Goal: Task Accomplishment & Management: Manage account settings

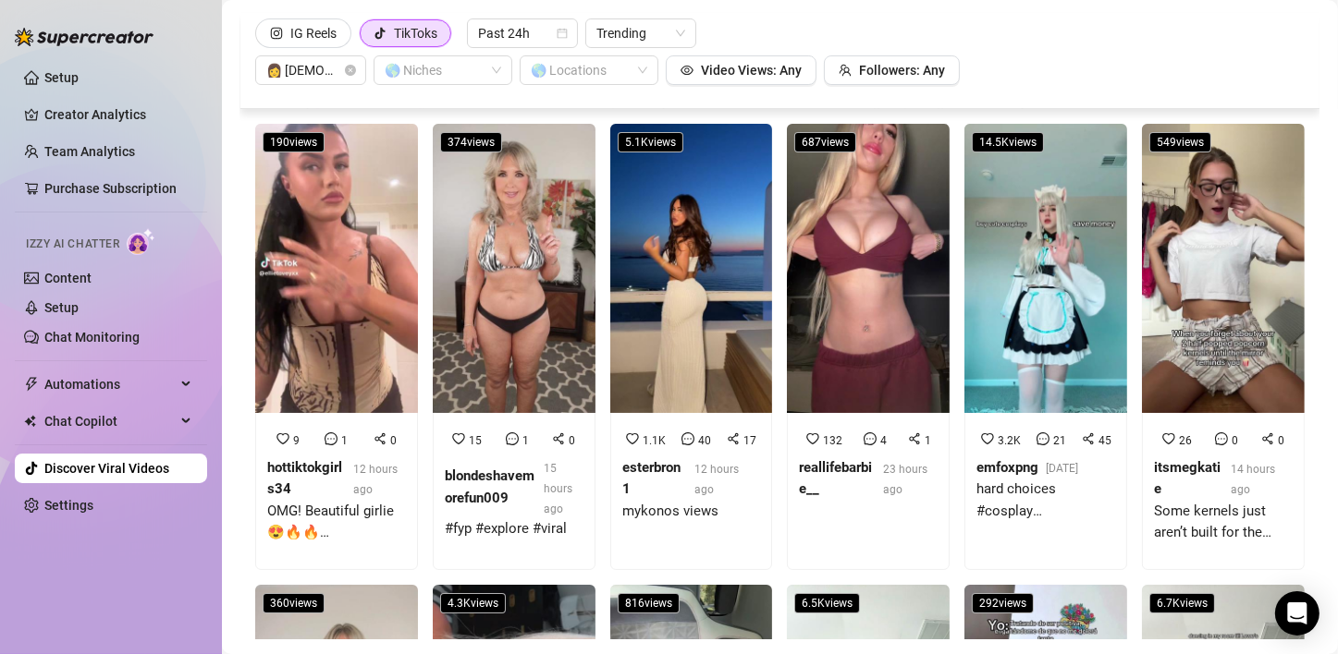
scroll to position [6179, 0]
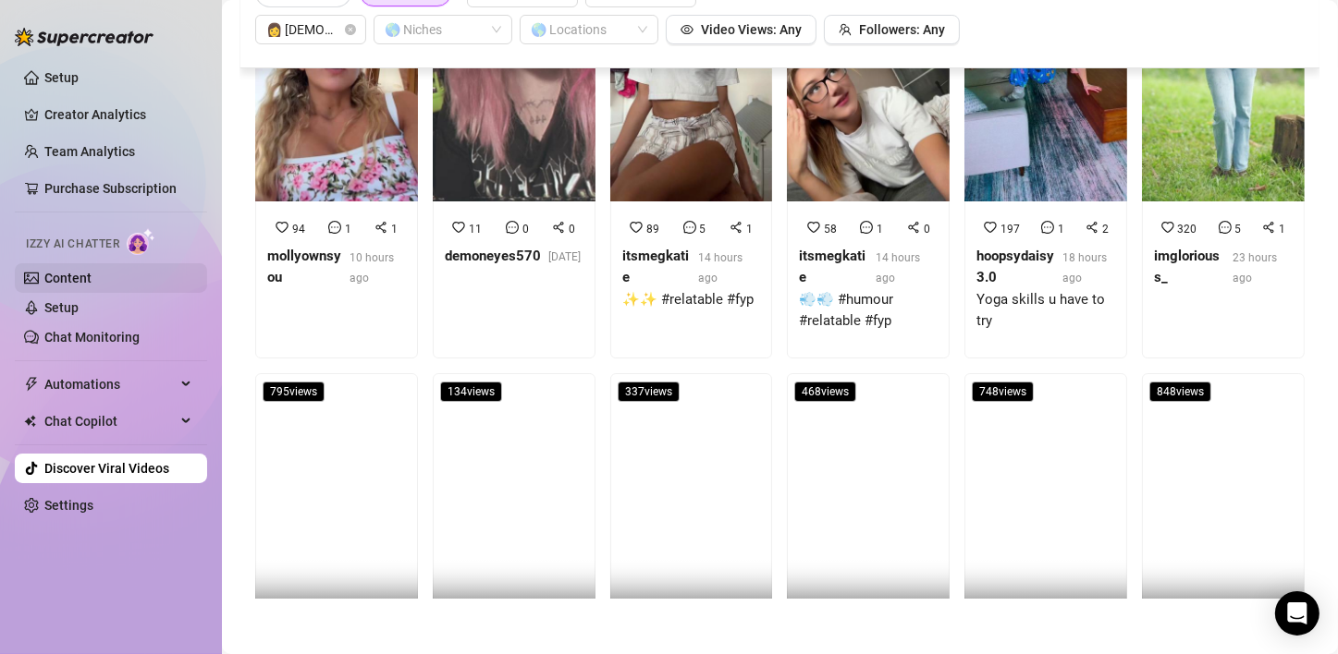
click at [73, 271] on link "Content" at bounding box center [67, 278] width 47 height 15
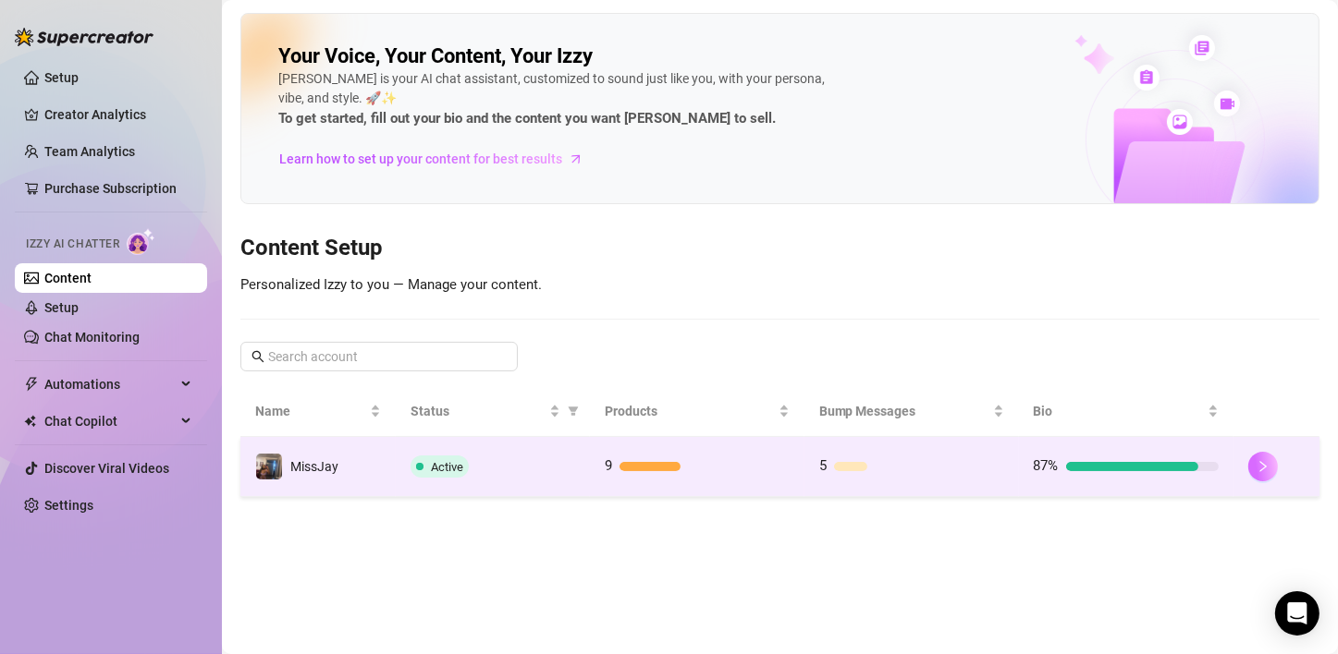
click at [1269, 463] on button "button" at bounding box center [1263, 467] width 30 height 30
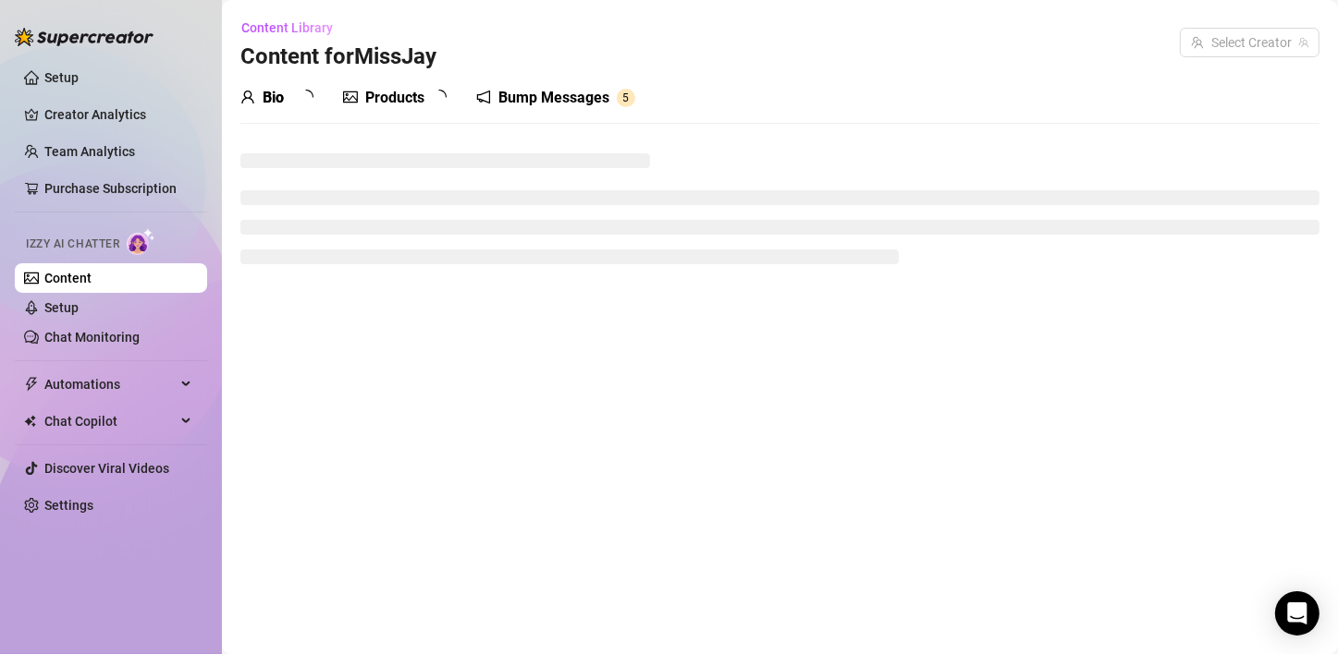
click at [397, 92] on div "Products" at bounding box center [394, 98] width 59 height 22
click at [412, 97] on div "Products" at bounding box center [394, 98] width 59 height 22
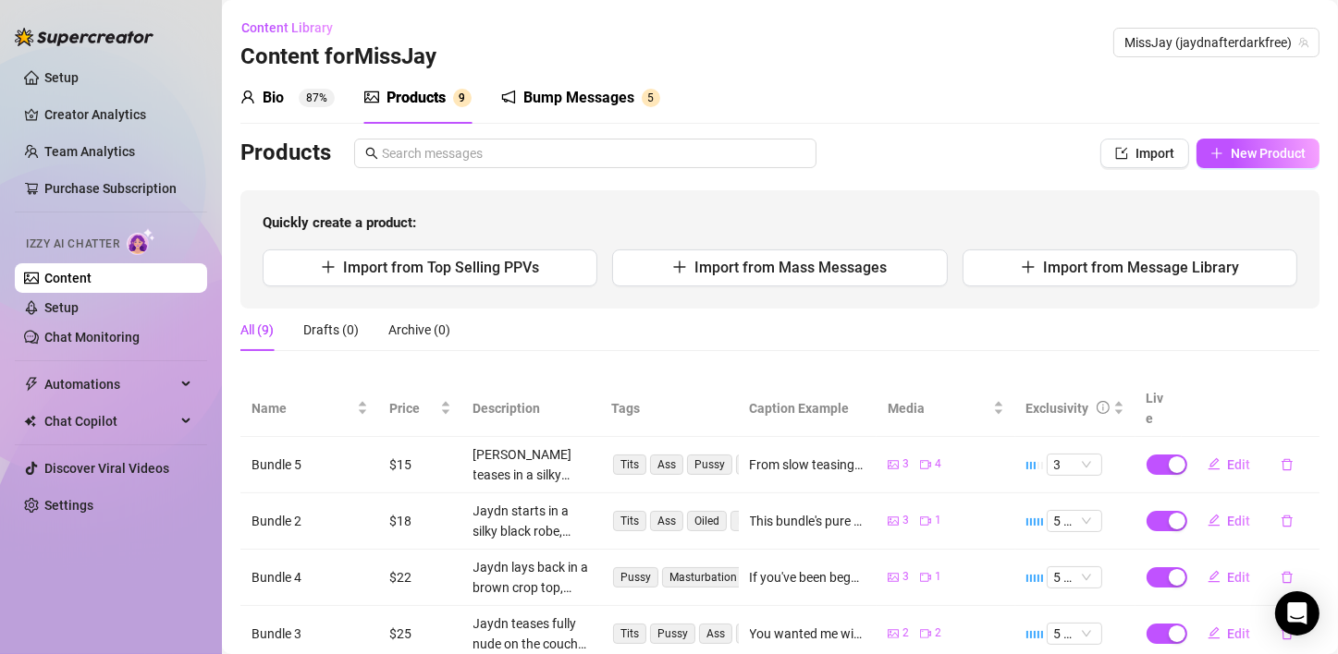
click at [413, 97] on div "Products" at bounding box center [415, 98] width 59 height 22
click at [1210, 153] on icon "plus" at bounding box center [1216, 153] width 13 height 13
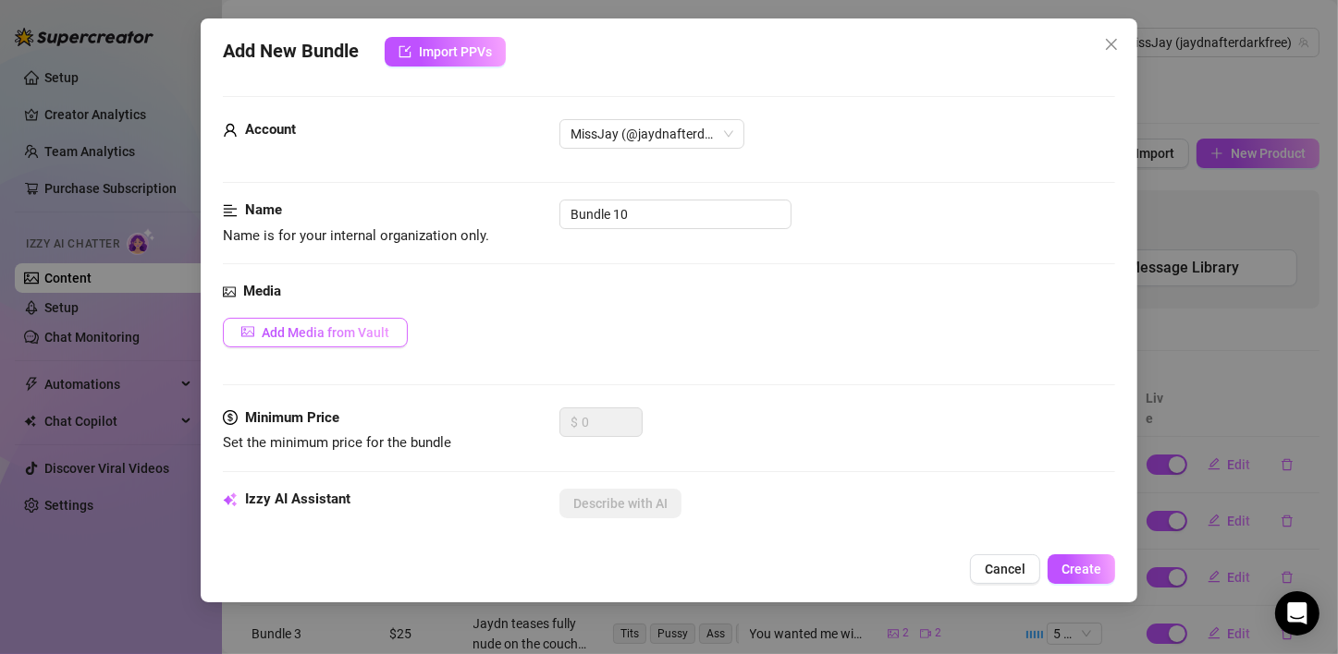
click at [263, 327] on span "Add Media from Vault" at bounding box center [326, 332] width 128 height 15
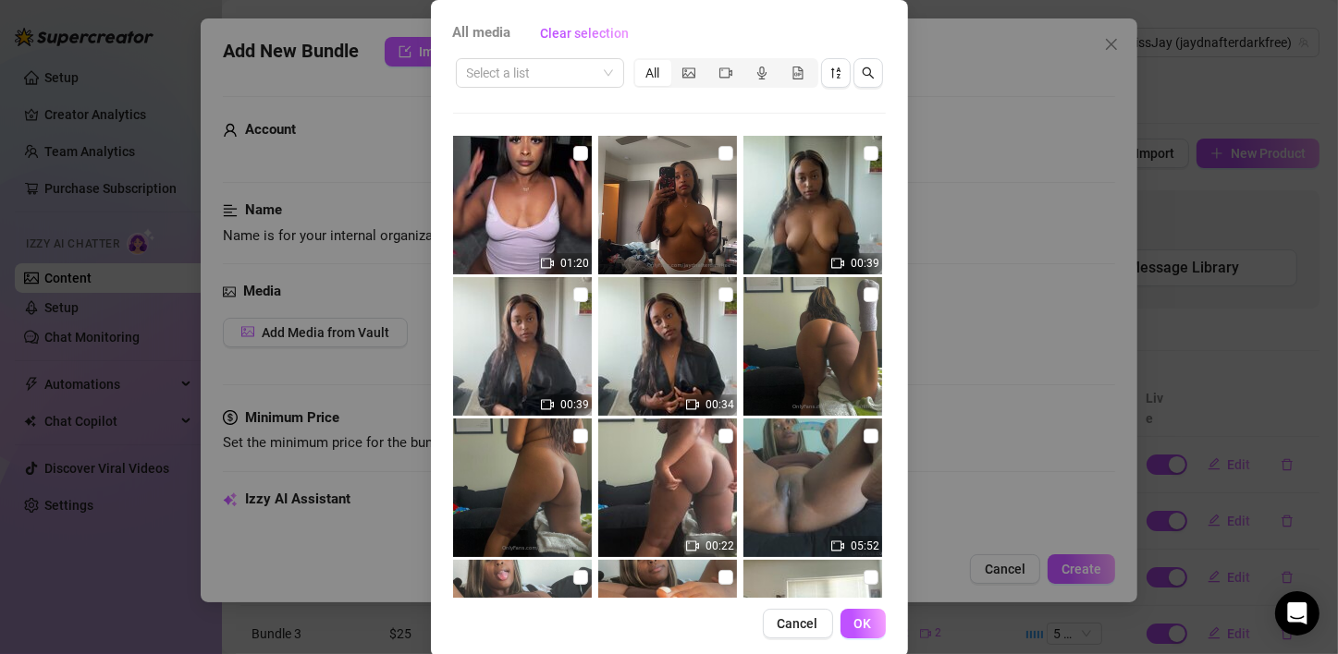
scroll to position [117, 0]
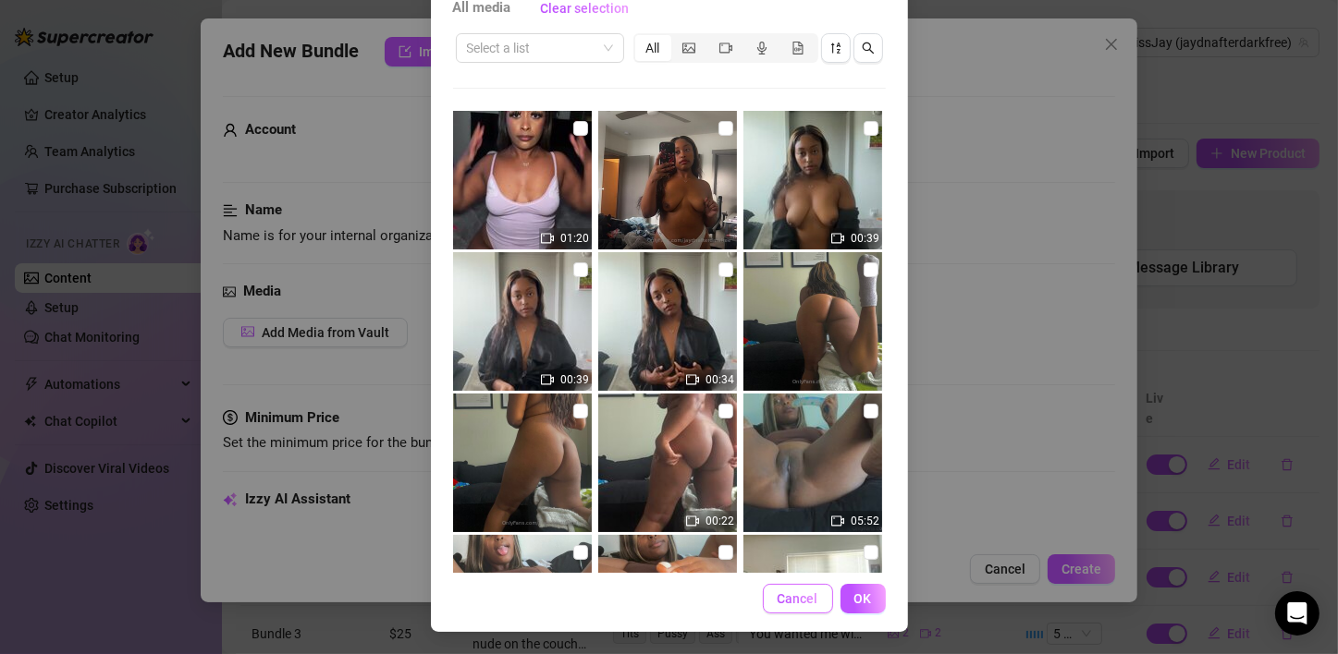
click at [806, 597] on span "Cancel" at bounding box center [797, 599] width 41 height 15
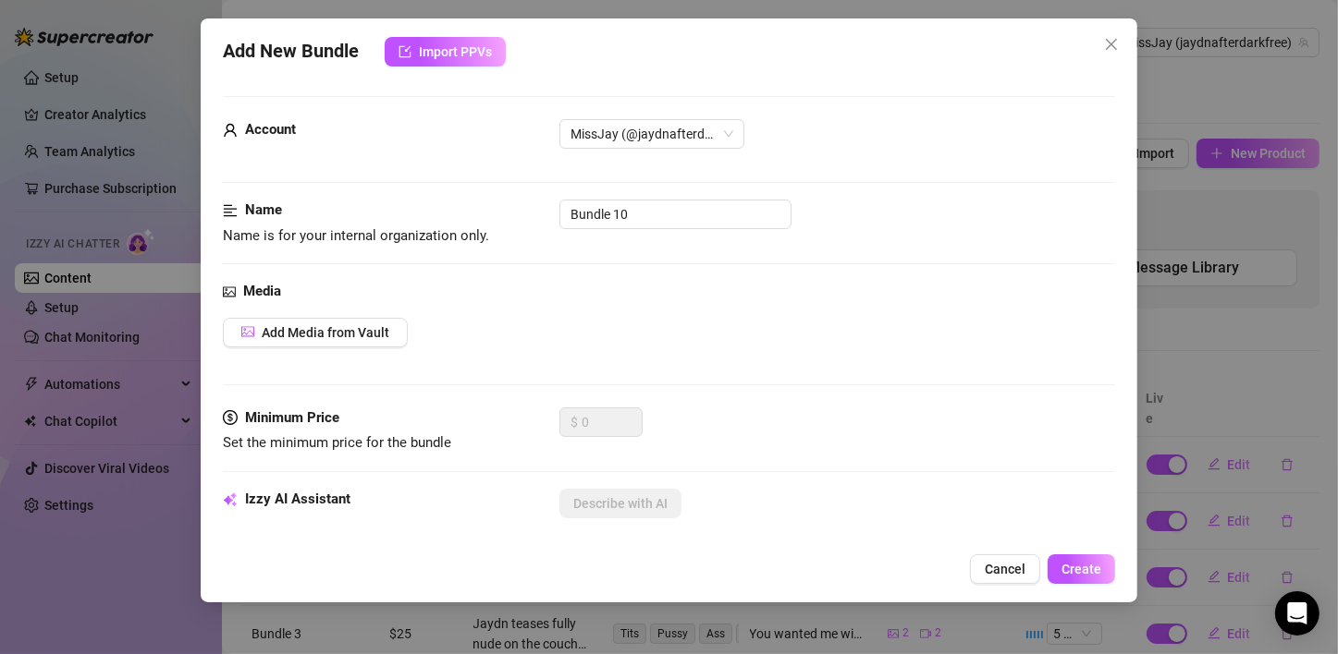
drag, startPoint x: 993, startPoint y: 568, endPoint x: 1013, endPoint y: 431, distance: 138.3
click at [994, 568] on span "Cancel" at bounding box center [1004, 569] width 41 height 15
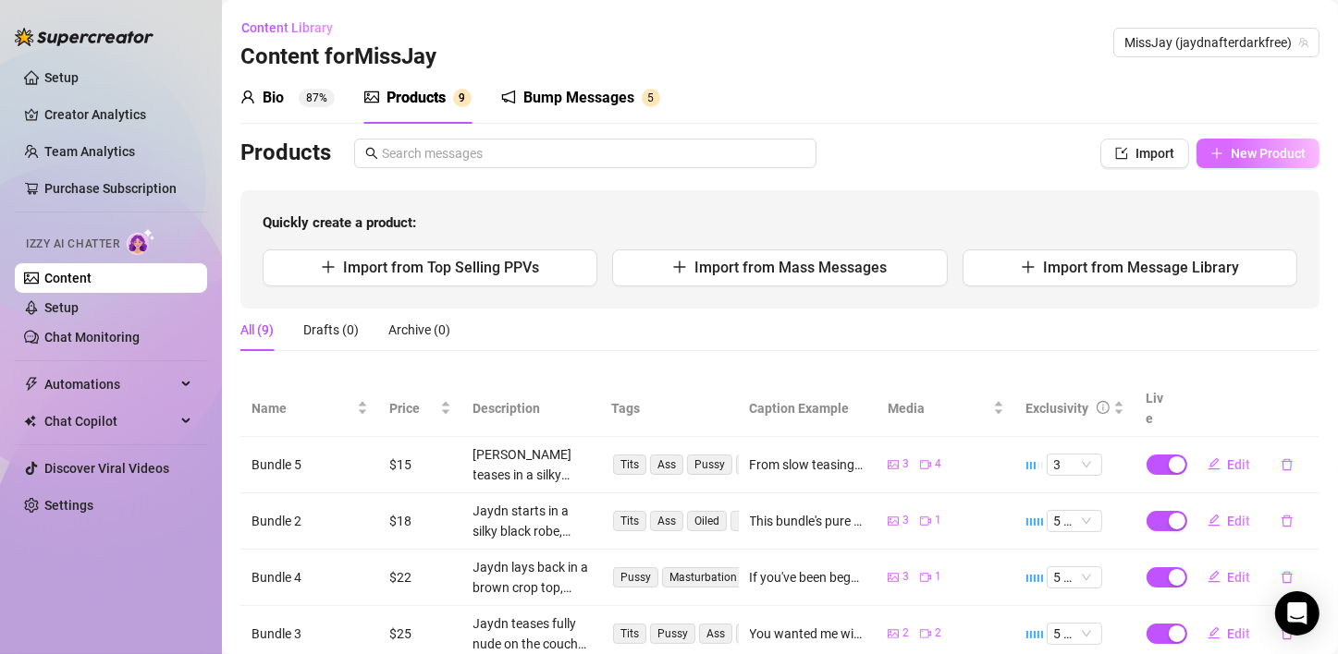
click at [1253, 153] on span "New Product" at bounding box center [1267, 153] width 75 height 15
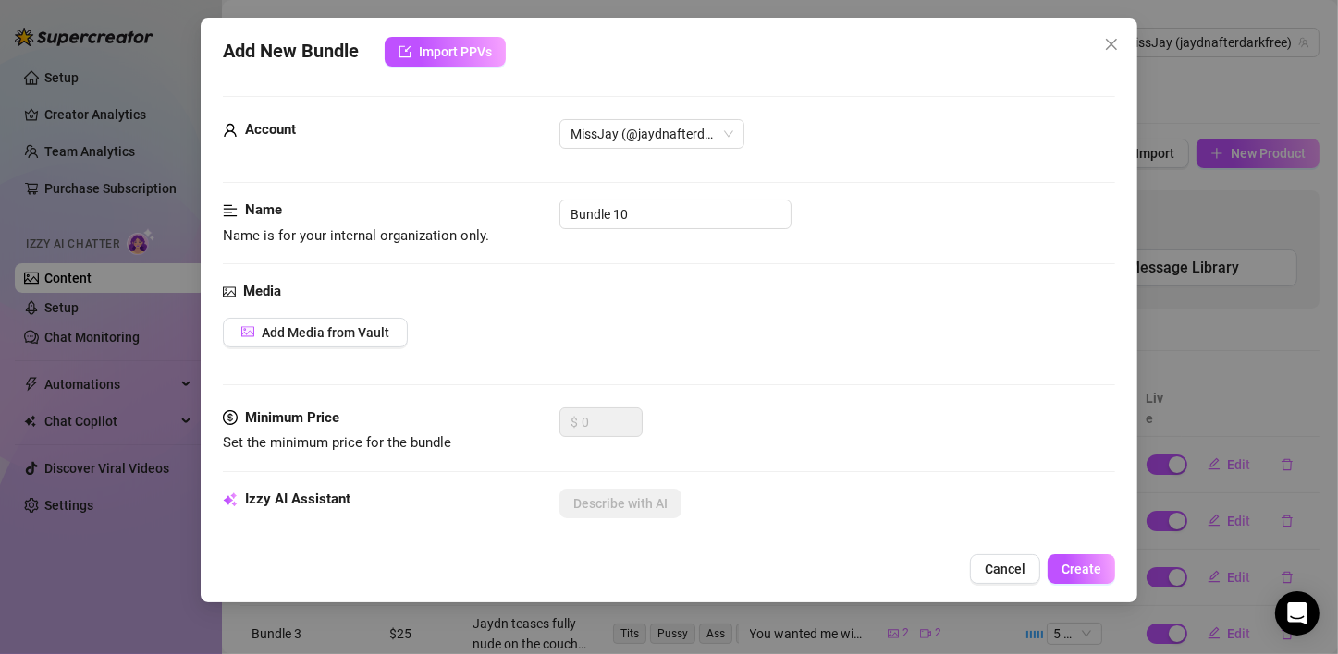
click at [320, 312] on div "Media Add Media from Vault" at bounding box center [669, 344] width 892 height 127
click at [320, 342] on button "Add Media from Vault" at bounding box center [315, 333] width 185 height 30
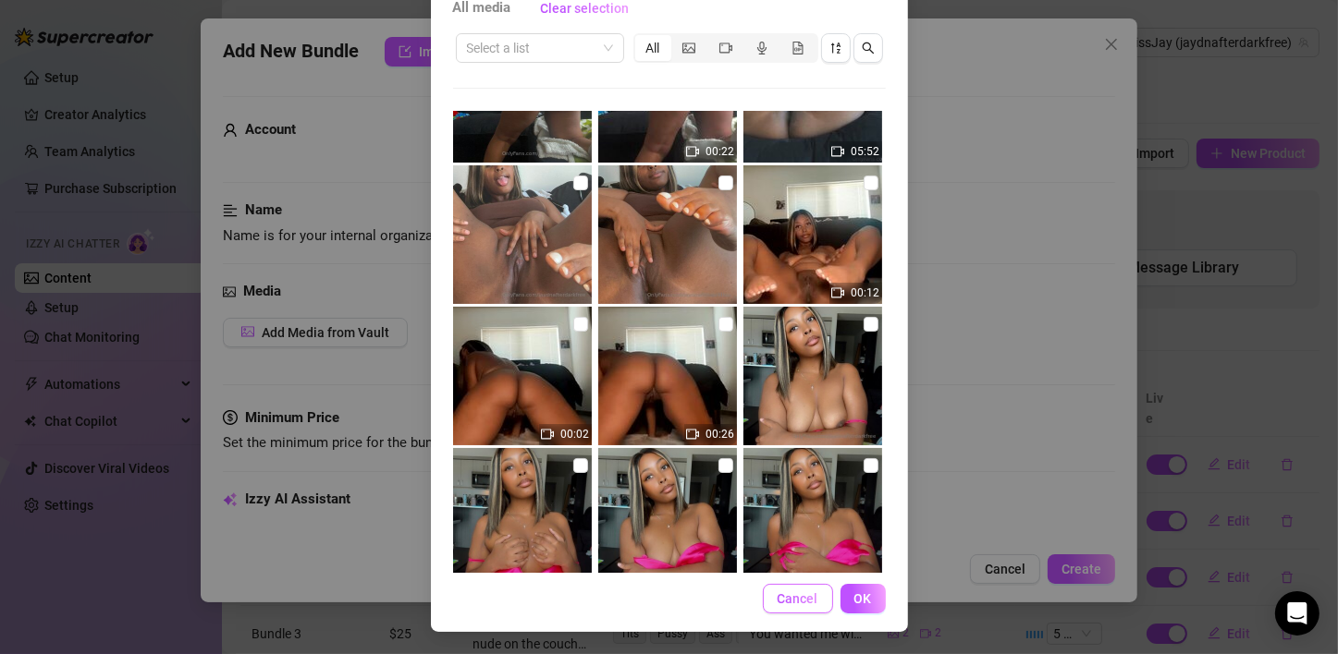
click at [777, 596] on span "Cancel" at bounding box center [797, 599] width 41 height 15
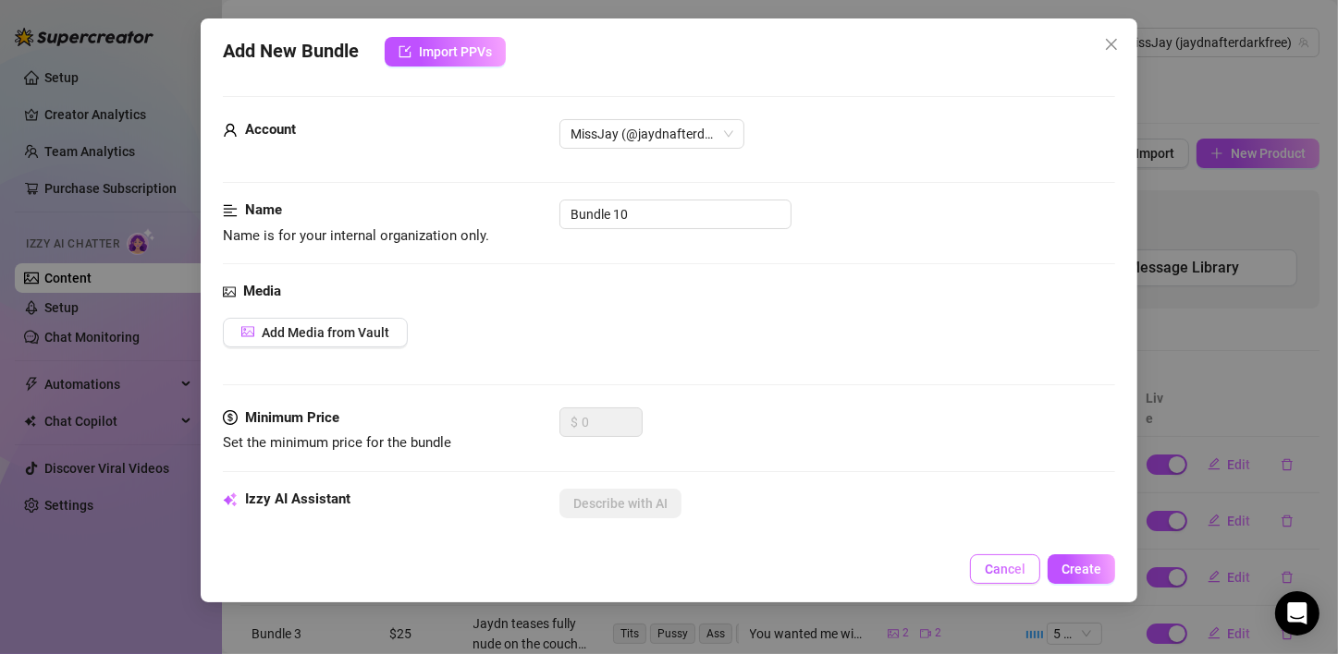
click at [997, 571] on span "Cancel" at bounding box center [1004, 569] width 41 height 15
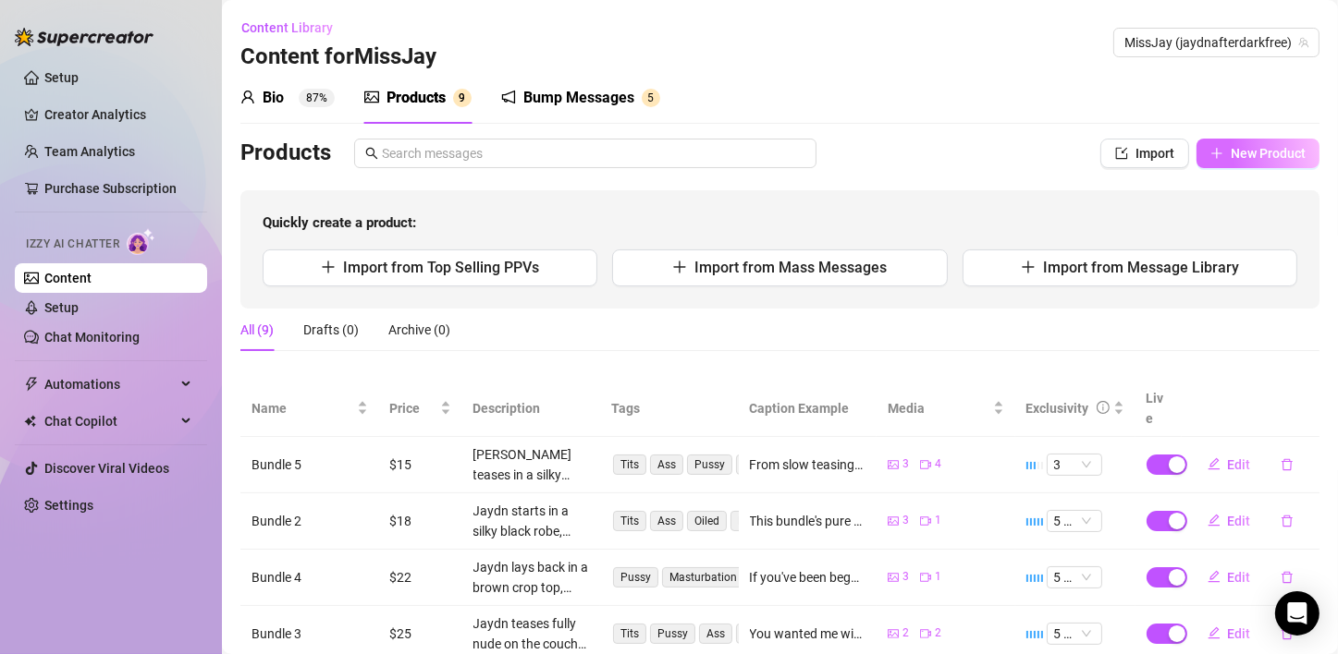
click at [1233, 155] on span "New Product" at bounding box center [1267, 153] width 75 height 15
type textarea "Type your message here..."
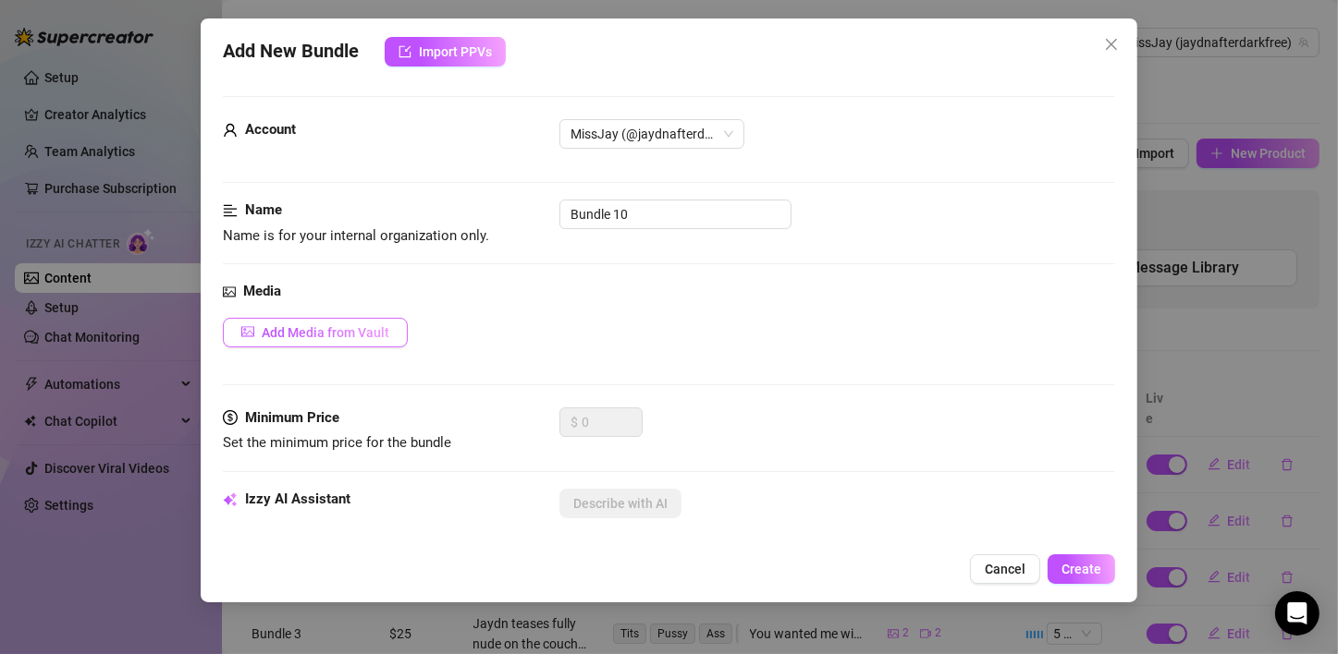
click at [280, 320] on button "Add Media from Vault" at bounding box center [315, 333] width 185 height 30
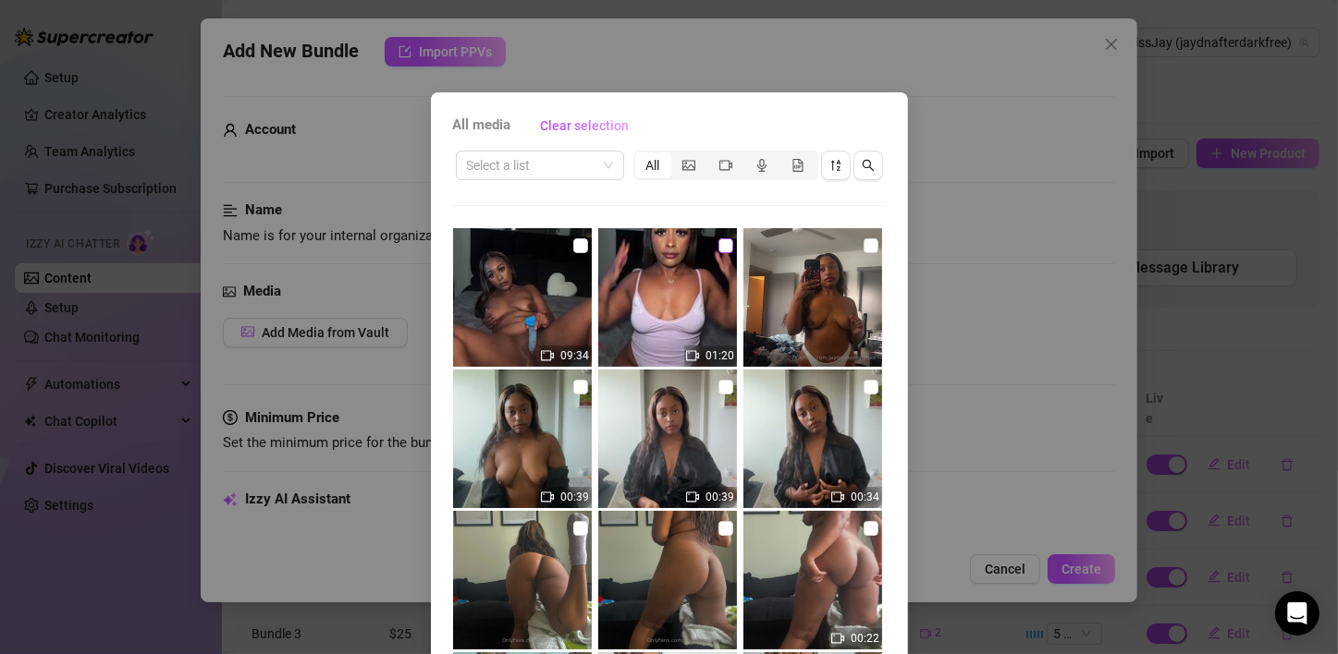
click at [718, 239] on input "checkbox" at bounding box center [725, 245] width 15 height 15
checkbox input "true"
click at [573, 253] on label at bounding box center [580, 246] width 15 height 20
click at [573, 253] on input "checkbox" at bounding box center [580, 245] width 15 height 15
checkbox input "true"
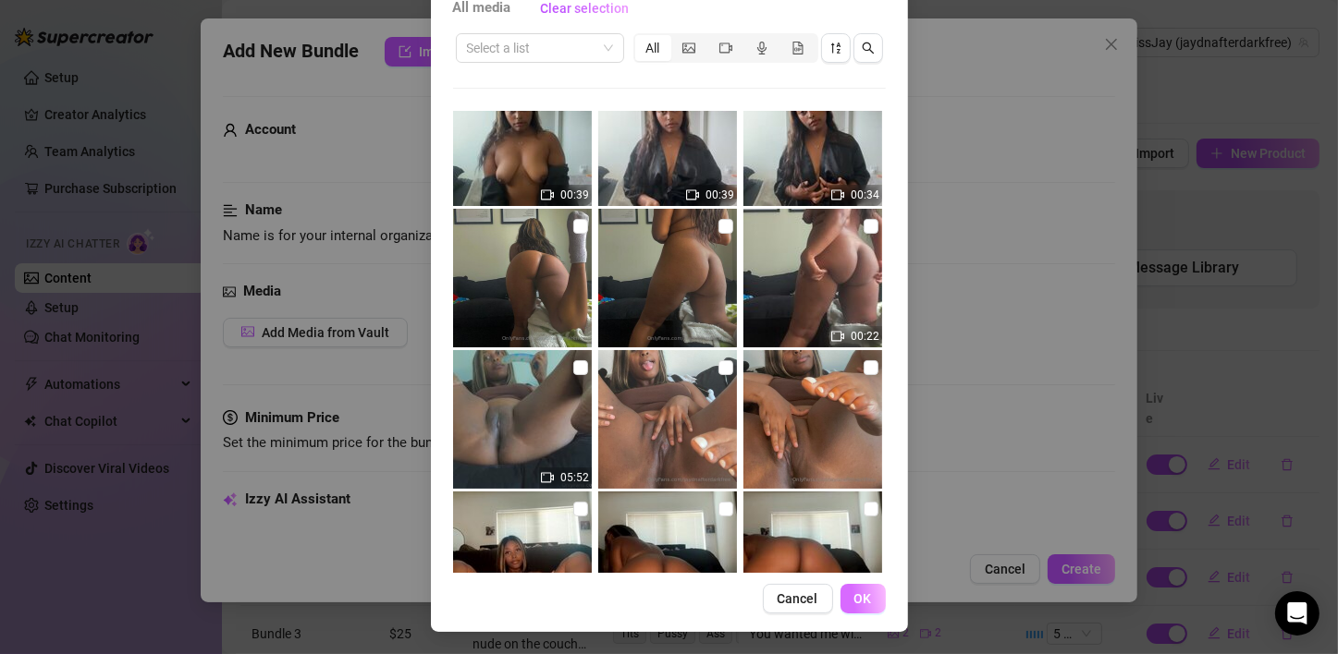
click at [854, 605] on span "OK" at bounding box center [863, 599] width 18 height 15
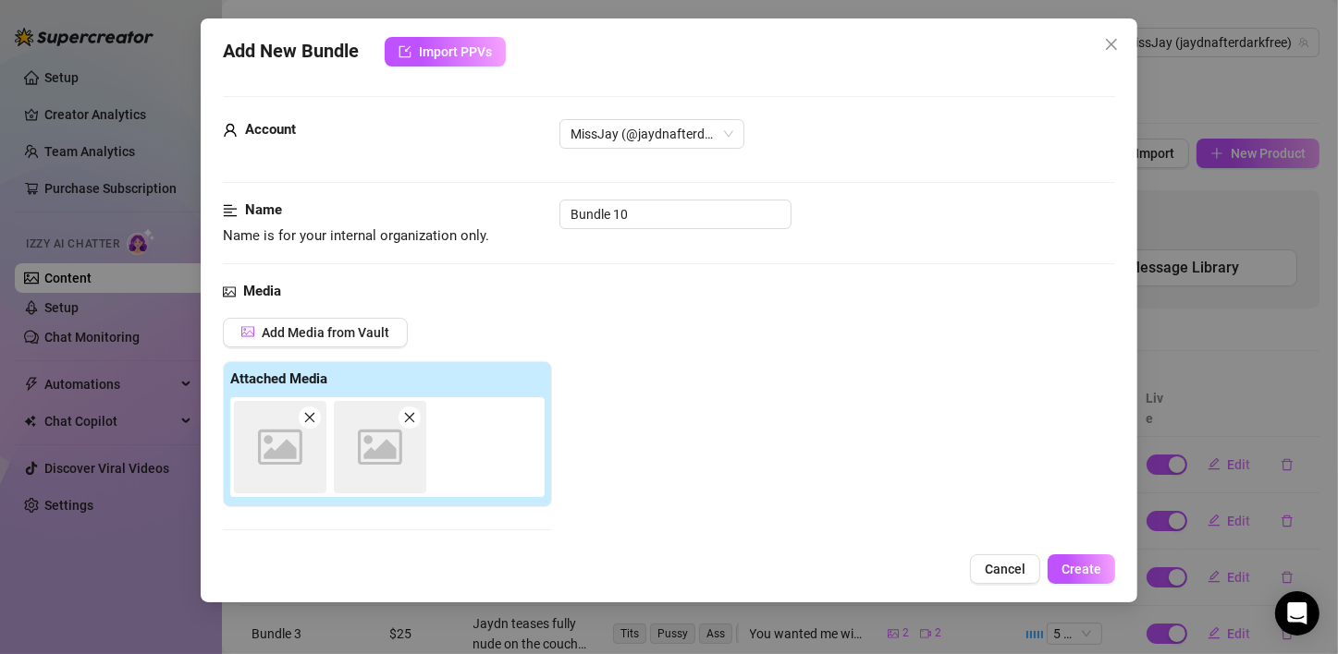
scroll to position [294, 0]
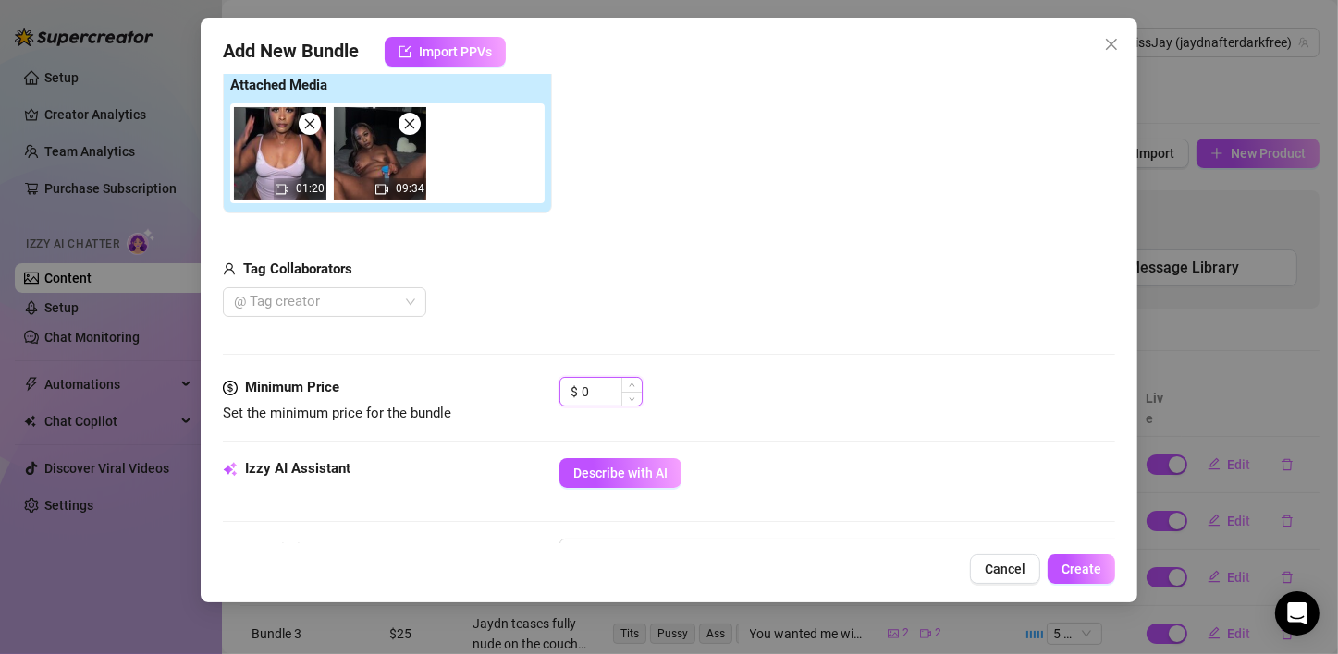
click at [600, 390] on input "0" at bounding box center [611, 392] width 60 height 28
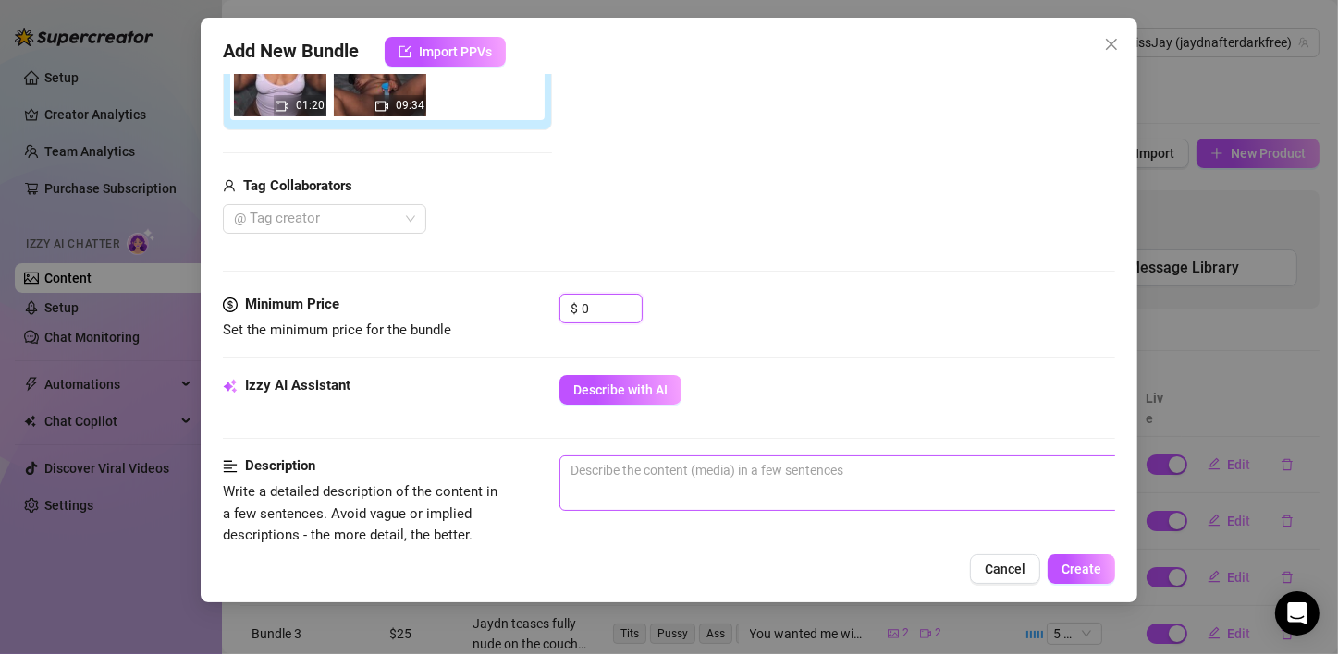
scroll to position [479, 0]
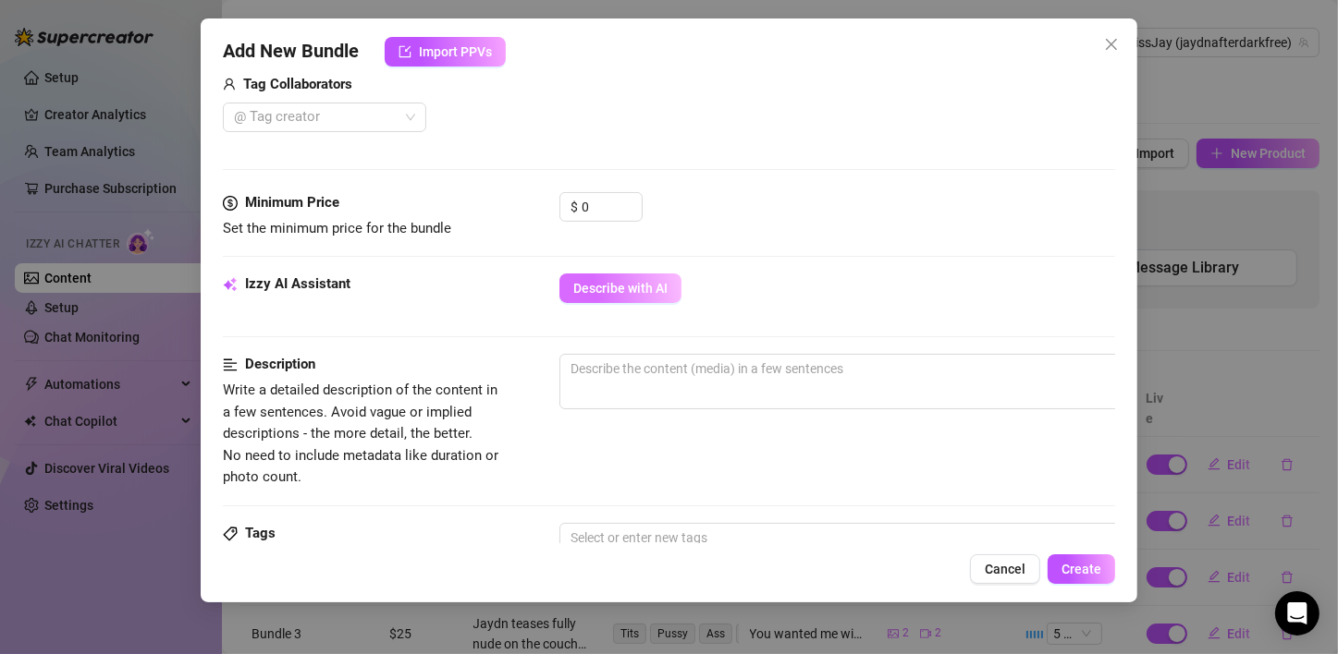
click at [589, 287] on span "Describe with AI" at bounding box center [620, 288] width 94 height 15
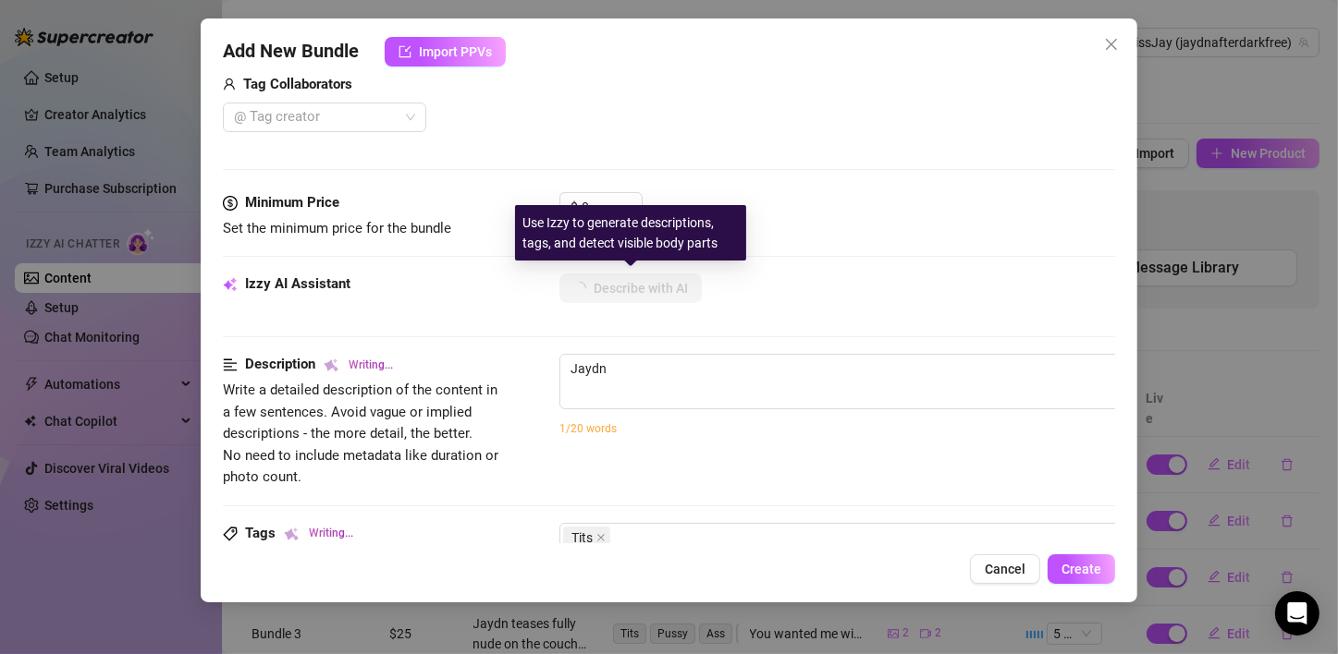
type textarea "Jaydn"
type textarea "Jaydn starts"
type textarea "Jaydn starts in"
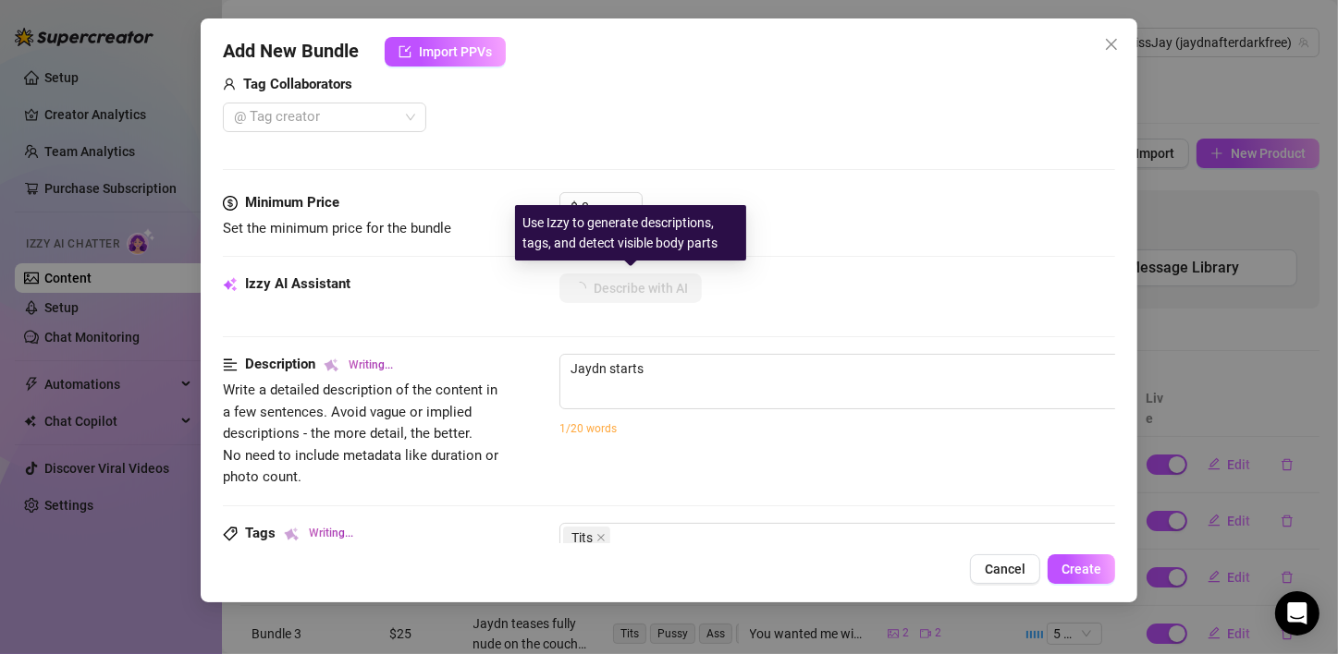
type textarea "Jaydn starts in"
type textarea "Jaydn starts in a"
type textarea "Jaydn starts in a light"
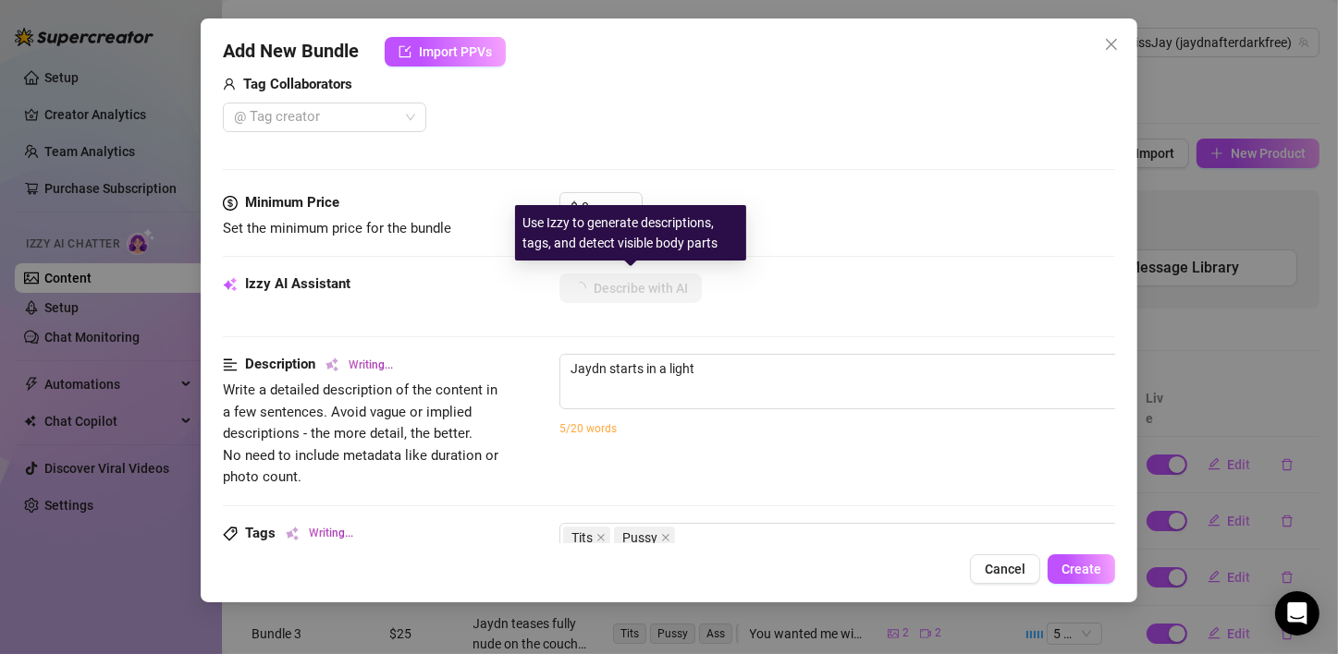
type textarea "Jaydn starts in a light purple"
type textarea "Jaydn starts in a light purple lingerie"
type textarea "Jaydn starts in a light purple lingerie set,"
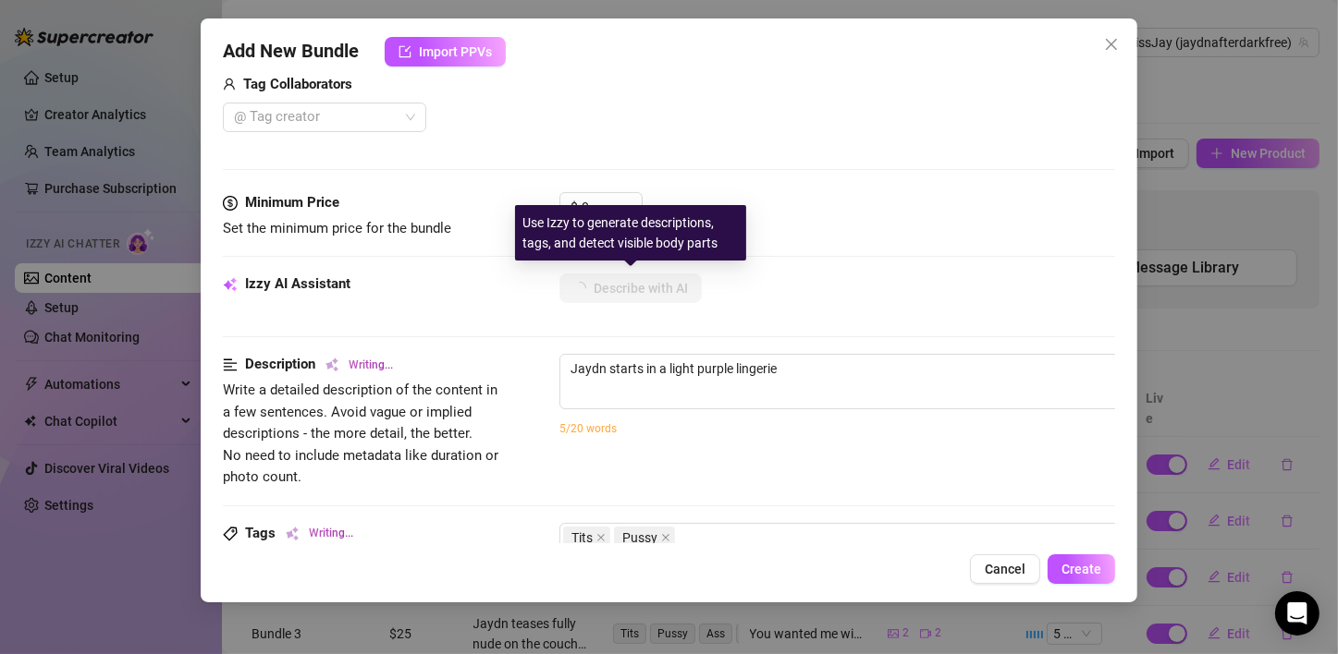
type textarea "Jaydn starts in a light purple lingerie set,"
type textarea "Jaydn starts in a light purple lingerie set, teasing"
type textarea "Jaydn starts in a light purple lingerie set, teasing and"
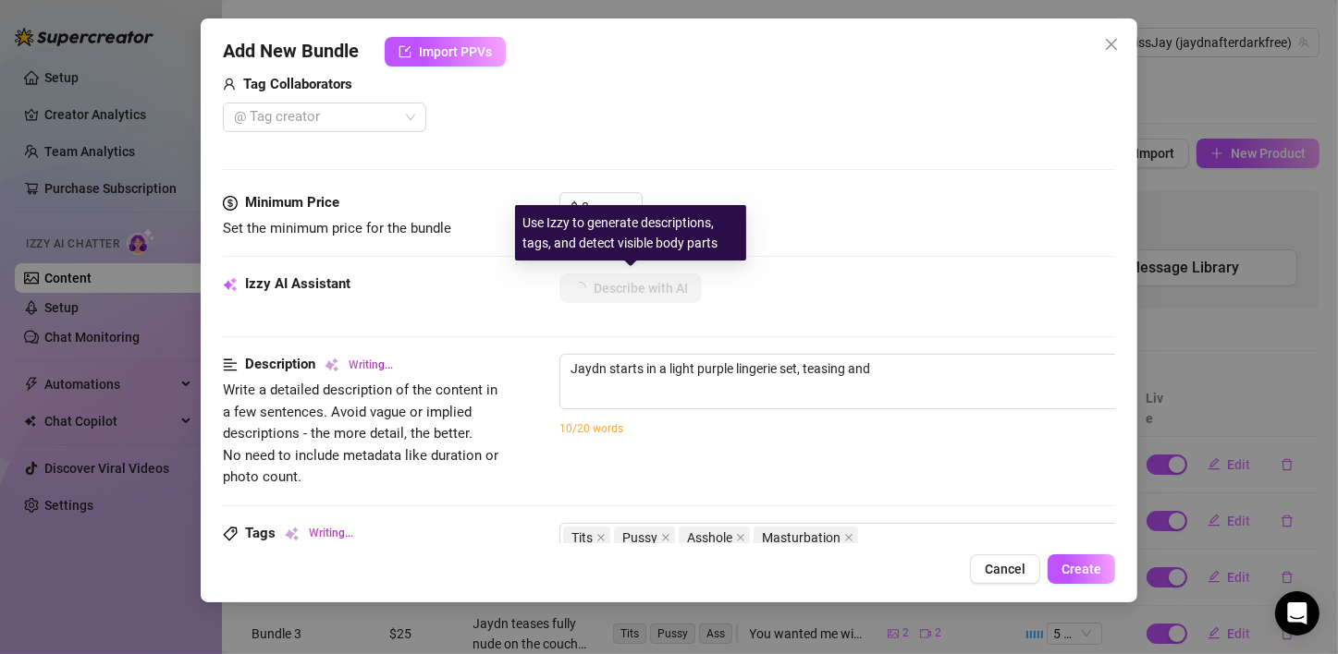
type textarea "Jaydn starts in a light purple lingerie set, teasing and squeezing"
type textarea "Jaydn starts in a light purple lingerie set, teasing and squeezing her"
type textarea "Jaydn starts in a light purple lingerie set, teasing and squeezing her big"
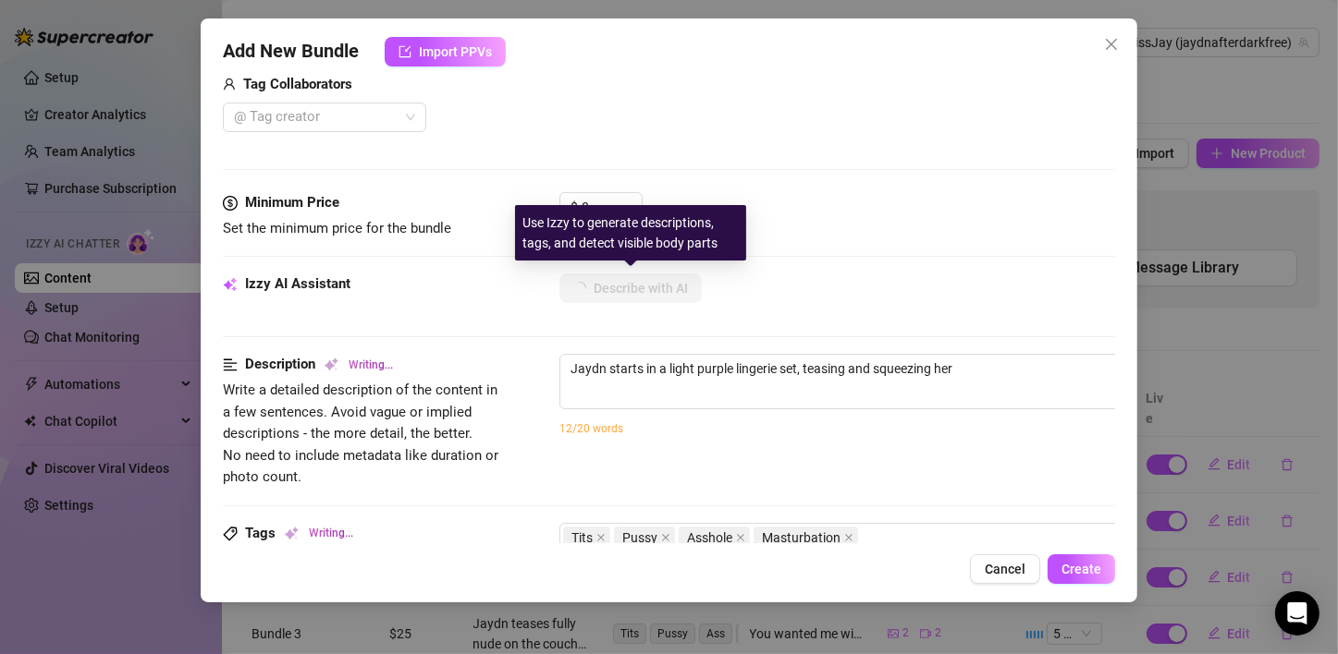
type textarea "Jaydn starts in a light purple lingerie set, teasing and squeezing her big"
type textarea "Jaydn starts in a light purple lingerie set, teasing and squeezing her big tits"
type textarea "Jaydn starts in a light purple lingerie set, teasing and squeezing her big tits…"
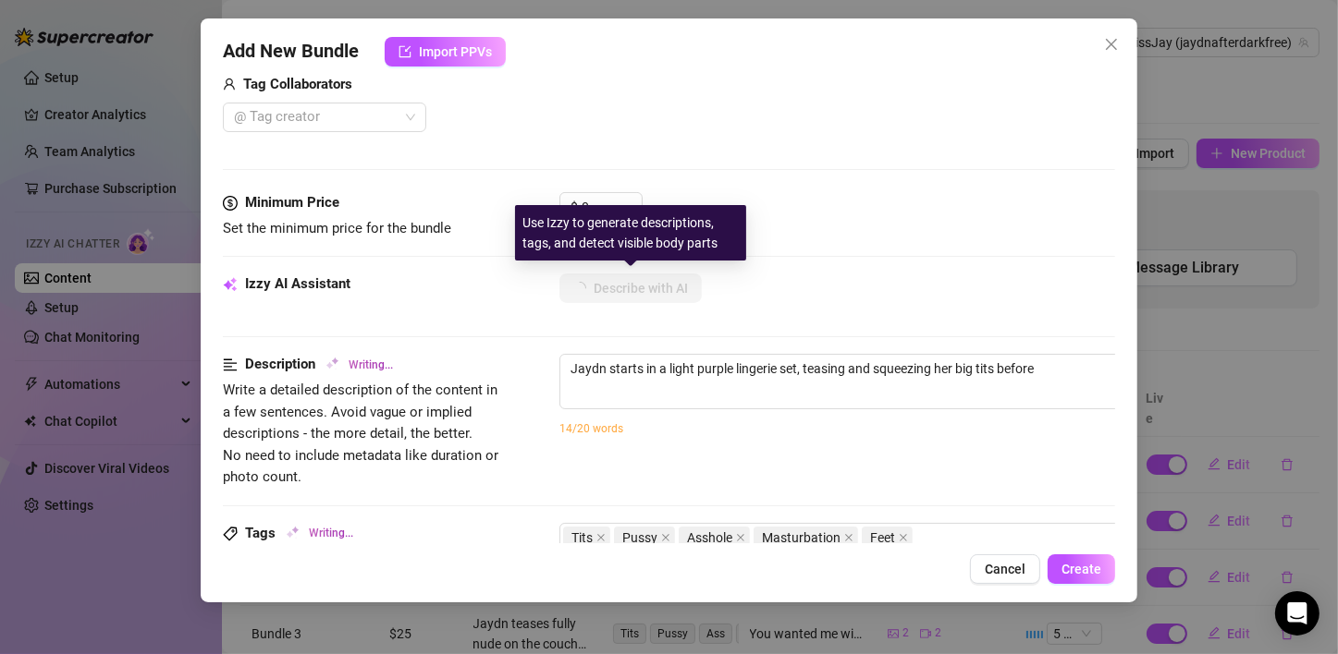
type textarea "Jaydn starts in a light purple lingerie set, teasing and squeezing her big tits…"
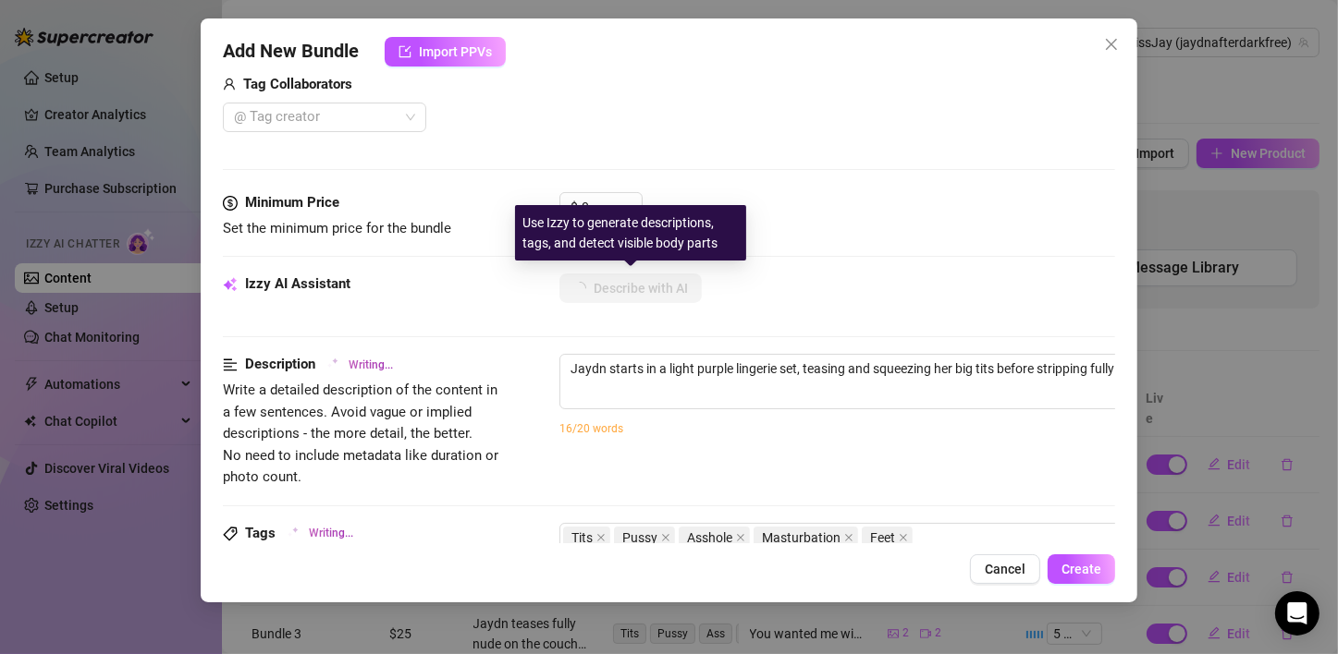
type textarea "Jaydn starts in a light purple lingerie set, teasing and squeezing her big tits…"
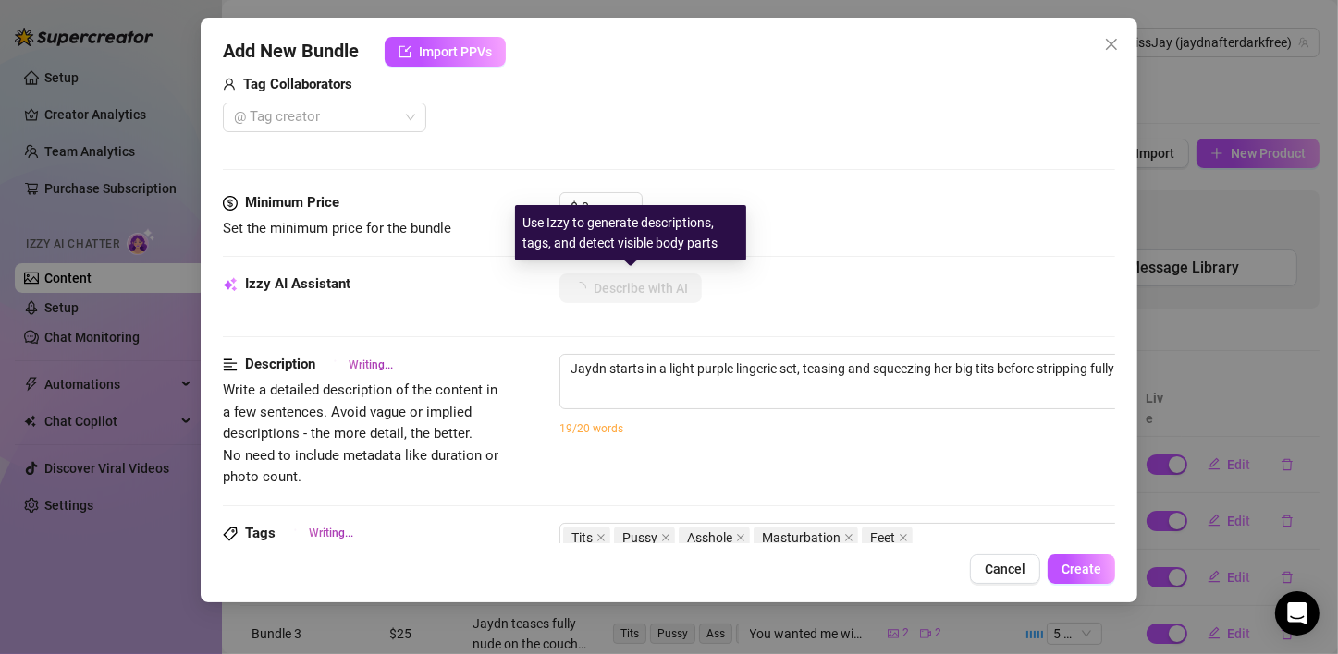
type textarea "Jaydn starts in a light purple lingerie set, teasing and squeezing her big tits…"
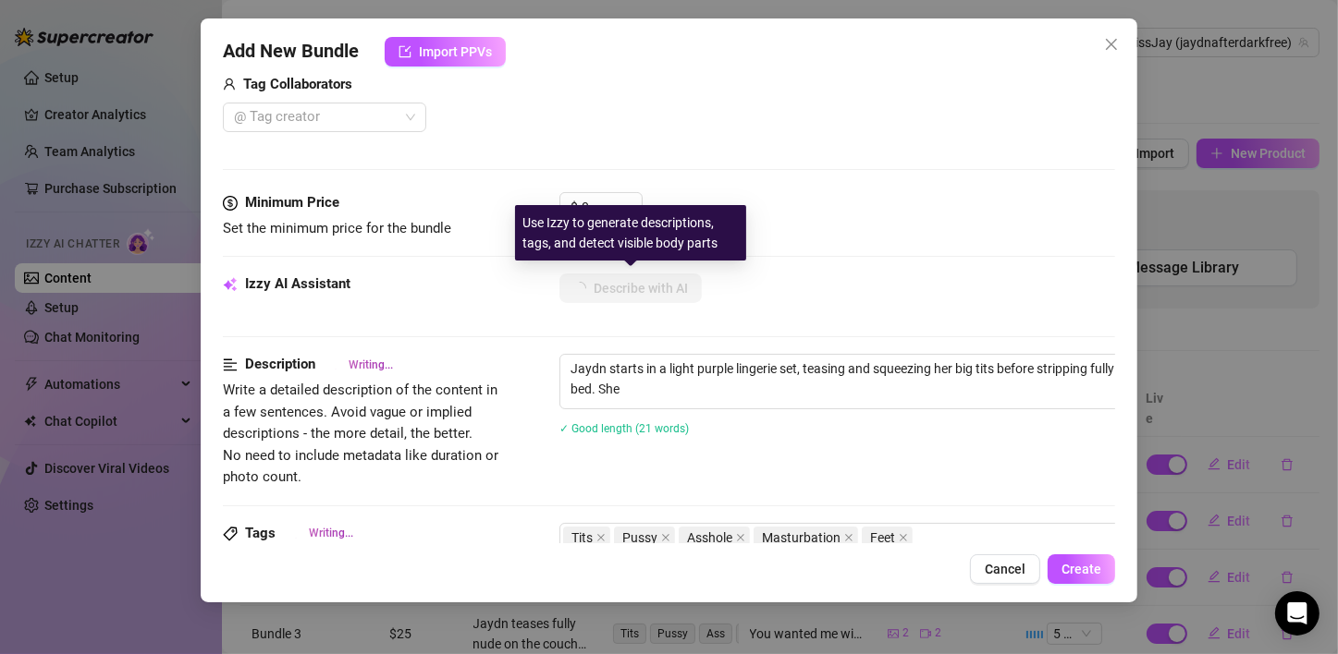
type textarea "Jaydn starts in a light purple lingerie set, teasing and squeezing her big tits…"
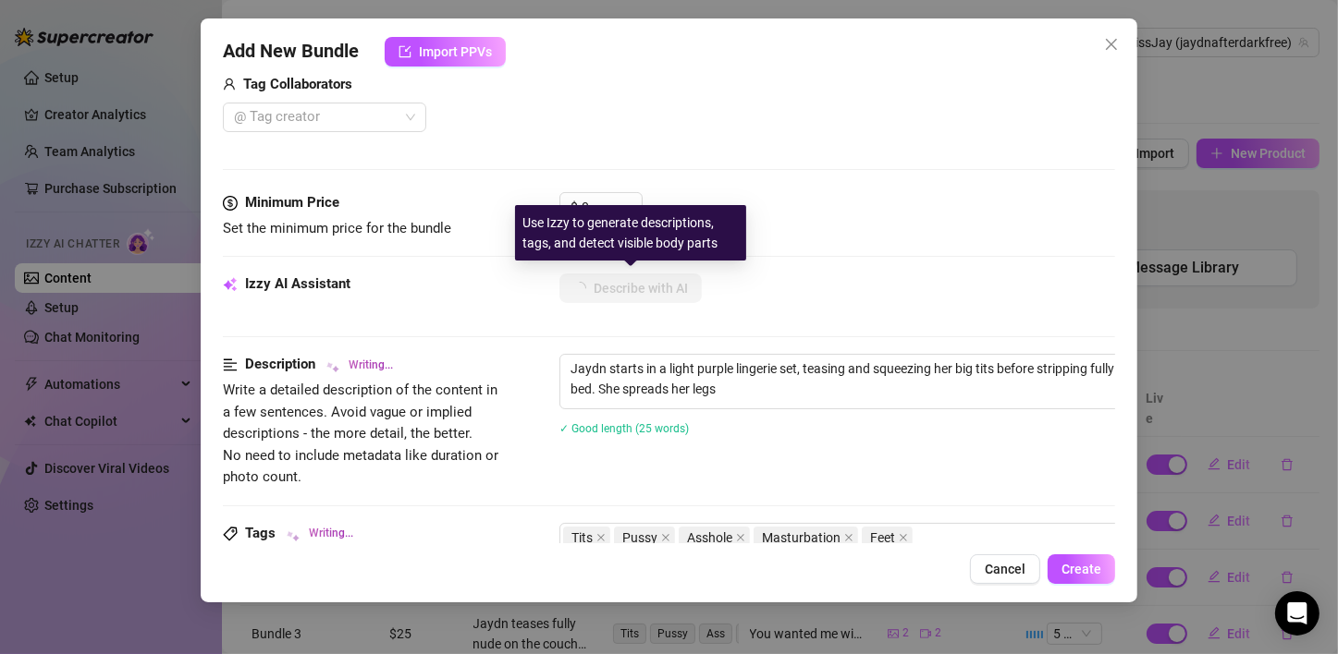
type textarea "Jaydn starts in a light purple lingerie set, teasing and squeezing her big tits…"
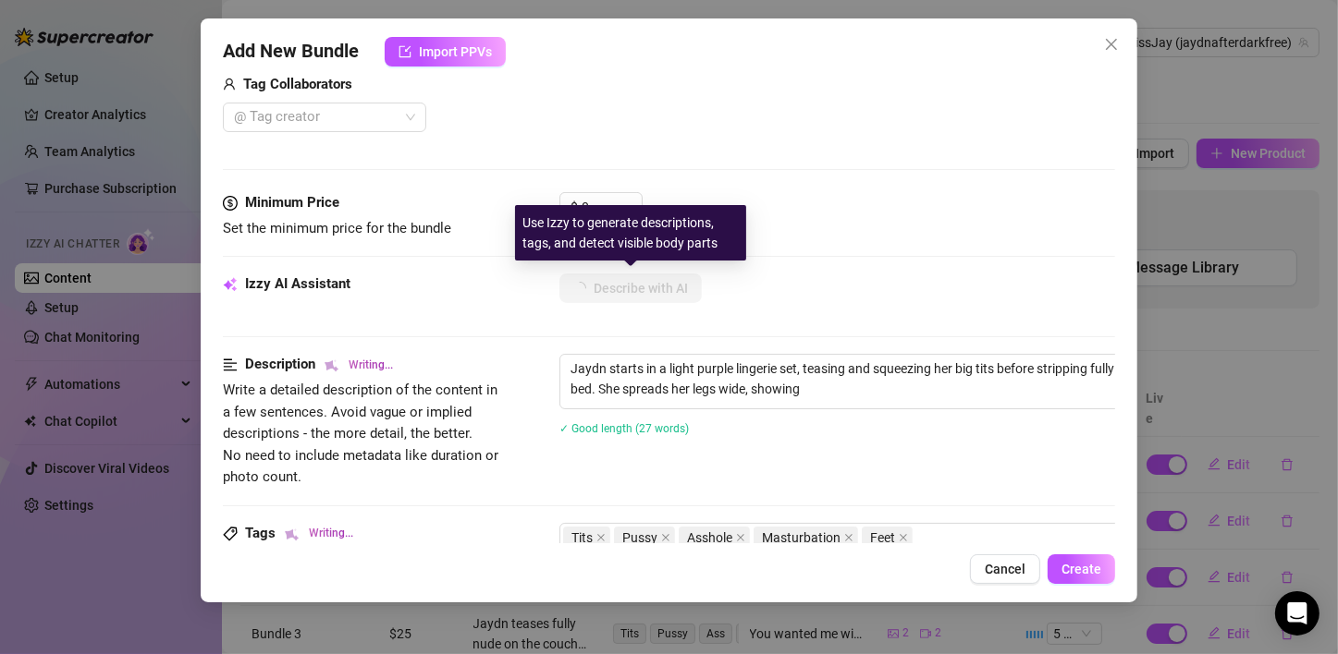
type textarea "Jaydn starts in a light purple lingerie set, teasing and squeezing her big tits…"
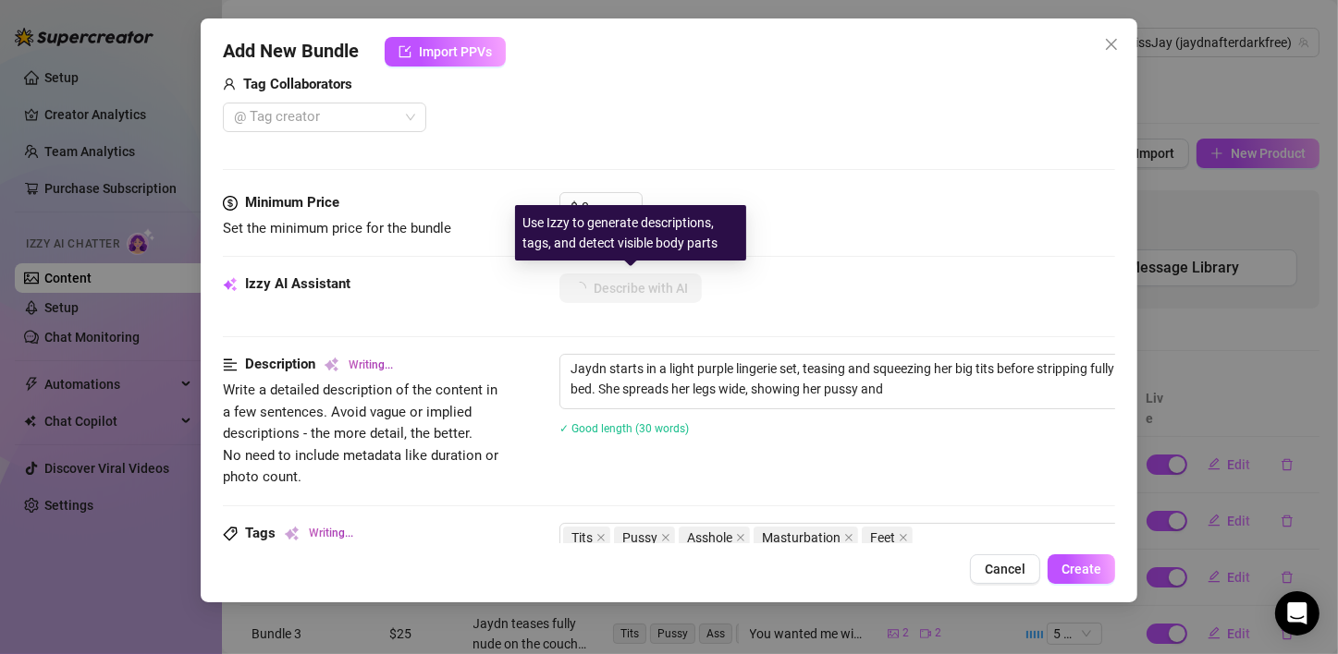
type textarea "Jaydn starts in a light purple lingerie set, teasing and squeezing her big tits…"
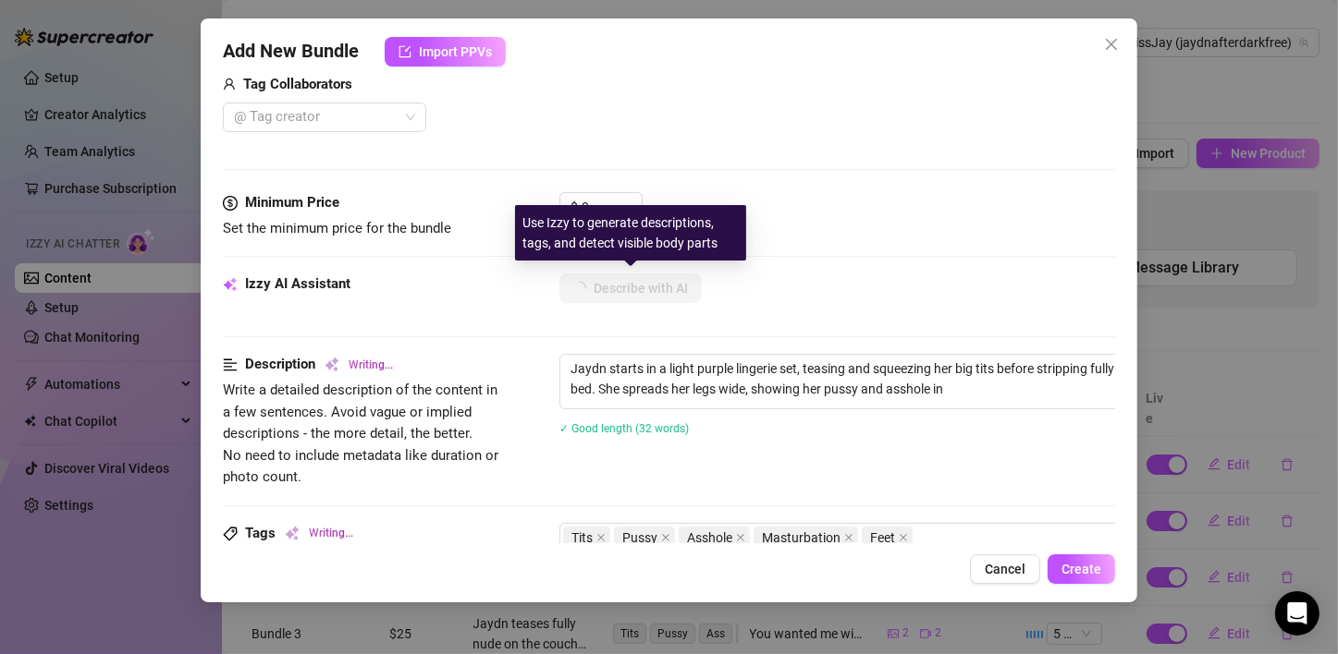
type textarea "Jaydn starts in a light purple lingerie set, teasing and squeezing her big tits…"
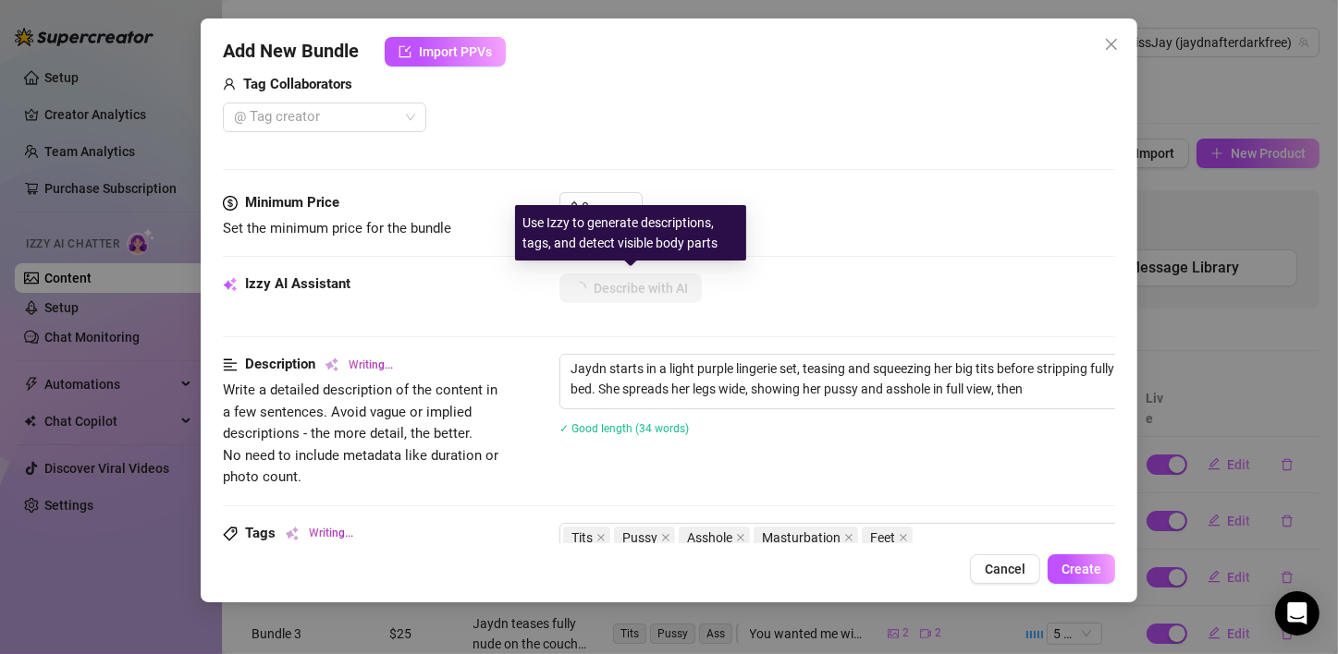
type textarea "Jaydn starts in a light purple lingerie set, teasing and squeezing her big tits…"
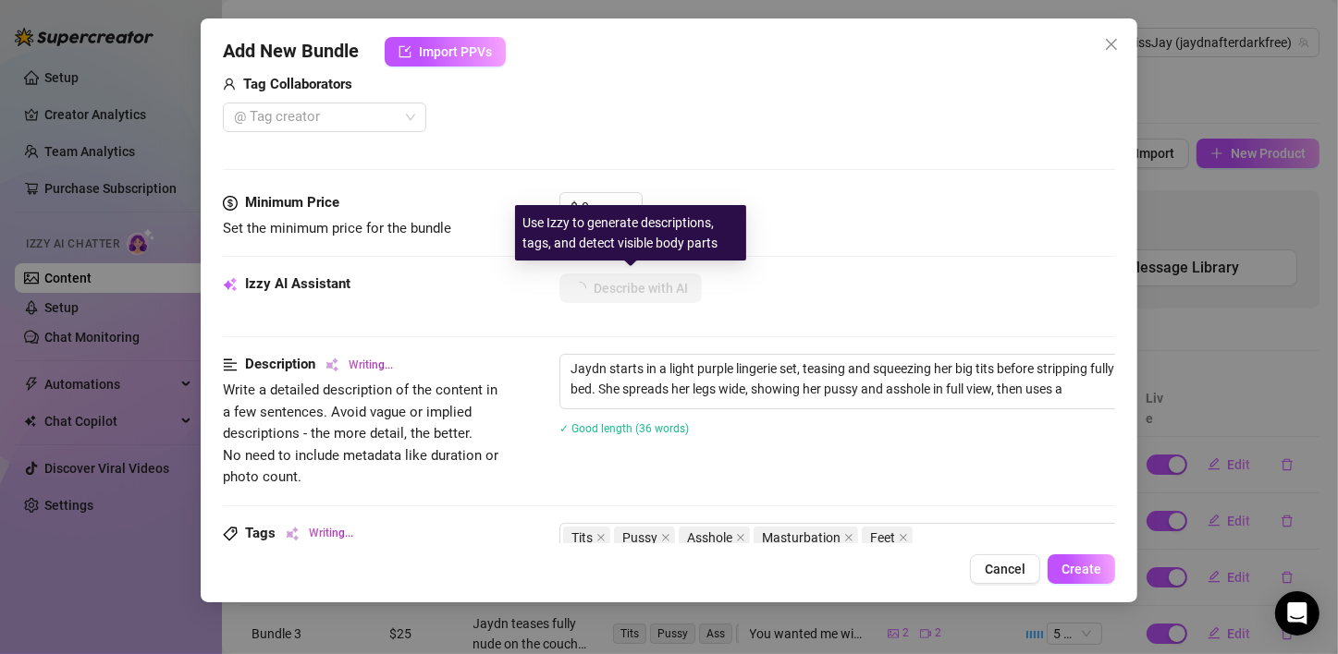
type textarea "Jaydn starts in a light purple lingerie set, teasing and squeezing her big tits…"
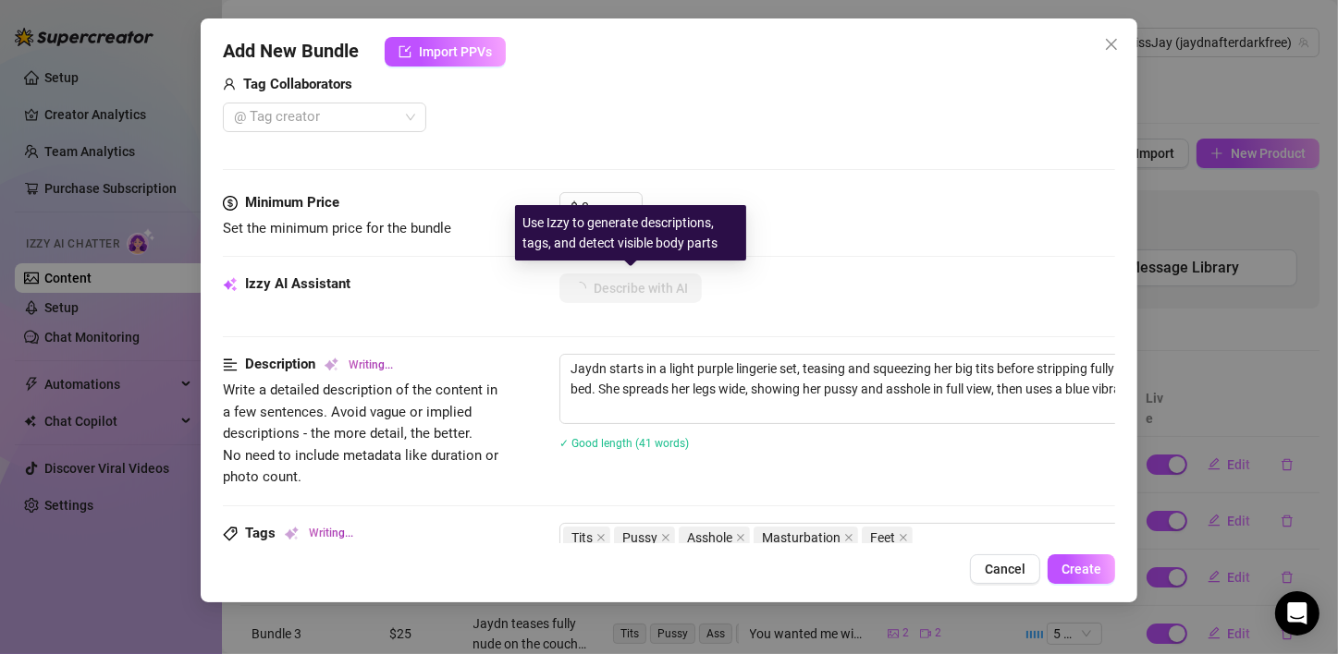
type textarea "Jaydn starts in a light purple lingerie set, teasing and squeezing her big tits…"
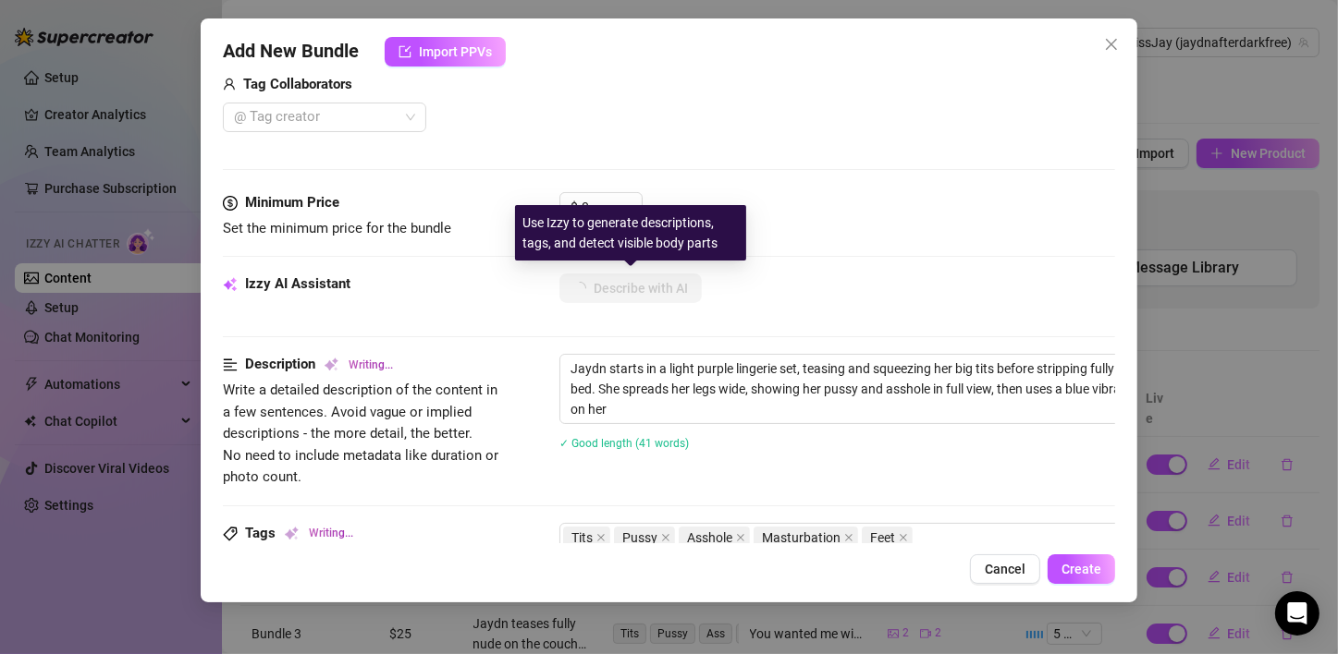
type textarea "Jaydn starts in a light purple lingerie set, teasing and squeezing her big tits…"
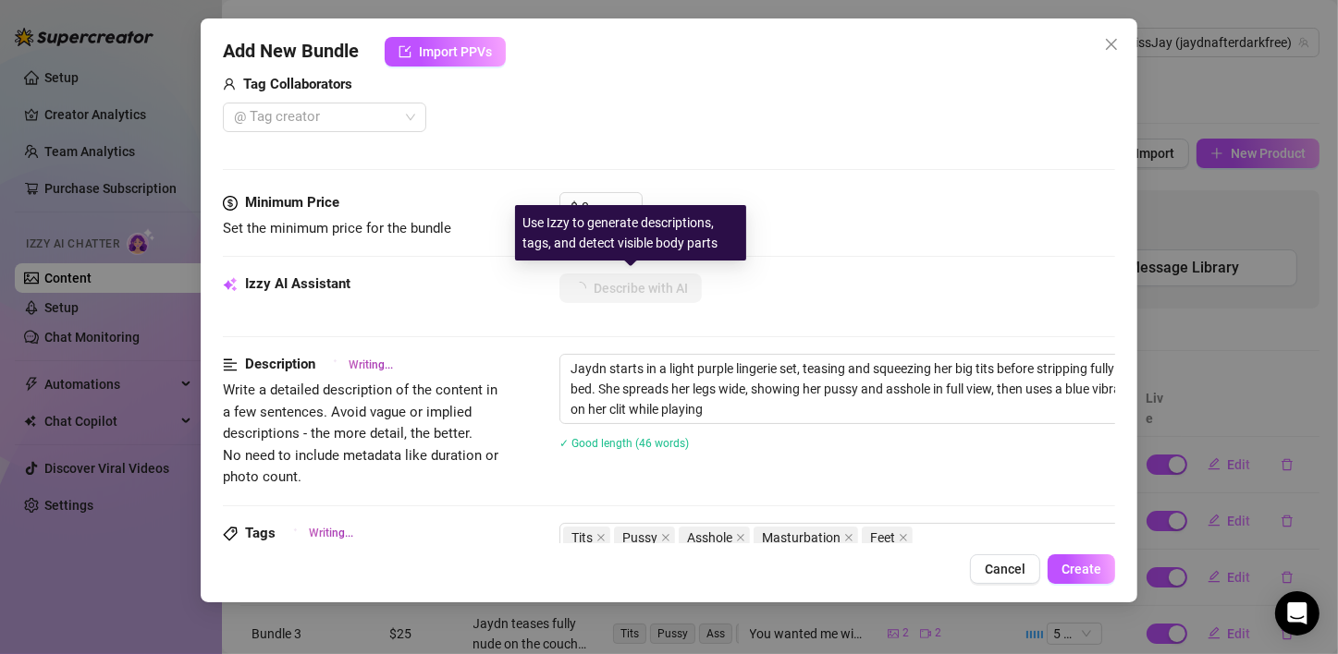
type textarea "Jaydn starts in a light purple lingerie set, teasing and squeezing her big tits…"
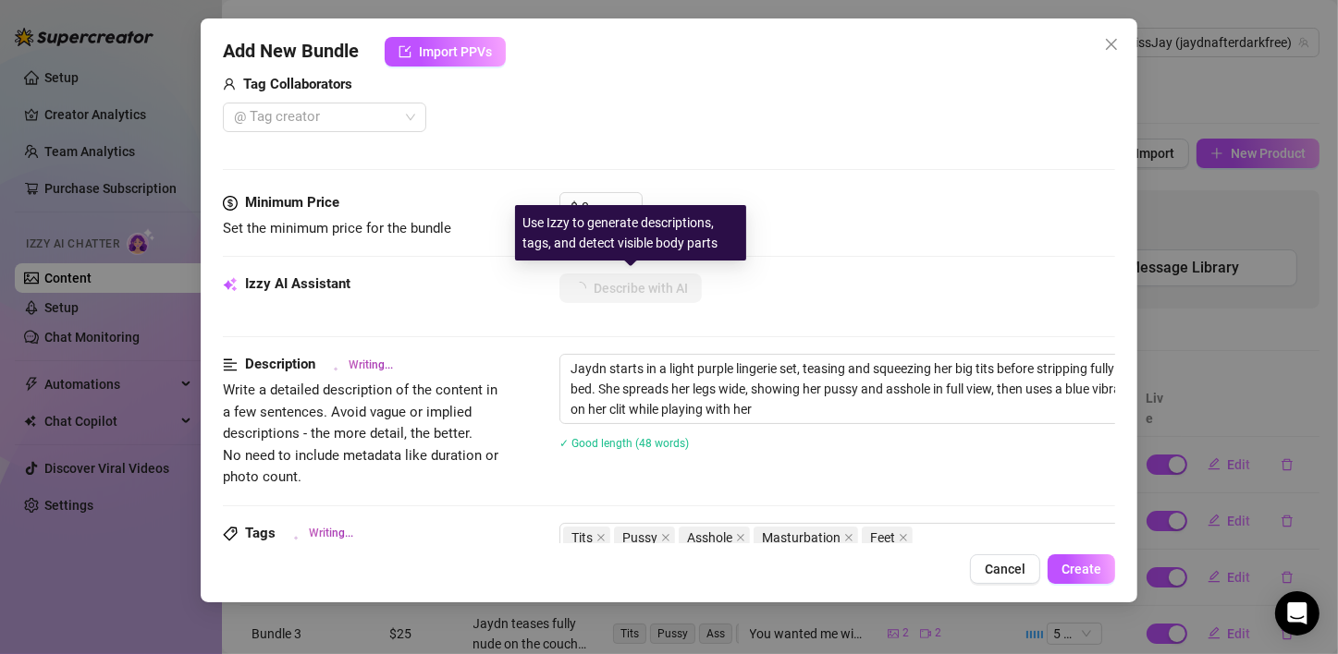
type textarea "Jaydn starts in a light purple lingerie set, teasing and squeezing her big tits…"
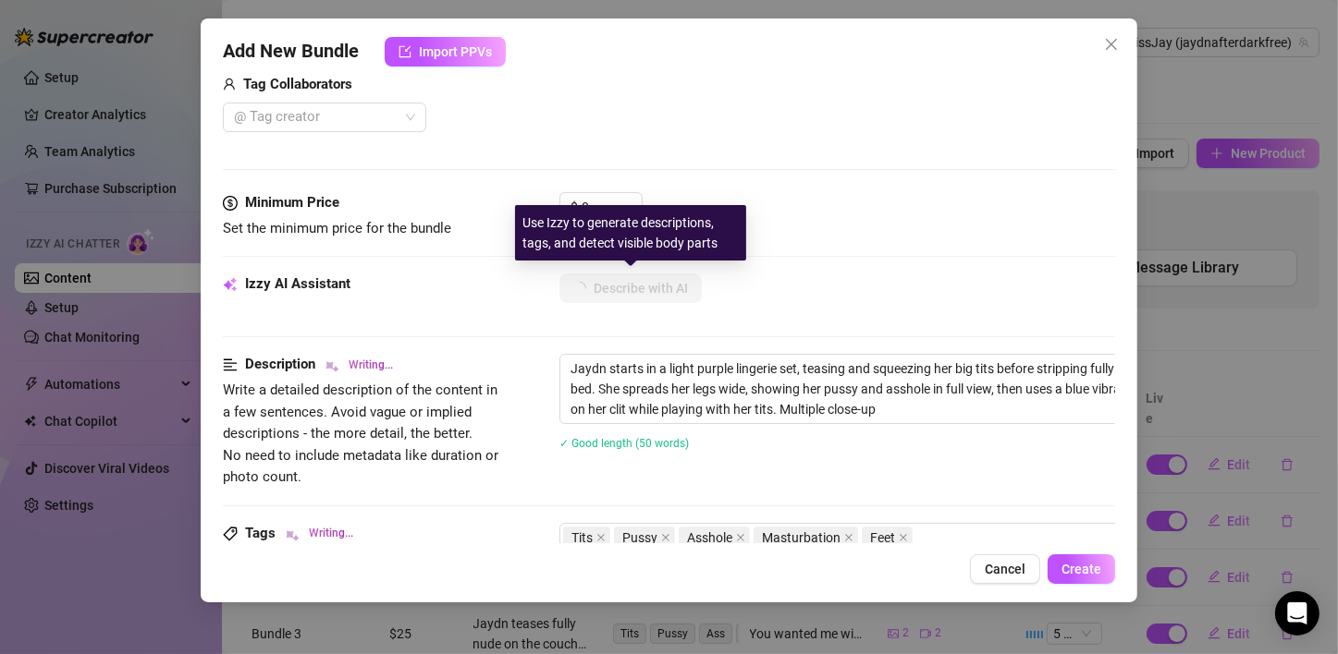
type textarea "Jaydn starts in a light purple lingerie set, teasing and squeezing her big tits…"
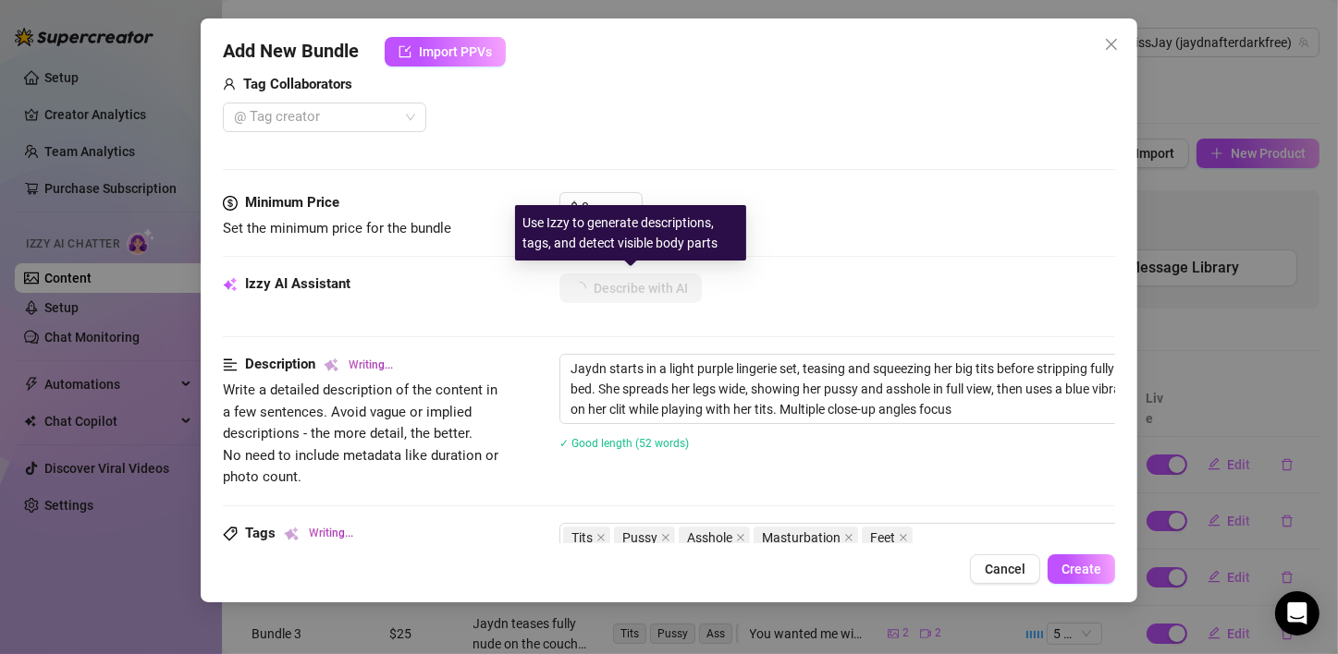
type textarea "Jaydn starts in a light purple lingerie set, teasing and squeezing her big tits…"
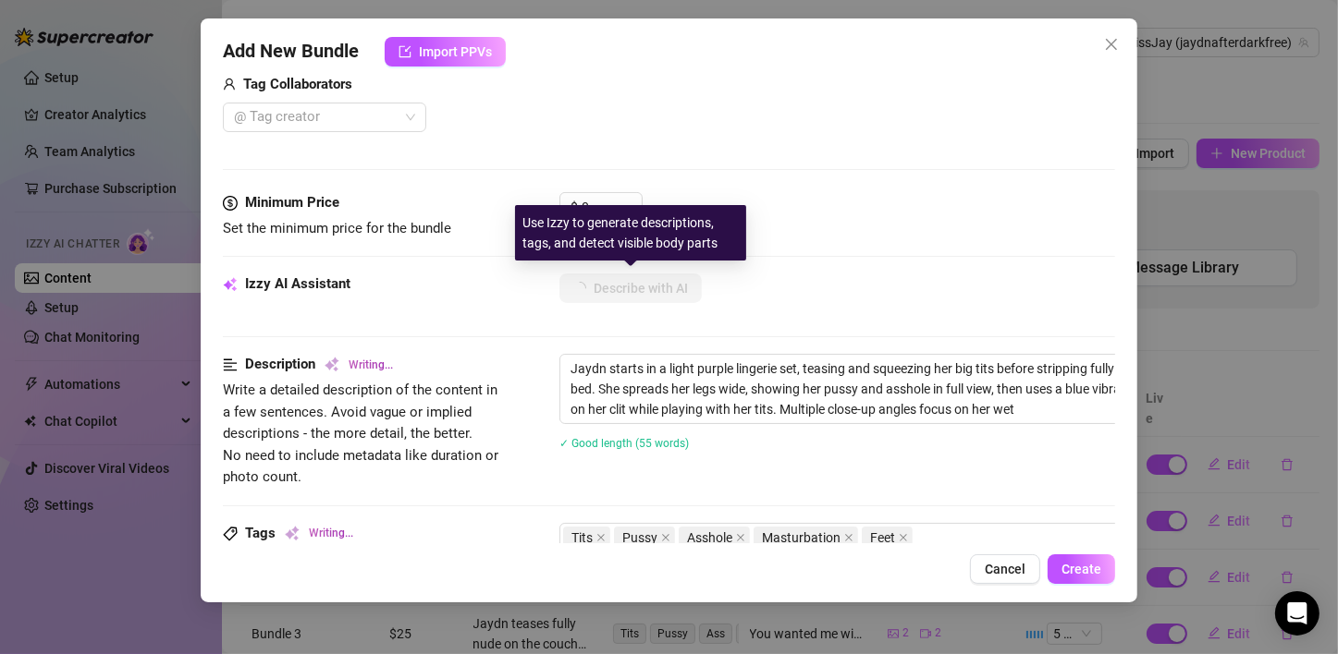
type textarea "Jaydn starts in a light purple lingerie set, teasing and squeezing her big tits…"
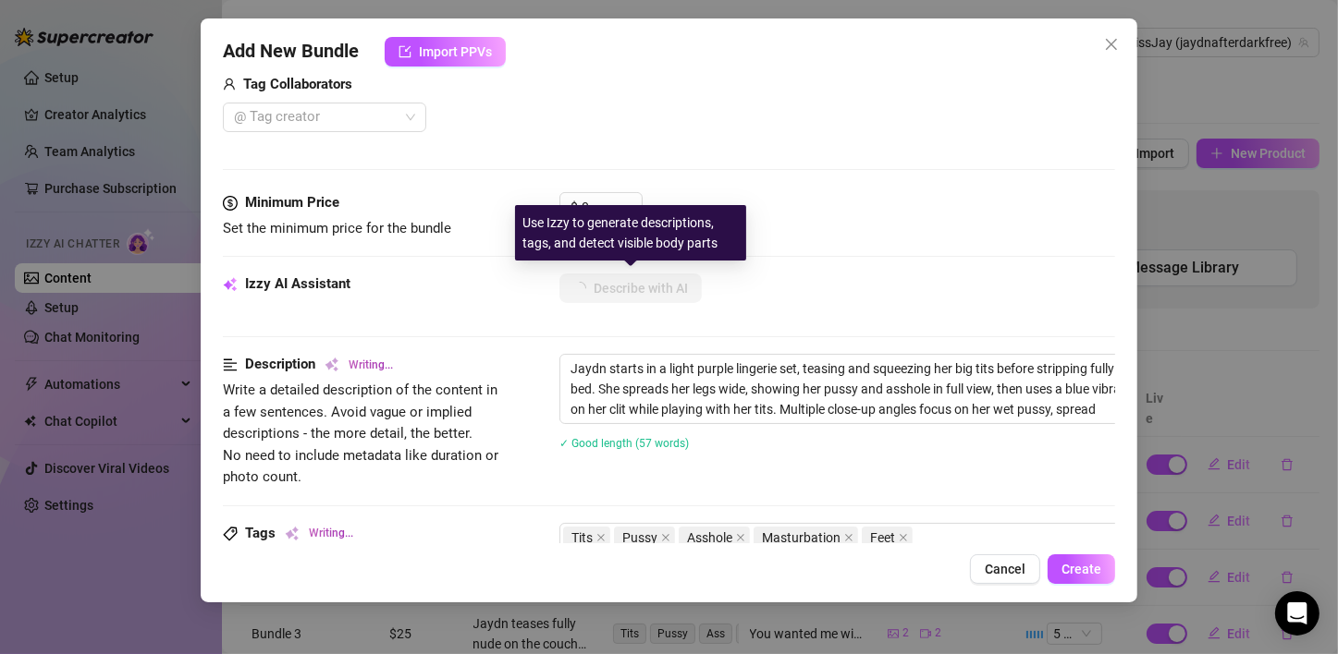
type textarea "Jaydn starts in a light purple lingerie set, teasing and squeezing her big tits…"
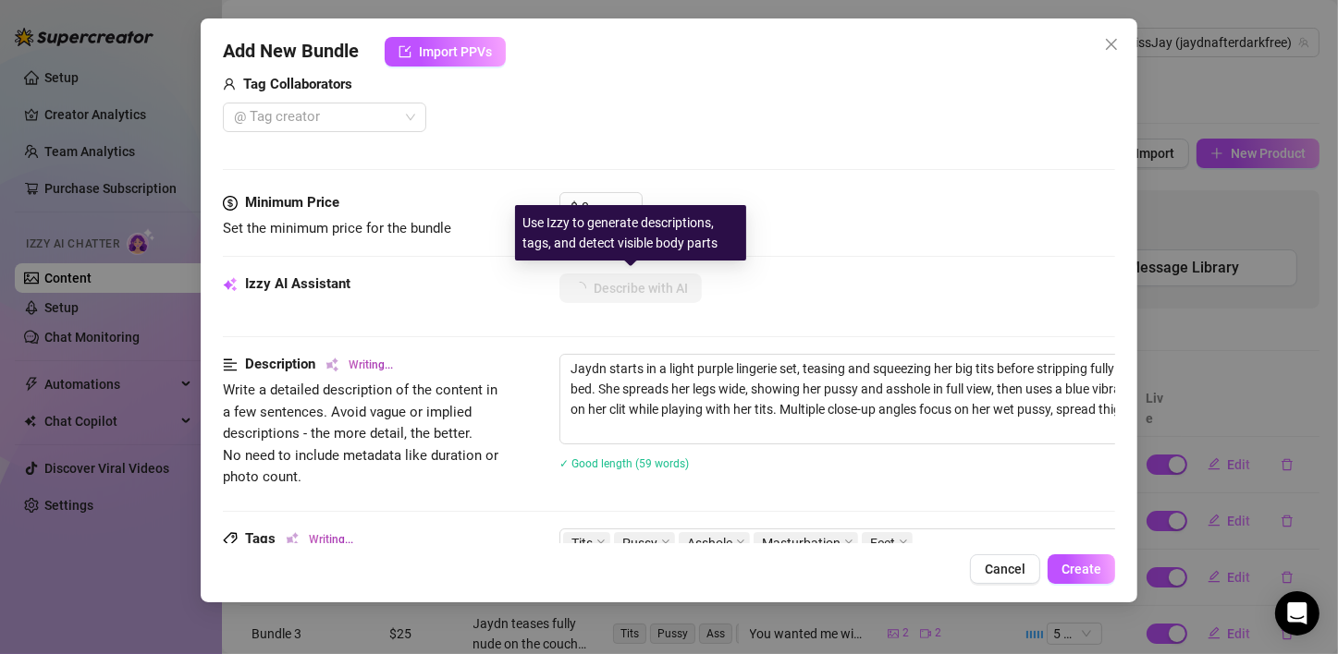
type textarea "Jaydn starts in a light purple lingerie set, teasing and squeezing her big tits…"
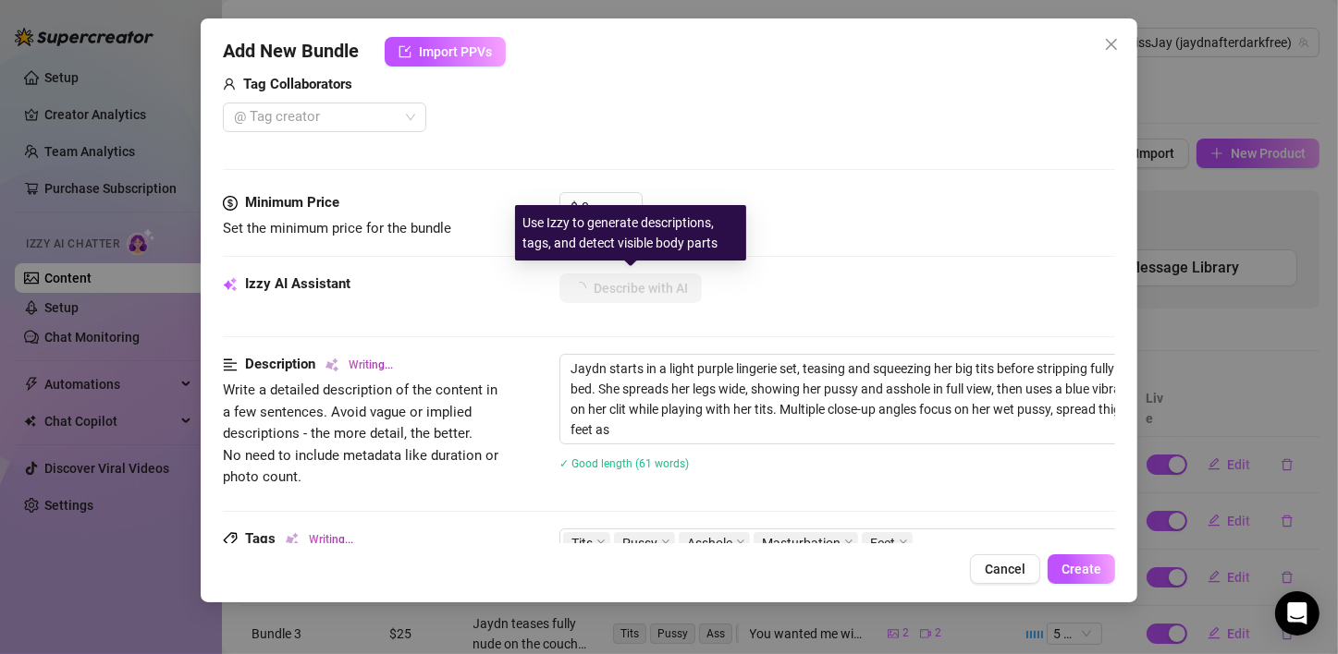
type textarea "Jaydn starts in a light purple lingerie set, teasing and squeezing her big tits…"
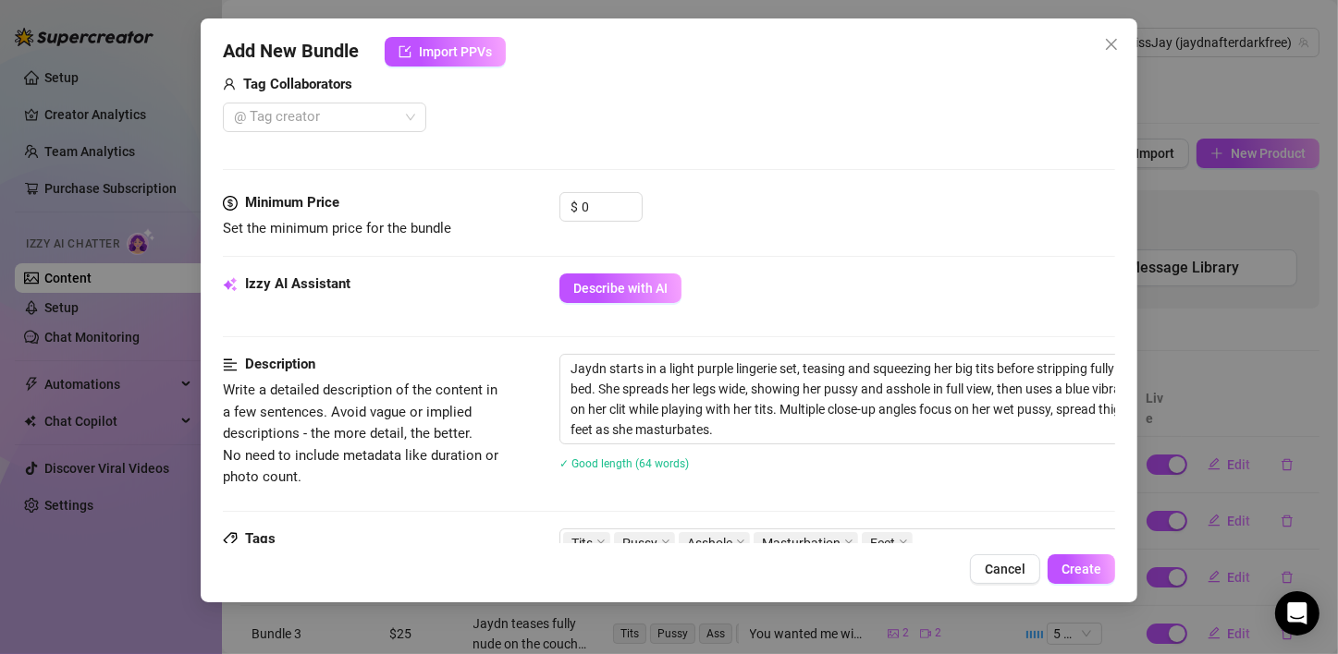
click at [524, 309] on div "Izzy AI Assistant Describe with AI" at bounding box center [669, 297] width 892 height 46
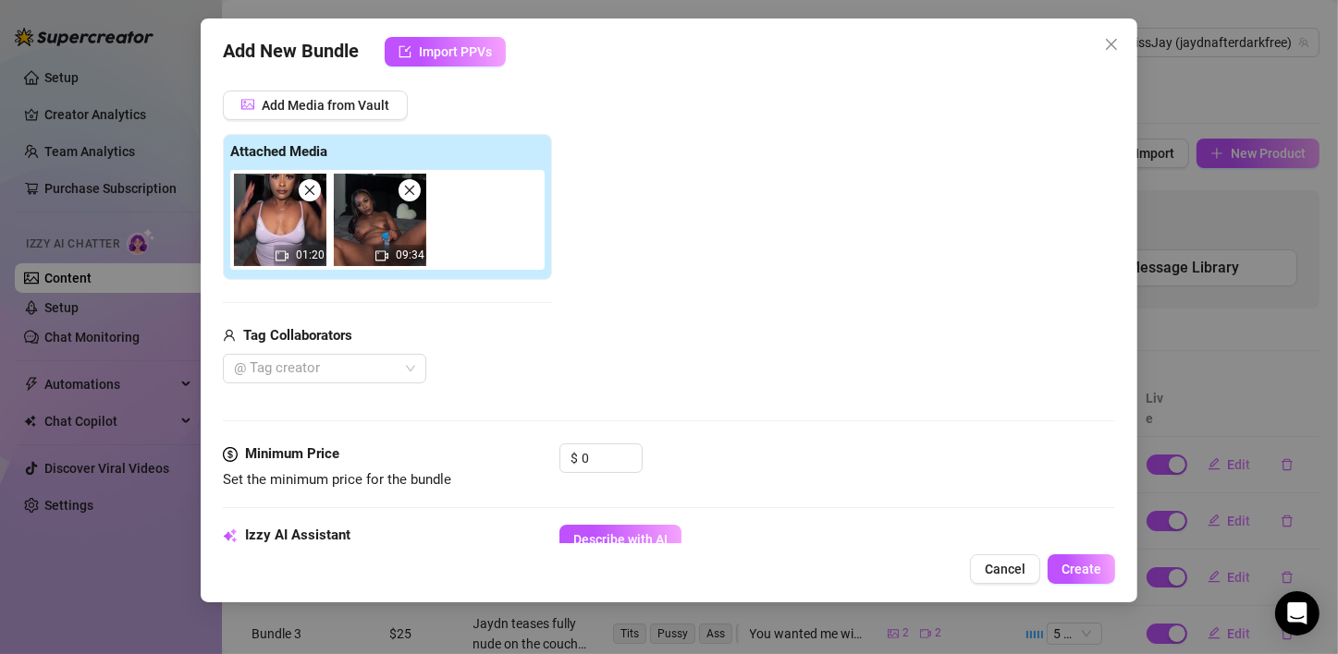
scroll to position [294, 0]
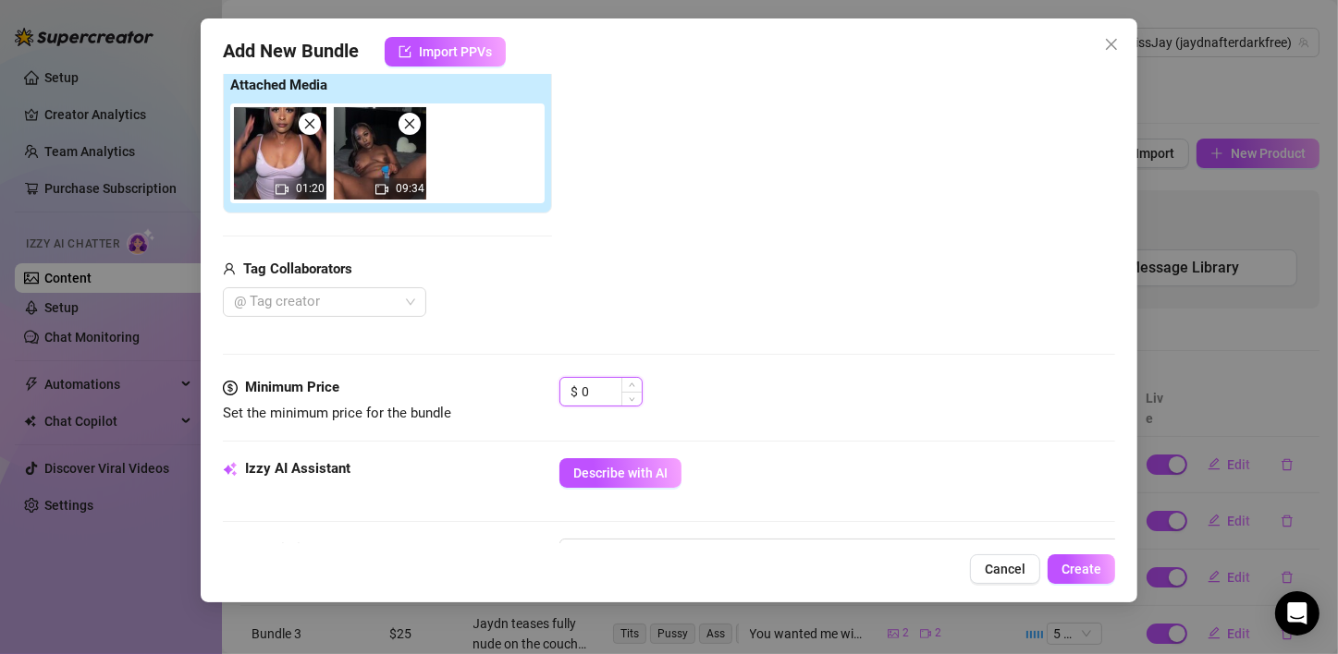
click at [591, 390] on input "0" at bounding box center [611, 392] width 60 height 28
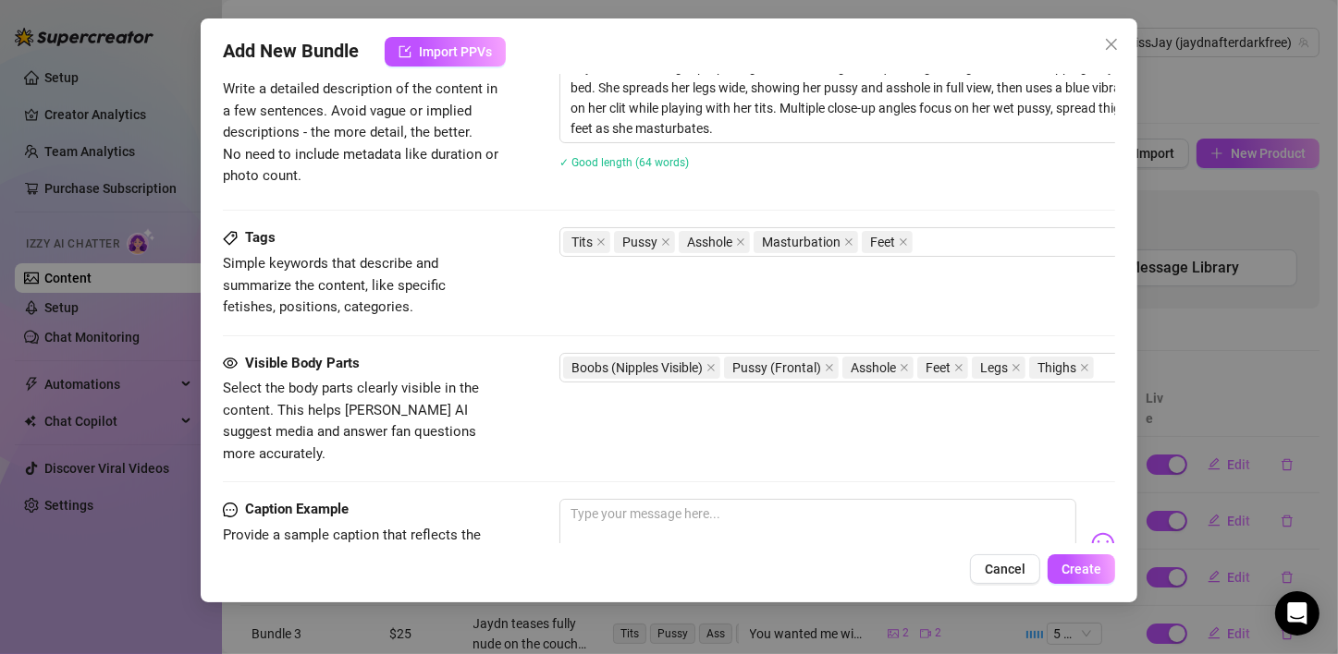
scroll to position [849, 0]
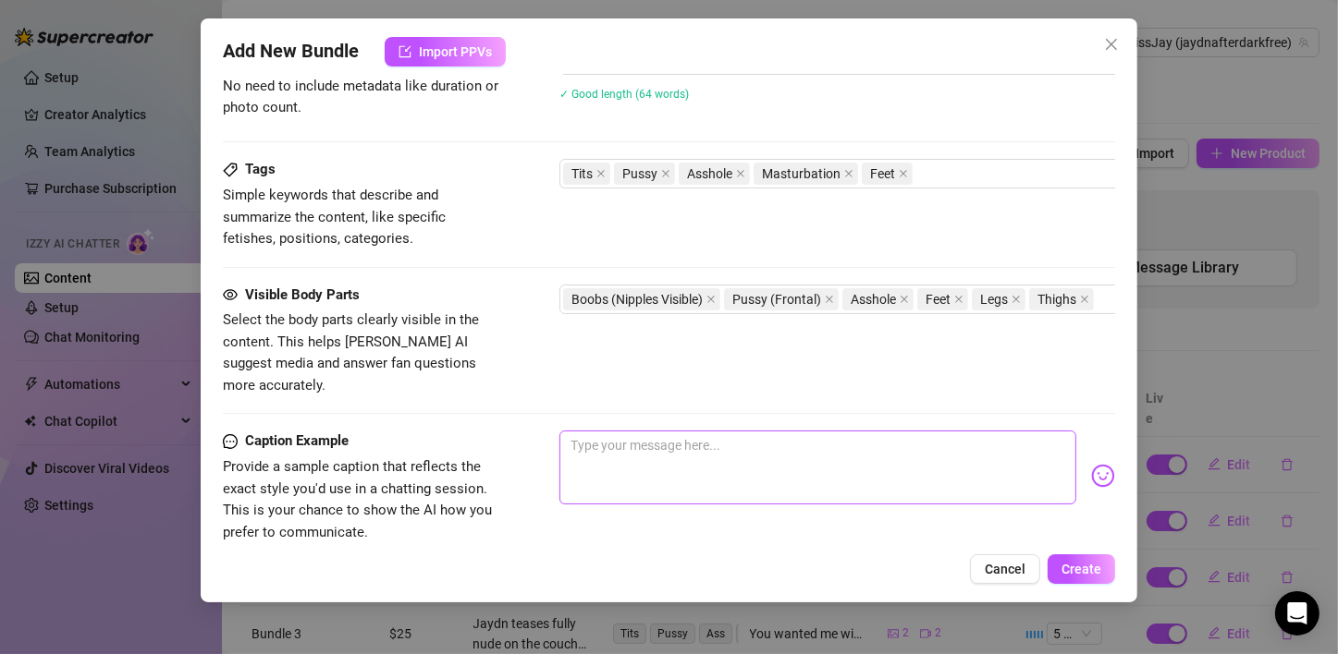
type input "25"
click at [622, 471] on textarea at bounding box center [817, 468] width 517 height 74
type textarea "I"
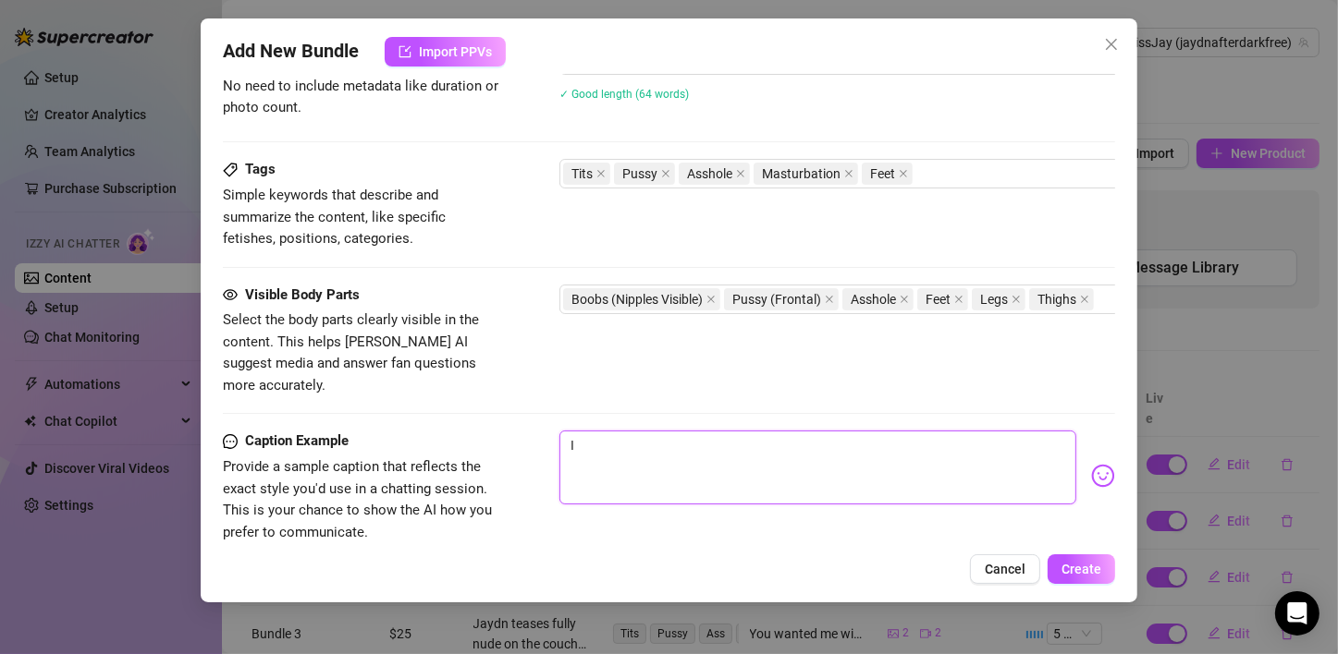
type textarea "I"
type textarea "I t"
type textarea "I to"
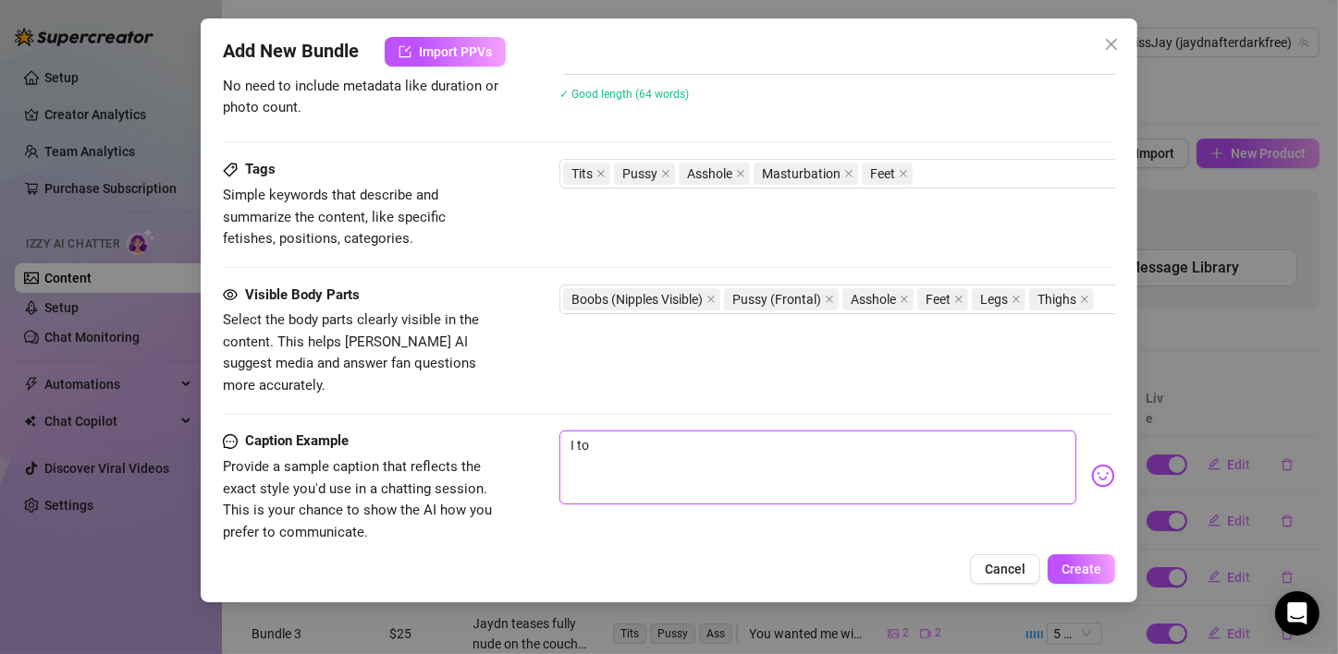
type textarea "I too"
type textarea "I took"
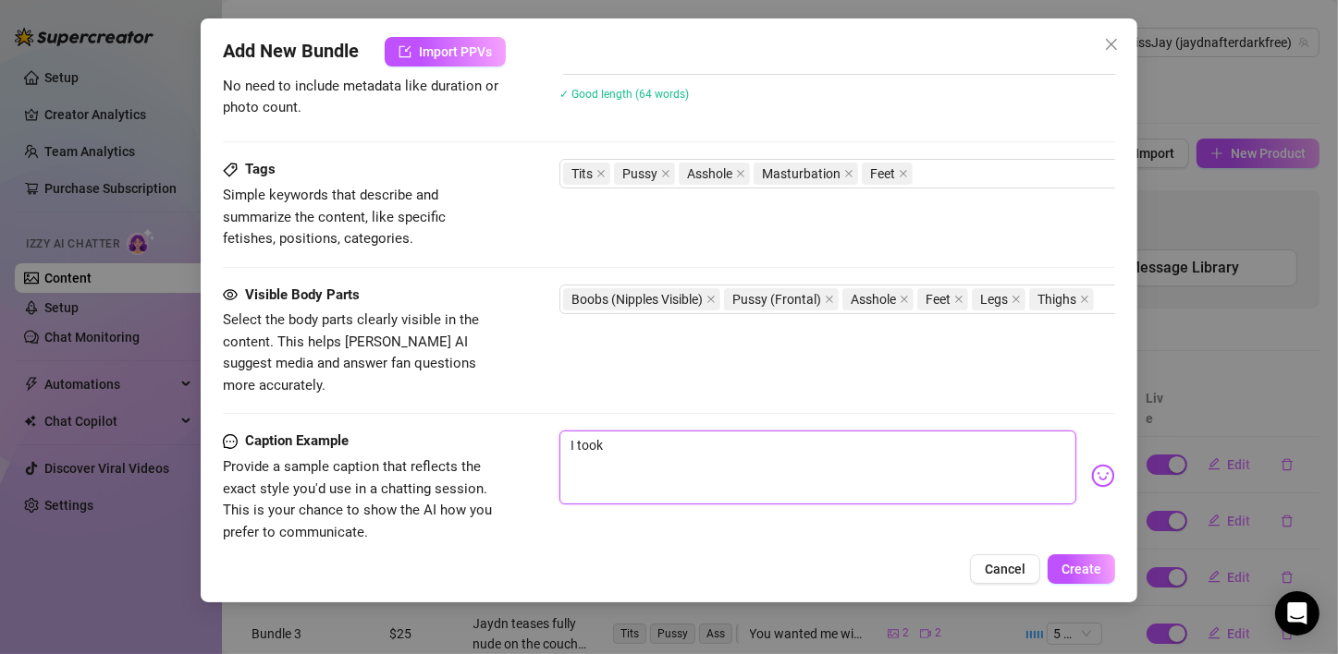
type textarea "I took"
type textarea "I took m"
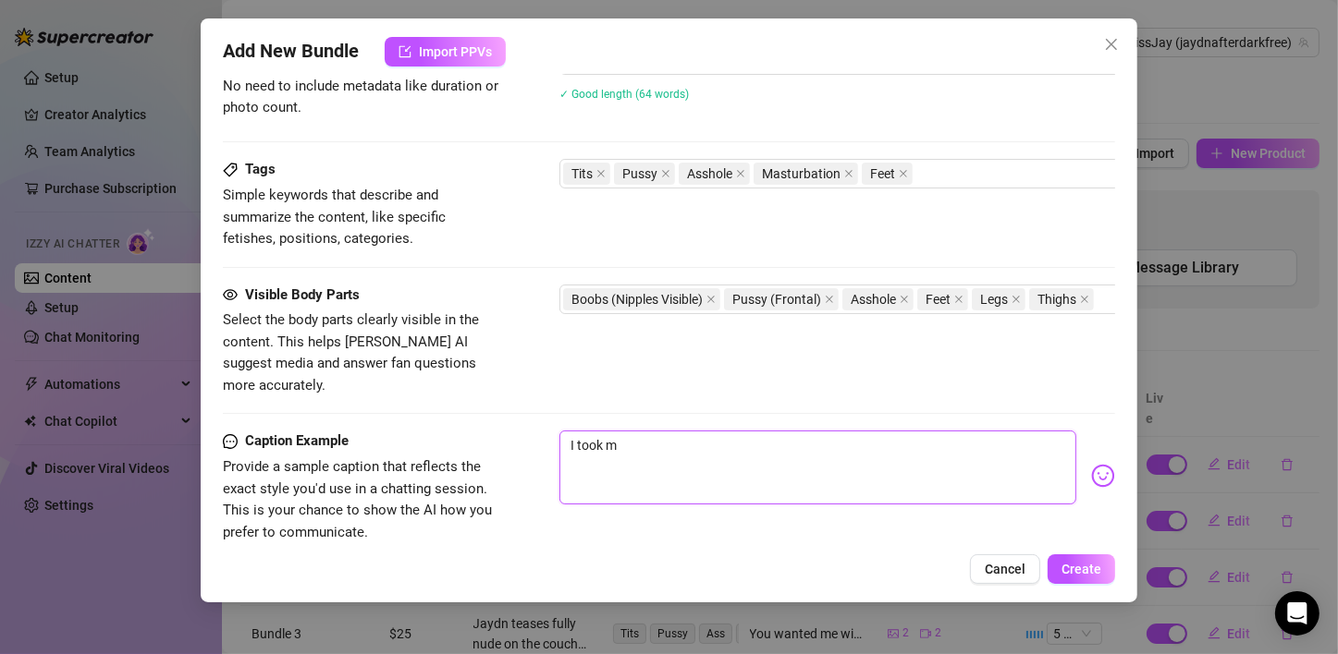
type textarea "I took m"
type textarea "I took my"
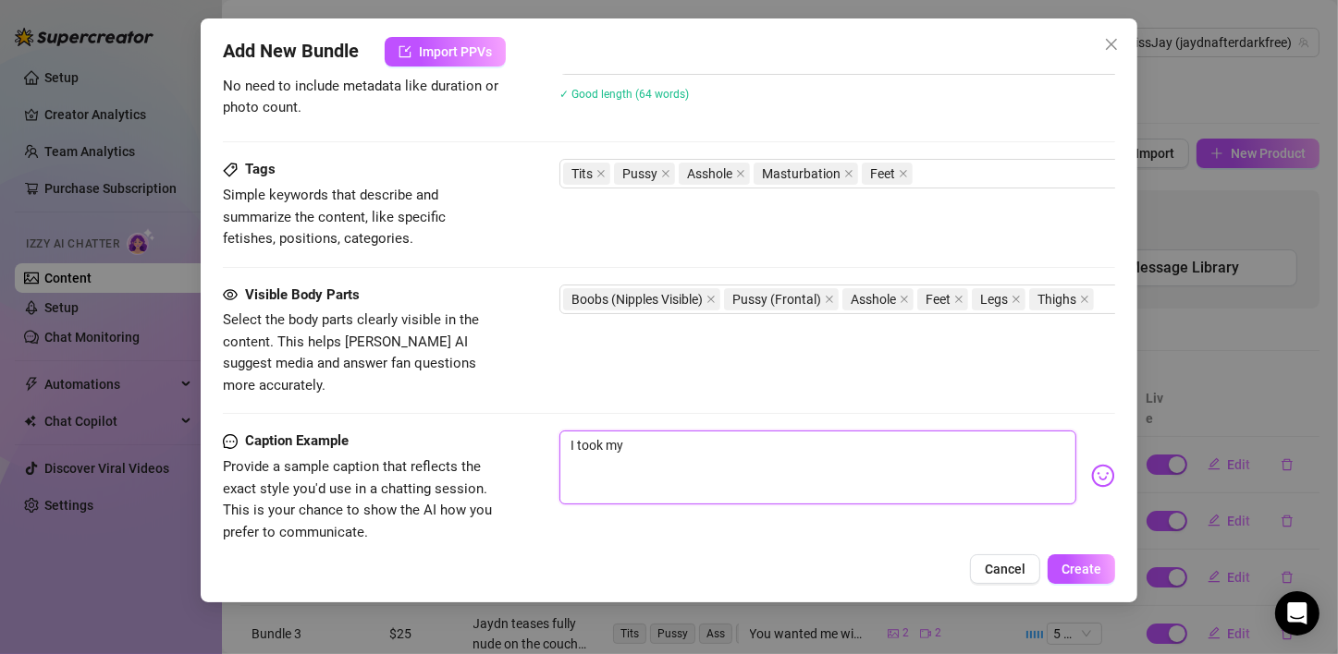
type textarea "I took my"
type textarea "I took my t"
type textarea "I took my ti"
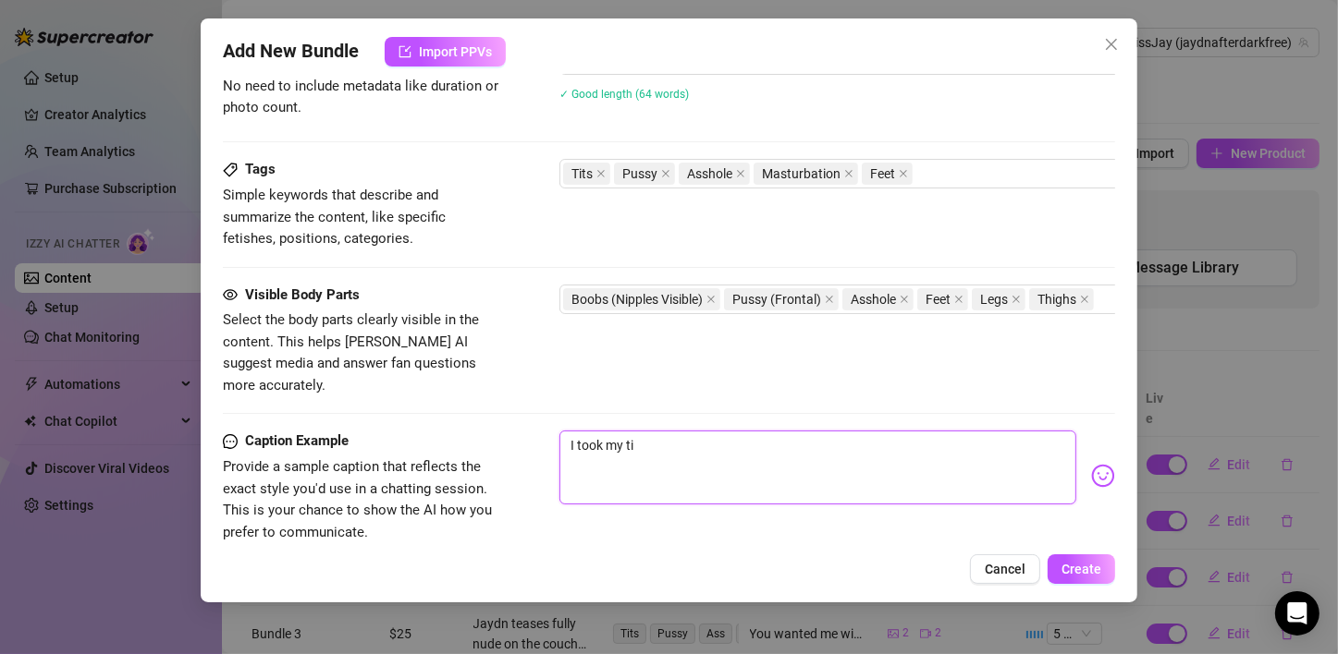
type textarea "I took my [PERSON_NAME]"
type textarea "I took my time"
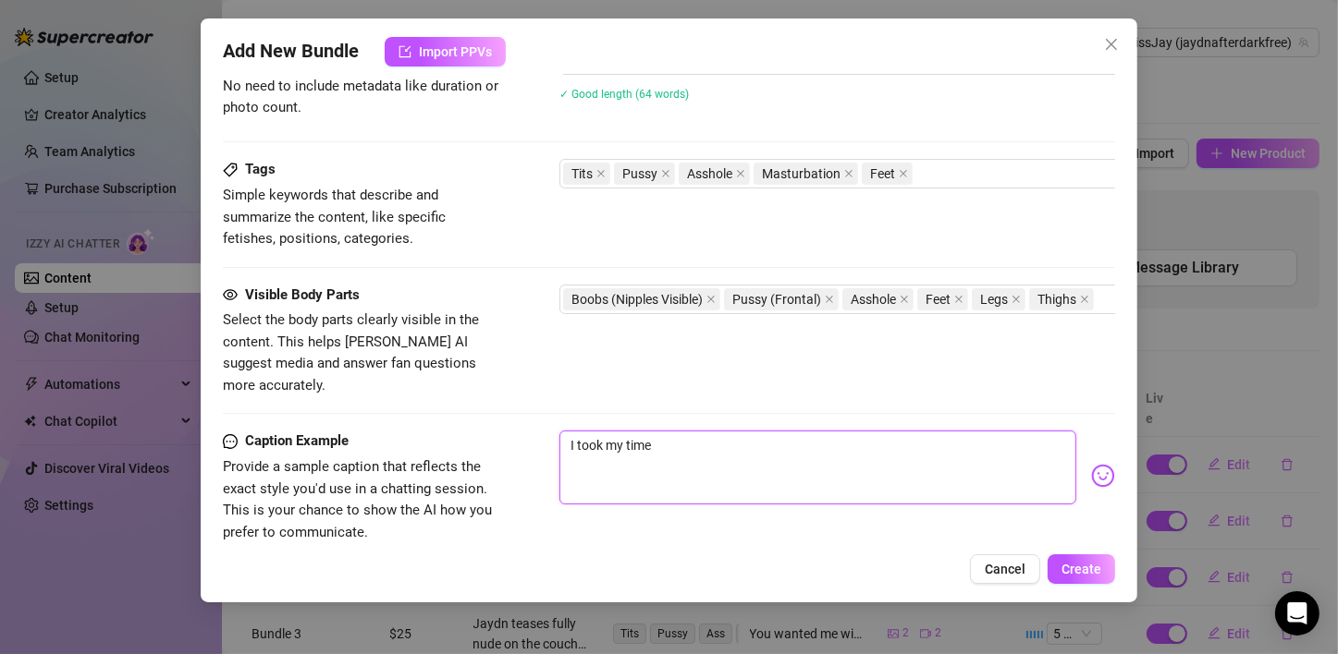
type textarea "I took my time"
type textarea "I took my time g"
type textarea "I took my time ge"
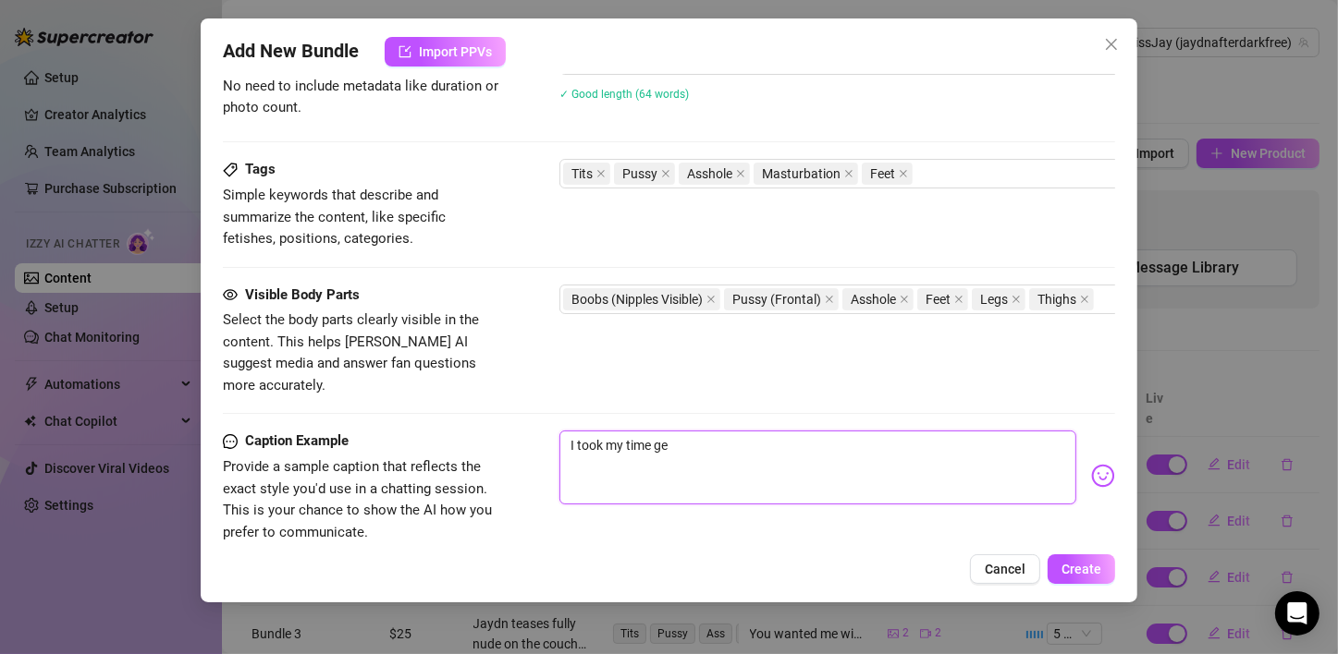
type textarea "I took my time get"
type textarea "I took my time gett"
type textarea "I took my time getti"
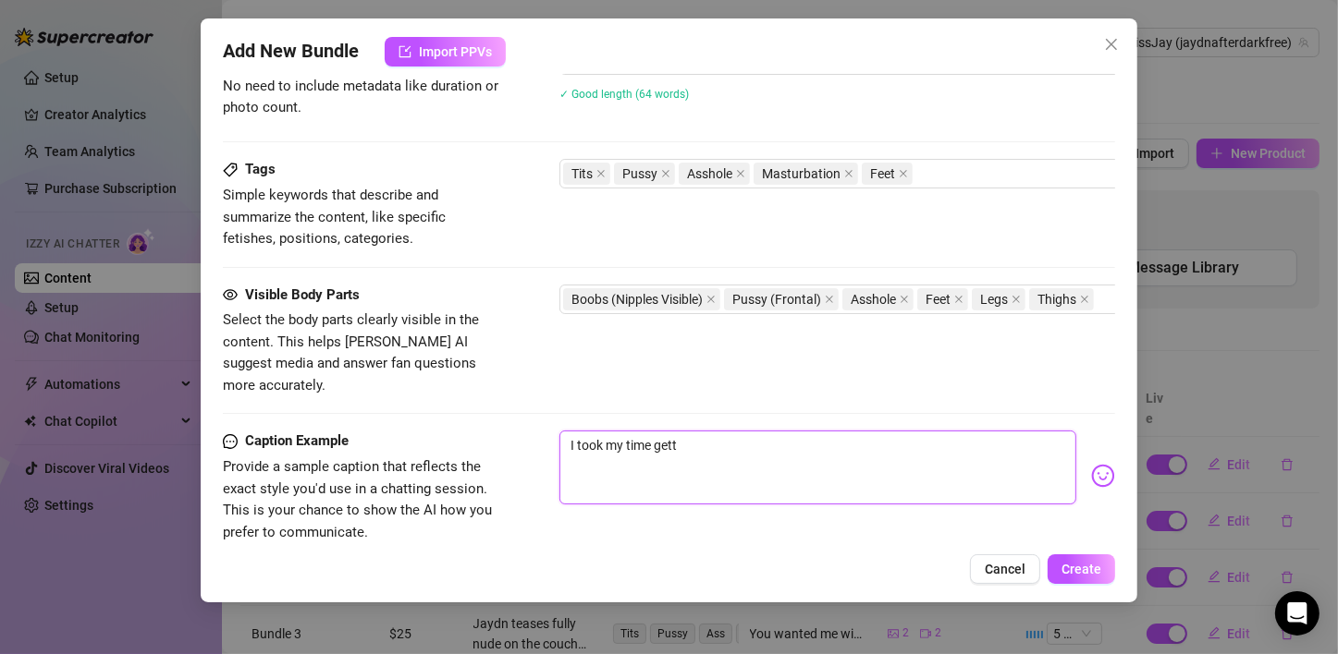
type textarea "I took my time getti"
type textarea "I took my time gettin"
type textarea "I took my time getting"
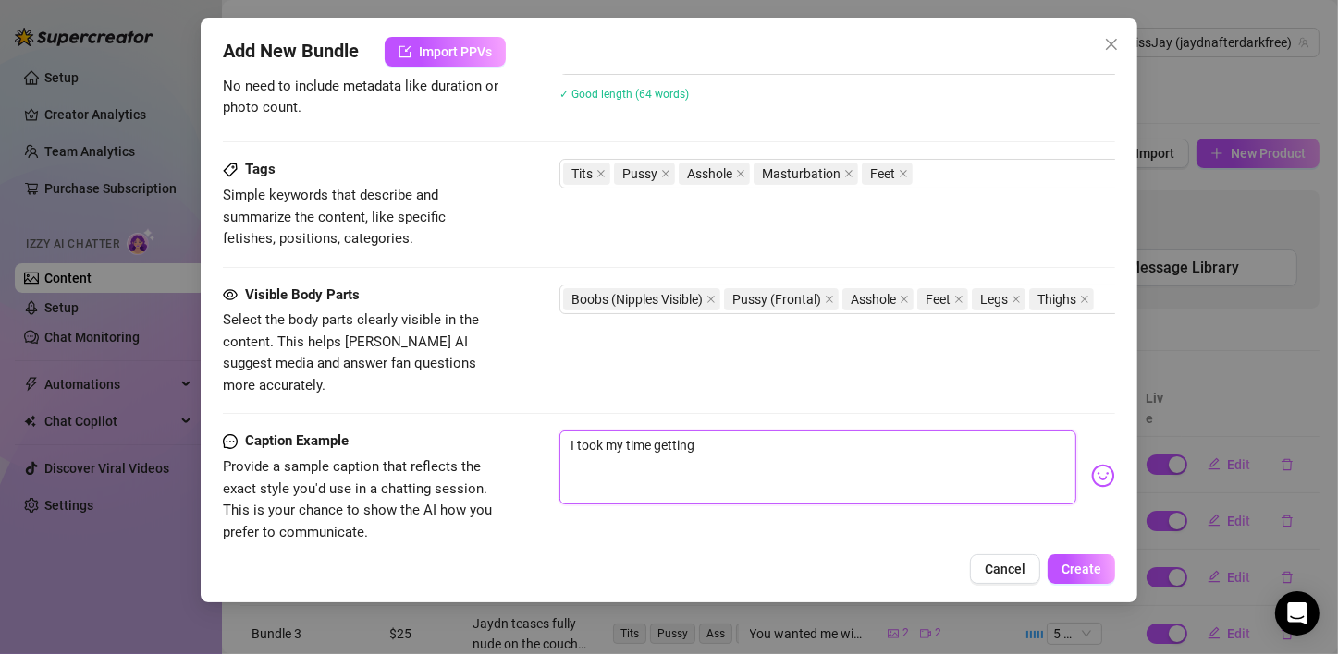
type textarea "I took my time getting"
type textarea "I took my time getting t"
type textarea "I took my time getting ta"
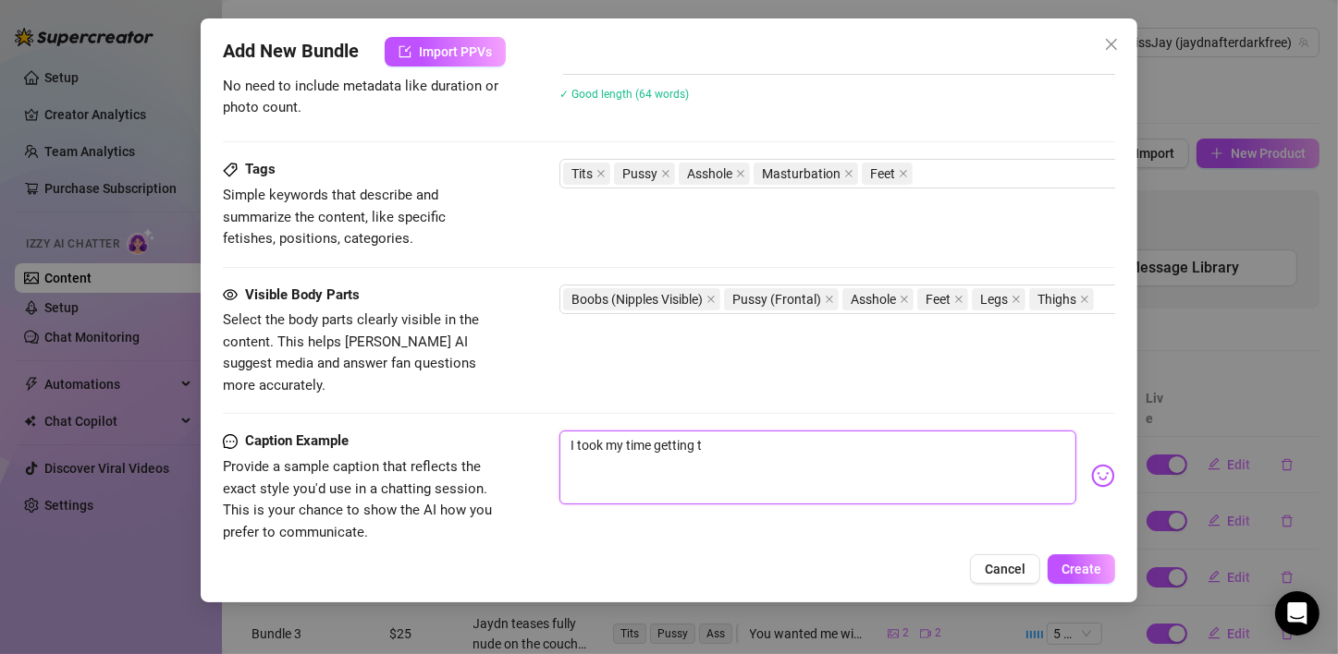
type textarea "I took my time getting ta"
type textarea "I took my time getting t"
type textarea "I took my time getting"
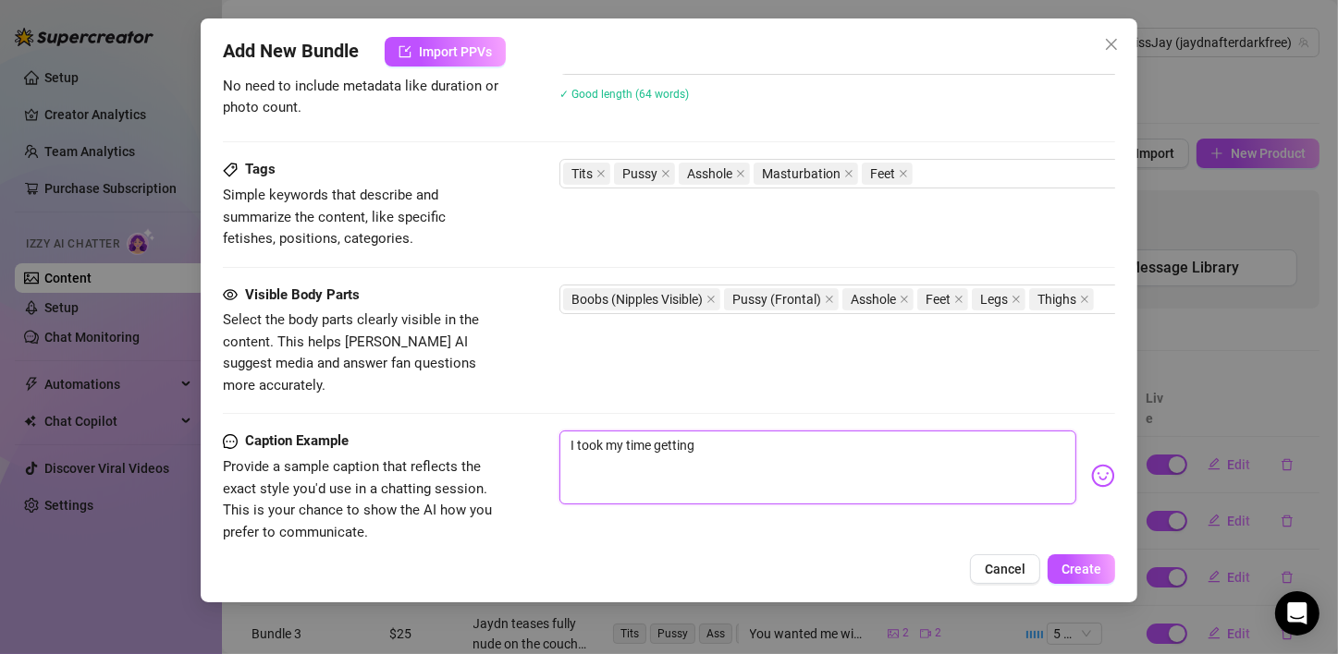
type textarea "I took my time getting n"
type textarea "I took my time getting na"
type textarea "I took my time getting nak"
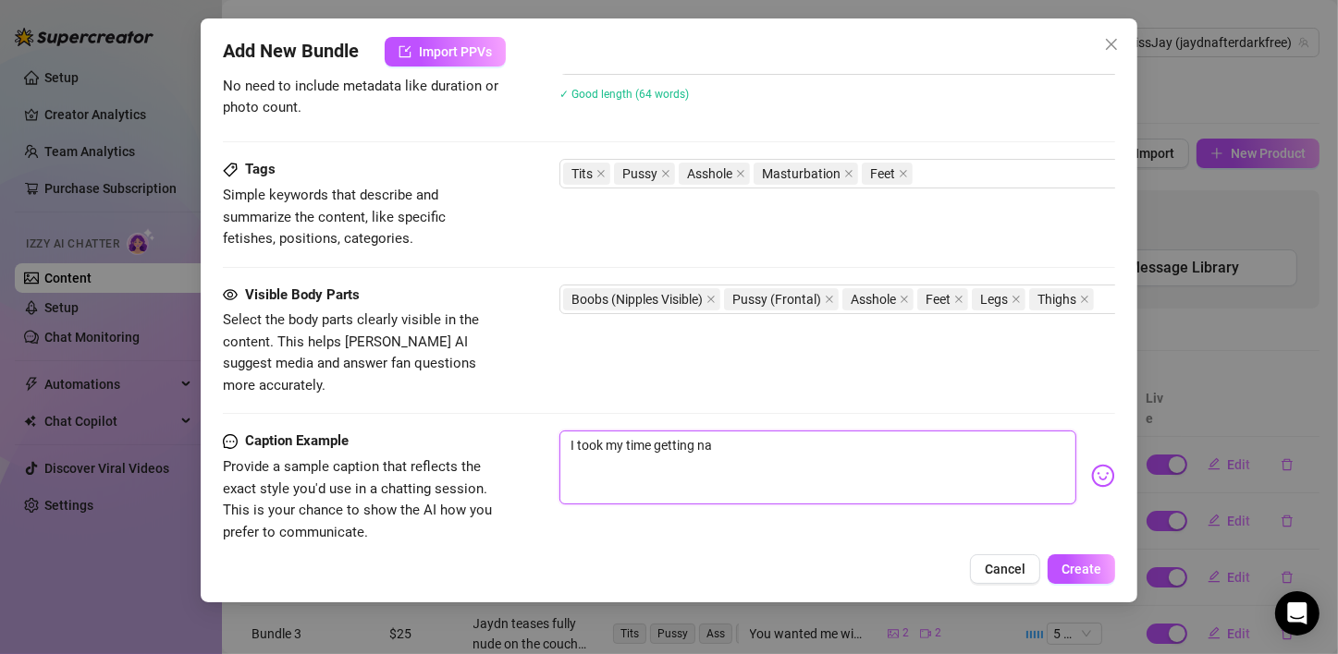
type textarea "I took my time getting nak"
type textarea "I took my time getting nake"
type textarea "I took my time getting naked"
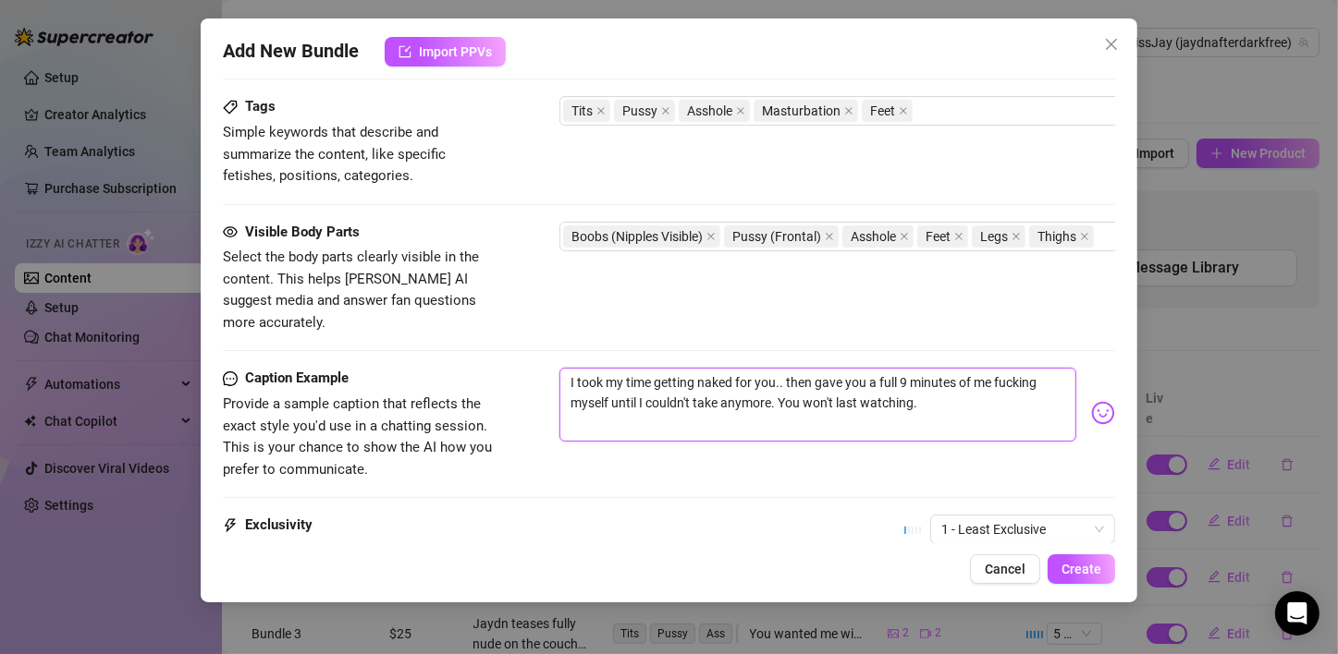
scroll to position [1033, 0]
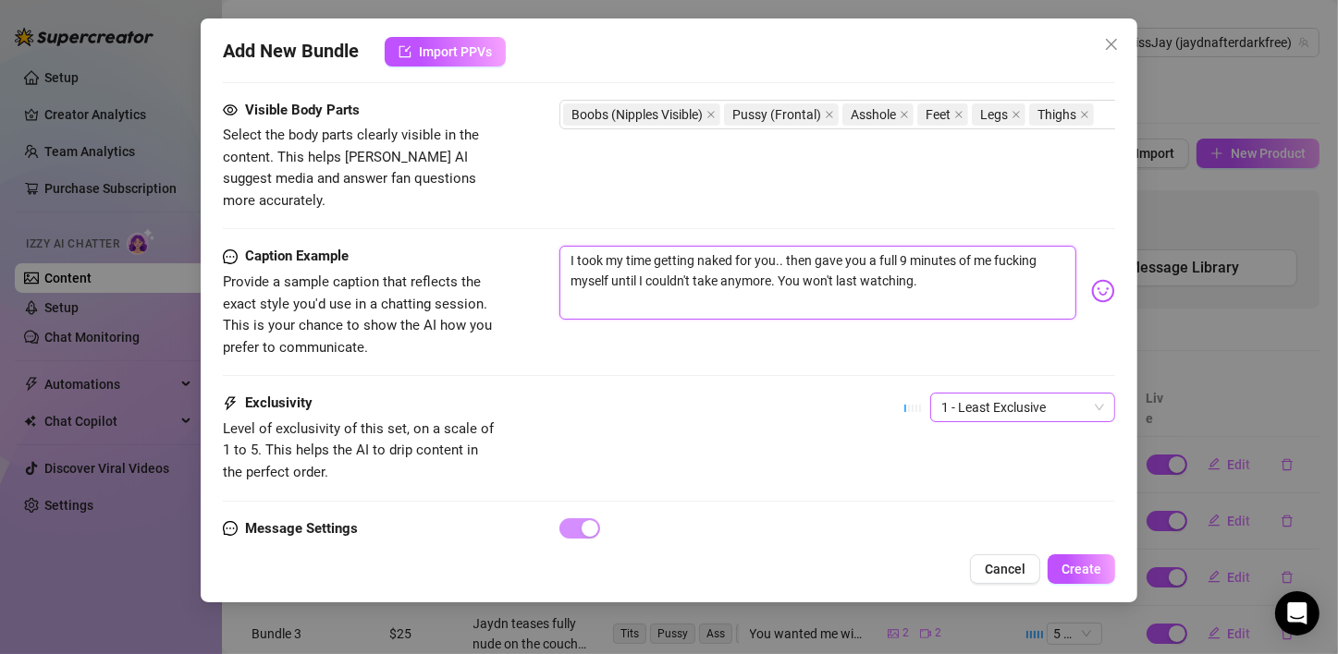
click at [1036, 394] on span "1 - Least Exclusive" at bounding box center [1022, 408] width 163 height 28
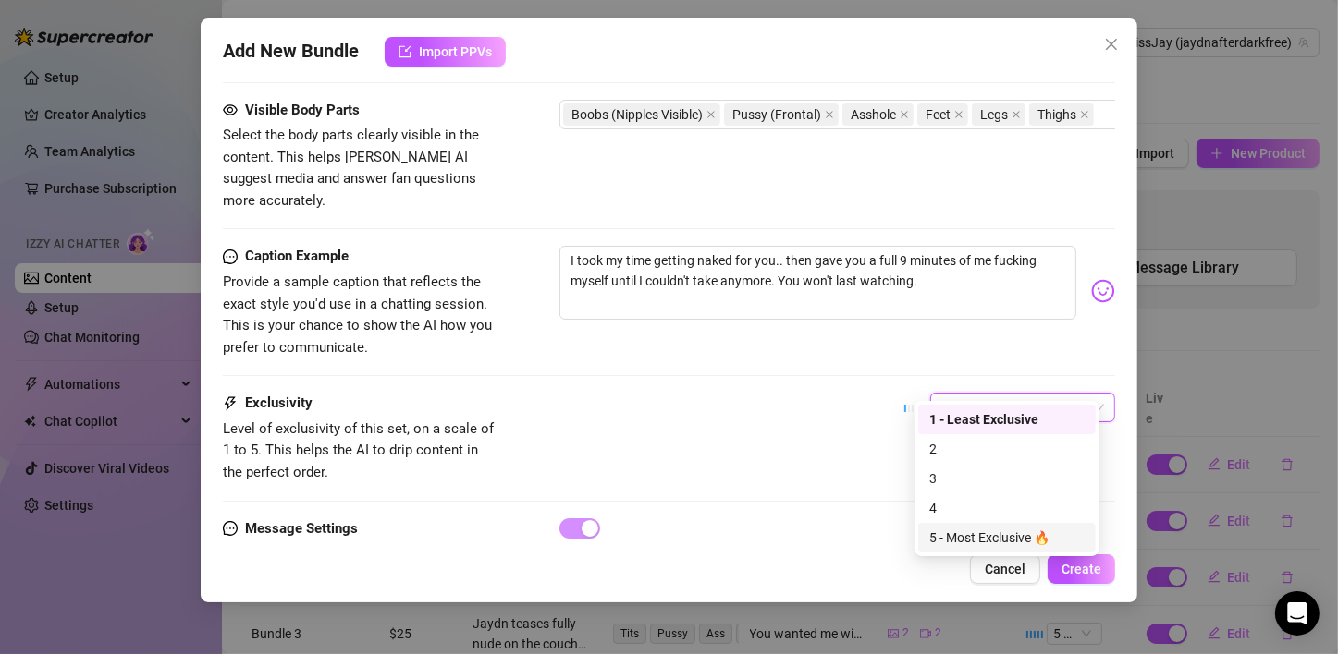
click at [956, 539] on div "5 - Most Exclusive 🔥" at bounding box center [1006, 538] width 155 height 20
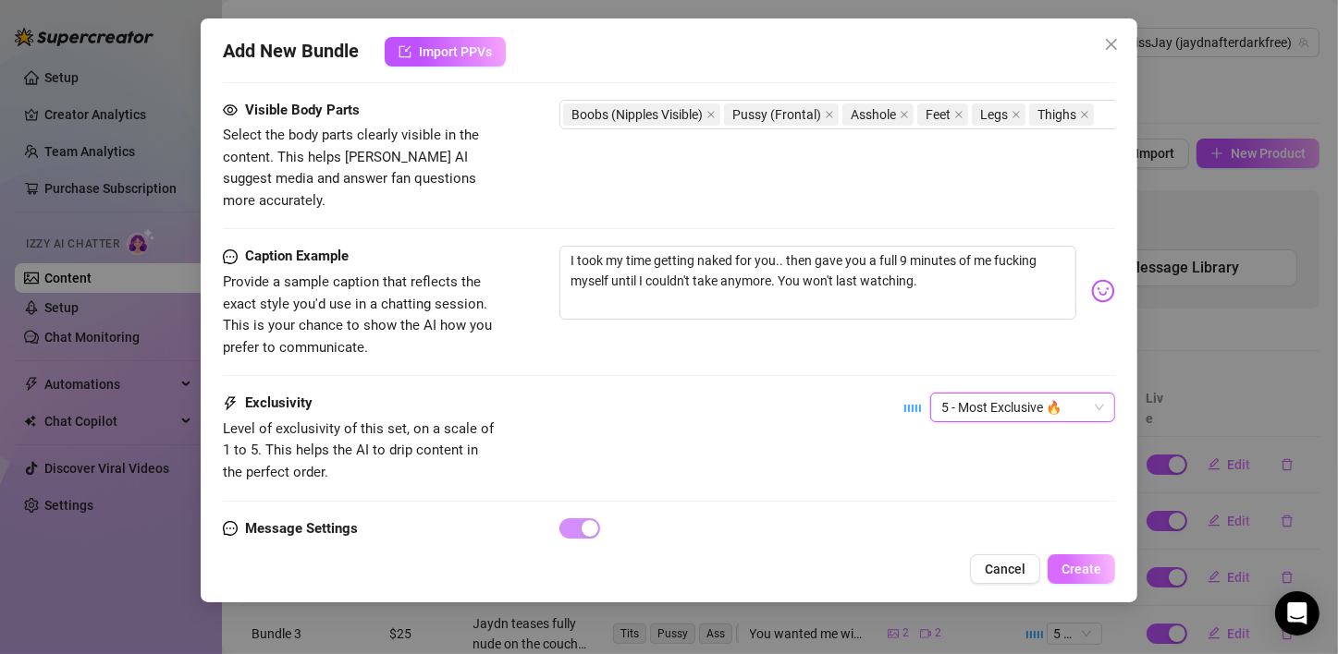
click at [1099, 574] on span "Create" at bounding box center [1081, 569] width 40 height 15
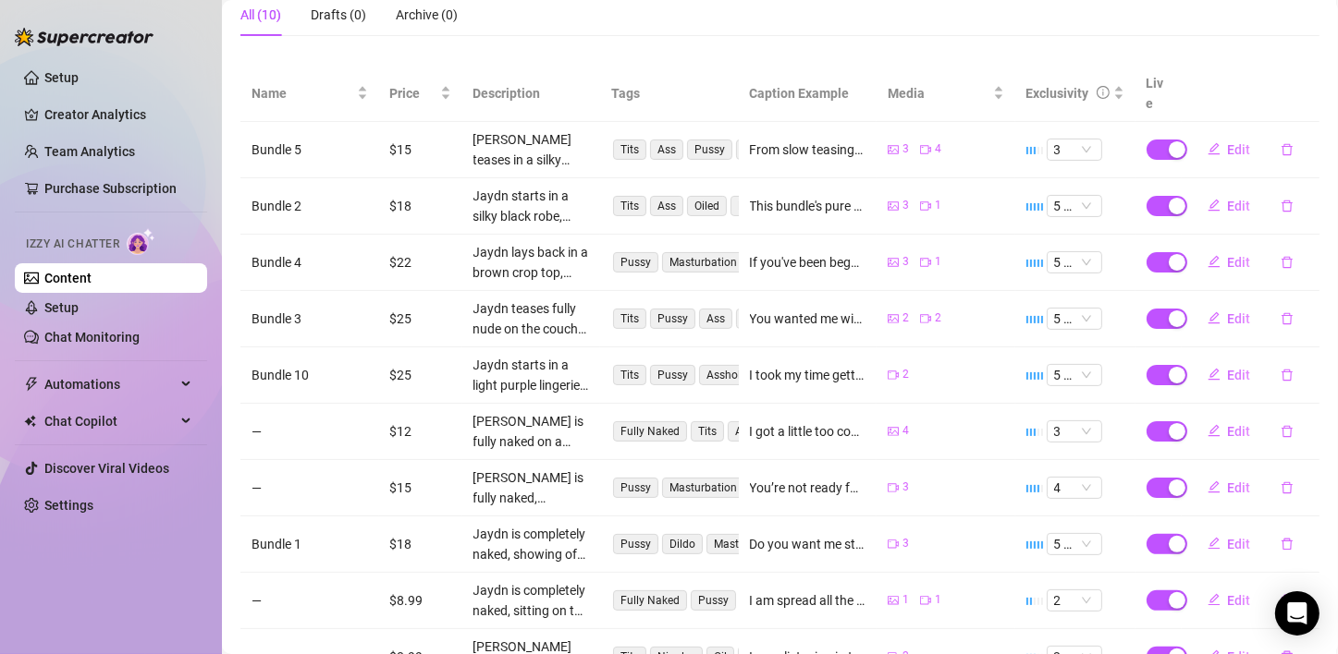
scroll to position [194, 0]
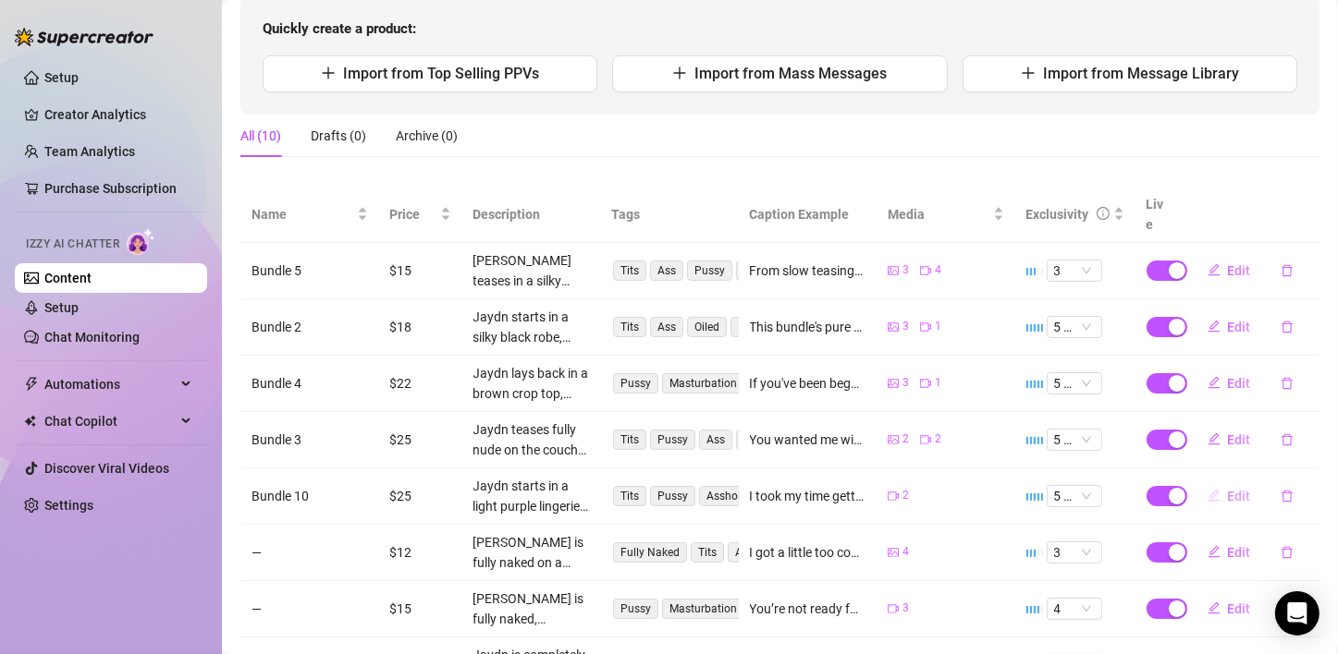
click at [1229, 489] on span "Edit" at bounding box center [1239, 496] width 23 height 15
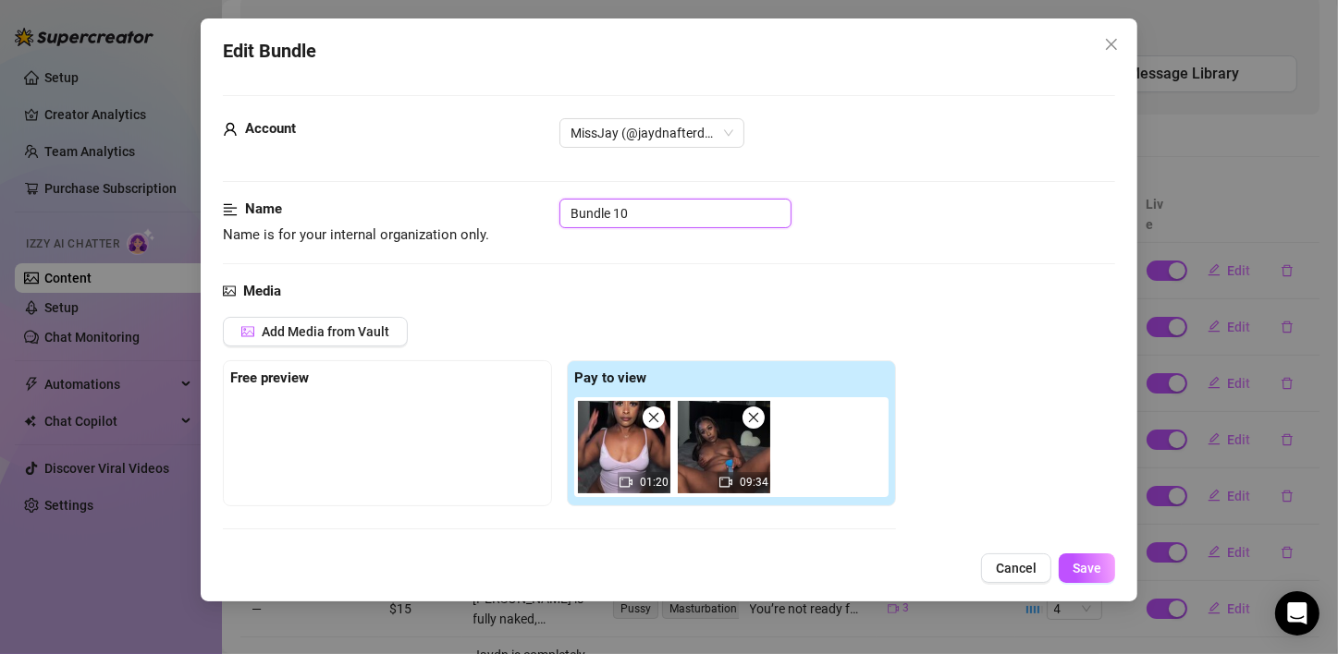
click at [657, 220] on input "Bundle 10" at bounding box center [675, 214] width 232 height 30
click at [1079, 579] on button "Save" at bounding box center [1086, 569] width 56 height 30
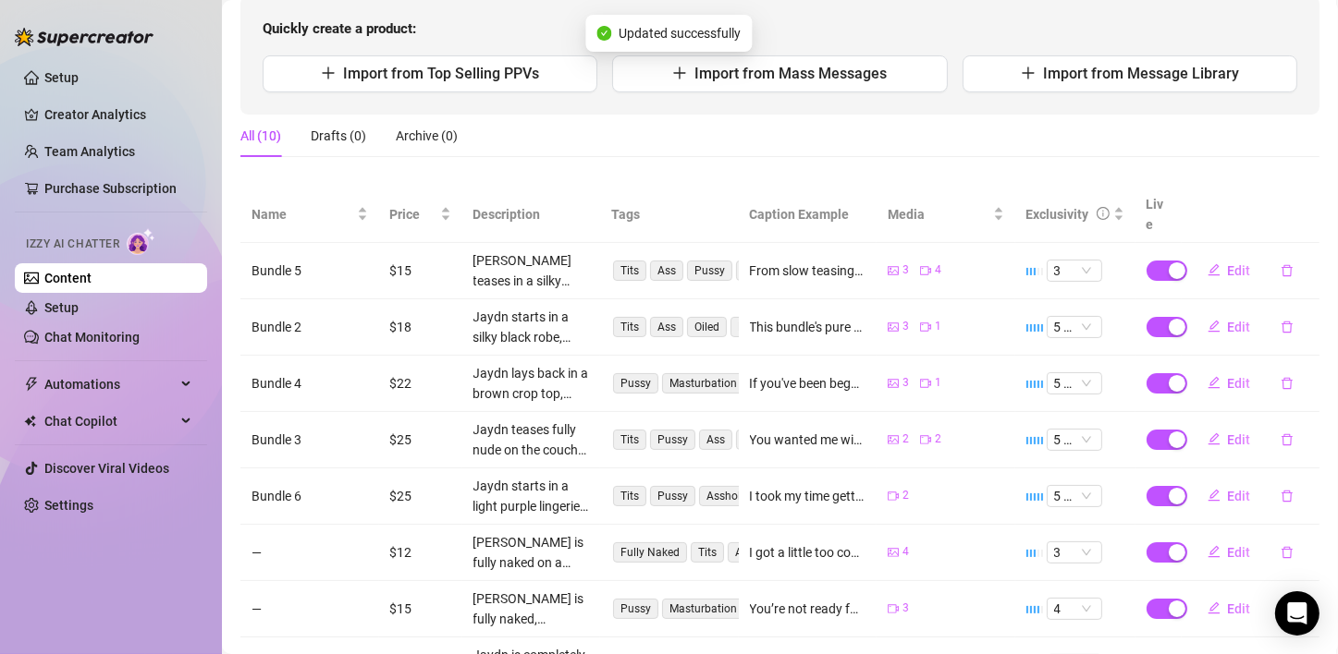
scroll to position [0, 0]
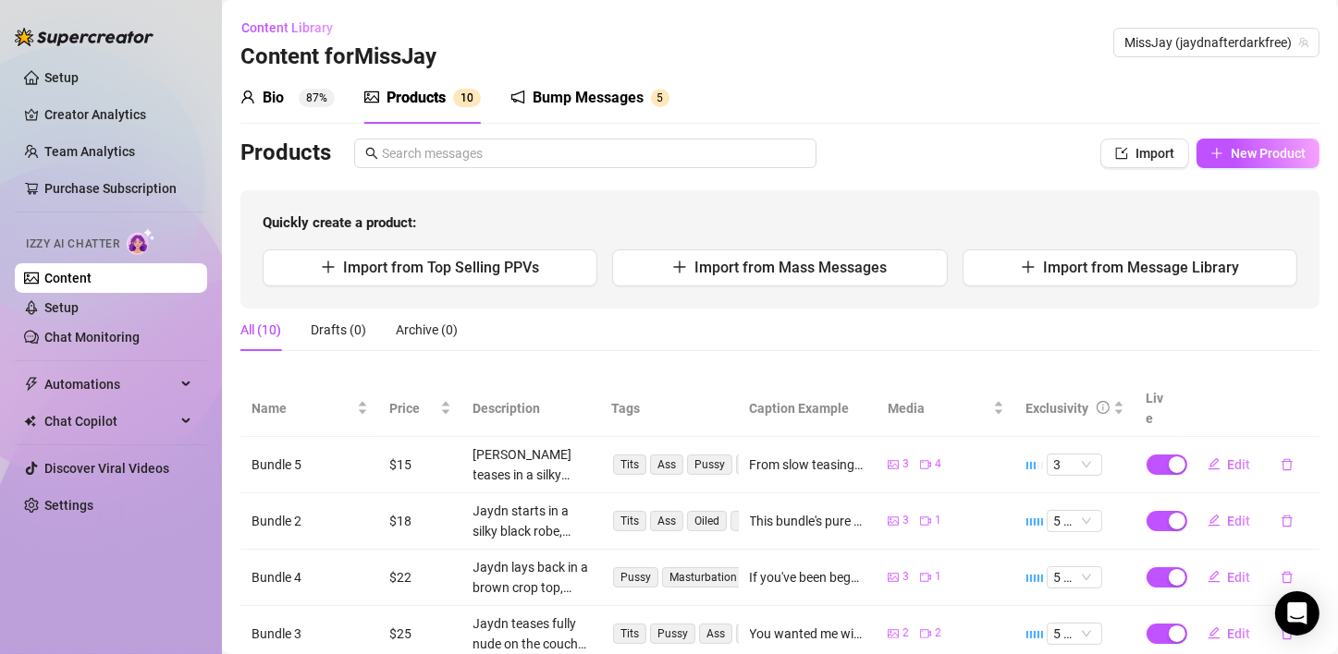
click at [461, 200] on div "Quickly create a product: Import from Top Selling PPVs Import from Mass Message…" at bounding box center [779, 249] width 1079 height 118
click at [1210, 147] on icon "plus" at bounding box center [1216, 153] width 13 height 13
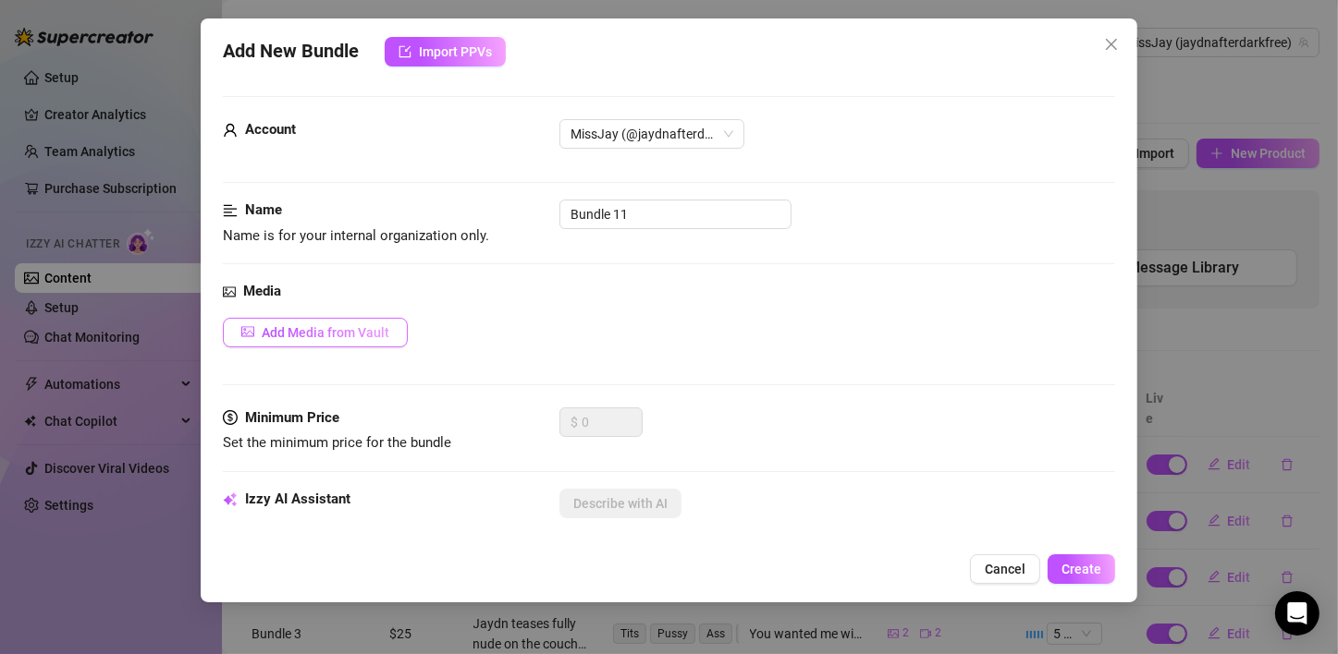
click at [361, 327] on span "Add Media from Vault" at bounding box center [326, 332] width 128 height 15
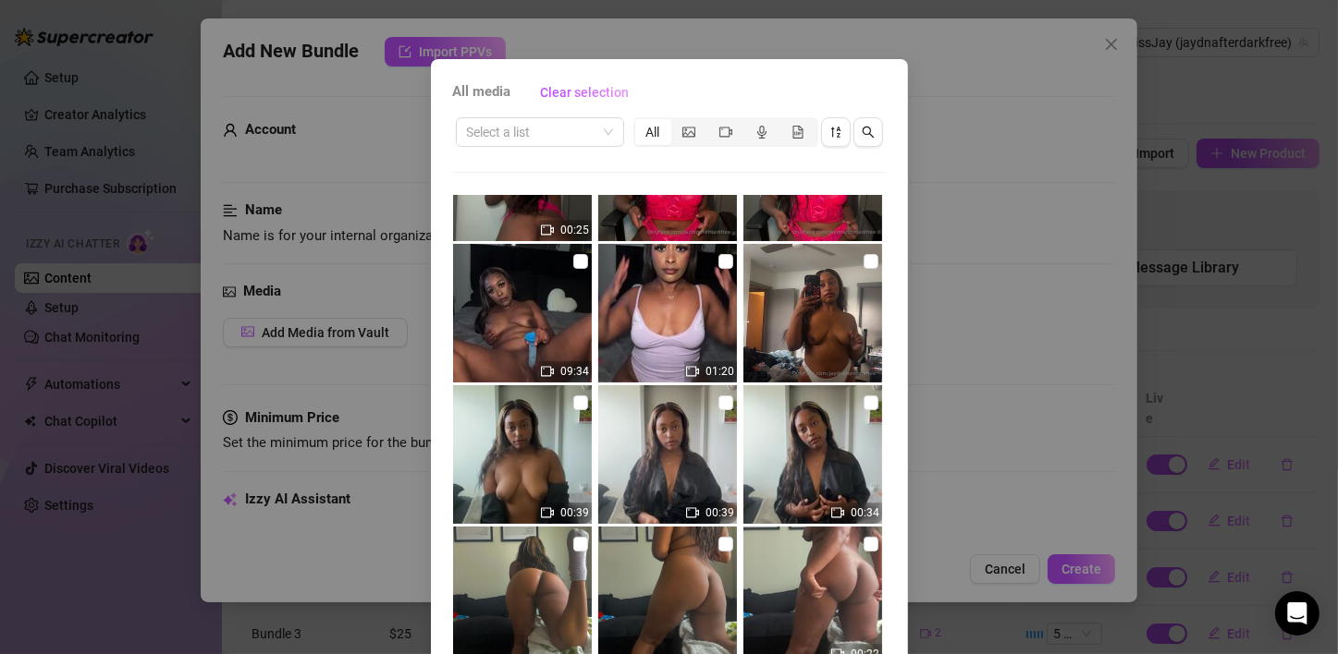
scroll to position [92, 0]
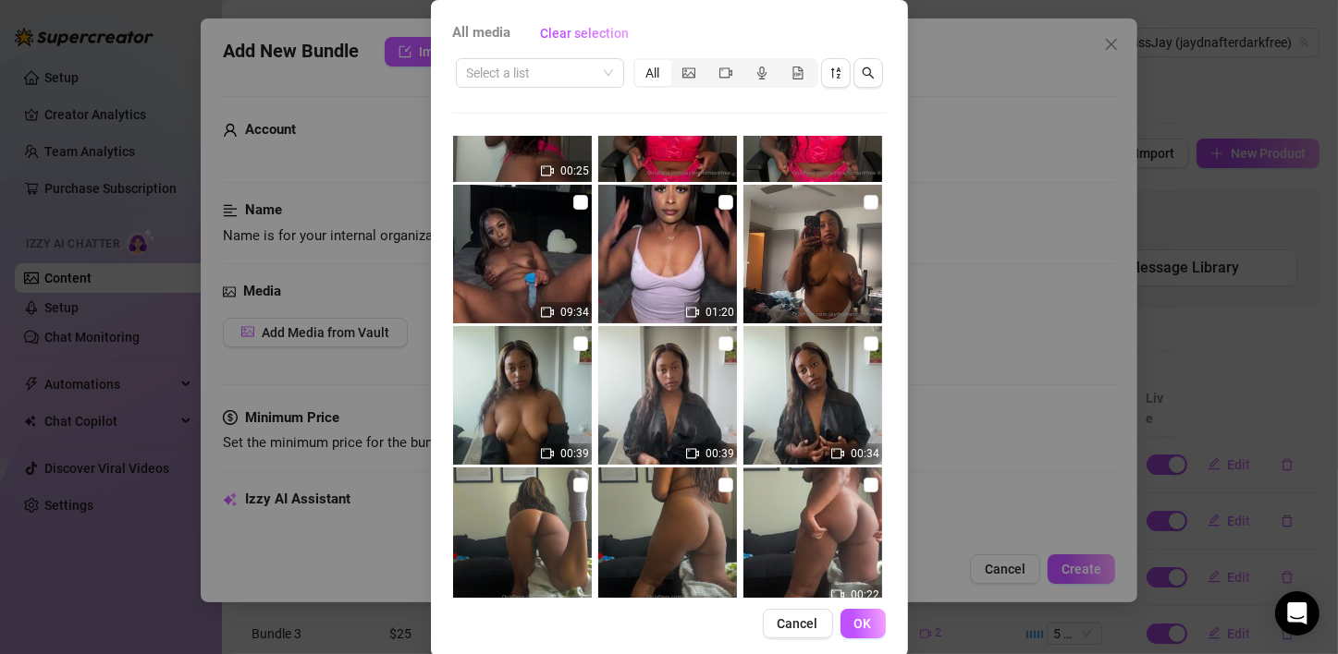
click at [1001, 254] on div "All media Clear selection Select a list All 00:25 09:34 01:20 00:39 00:39 00:34…" at bounding box center [669, 327] width 1338 height 654
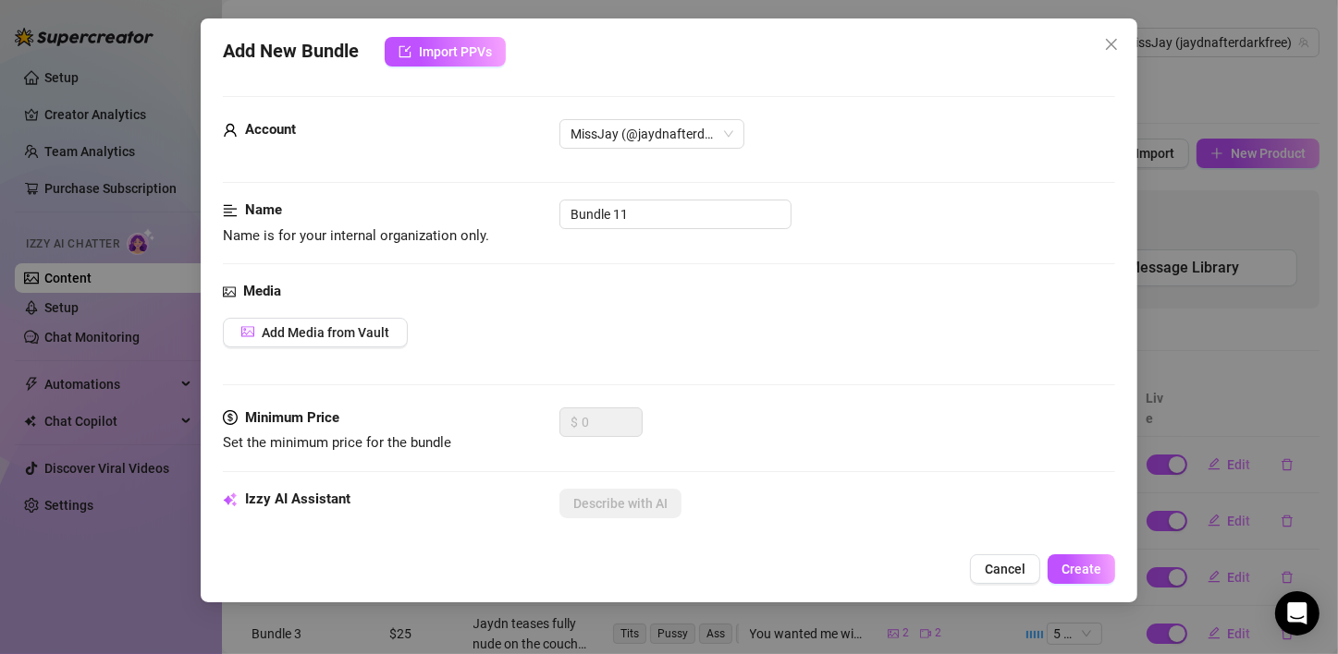
click at [441, 216] on div "Name" at bounding box center [361, 211] width 277 height 22
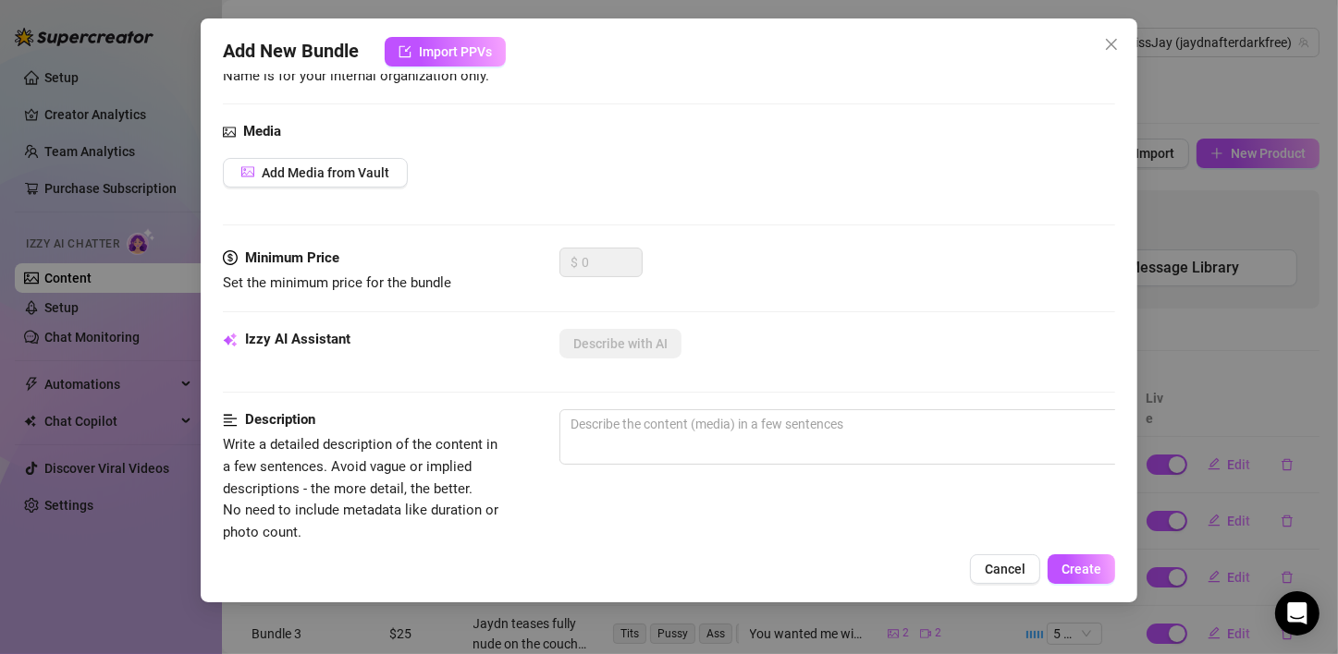
scroll to position [0, 0]
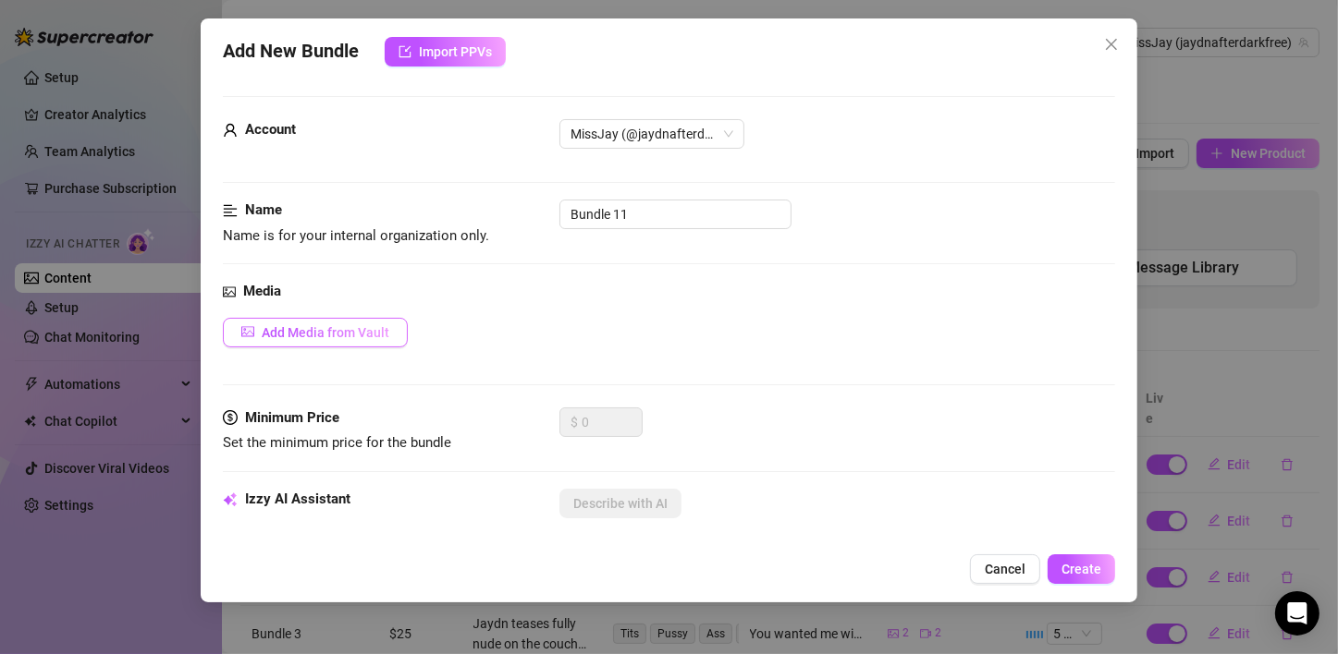
click at [332, 338] on span "Add Media from Vault" at bounding box center [326, 332] width 128 height 15
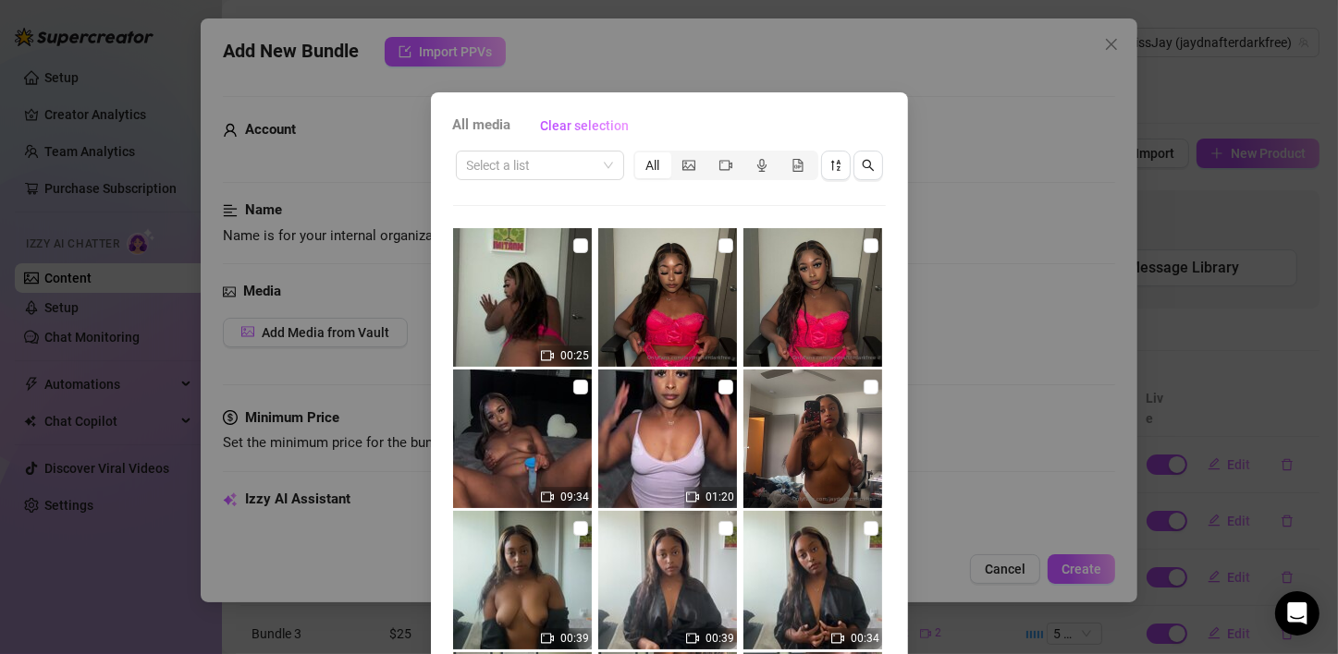
click at [1037, 345] on div "All media Clear selection Select a list All 00:25 09:34 01:20 00:39 00:39 00:34…" at bounding box center [669, 327] width 1338 height 654
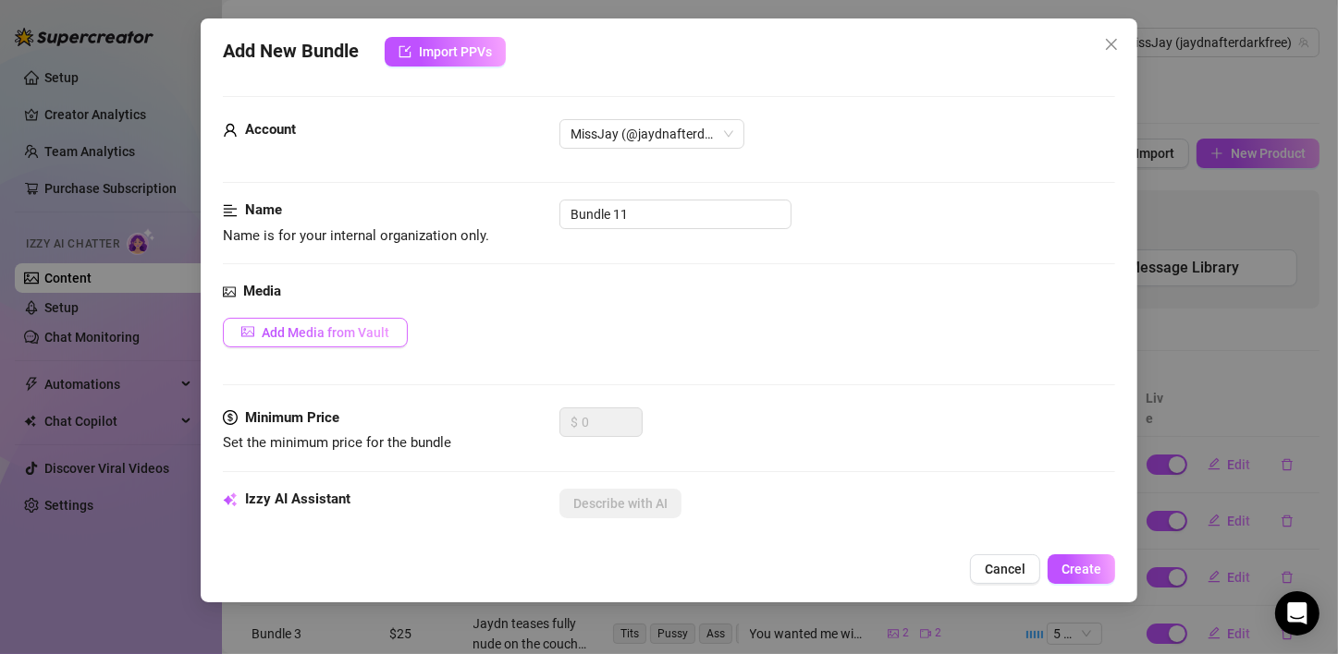
click at [322, 336] on span "Add Media from Vault" at bounding box center [326, 332] width 128 height 15
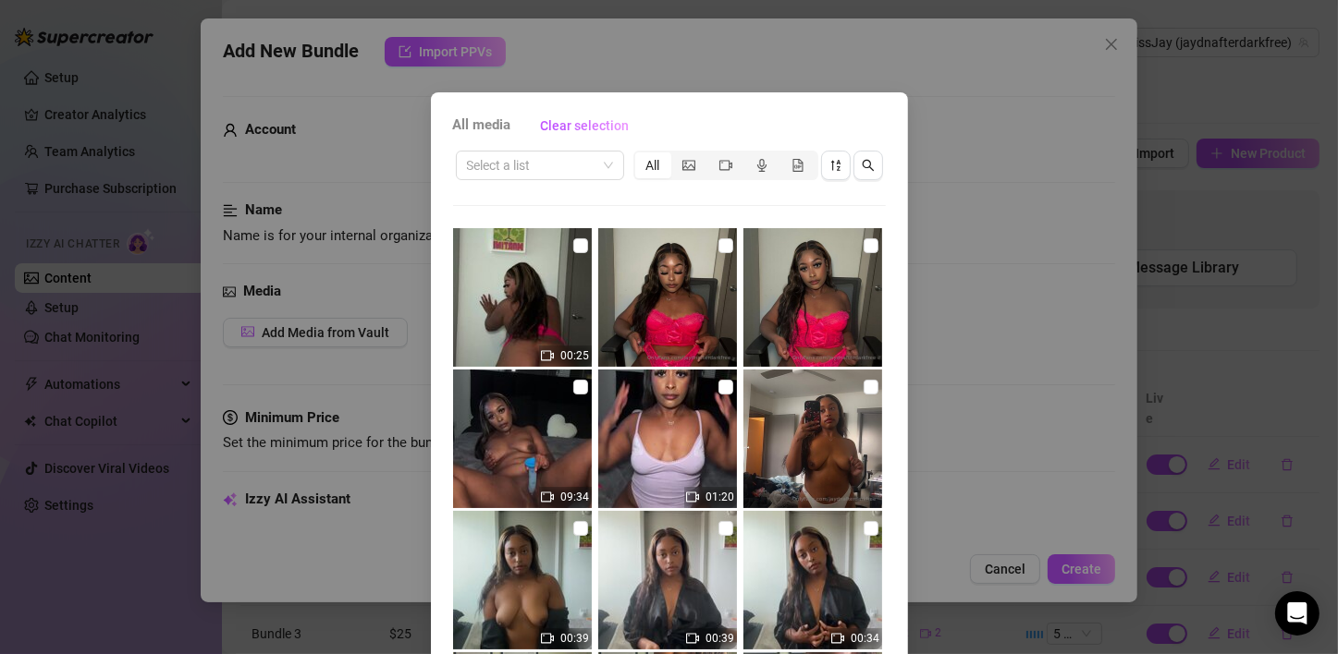
click at [986, 394] on div "All media Clear selection Select a list All 00:25 09:34 01:20 00:39 00:39 00:34…" at bounding box center [669, 327] width 1338 height 654
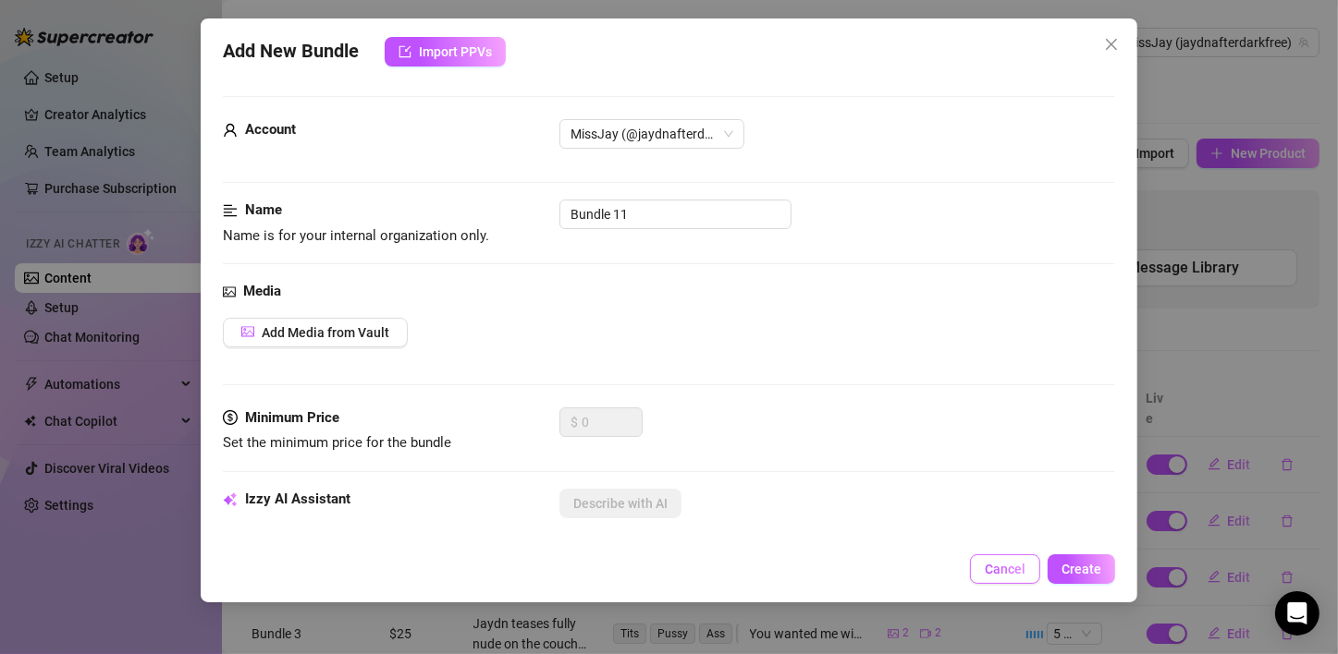
click at [1013, 575] on span "Cancel" at bounding box center [1004, 569] width 41 height 15
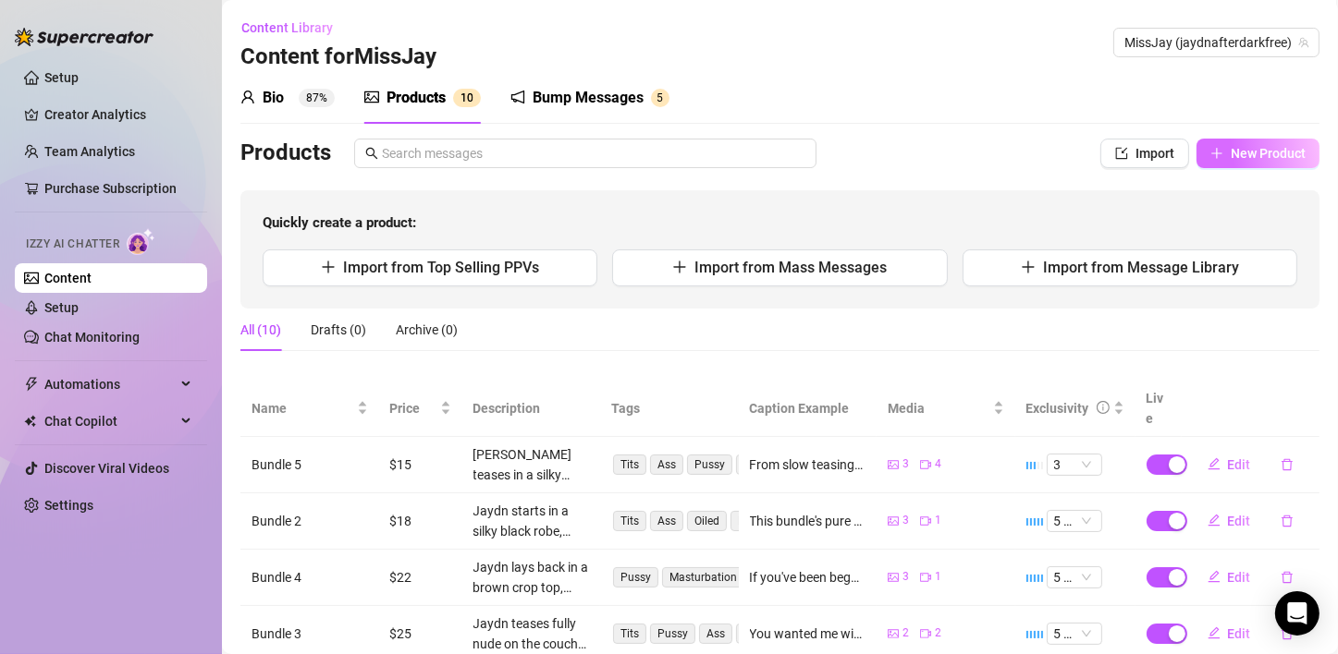
click at [1249, 165] on button "New Product" at bounding box center [1257, 154] width 123 height 30
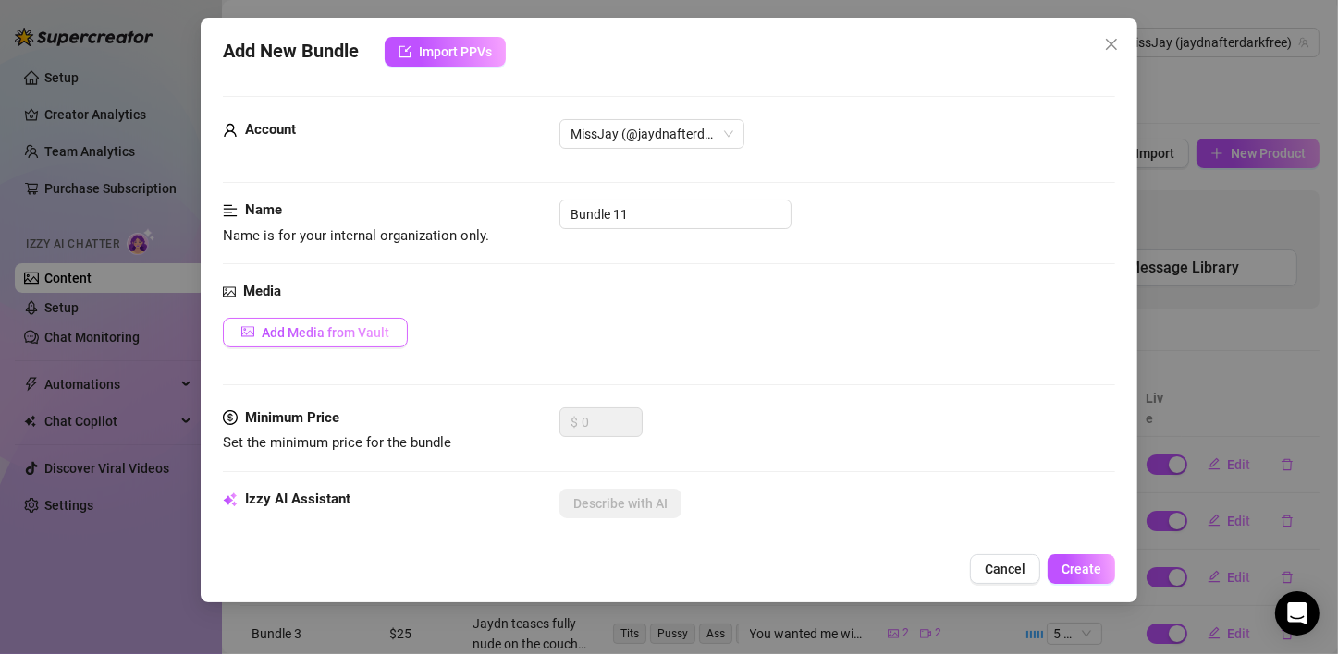
click at [303, 327] on span "Add Media from Vault" at bounding box center [326, 332] width 128 height 15
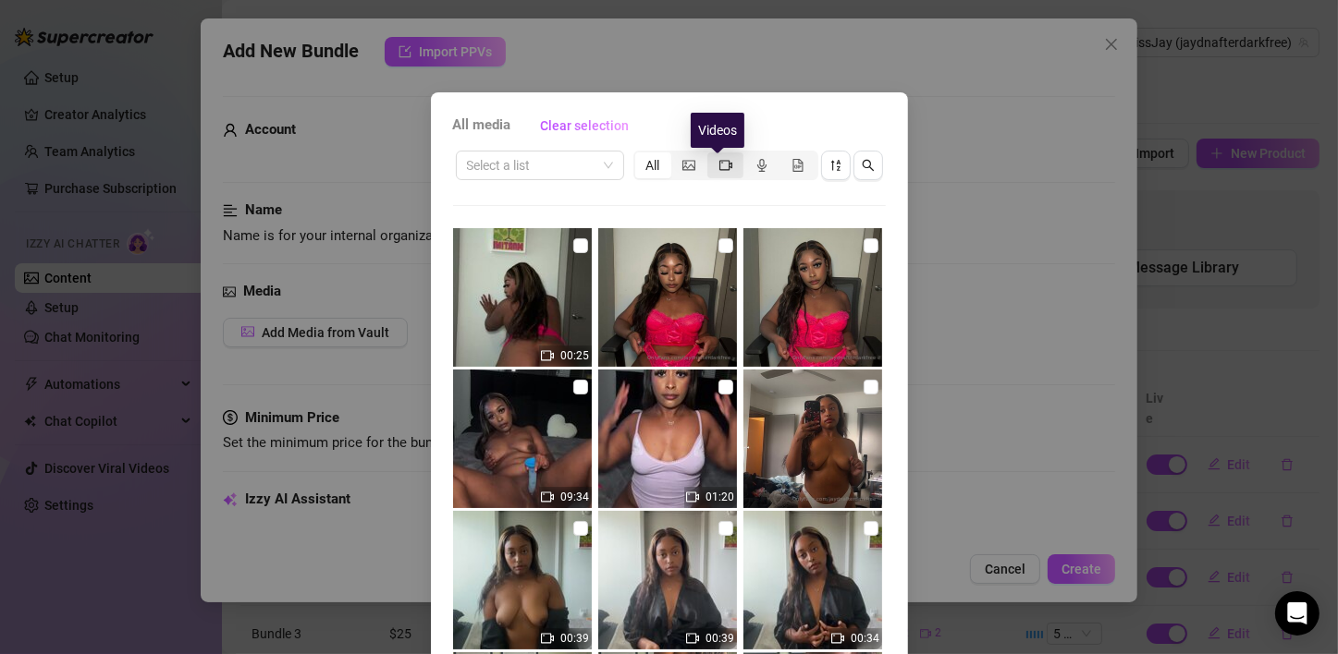
click at [720, 166] on icon "video-camera" at bounding box center [725, 165] width 13 height 10
click at [712, 155] on input "segmented control" at bounding box center [712, 155] width 0 height 0
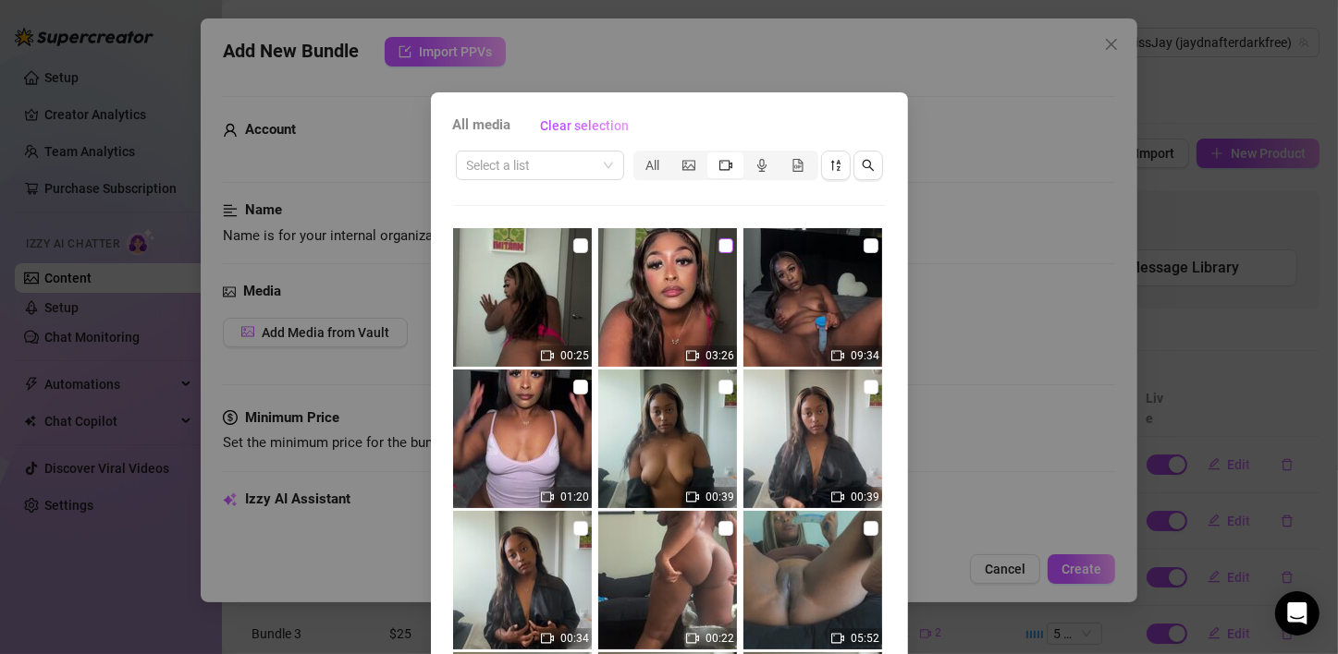
click at [718, 250] on input "checkbox" at bounding box center [725, 245] width 15 height 15
click at [573, 249] on input "checkbox" at bounding box center [580, 245] width 15 height 15
click at [643, 163] on div "All" at bounding box center [653, 166] width 36 height 26
click at [640, 155] on input "All" at bounding box center [640, 155] width 0 height 0
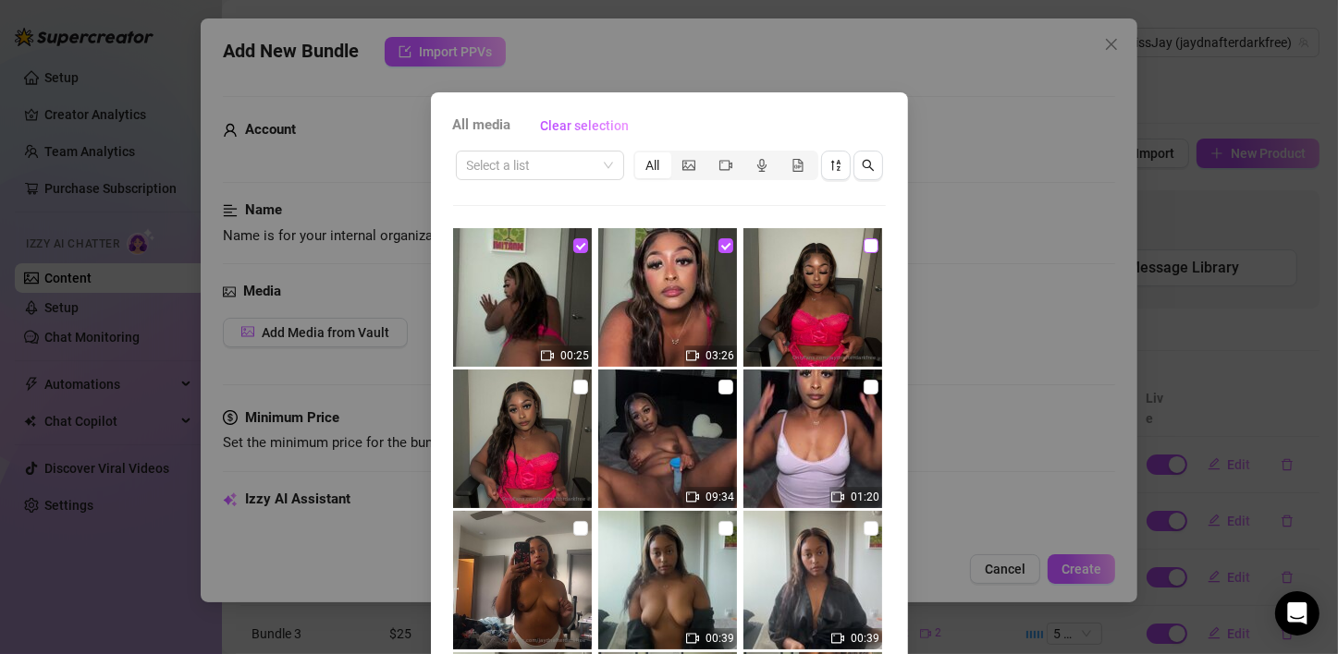
click at [863, 246] on input "checkbox" at bounding box center [870, 245] width 15 height 15
click at [573, 390] on input "checkbox" at bounding box center [580, 387] width 15 height 15
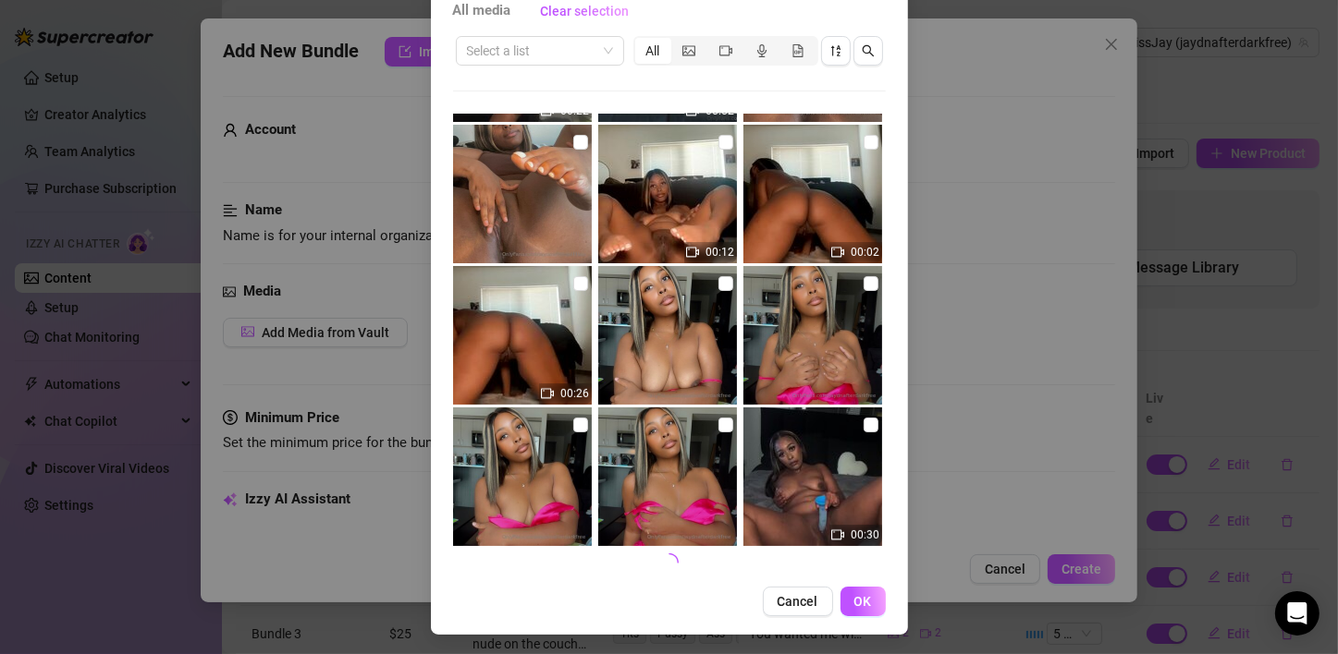
scroll to position [117, 0]
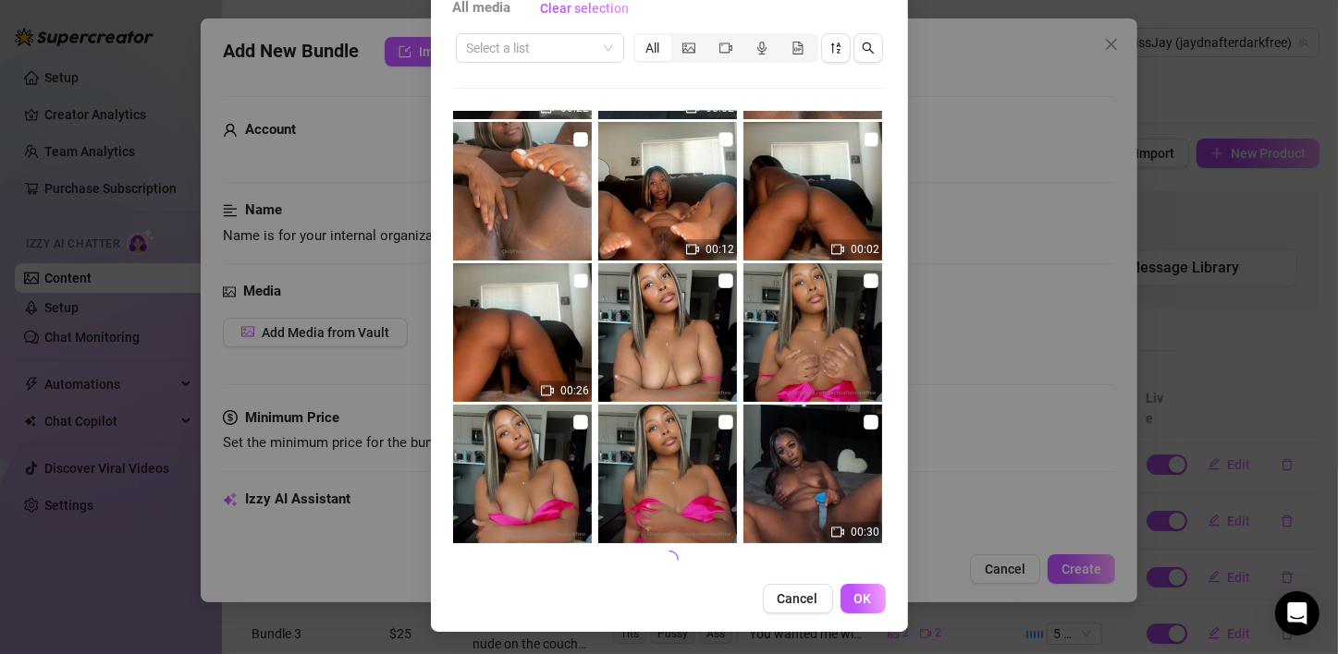
click at [850, 607] on button "OK" at bounding box center [862, 599] width 45 height 30
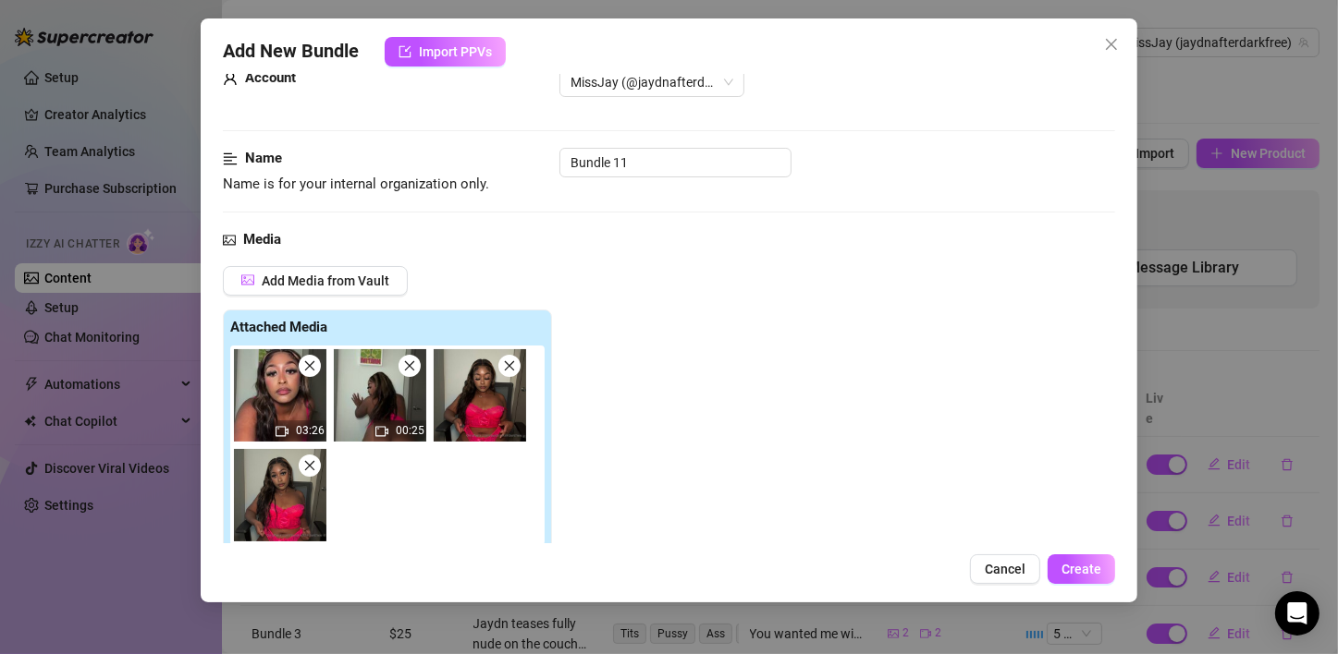
scroll to position [109, 0]
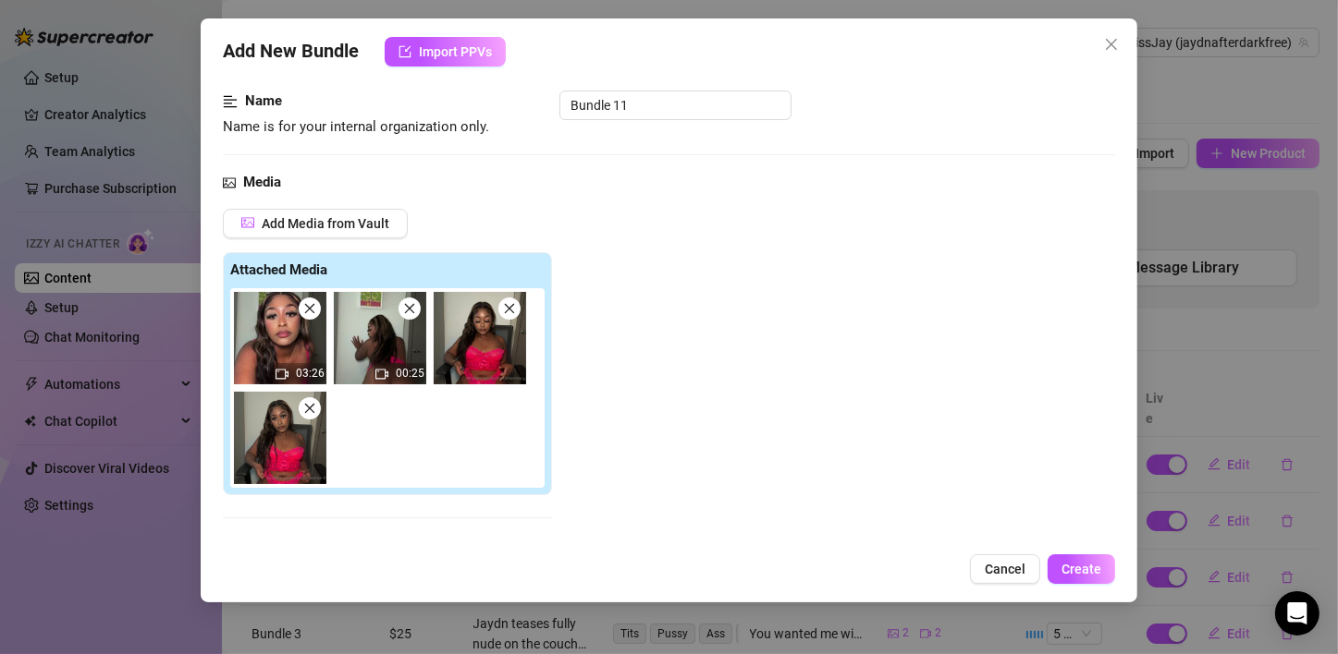
click at [689, 361] on div "Add Media from Vault Attached Media 03:26 00:25 Tag Collaborators @ Tag creator" at bounding box center [669, 404] width 892 height 391
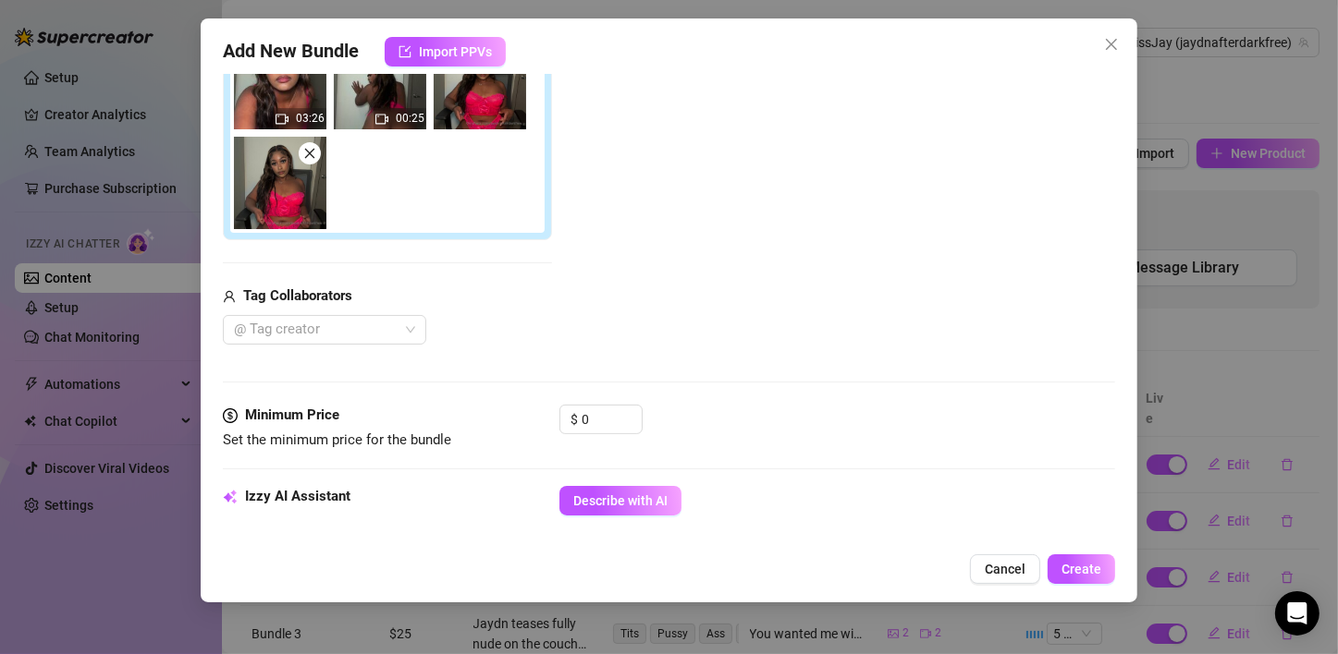
scroll to position [479, 0]
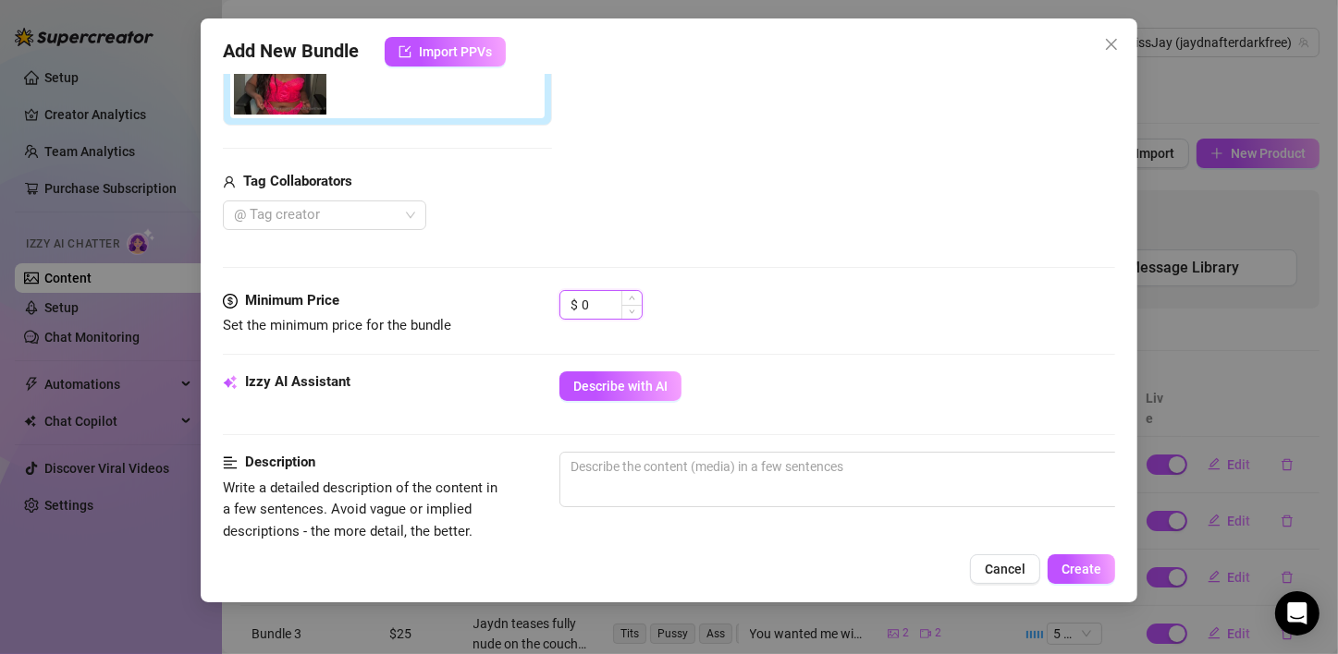
click at [594, 299] on input "0" at bounding box center [611, 305] width 60 height 28
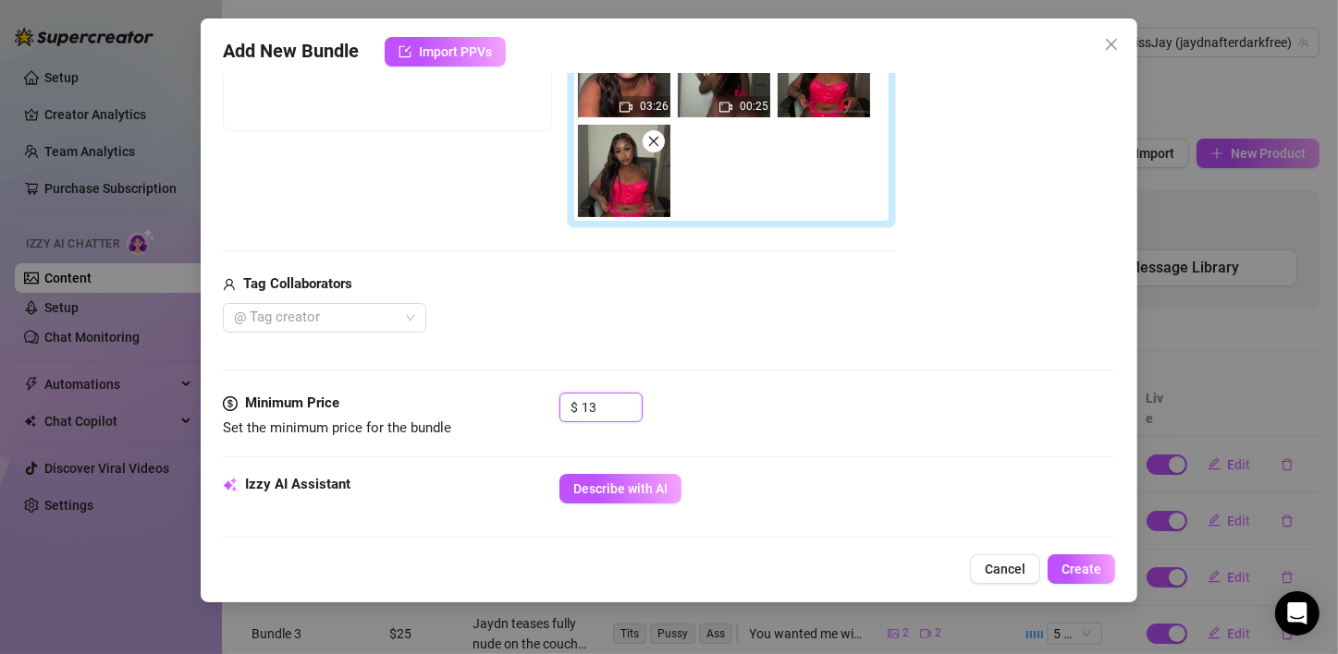
scroll to position [202, 0]
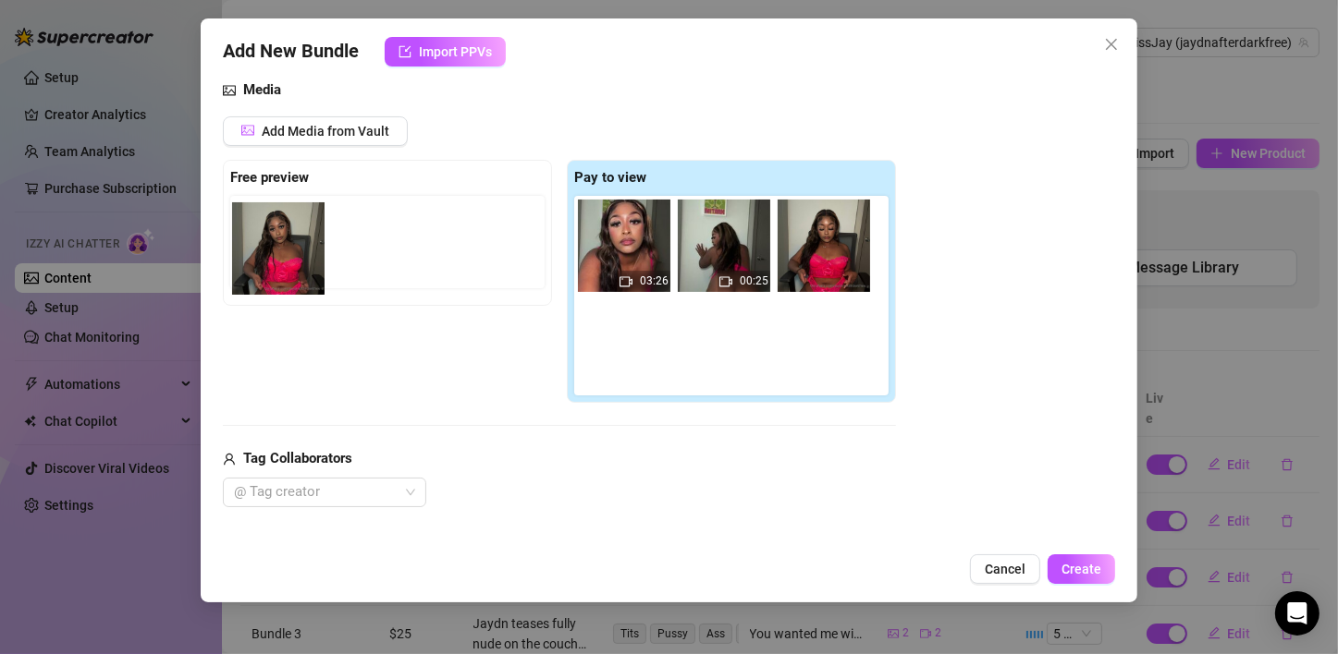
drag, startPoint x: 610, startPoint y: 367, endPoint x: 254, endPoint y: 264, distance: 370.4
click at [254, 264] on div "Free preview Pay to view 03:26 00:25" at bounding box center [559, 282] width 673 height 244
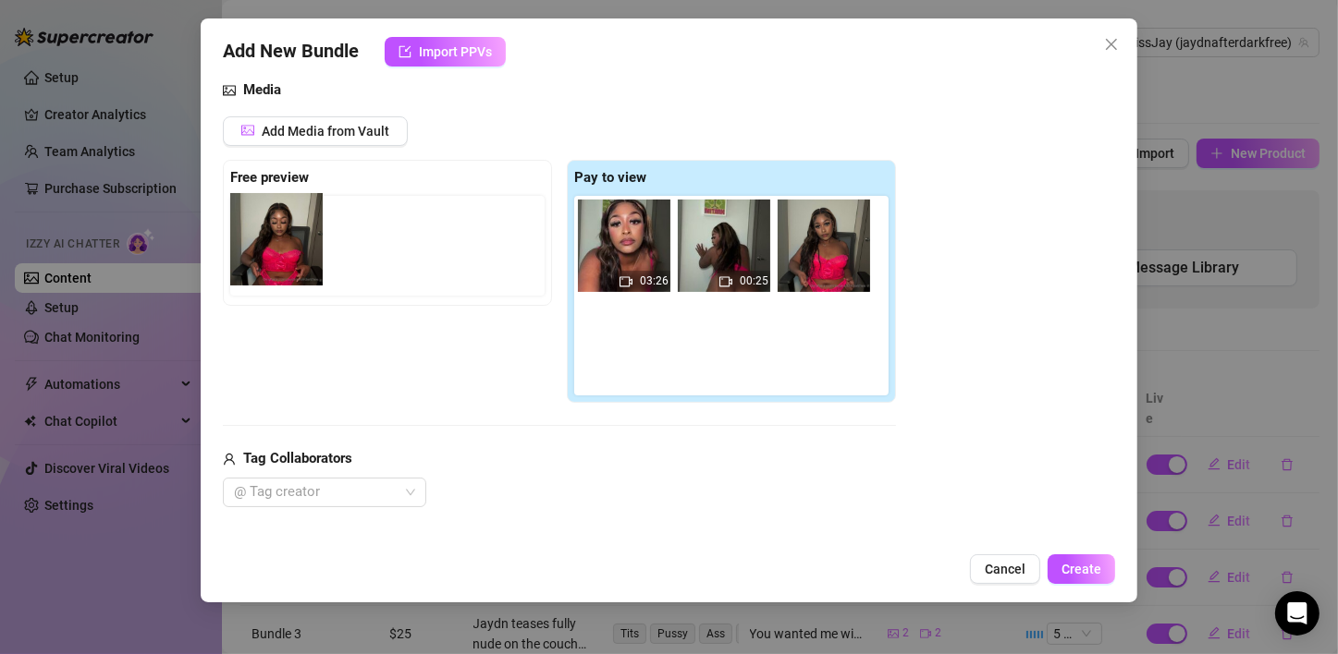
drag, startPoint x: 822, startPoint y: 257, endPoint x: 270, endPoint y: 252, distance: 551.9
click at [270, 252] on div "Free preview Pay to view 03:26 00:25" at bounding box center [559, 282] width 673 height 244
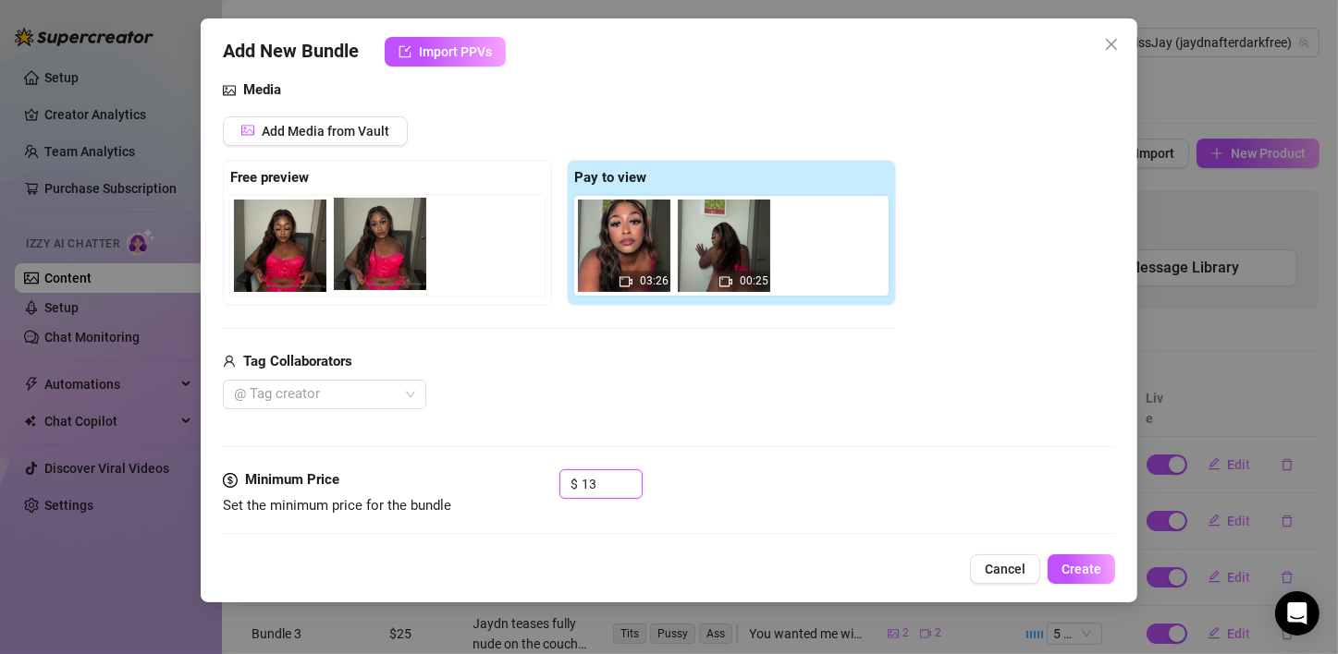
drag, startPoint x: 805, startPoint y: 251, endPoint x: 353, endPoint y: 250, distance: 452.0
click at [353, 250] on div "Free preview Pay to view 03:26 00:25" at bounding box center [559, 233] width 673 height 146
click at [624, 375] on div "Tag Collaborators @ Tag creator" at bounding box center [559, 380] width 673 height 59
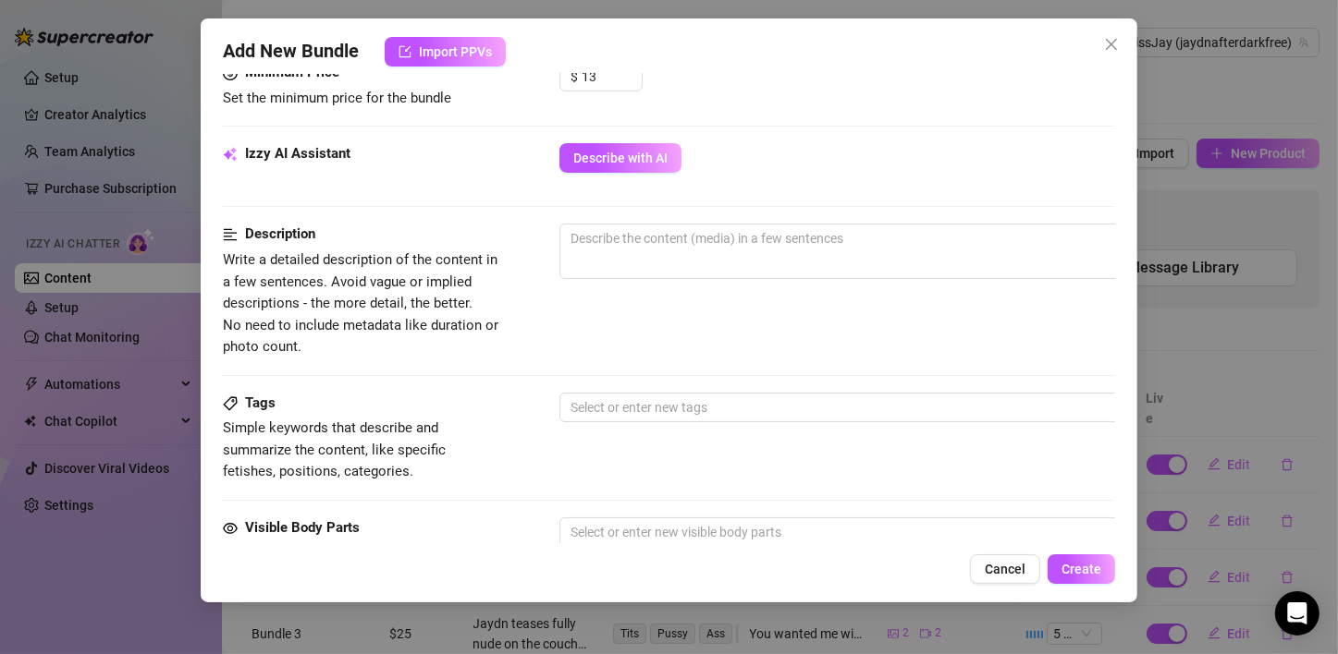
scroll to position [664, 0]
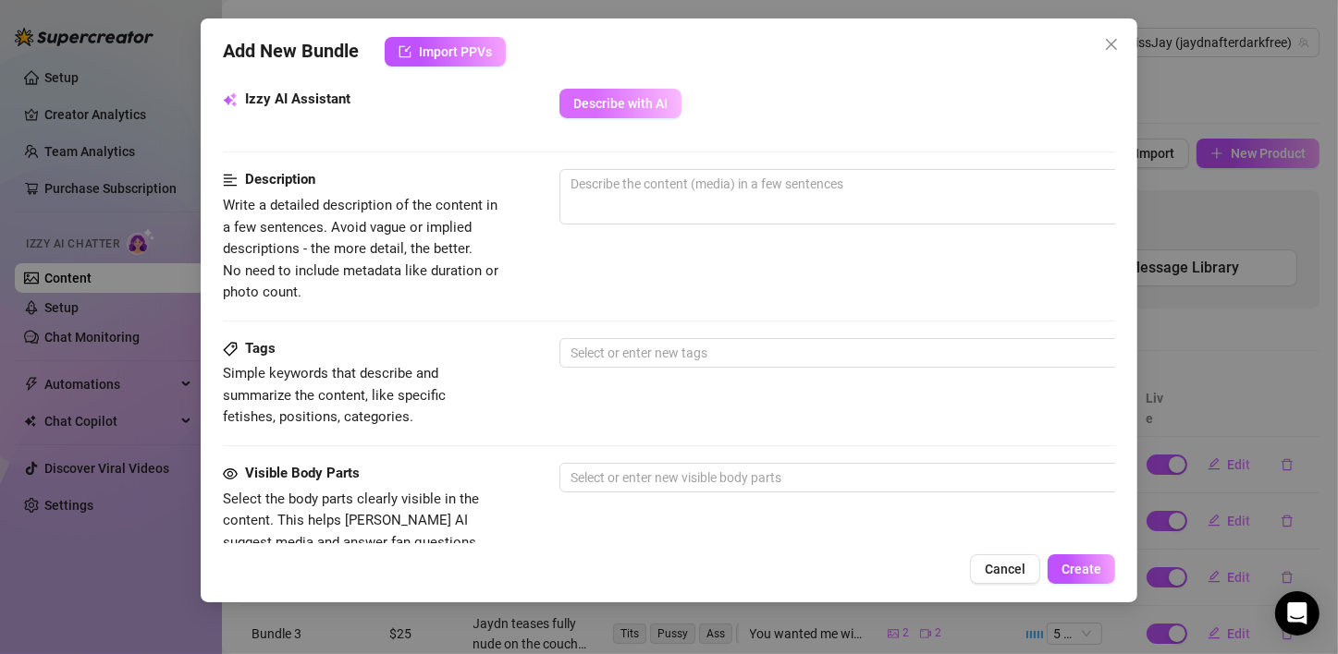
click at [648, 107] on span "Describe with AI" at bounding box center [620, 103] width 94 height 15
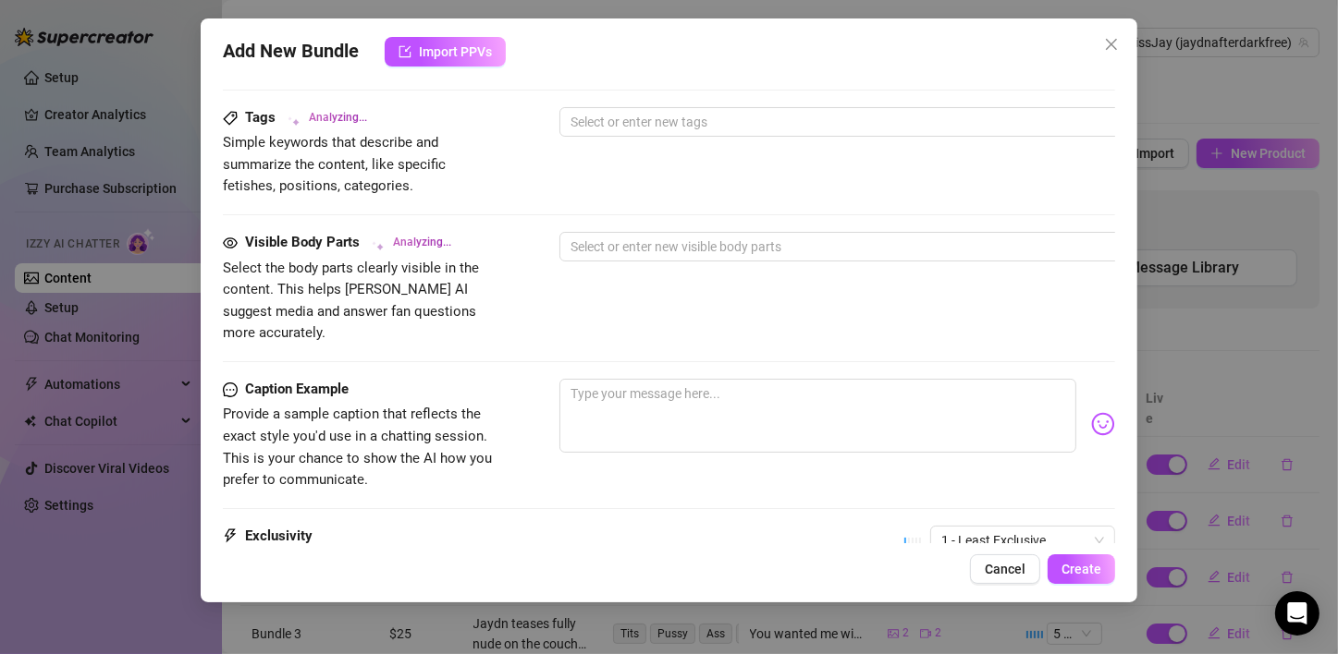
scroll to position [941, 0]
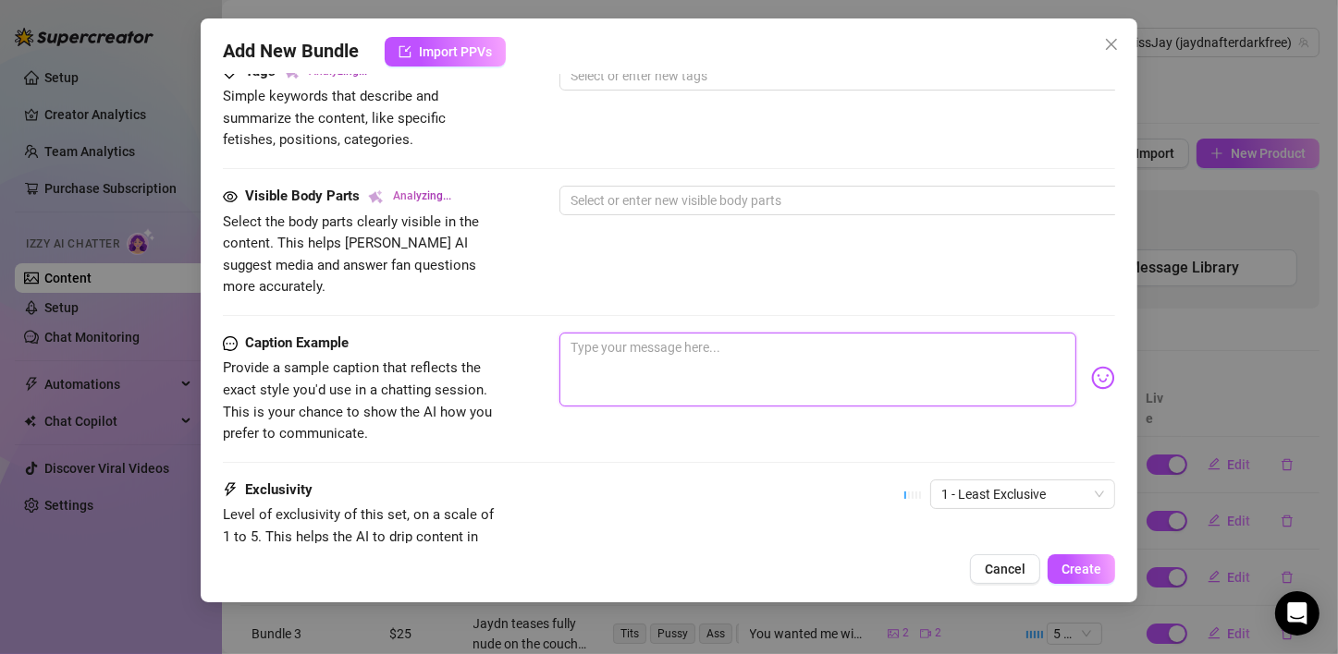
click at [673, 344] on textarea at bounding box center [817, 370] width 517 height 74
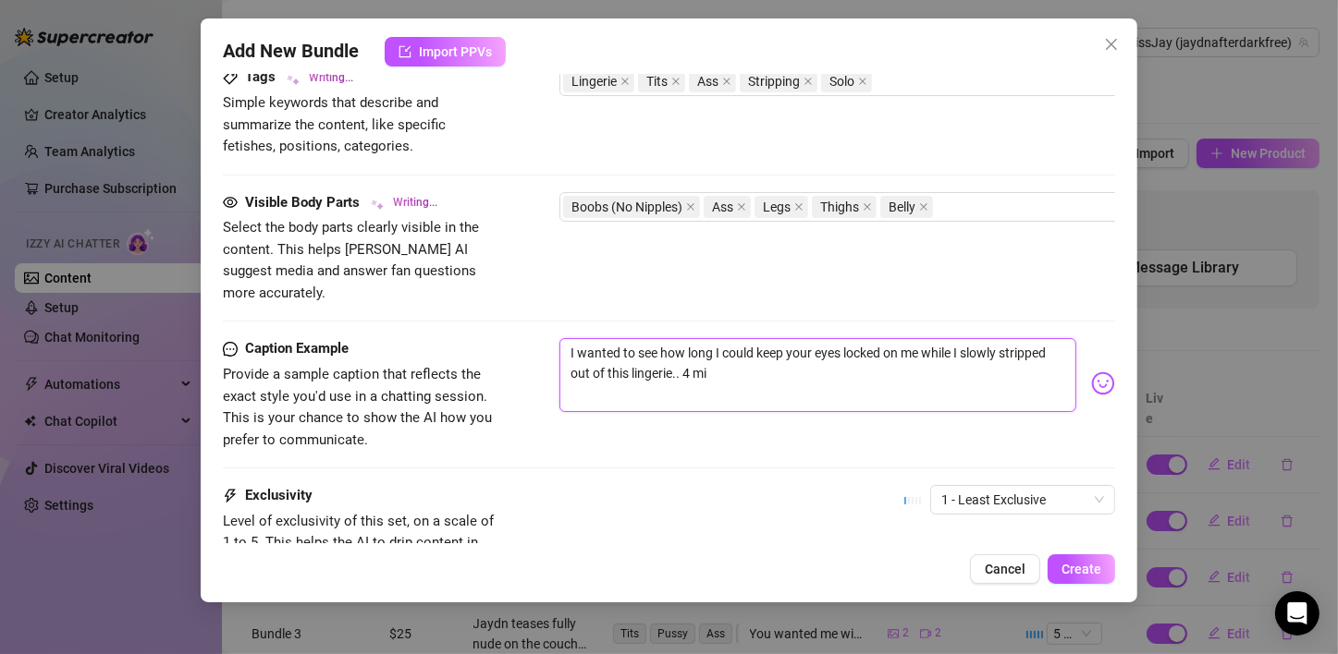
scroll to position [947, 0]
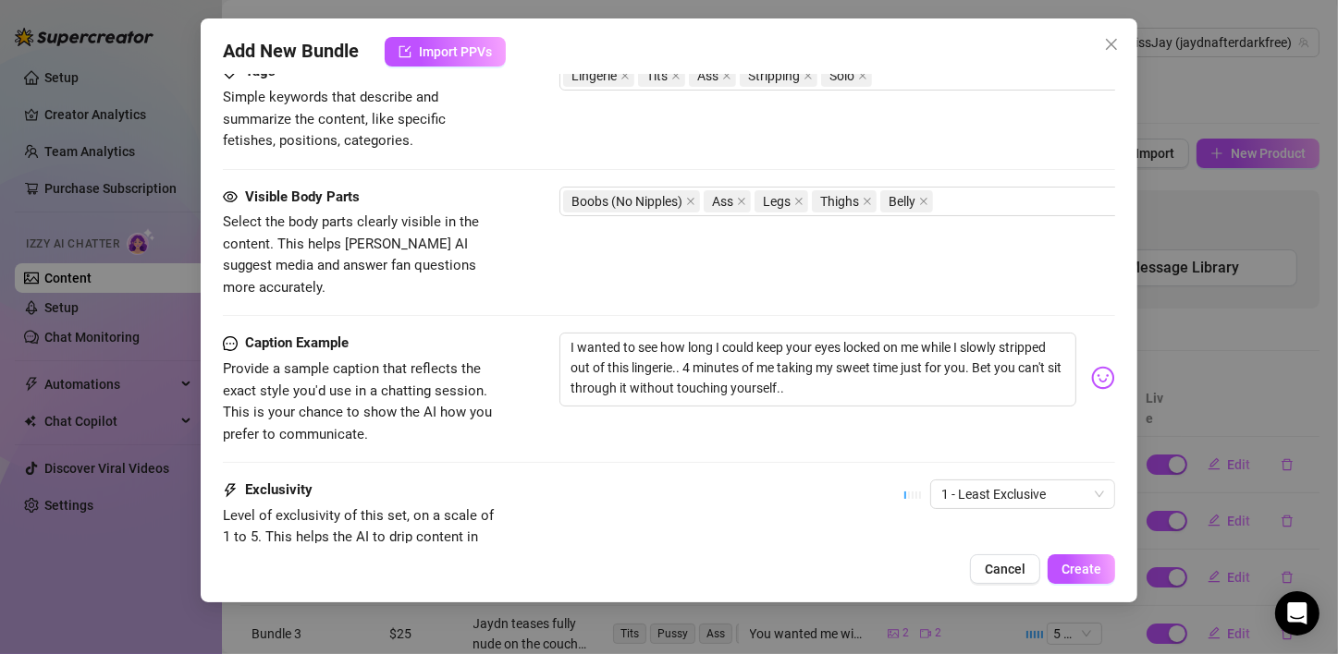
click at [1091, 366] on img at bounding box center [1103, 378] width 24 height 24
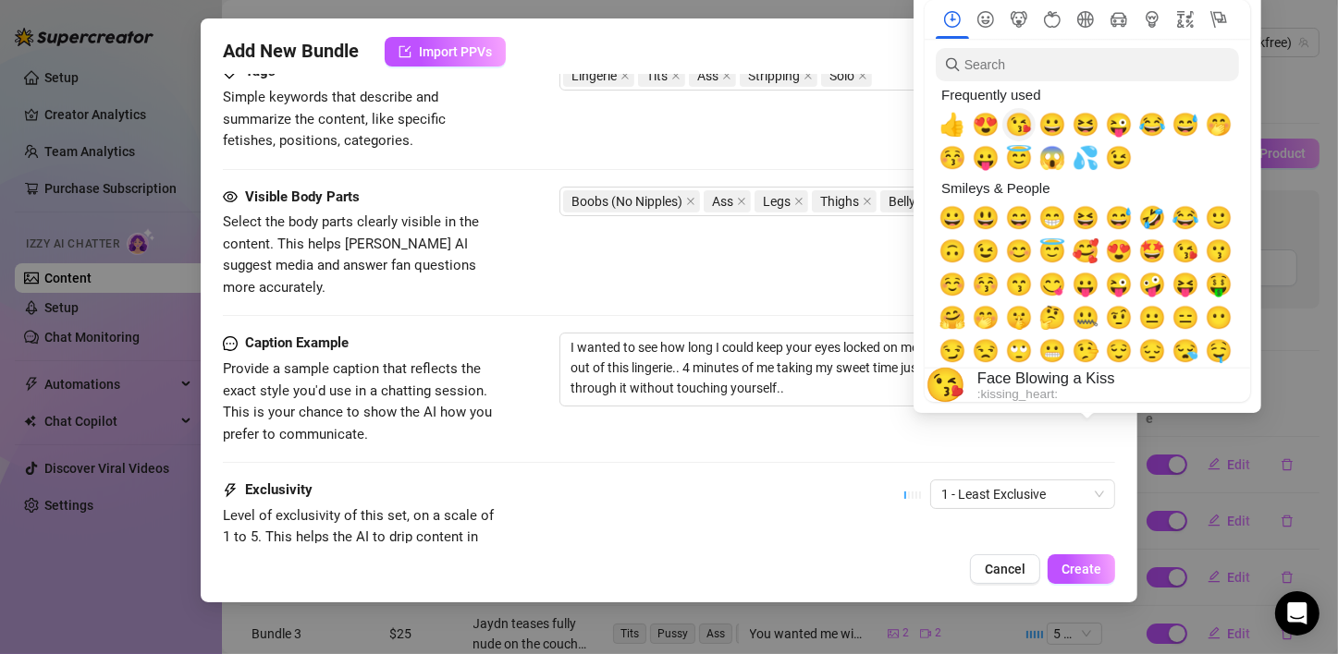
click at [1023, 127] on span "😘" at bounding box center [1019, 125] width 28 height 26
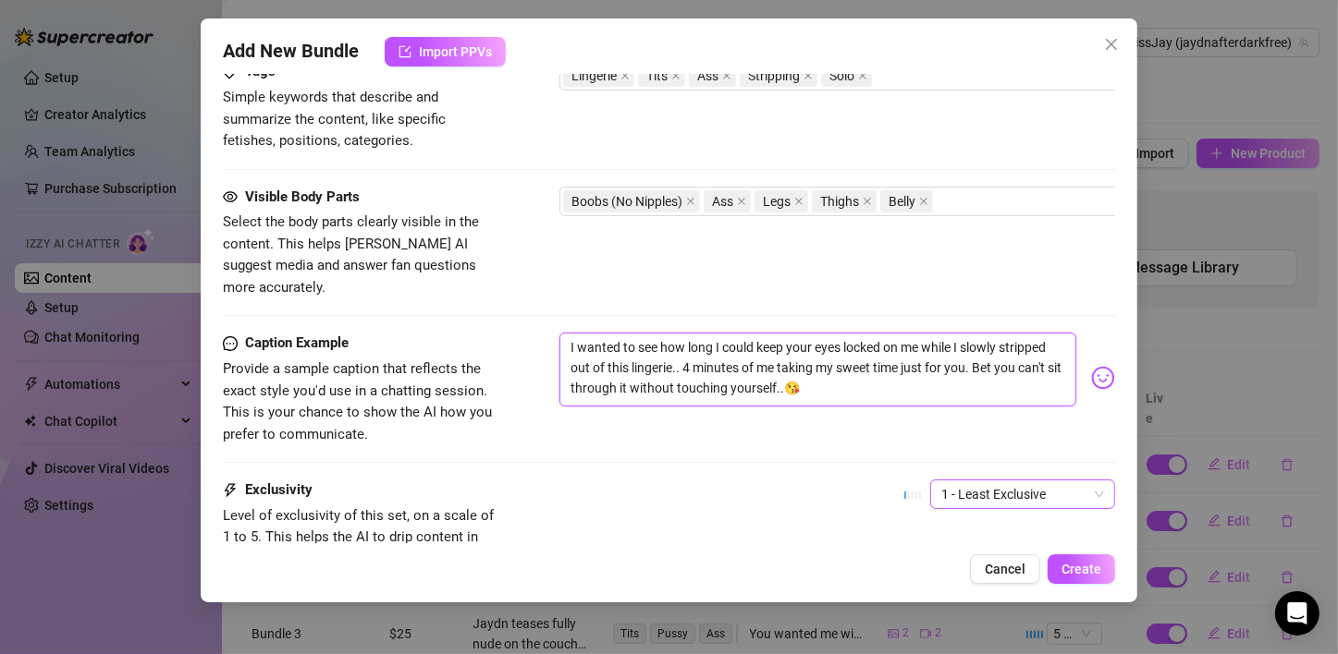
click at [1034, 481] on span "1 - Least Exclusive" at bounding box center [1022, 495] width 163 height 28
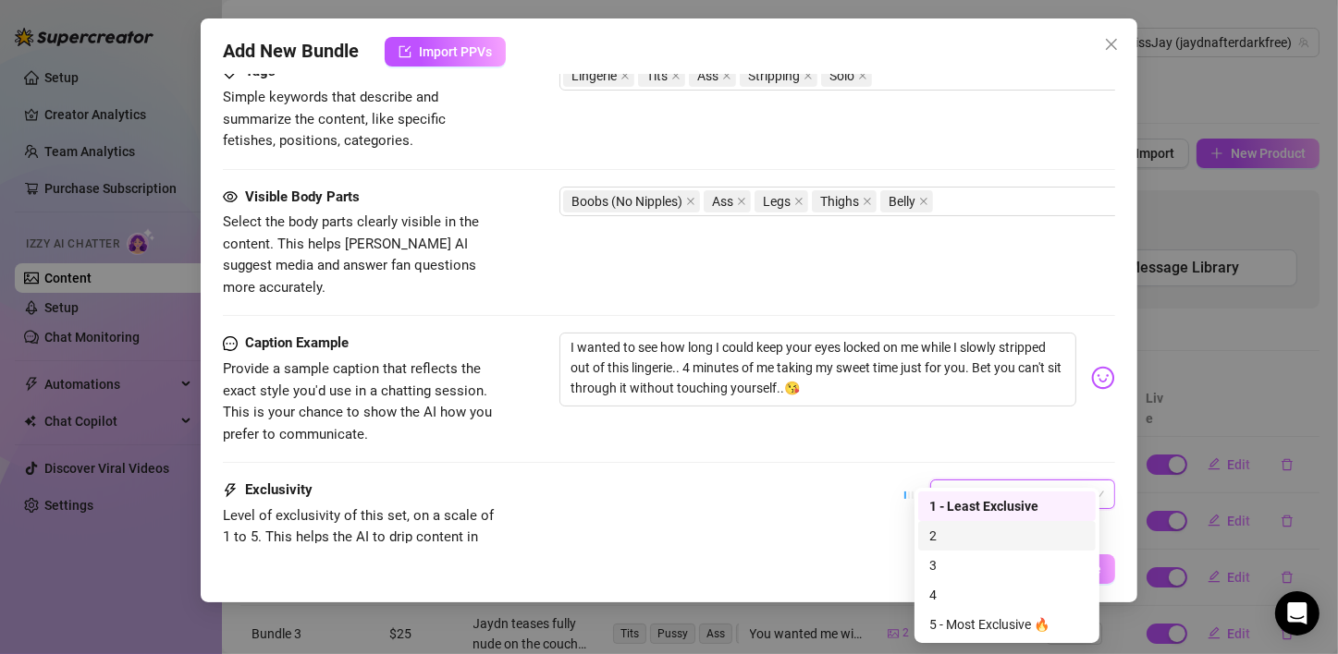
click at [943, 539] on div "2" at bounding box center [1006, 536] width 155 height 20
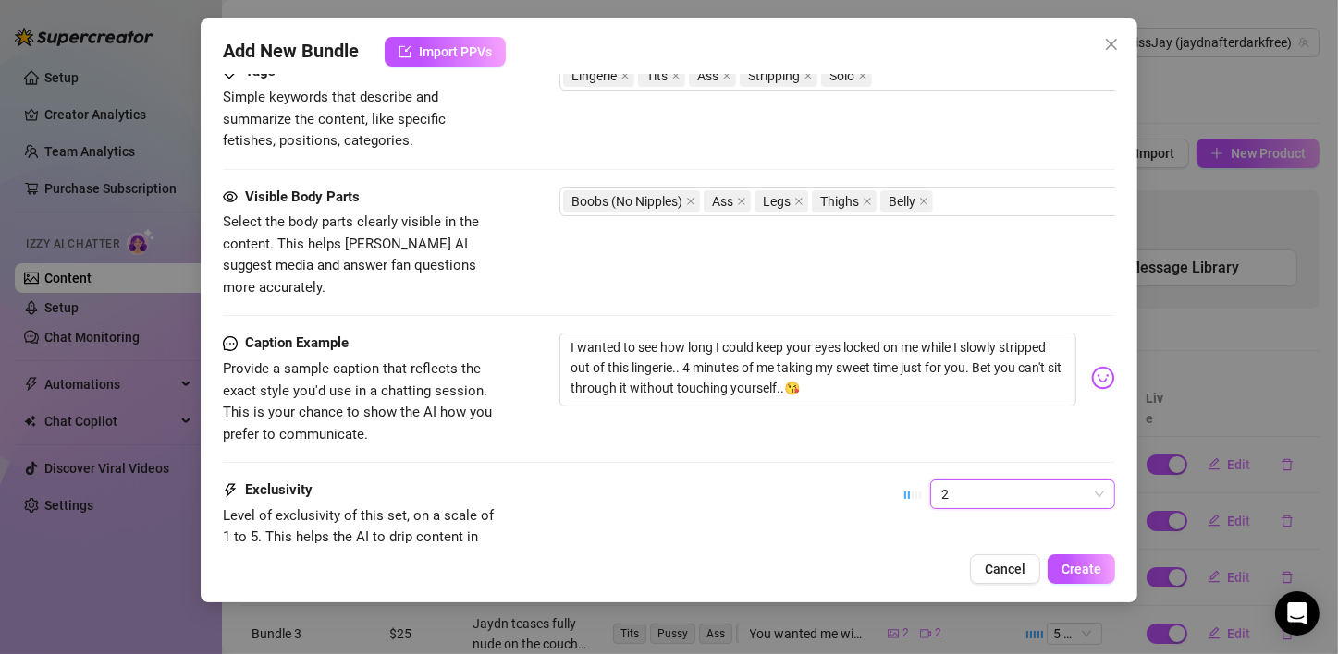
click at [846, 480] on div "Exclusivity Level of exclusivity of this set, on a scale of 1 to 5. This helps …" at bounding box center [669, 525] width 892 height 91
click at [1088, 568] on span "Create" at bounding box center [1081, 569] width 40 height 15
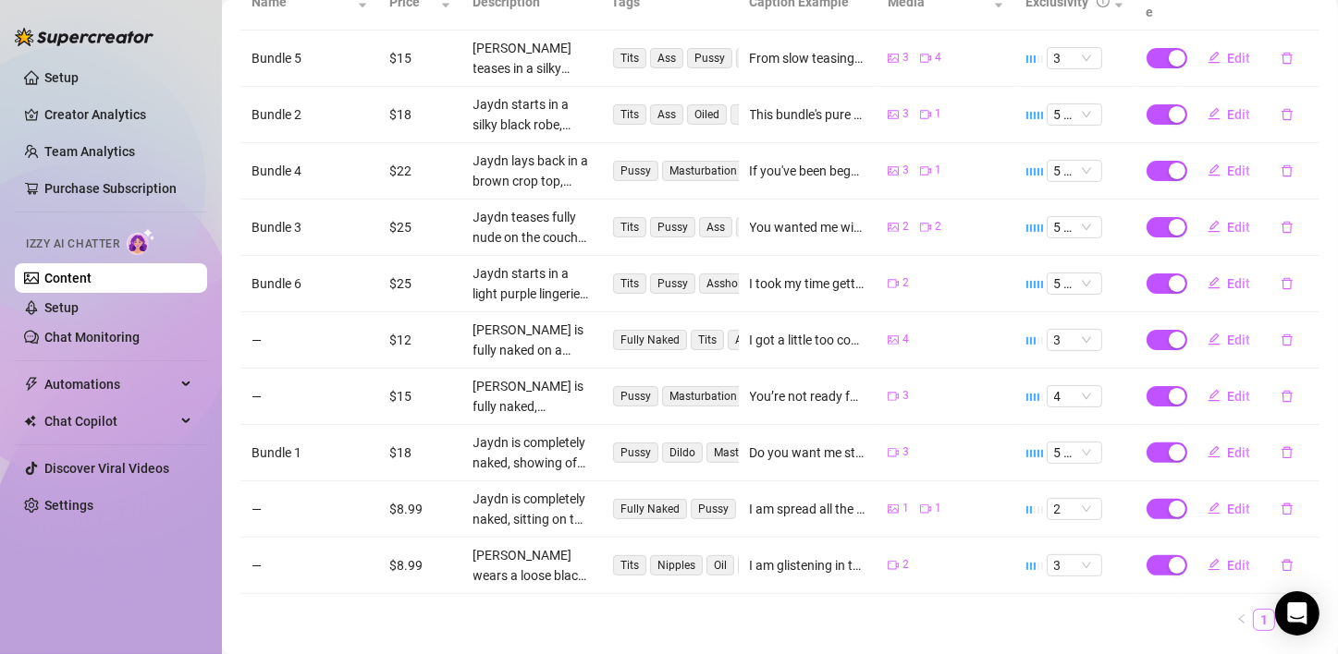
scroll to position [431, 0]
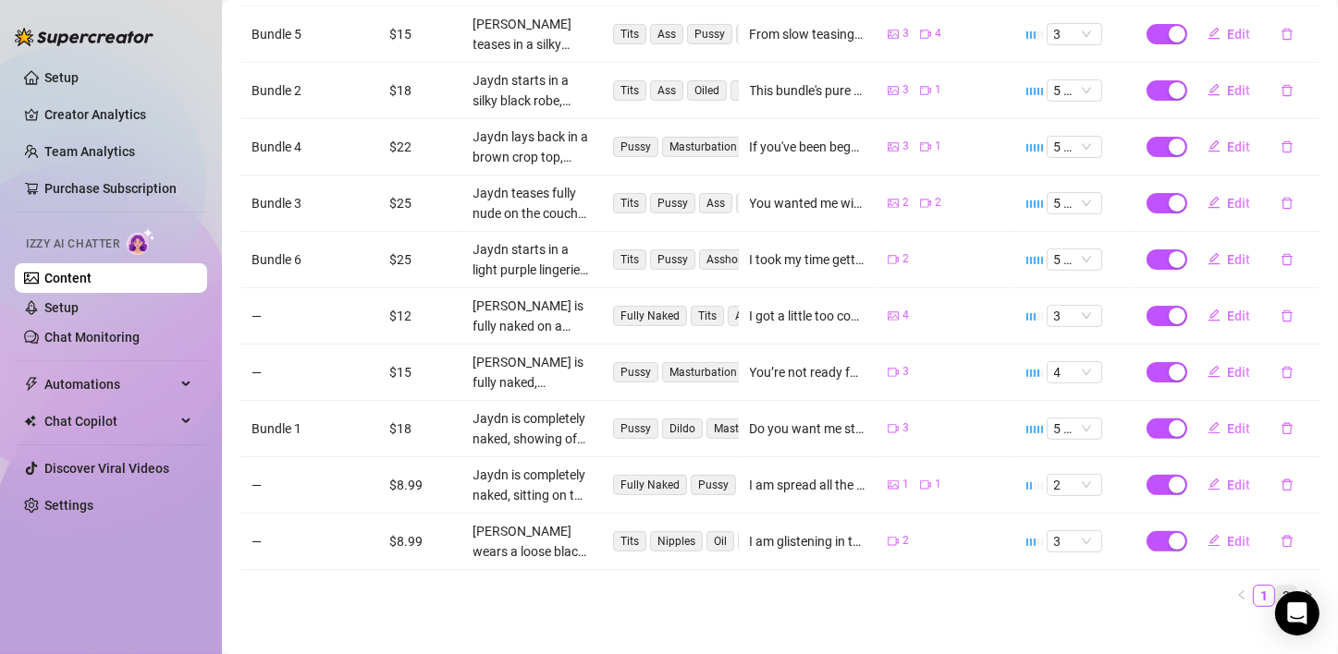
click at [1276, 586] on link "2" at bounding box center [1286, 596] width 20 height 20
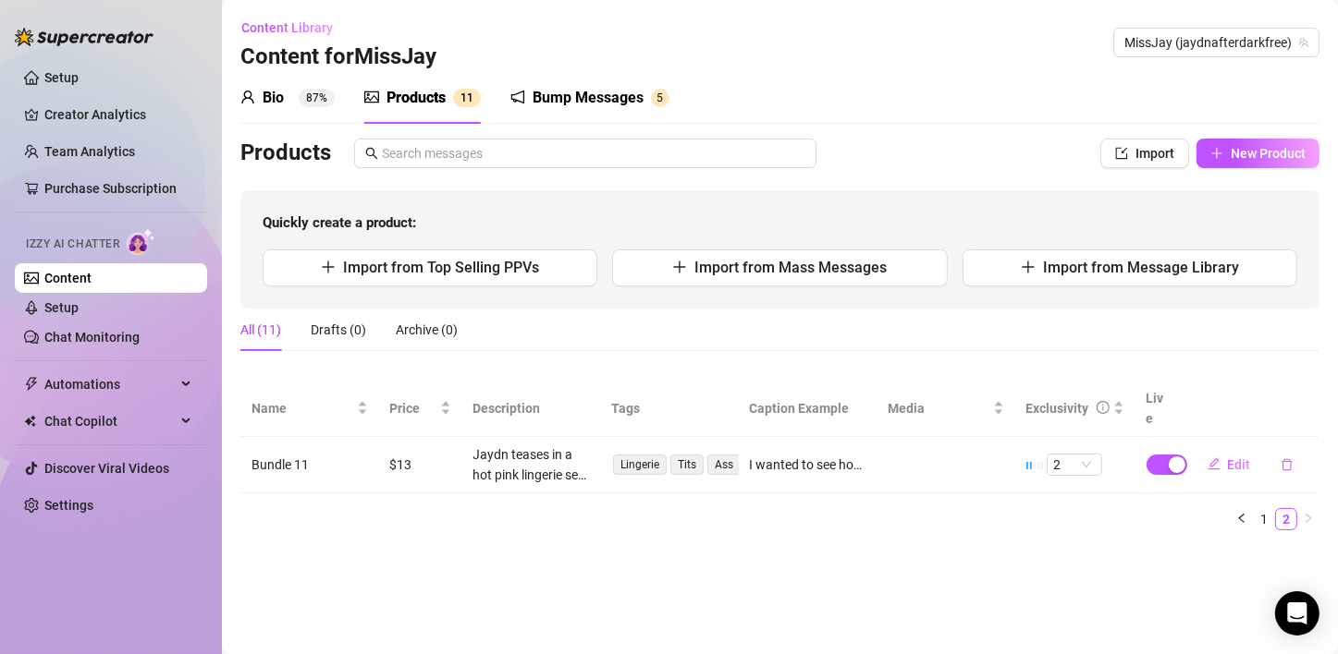
scroll to position [0, 0]
click at [1247, 453] on button "Edit" at bounding box center [1228, 465] width 73 height 30
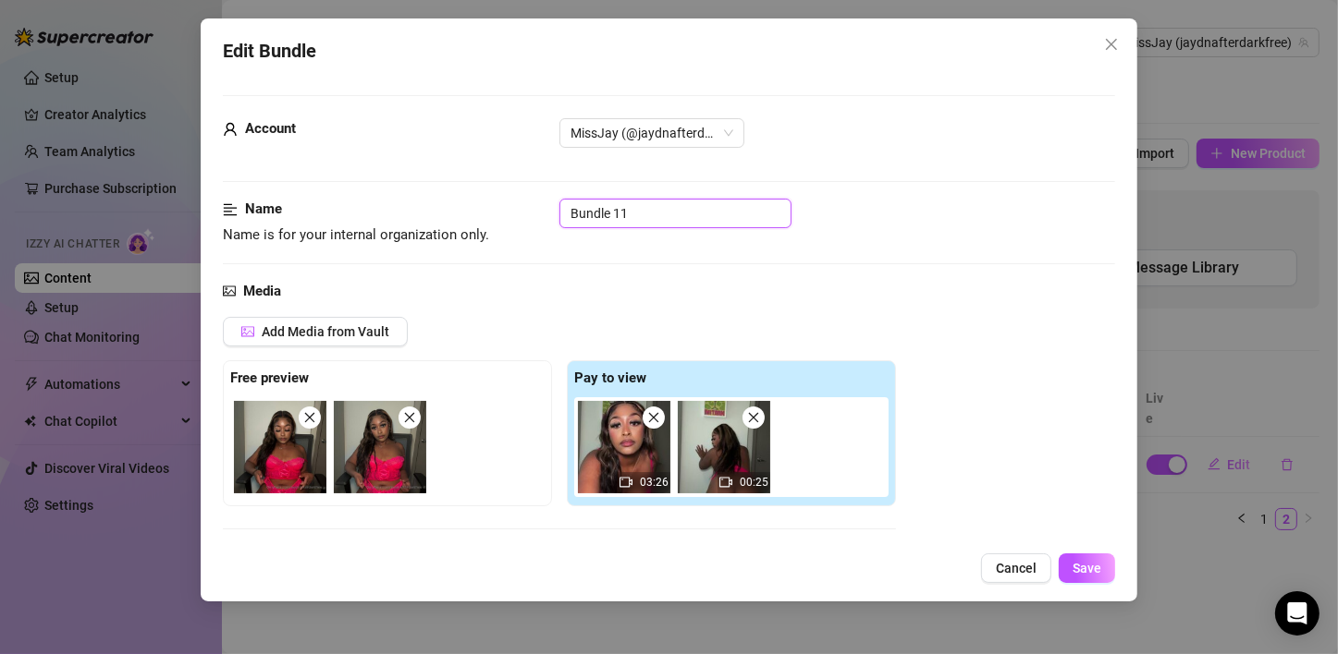
click at [653, 212] on input "Bundle 11" at bounding box center [675, 214] width 232 height 30
click at [1086, 554] on button "Save" at bounding box center [1086, 569] width 56 height 30
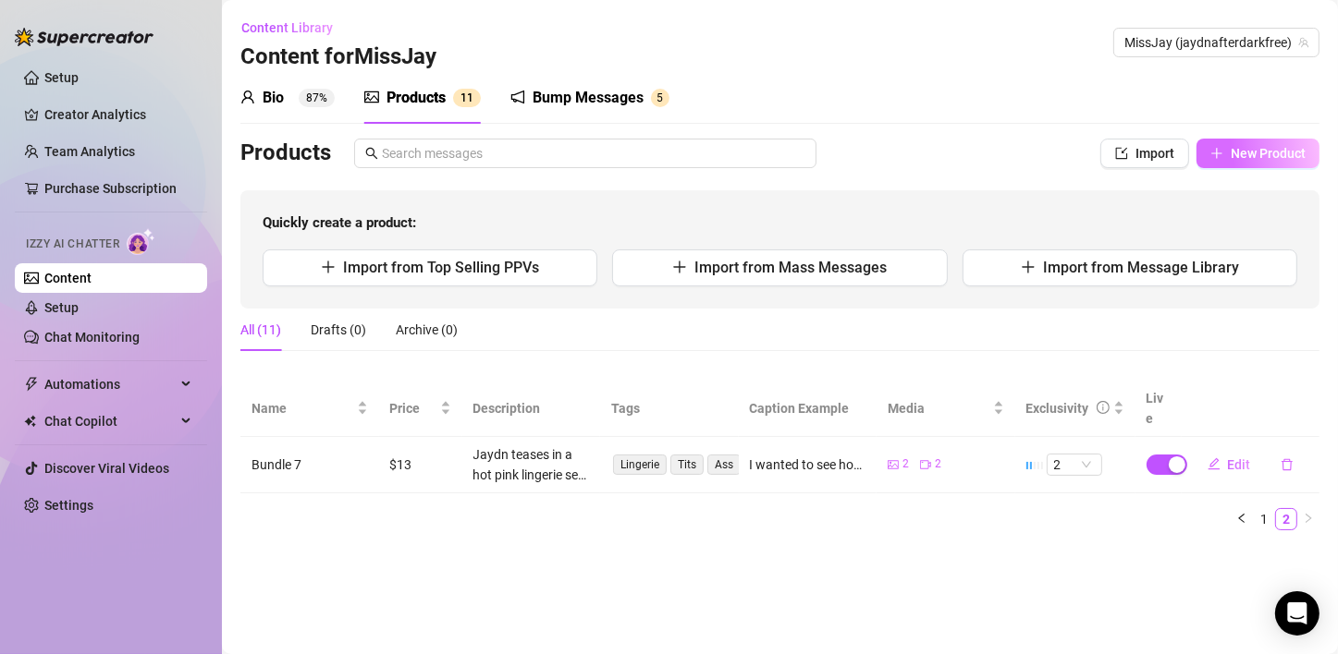
click at [1268, 140] on button "New Product" at bounding box center [1257, 154] width 123 height 30
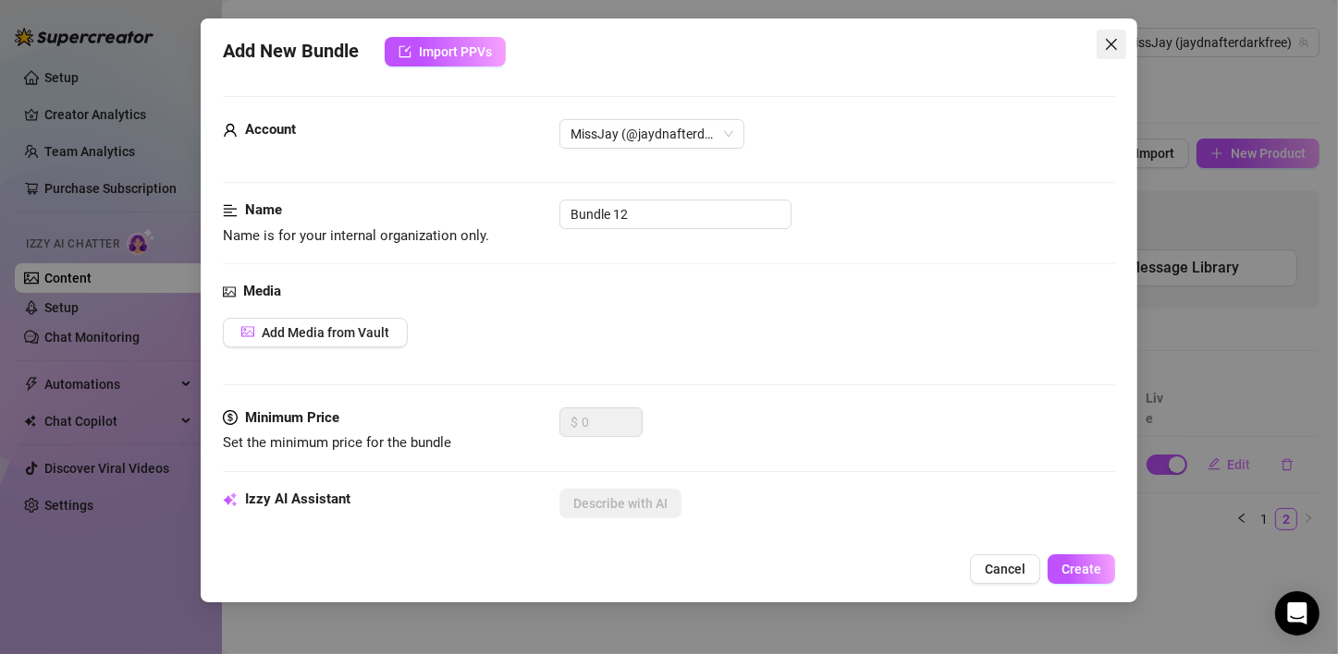
click at [1105, 42] on icon "close" at bounding box center [1111, 44] width 15 height 15
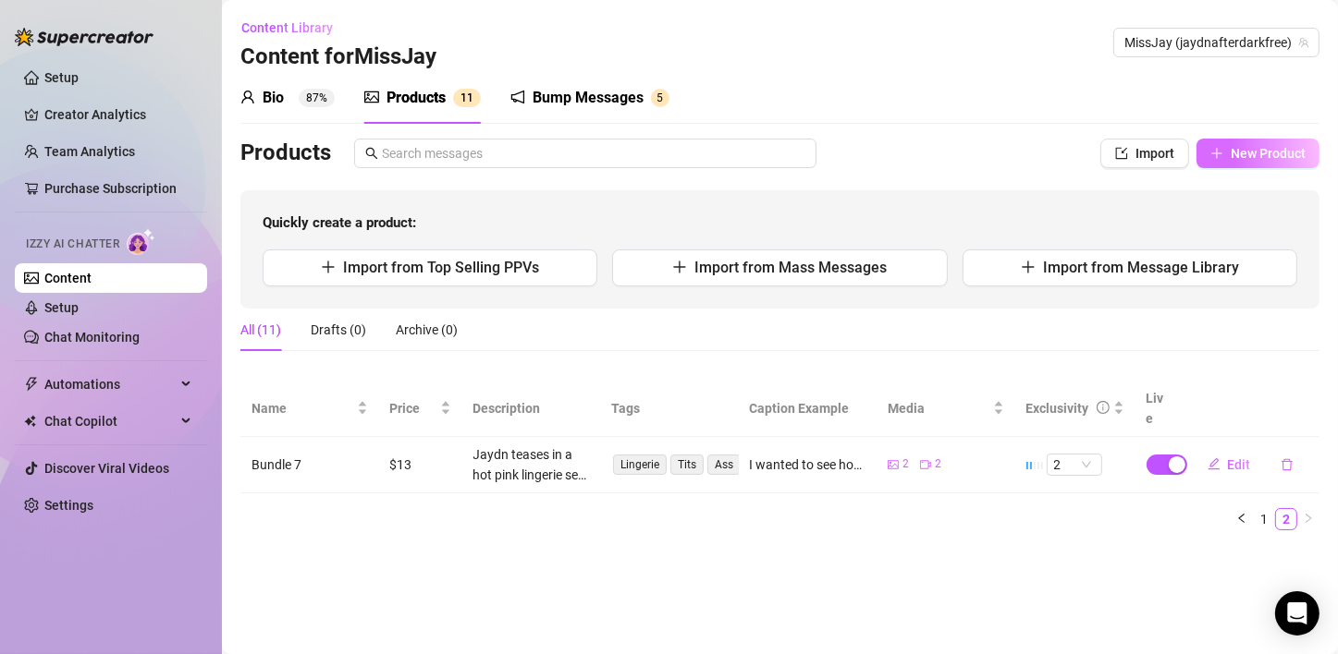
click at [1249, 151] on span "New Product" at bounding box center [1267, 153] width 75 height 15
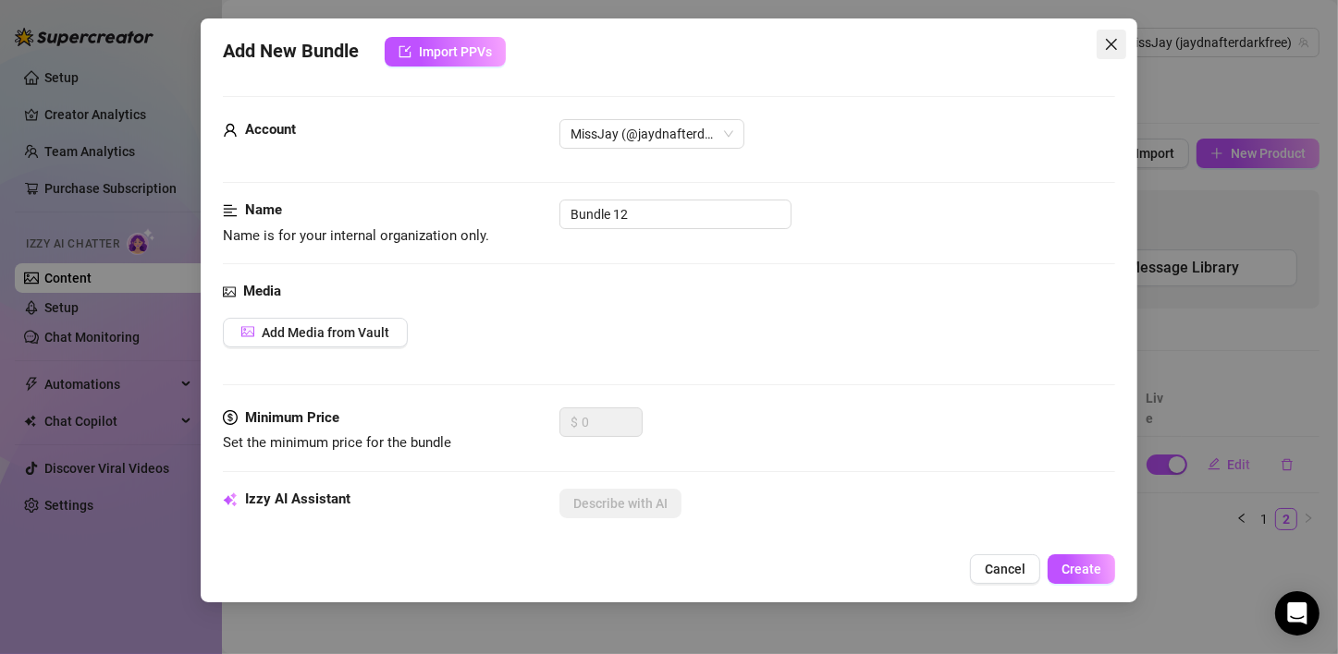
click at [1108, 51] on icon "close" at bounding box center [1111, 44] width 15 height 15
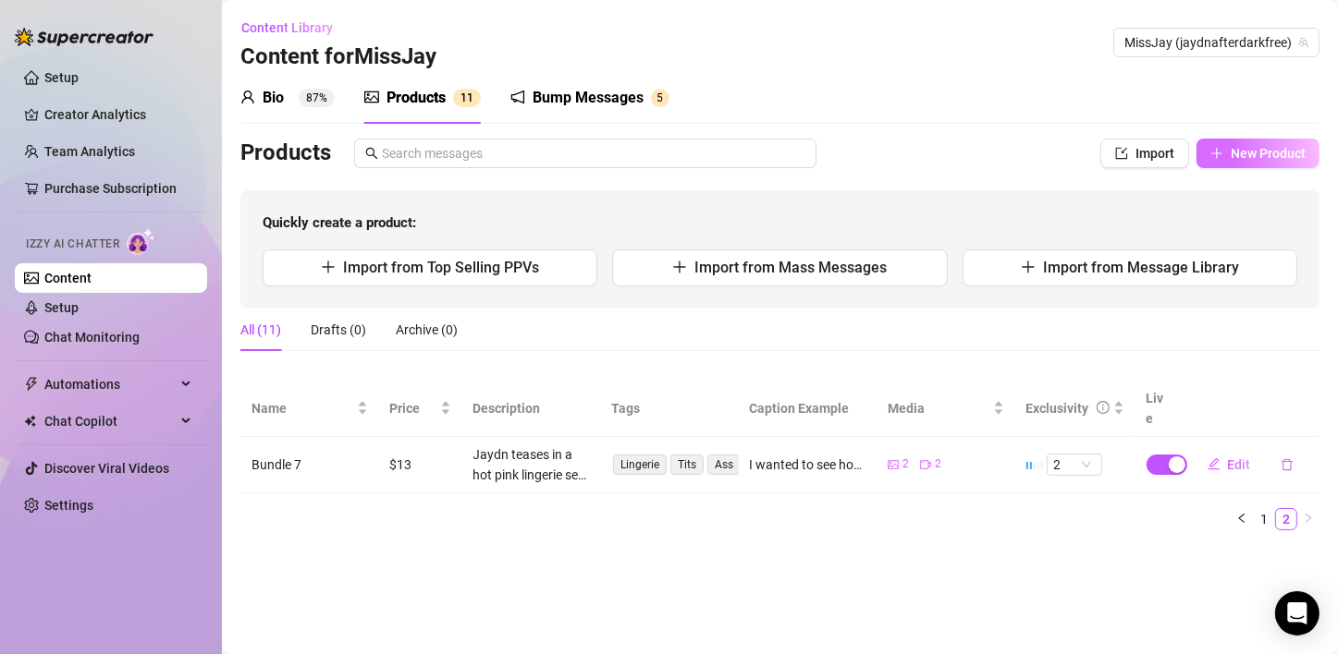
click at [1244, 147] on span "New Product" at bounding box center [1267, 153] width 75 height 15
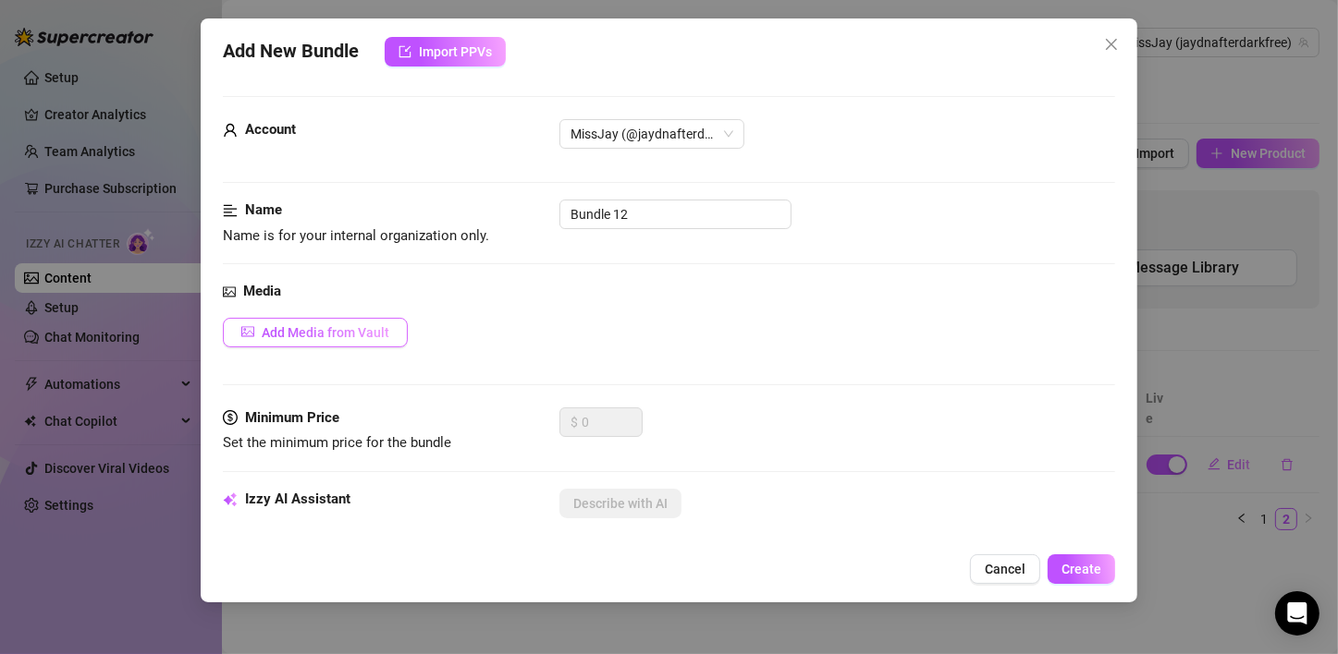
click at [343, 327] on span "Add Media from Vault" at bounding box center [326, 332] width 128 height 15
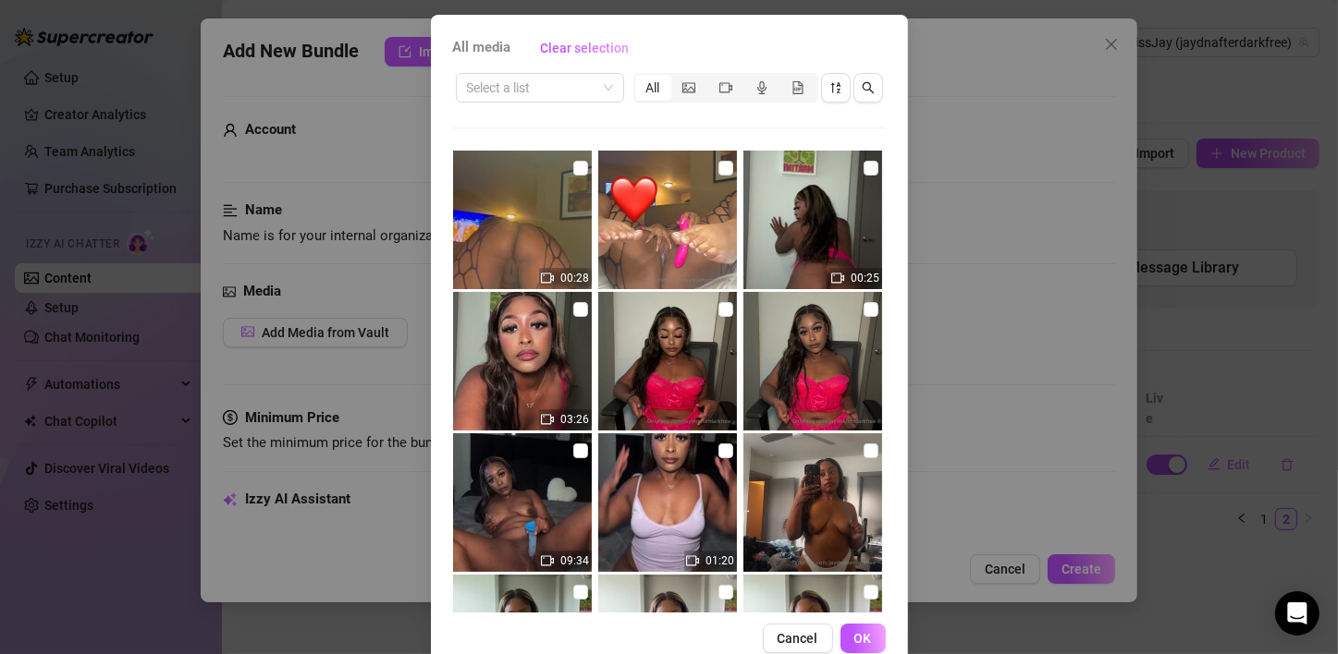
scroll to position [98, 0]
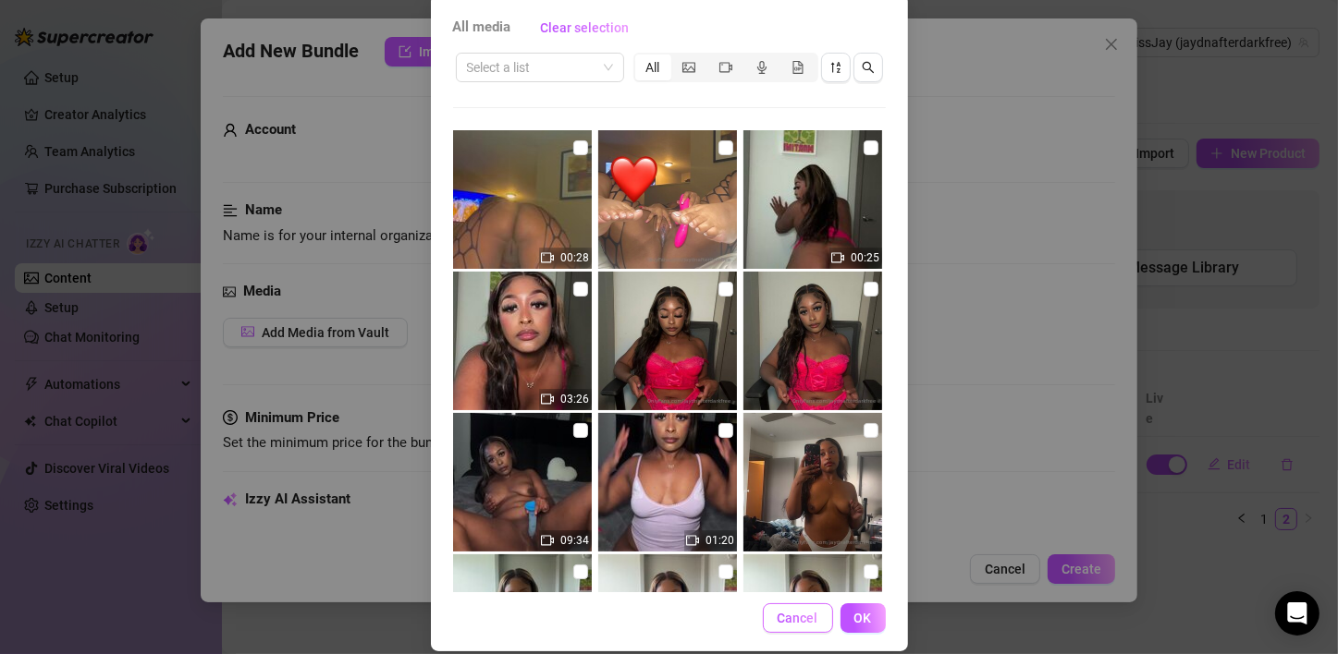
click at [792, 611] on span "Cancel" at bounding box center [797, 618] width 41 height 15
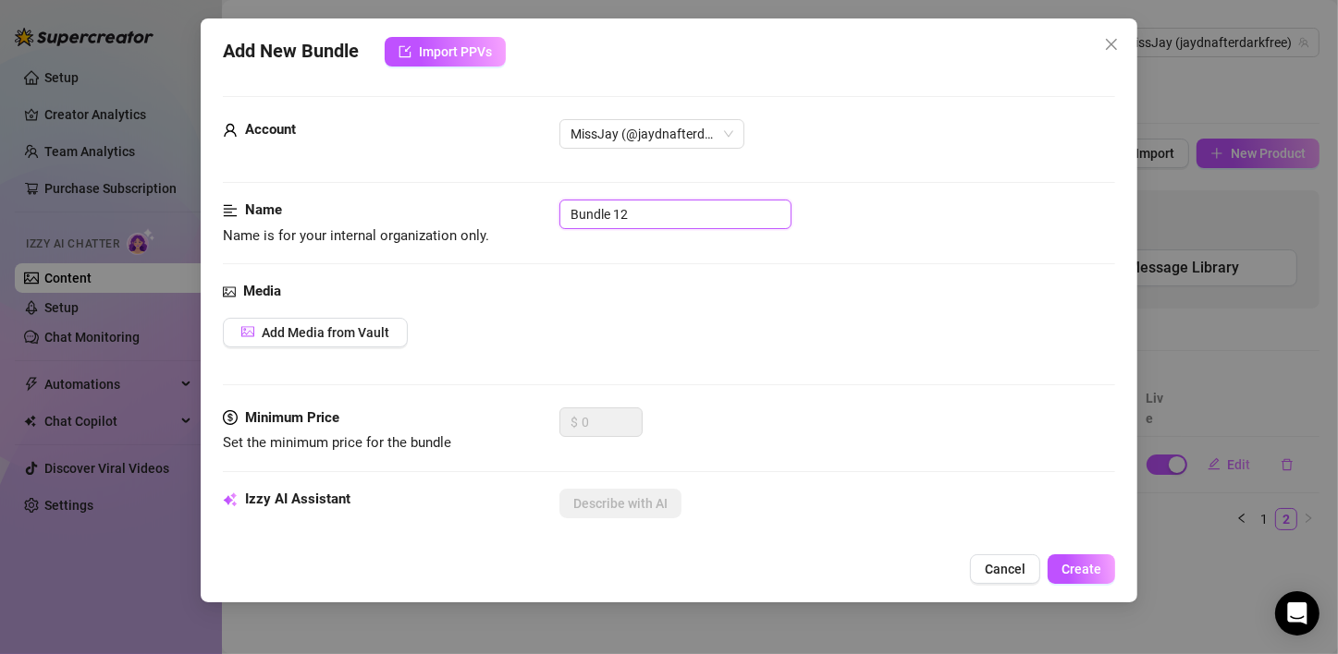
click at [650, 215] on input "Bundle 12" at bounding box center [675, 215] width 232 height 30
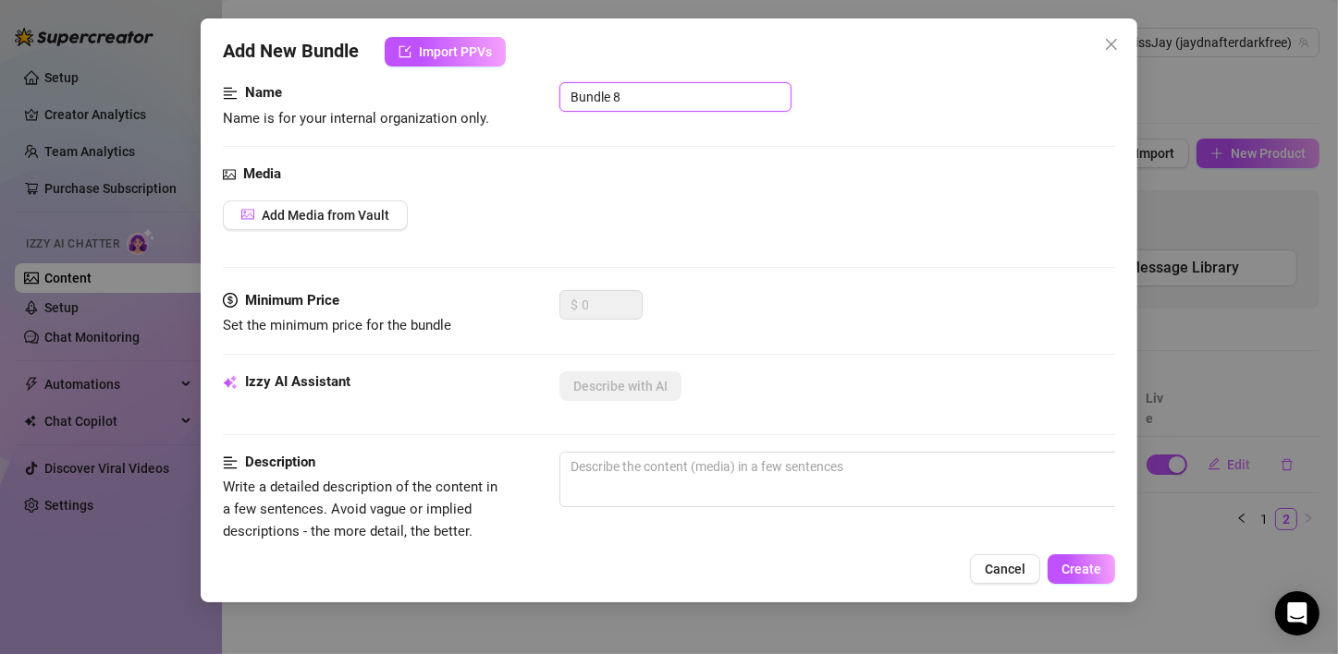
scroll to position [185, 0]
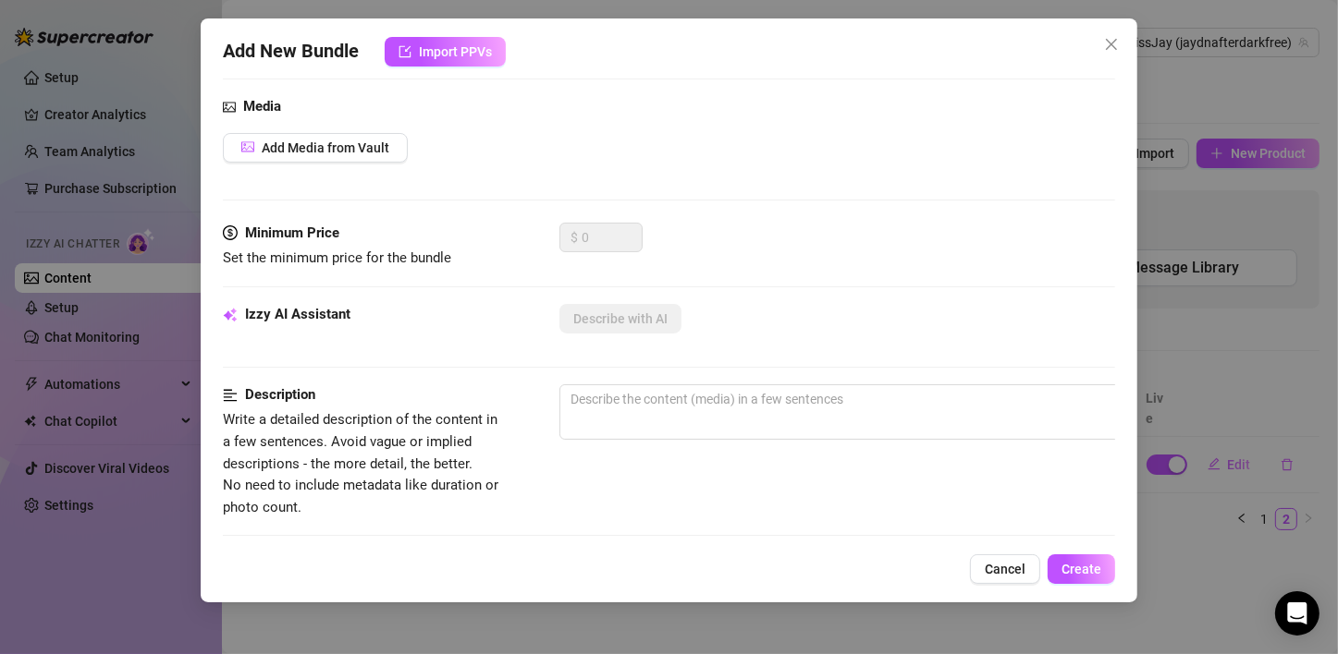
click at [785, 241] on div "$ 0" at bounding box center [837, 246] width 556 height 46
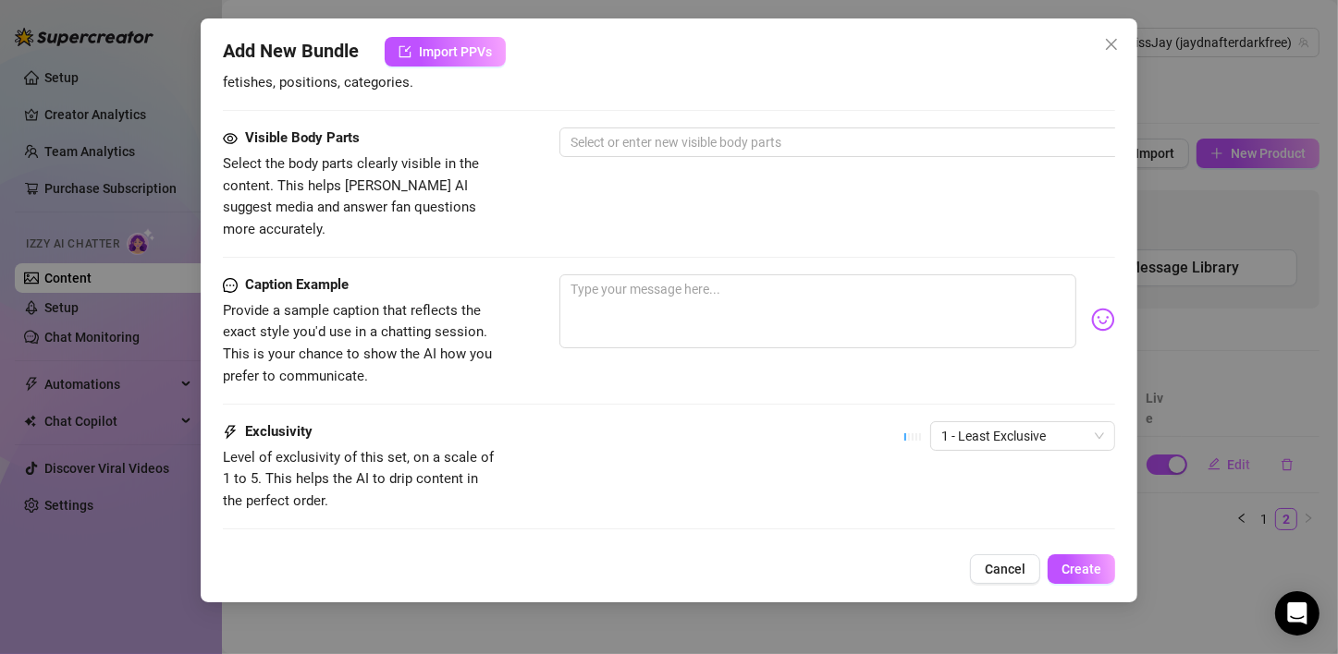
scroll to position [740, 0]
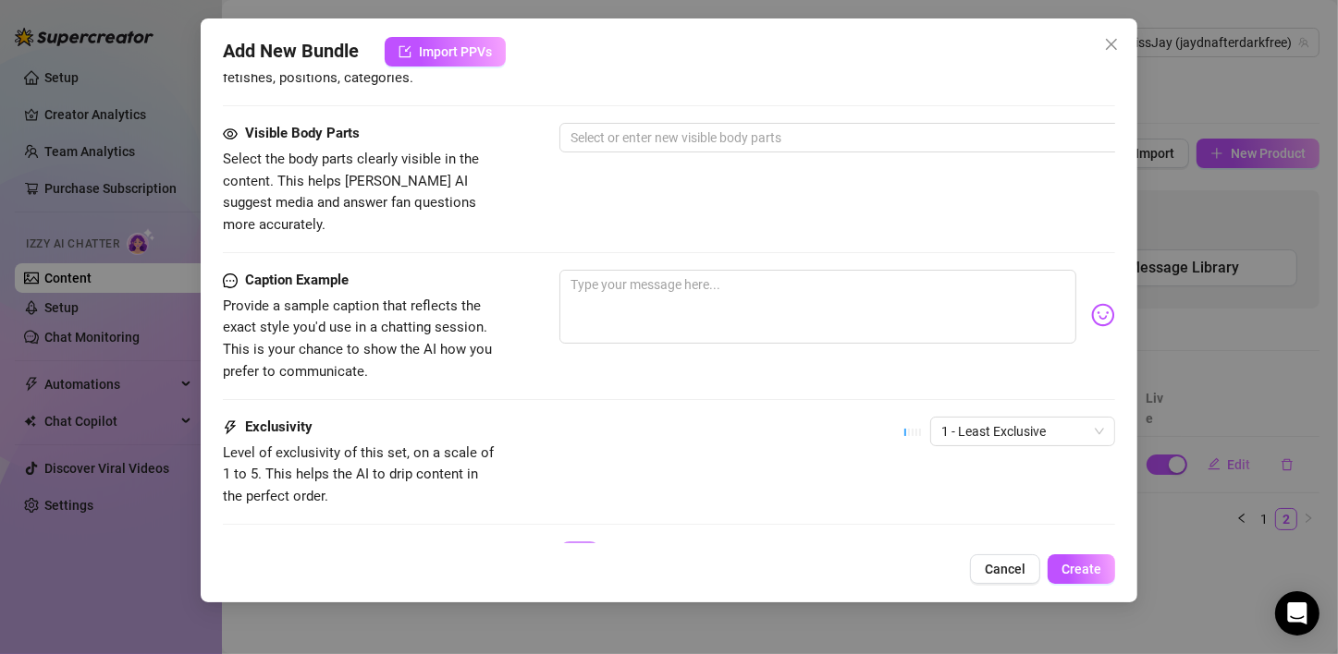
click at [591, 370] on div "Caption Example Provide a sample caption that reflects the exact style you'd us…" at bounding box center [669, 343] width 892 height 147
click at [1053, 418] on span "1 - Least Exclusive" at bounding box center [1022, 432] width 163 height 28
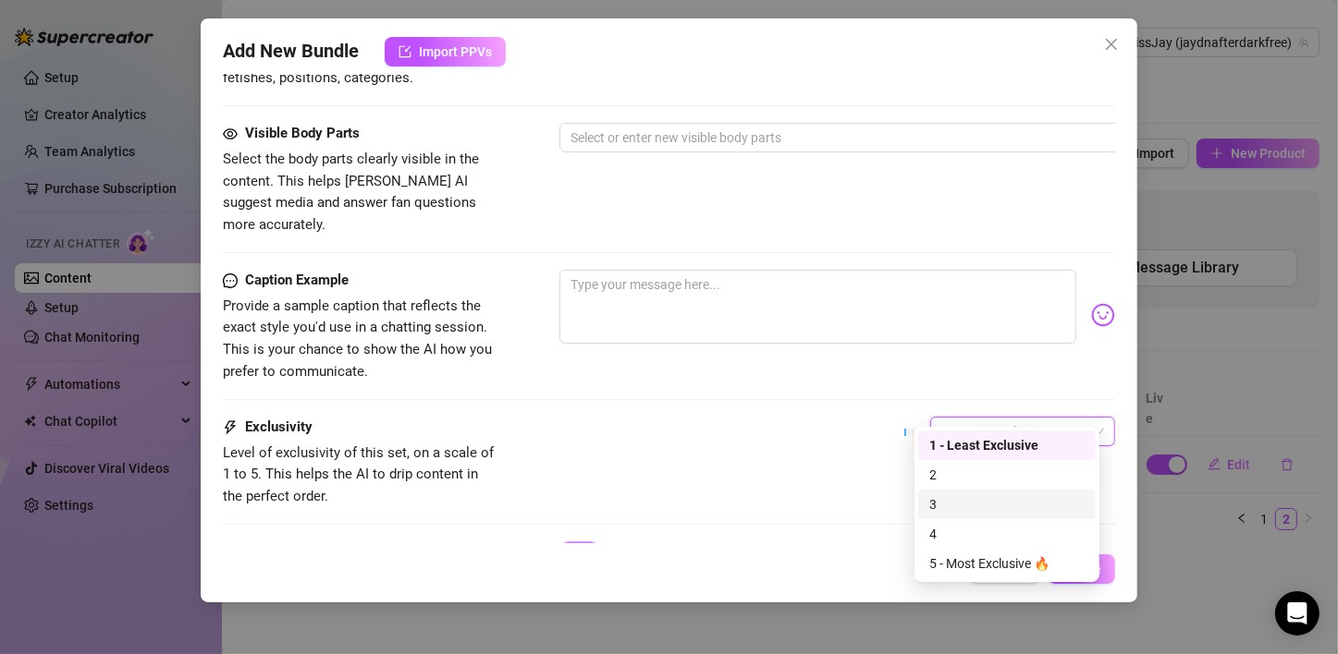
click at [977, 495] on div "3" at bounding box center [1006, 505] width 155 height 20
click at [950, 418] on span "3" at bounding box center [1022, 432] width 163 height 28
drag, startPoint x: 940, startPoint y: 533, endPoint x: 940, endPoint y: 549, distance: 15.7
click at [940, 534] on div "4" at bounding box center [1006, 534] width 155 height 20
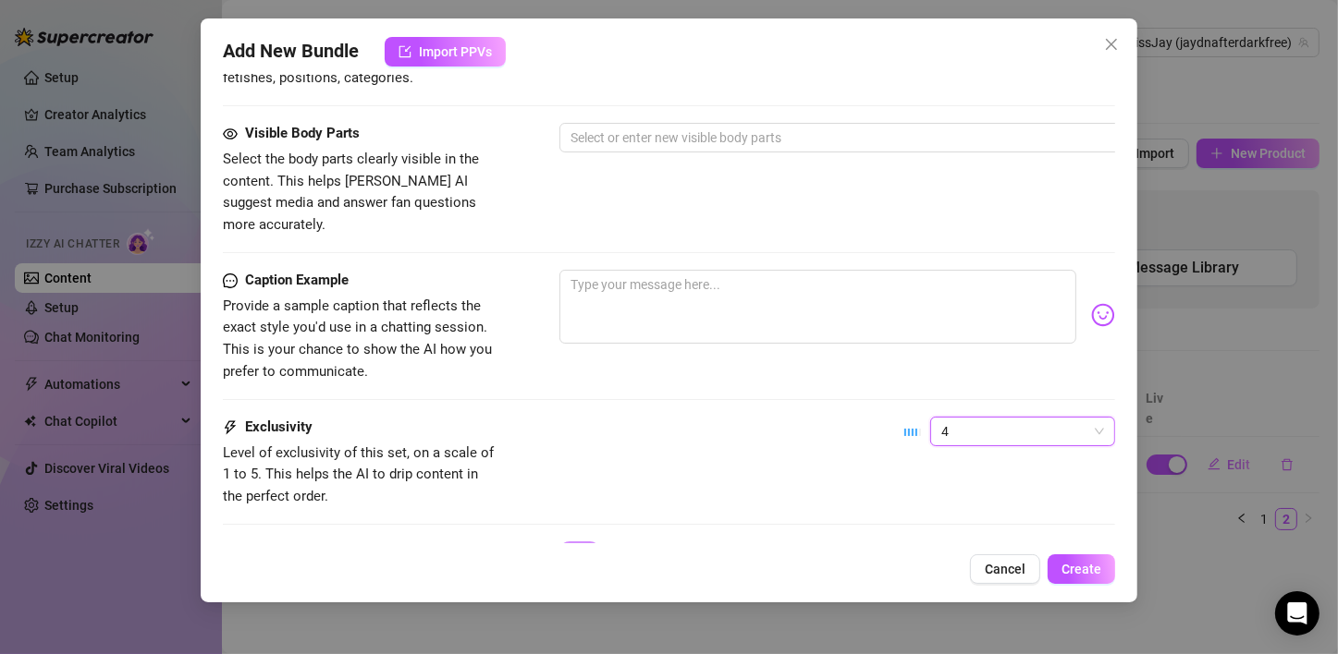
click at [968, 418] on span "4" at bounding box center [1022, 432] width 163 height 28
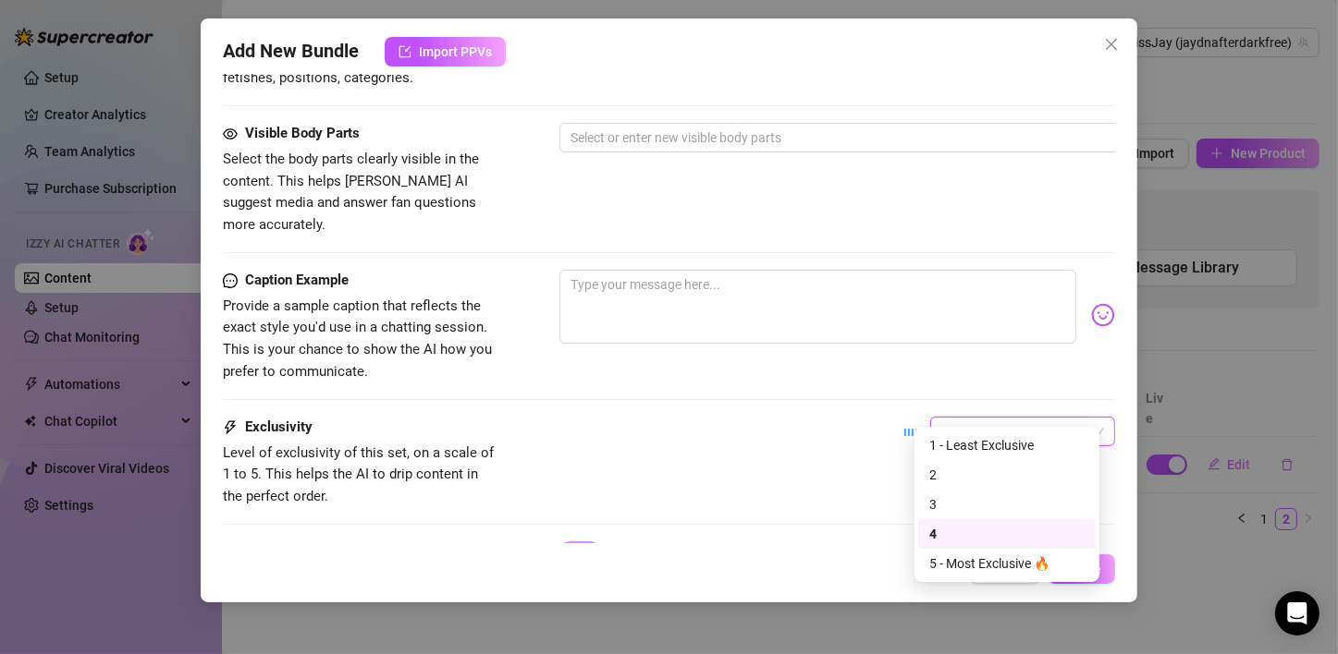
click at [924, 557] on div "5 - Most Exclusive 🔥" at bounding box center [1006, 564] width 177 height 30
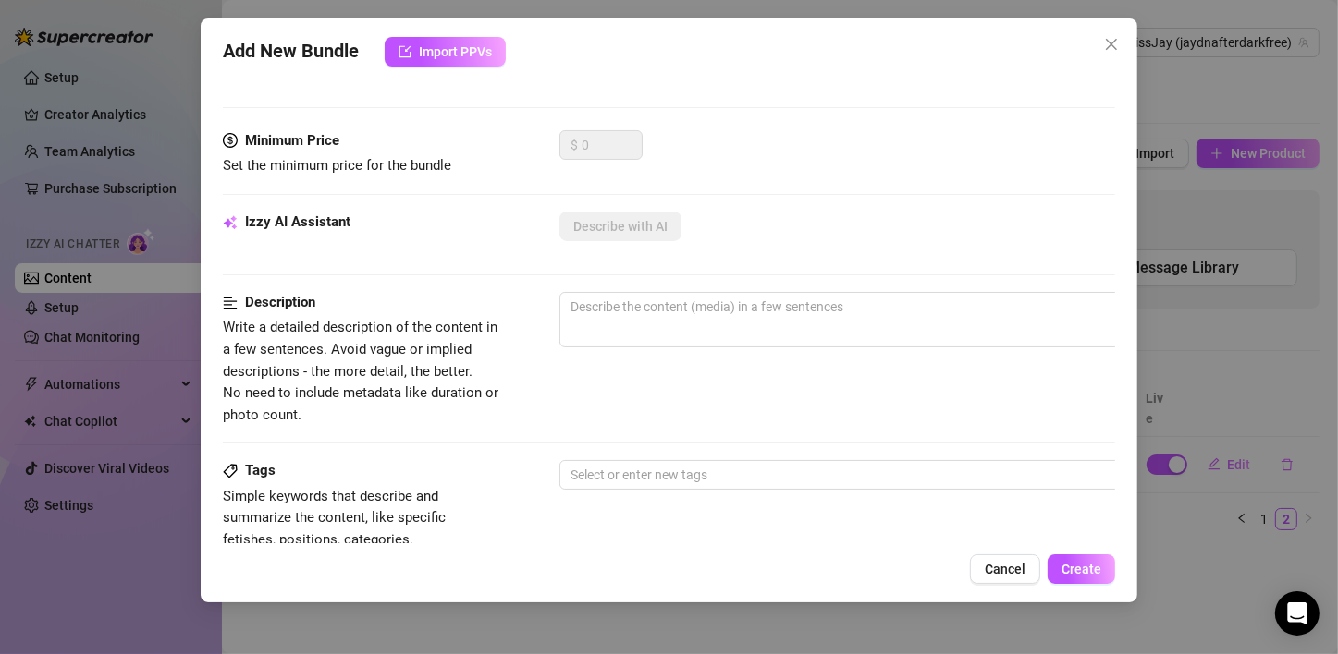
scroll to position [0, 0]
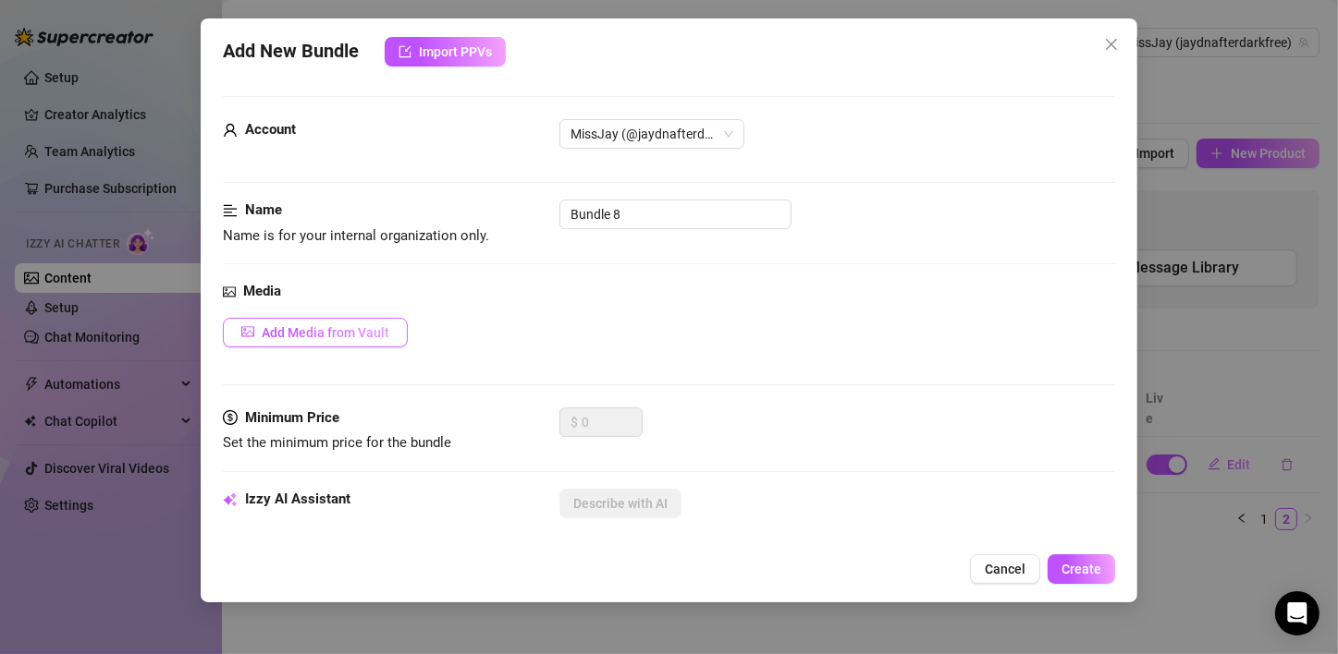
click at [309, 342] on button "Add Media from Vault" at bounding box center [315, 333] width 185 height 30
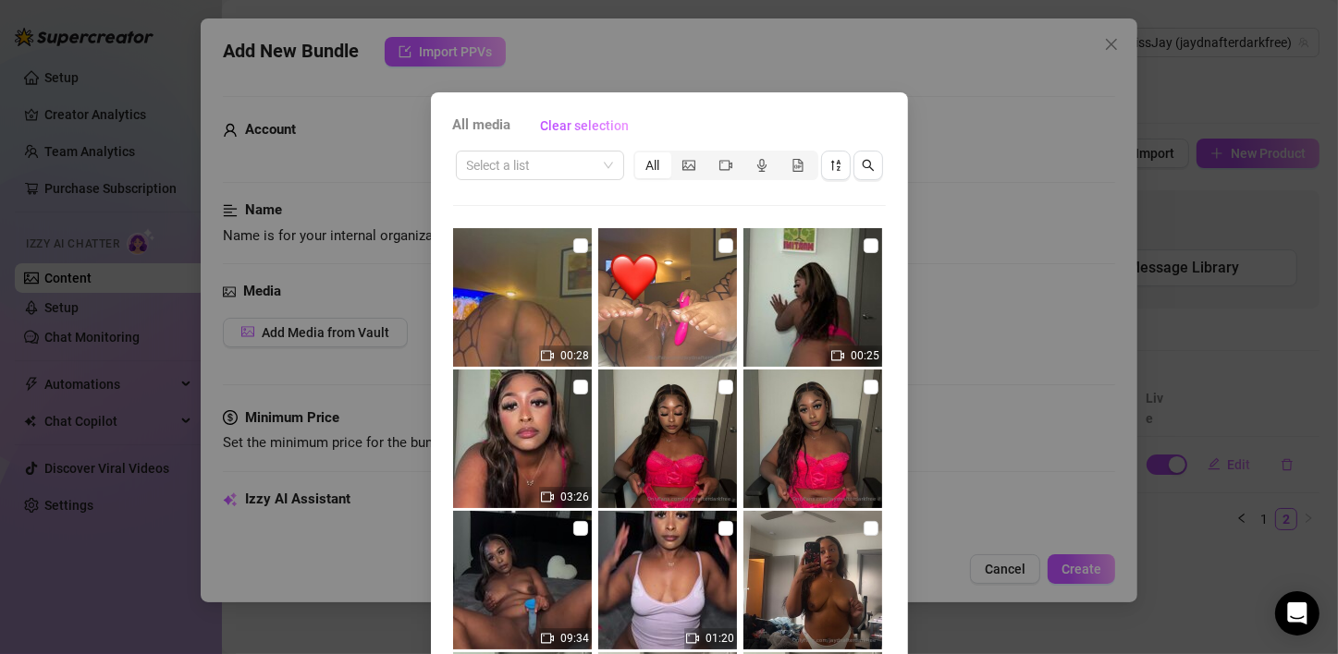
click at [958, 181] on div "All media Clear selection Select a list All 00:28 00:25 03:26 09:34 01:20 00:39…" at bounding box center [669, 327] width 1338 height 654
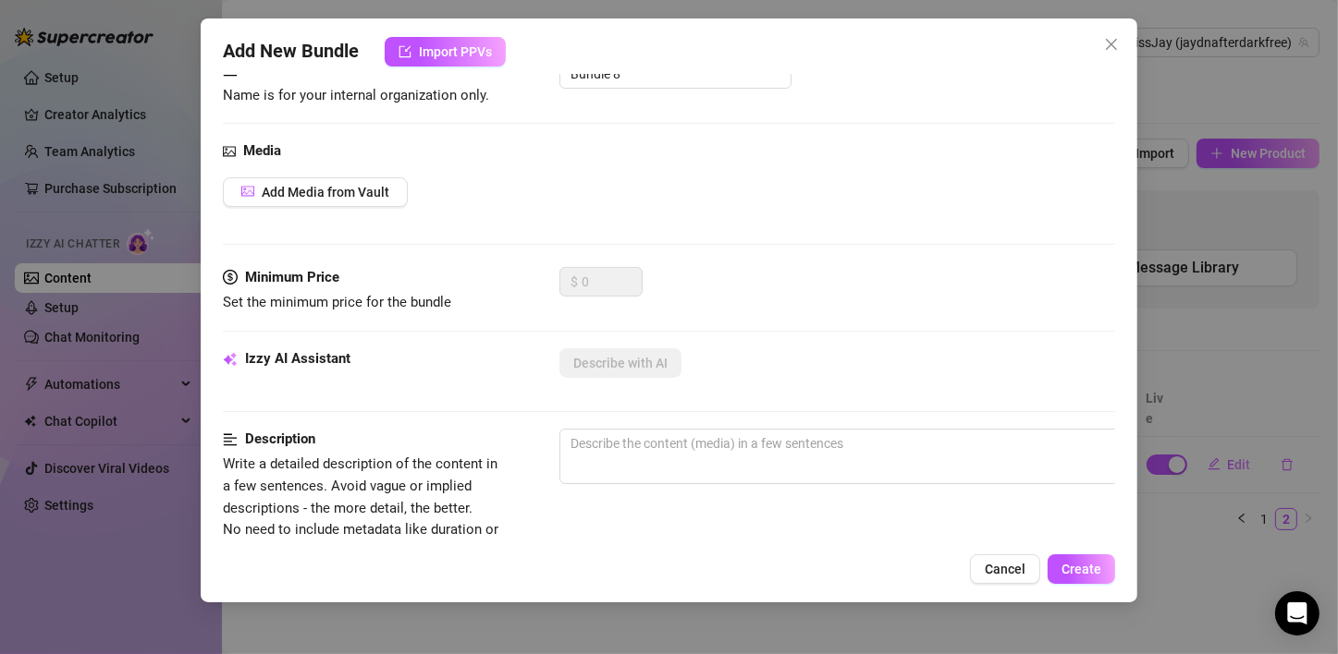
scroll to position [185, 0]
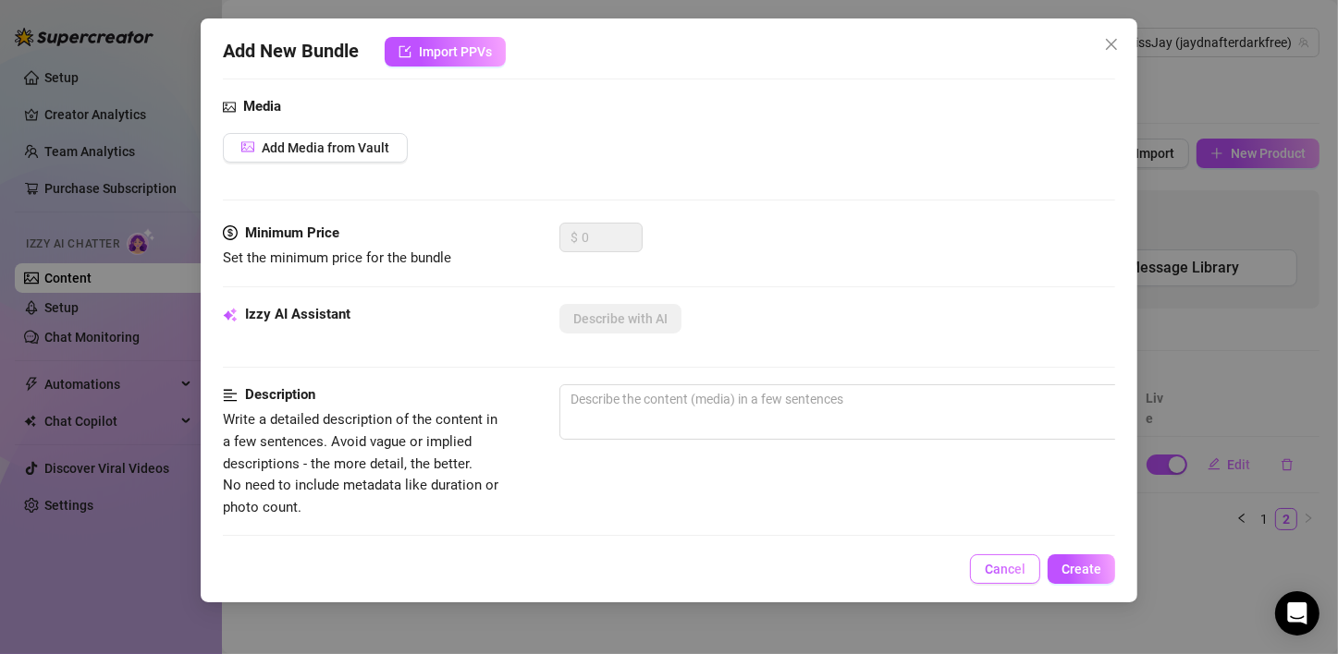
click at [1015, 570] on span "Cancel" at bounding box center [1004, 569] width 41 height 15
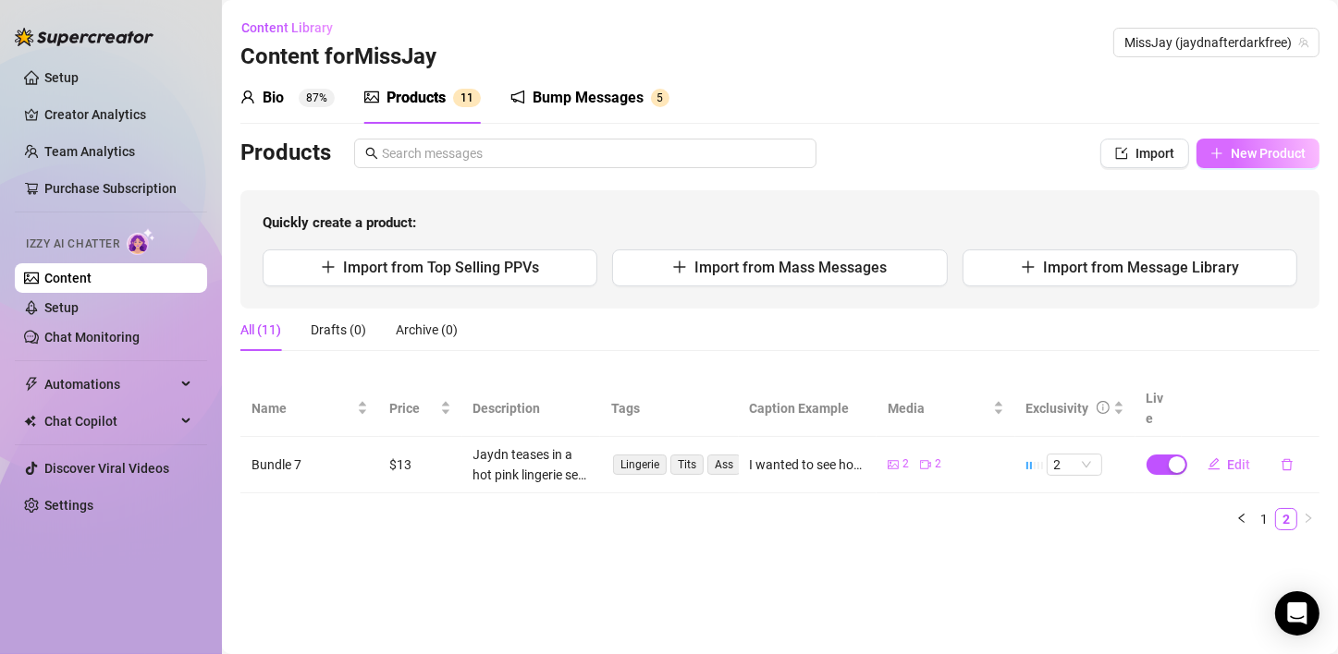
click at [1267, 151] on span "New Product" at bounding box center [1267, 153] width 75 height 15
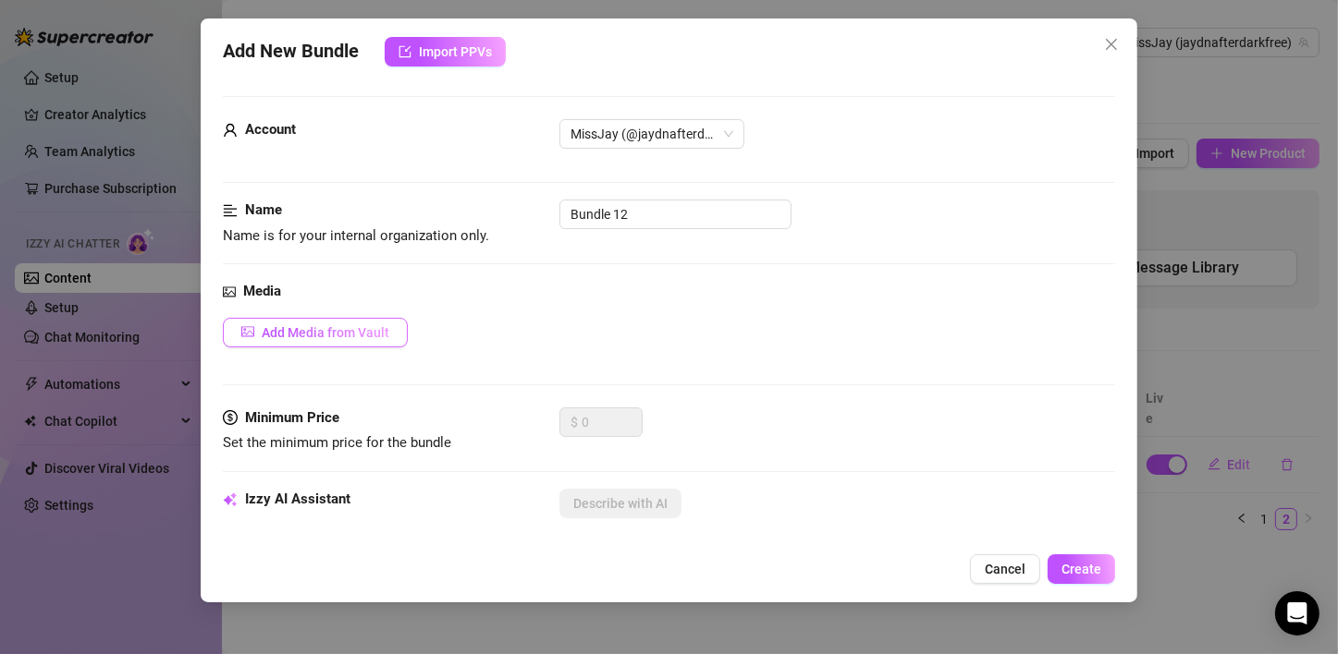
click at [336, 331] on span "Add Media from Vault" at bounding box center [326, 332] width 128 height 15
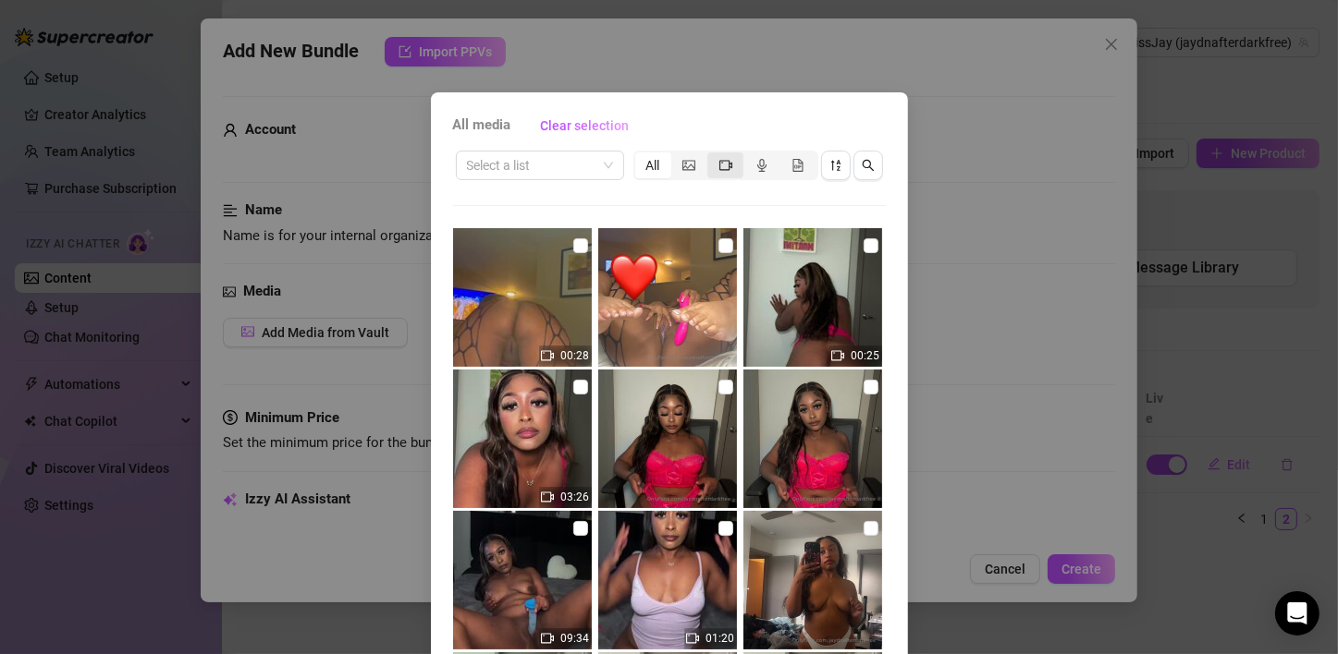
click at [719, 165] on icon "video-camera" at bounding box center [725, 165] width 13 height 13
click at [712, 155] on input "segmented control" at bounding box center [712, 155] width 0 height 0
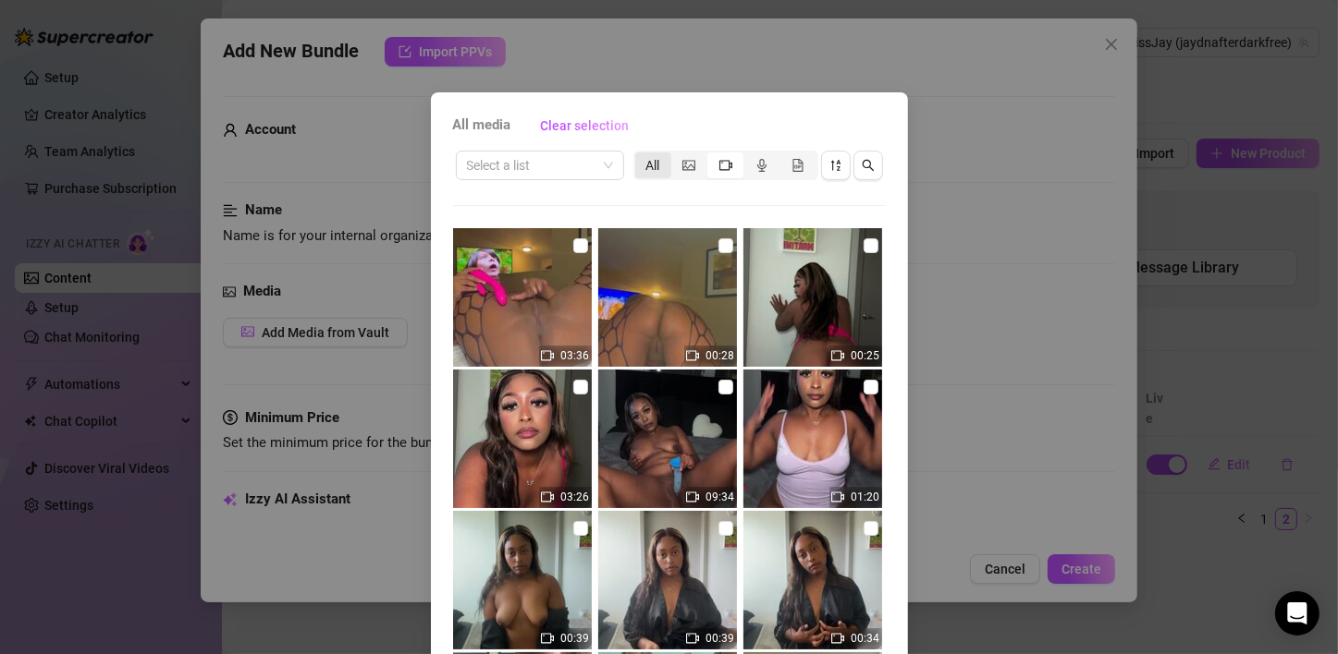
click at [646, 165] on div "All" at bounding box center [653, 166] width 36 height 26
click at [640, 155] on input "All" at bounding box center [640, 155] width 0 height 0
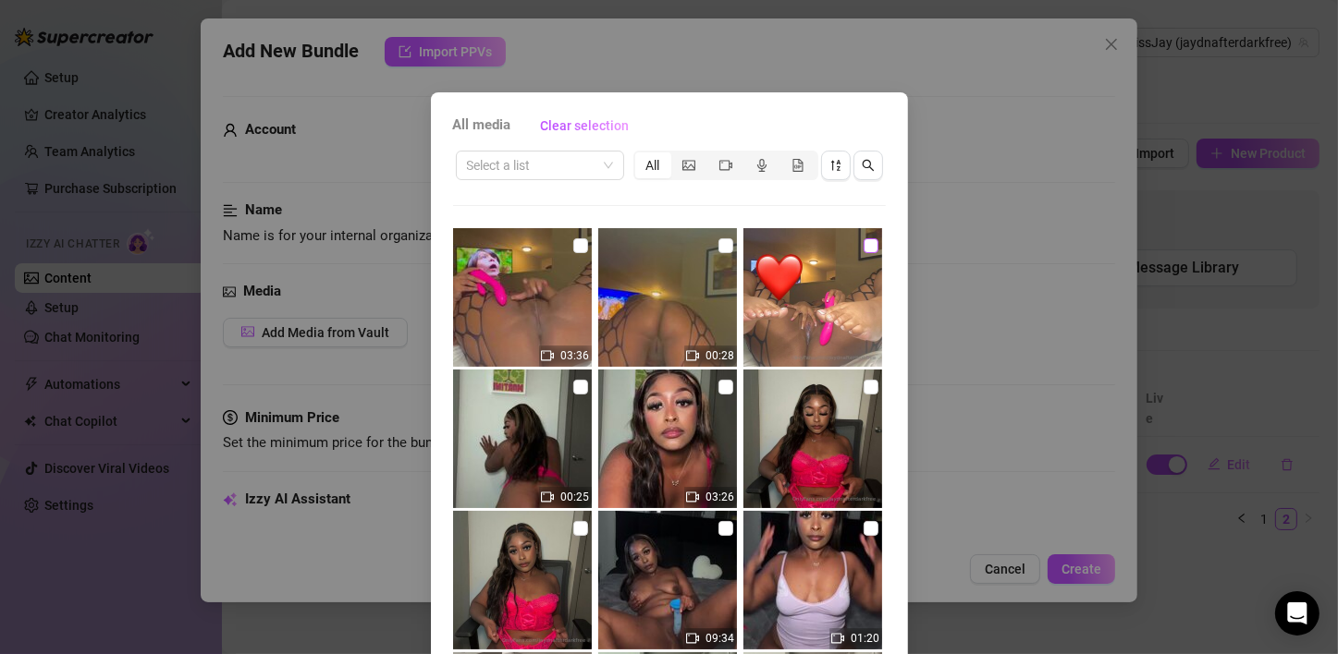
click at [863, 245] on input "checkbox" at bounding box center [870, 245] width 15 height 15
click at [718, 243] on input "checkbox" at bounding box center [725, 245] width 15 height 15
click at [573, 243] on input "checkbox" at bounding box center [580, 245] width 15 height 15
click at [533, 304] on img at bounding box center [522, 297] width 139 height 139
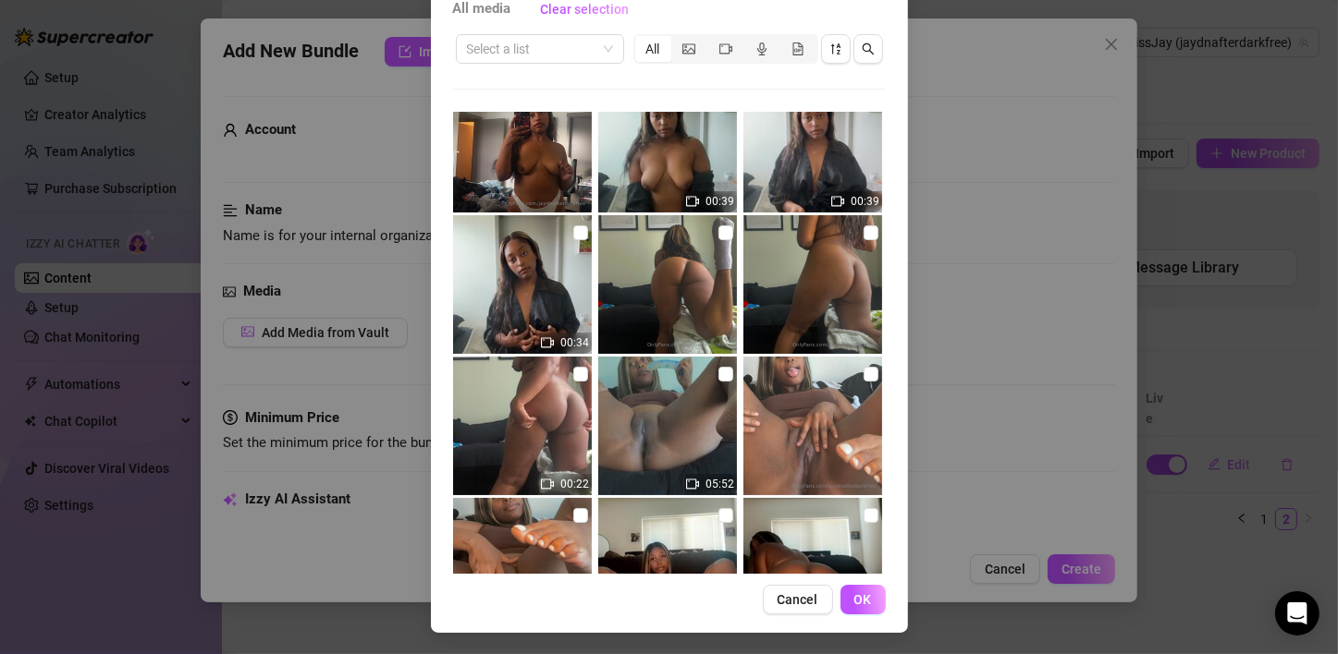
scroll to position [117, 0]
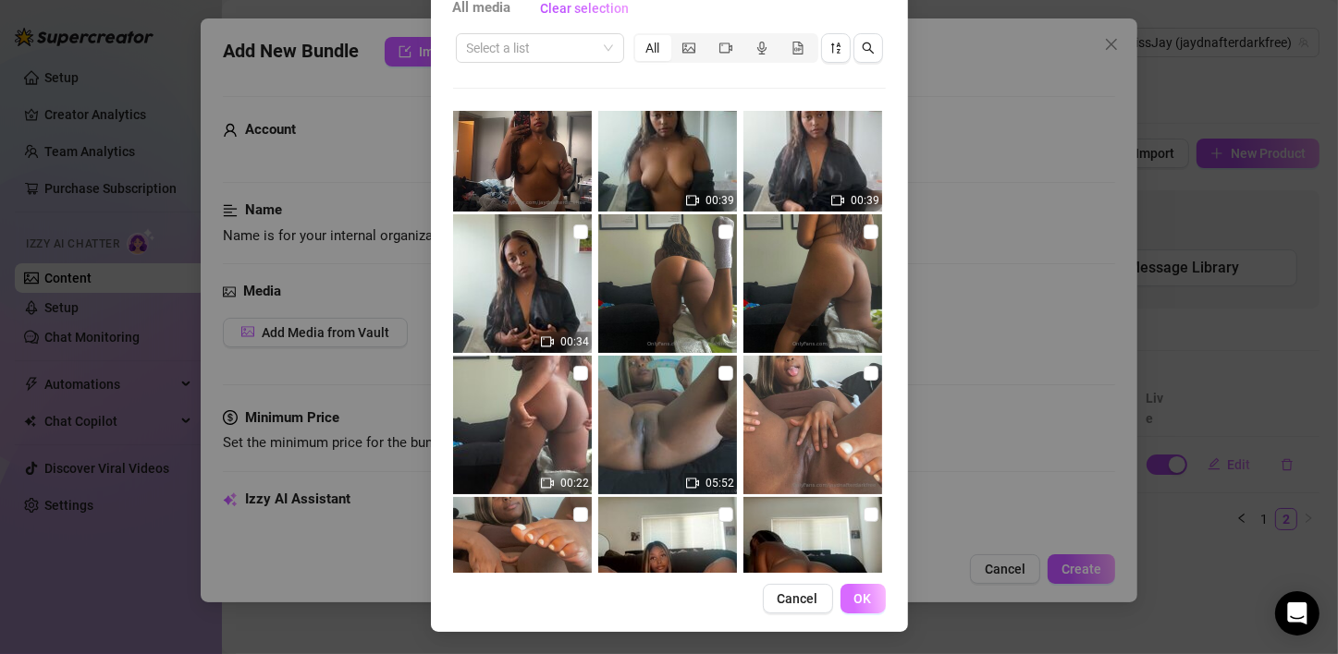
drag, startPoint x: 861, startPoint y: 581, endPoint x: 846, endPoint y: 597, distance: 22.3
click at [857, 582] on div "All media Clear selection Select a list All 03:36 00:28 00:25 03:26 09:34 01:20…" at bounding box center [669, 303] width 477 height 657
click at [854, 597] on span "OK" at bounding box center [863, 599] width 18 height 15
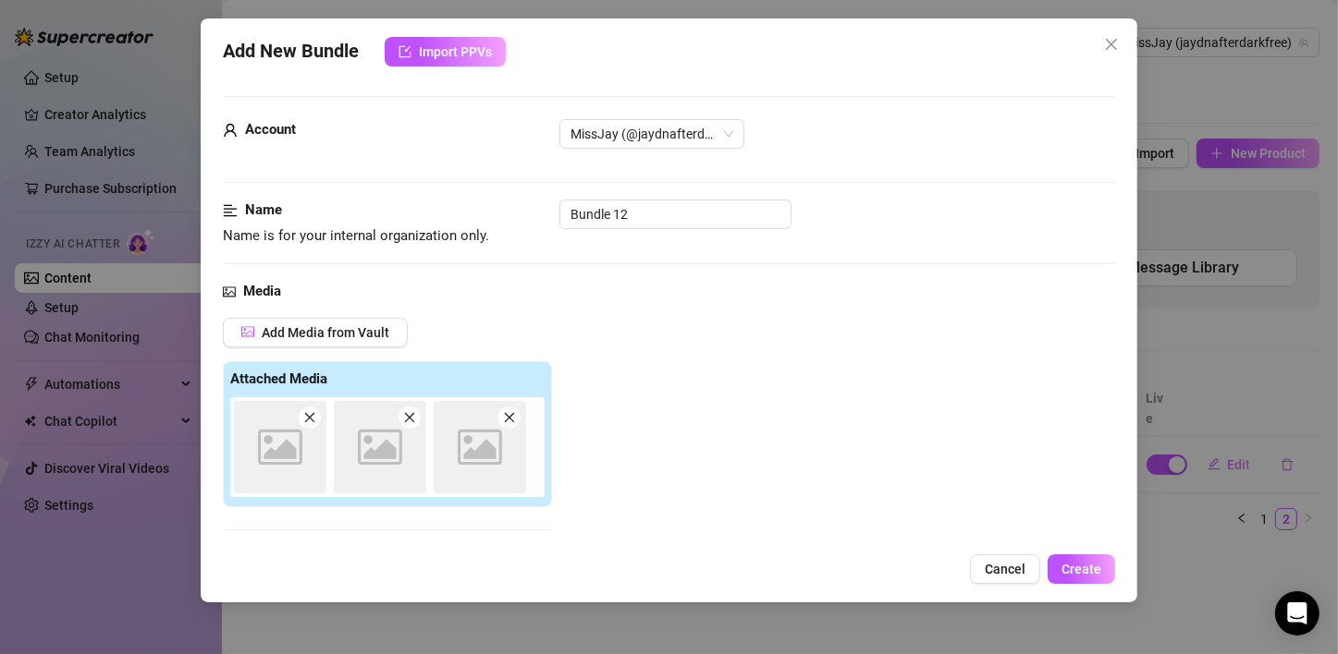
scroll to position [294, 0]
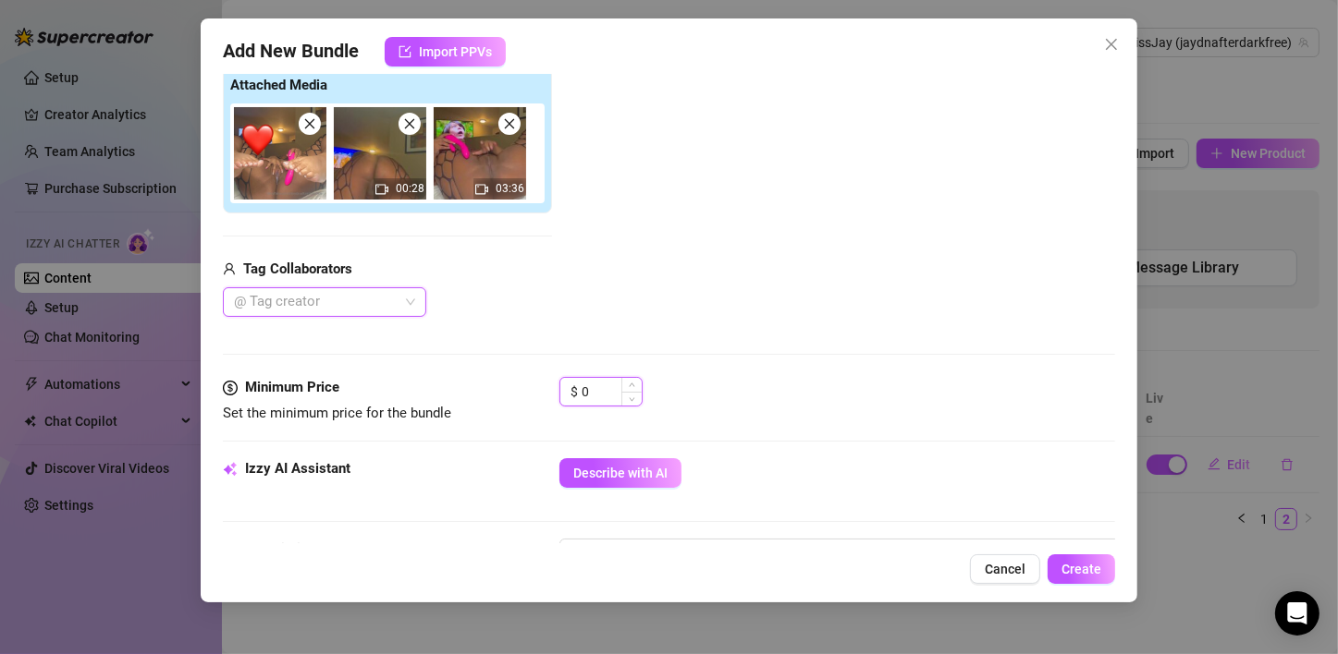
click at [596, 380] on input "0" at bounding box center [611, 392] width 60 height 28
click at [594, 384] on input "0" at bounding box center [611, 392] width 60 height 28
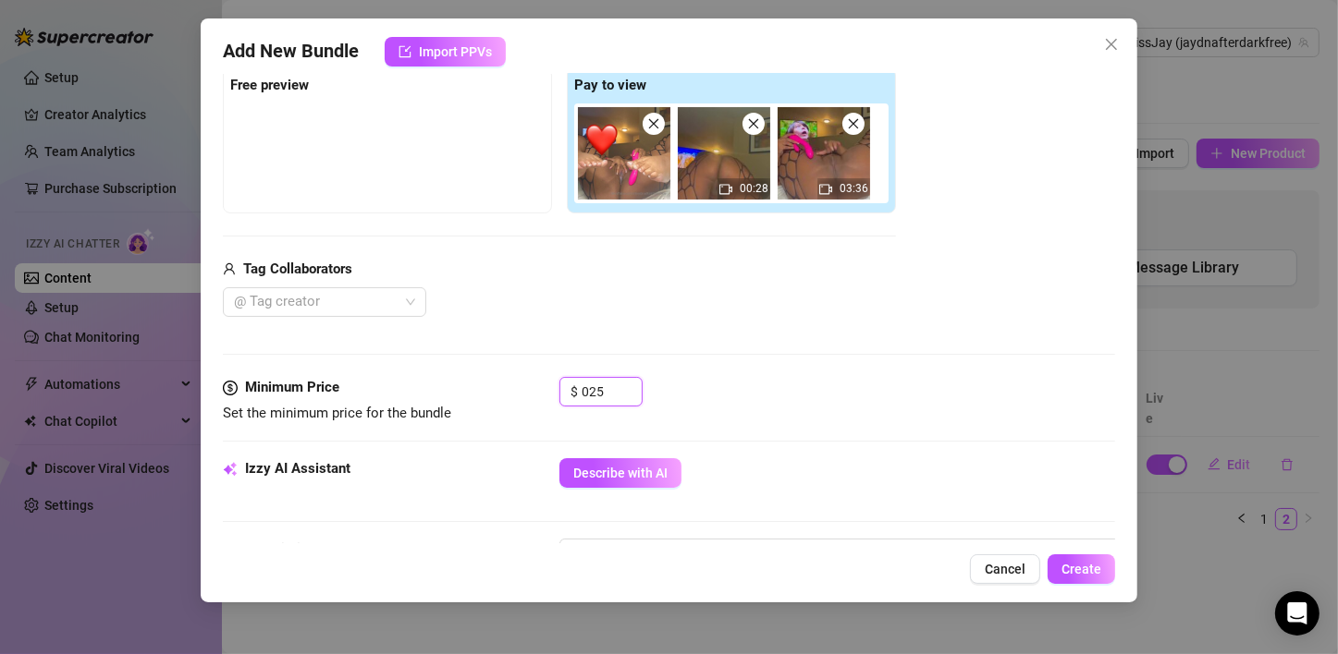
drag, startPoint x: 603, startPoint y: 398, endPoint x: 526, endPoint y: 394, distance: 76.9
click at [526, 394] on div "Minimum Price Set the minimum price for the bundle $ 025" at bounding box center [669, 400] width 892 height 47
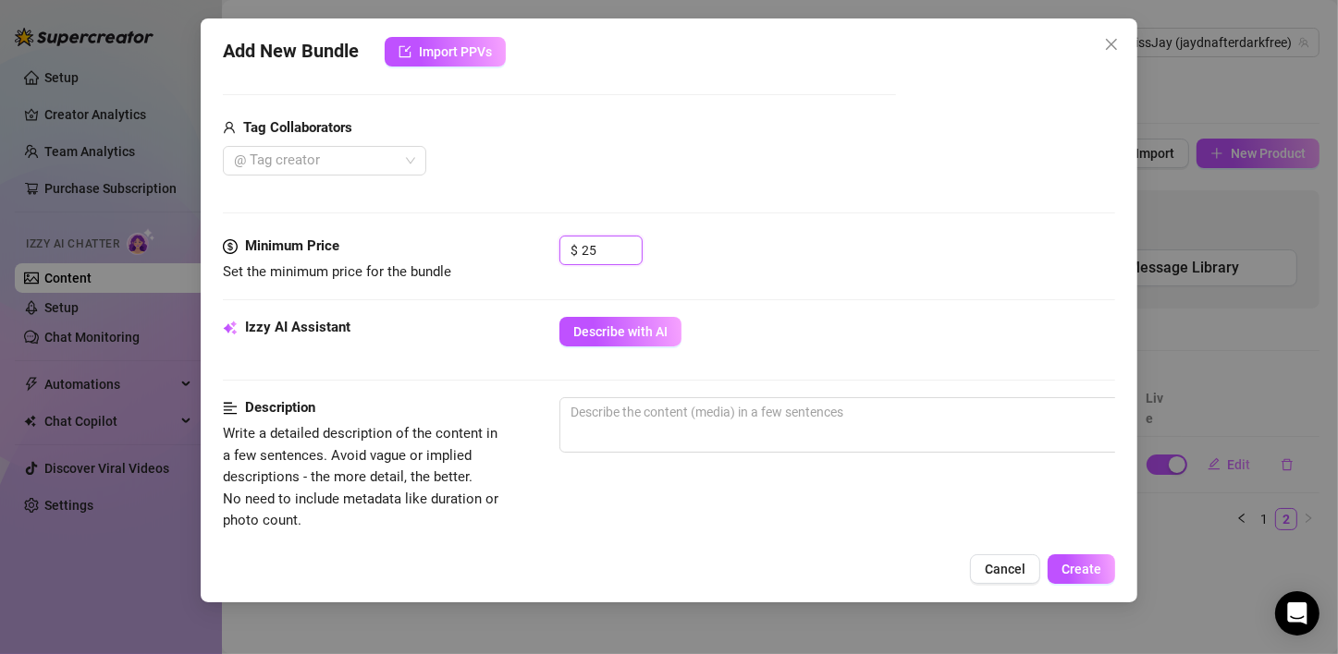
scroll to position [479, 0]
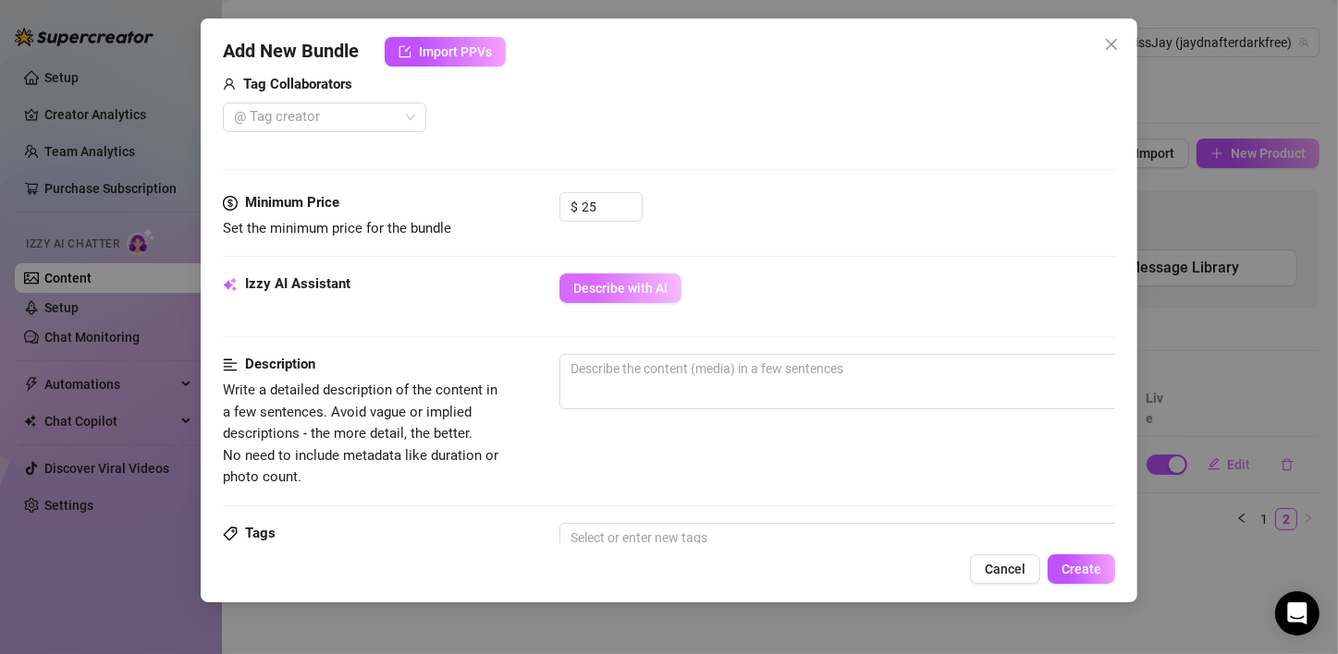
click at [640, 275] on button "Describe with AI" at bounding box center [620, 289] width 122 height 30
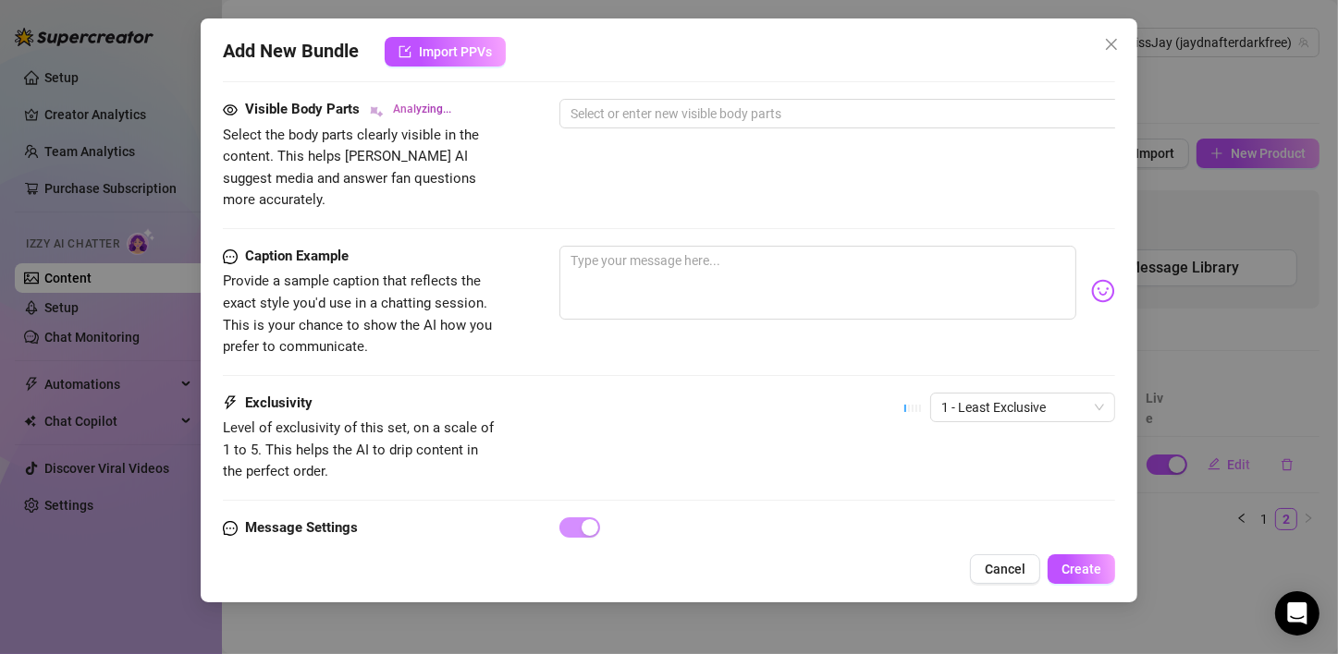
scroll to position [1033, 0]
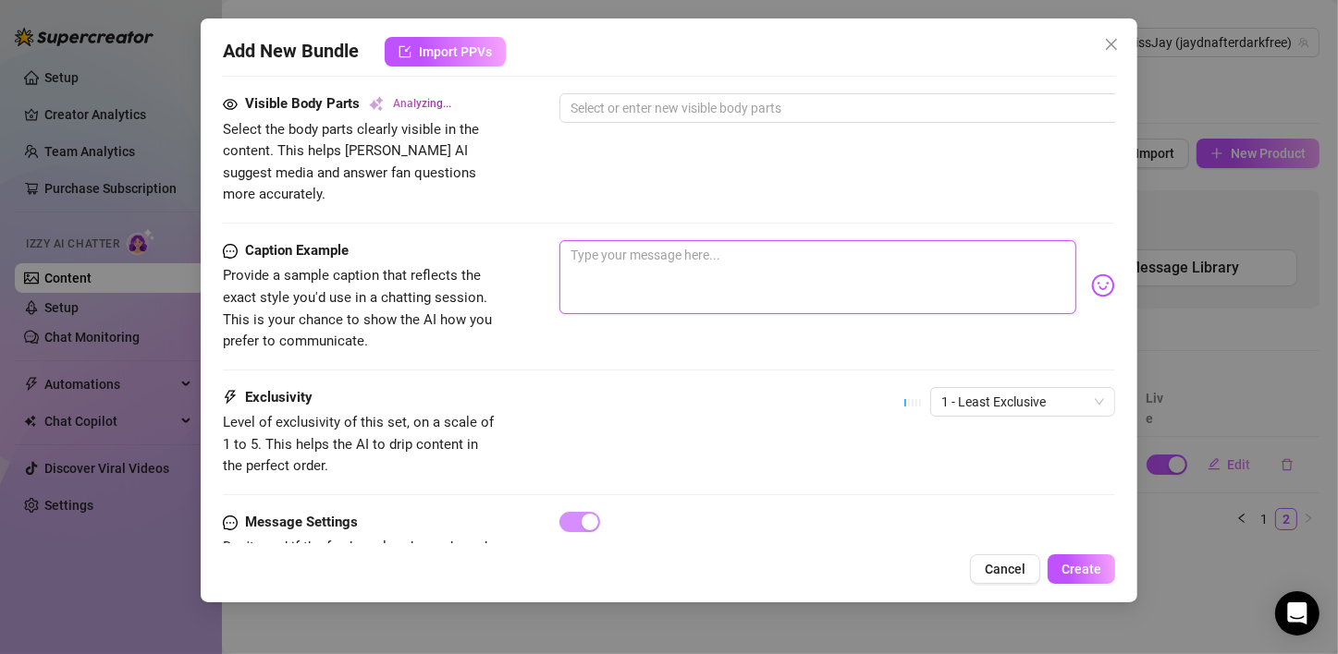
click at [657, 240] on textarea at bounding box center [817, 277] width 517 height 74
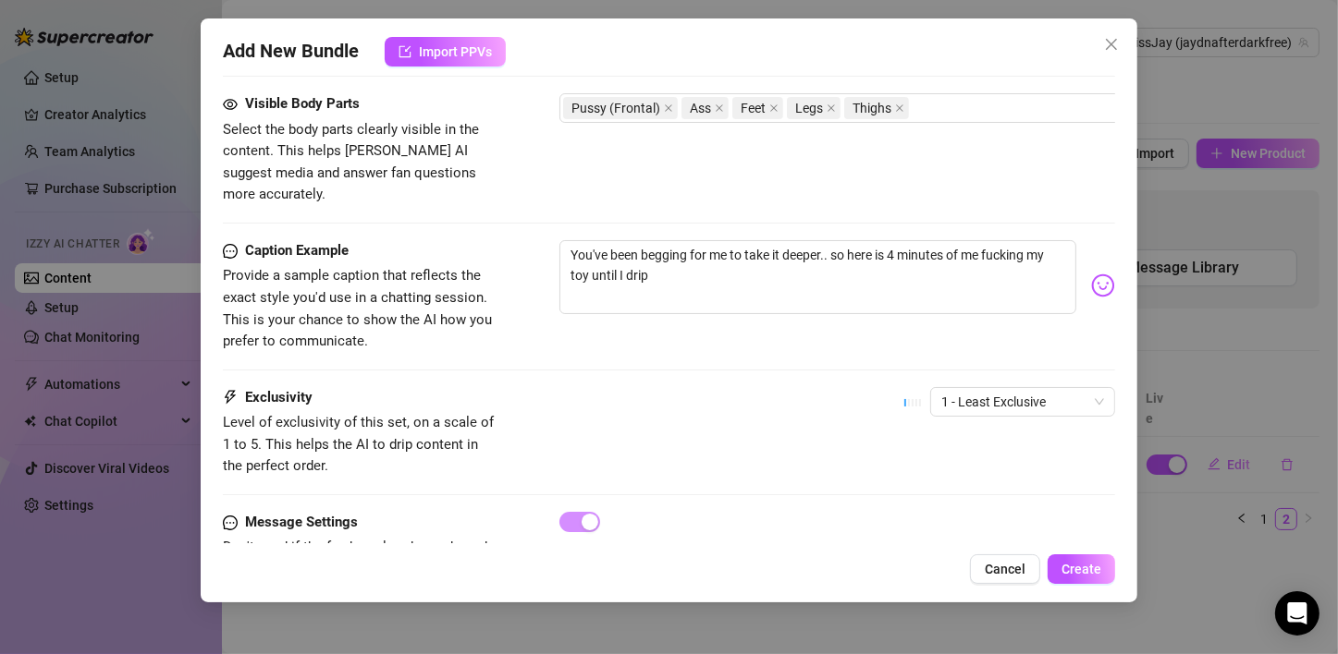
click at [1087, 257] on body "Setup Creator Analytics Team Analytics Purchase Subscription Izzy AI Chatter Co…" at bounding box center [669, 327] width 1338 height 654
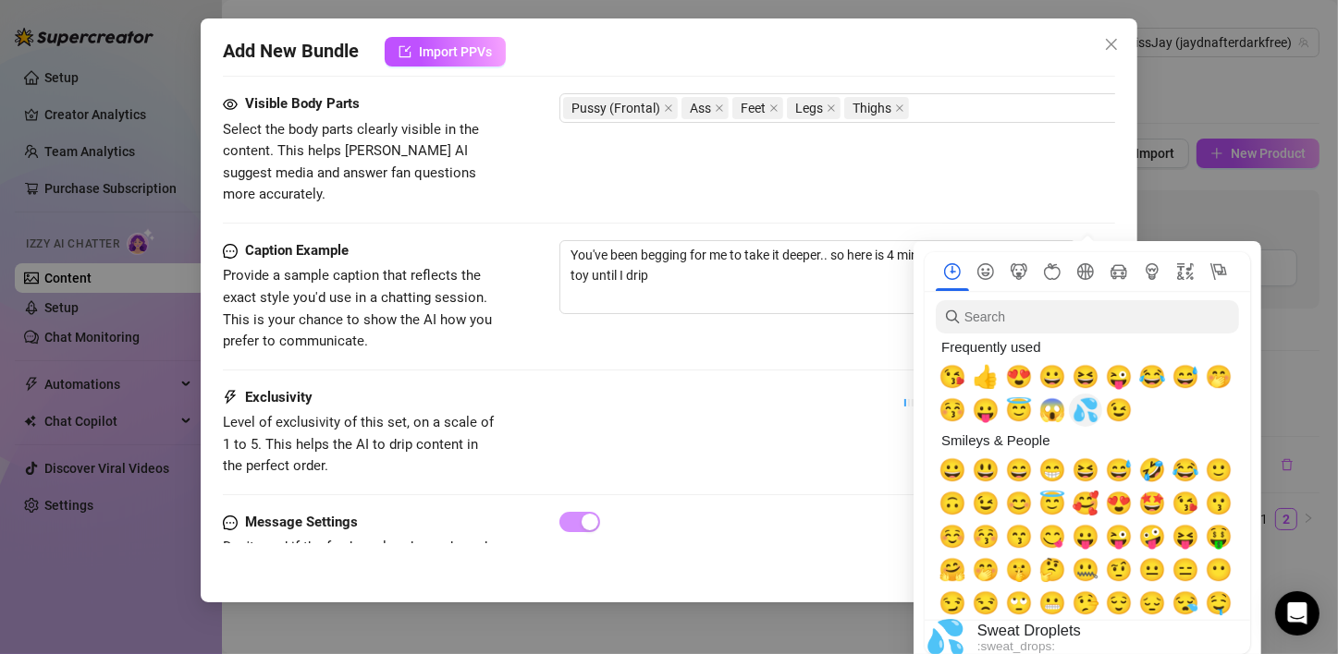
click at [1089, 415] on span "💦" at bounding box center [1085, 410] width 28 height 26
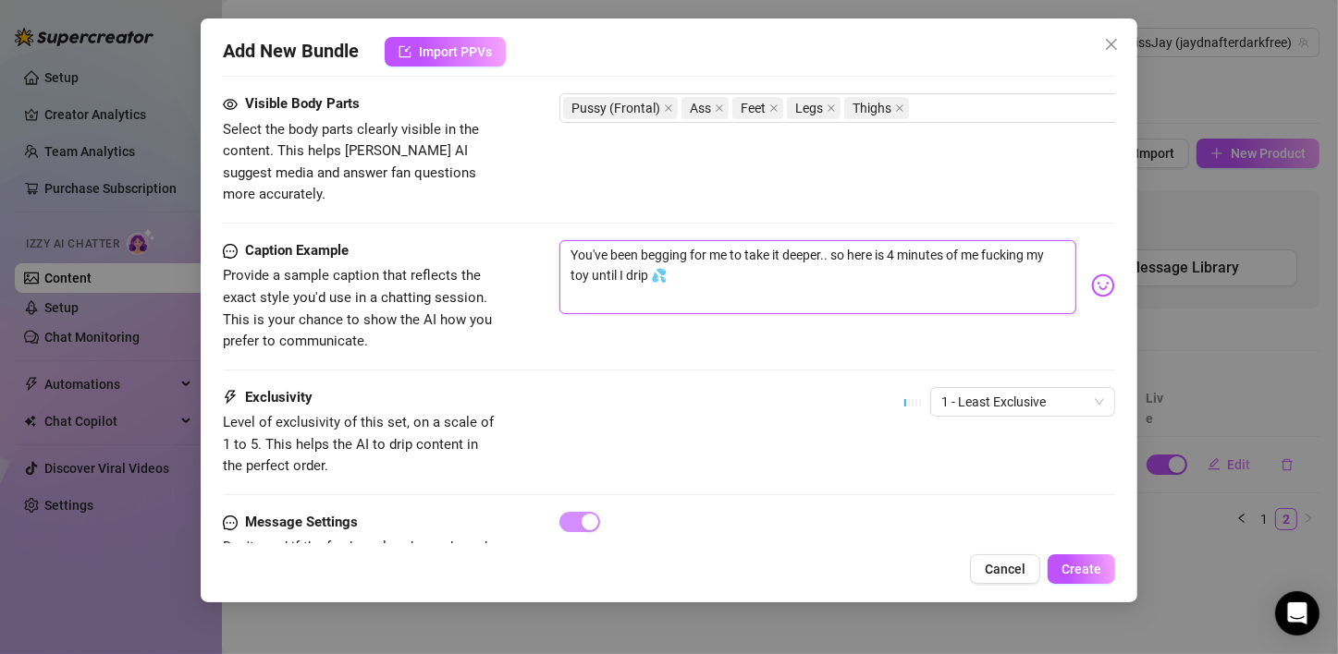
click at [720, 249] on textarea "You've been begging for me to take it deeper.. so here is 4 minutes of me fucki…" at bounding box center [817, 277] width 517 height 74
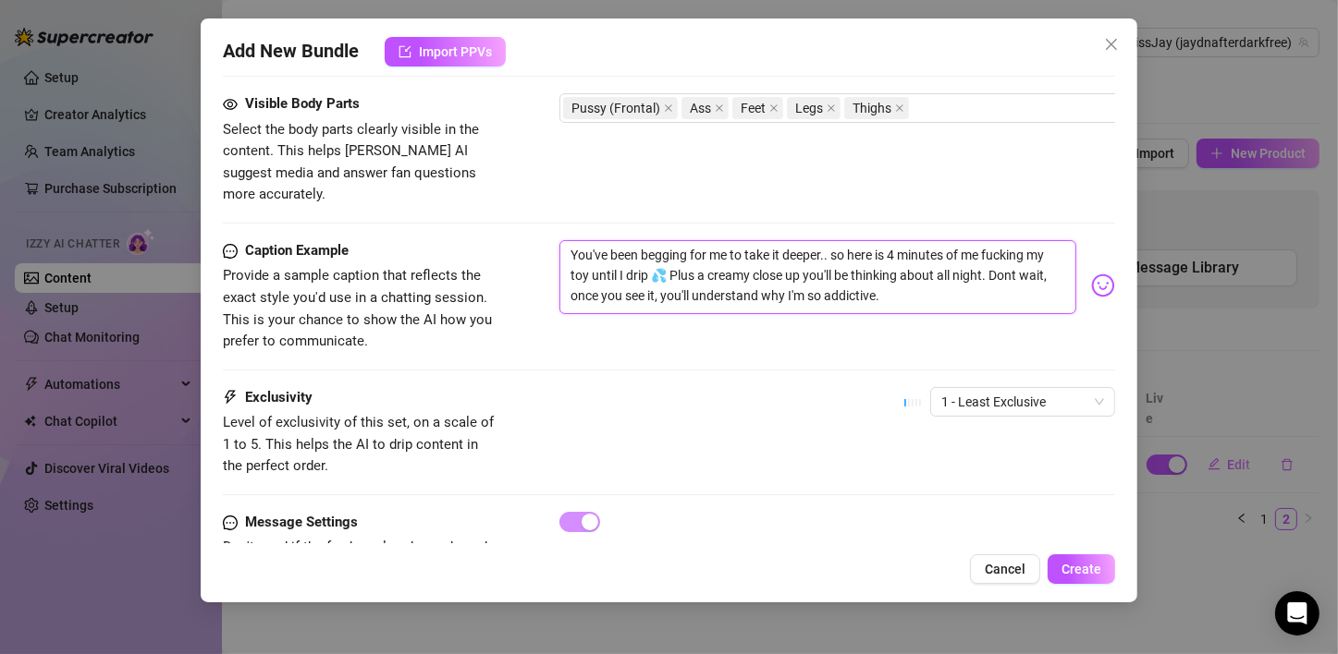
click at [1036, 251] on textarea "You've been begging for me to take it deeper.. so here is 4 minutes of me fucki…" at bounding box center [817, 277] width 517 height 74
click at [946, 388] on span "1 - Least Exclusive" at bounding box center [1022, 402] width 163 height 28
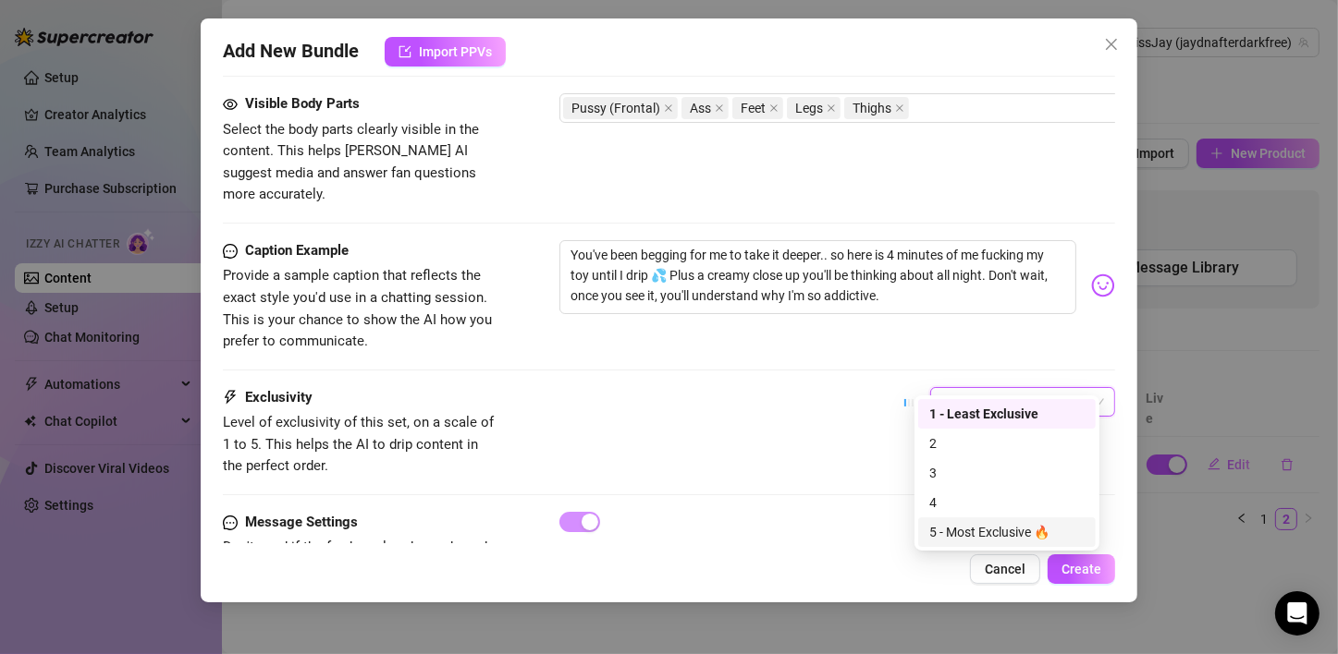
click at [985, 542] on div "5 - Most Exclusive 🔥" at bounding box center [1006, 532] width 155 height 20
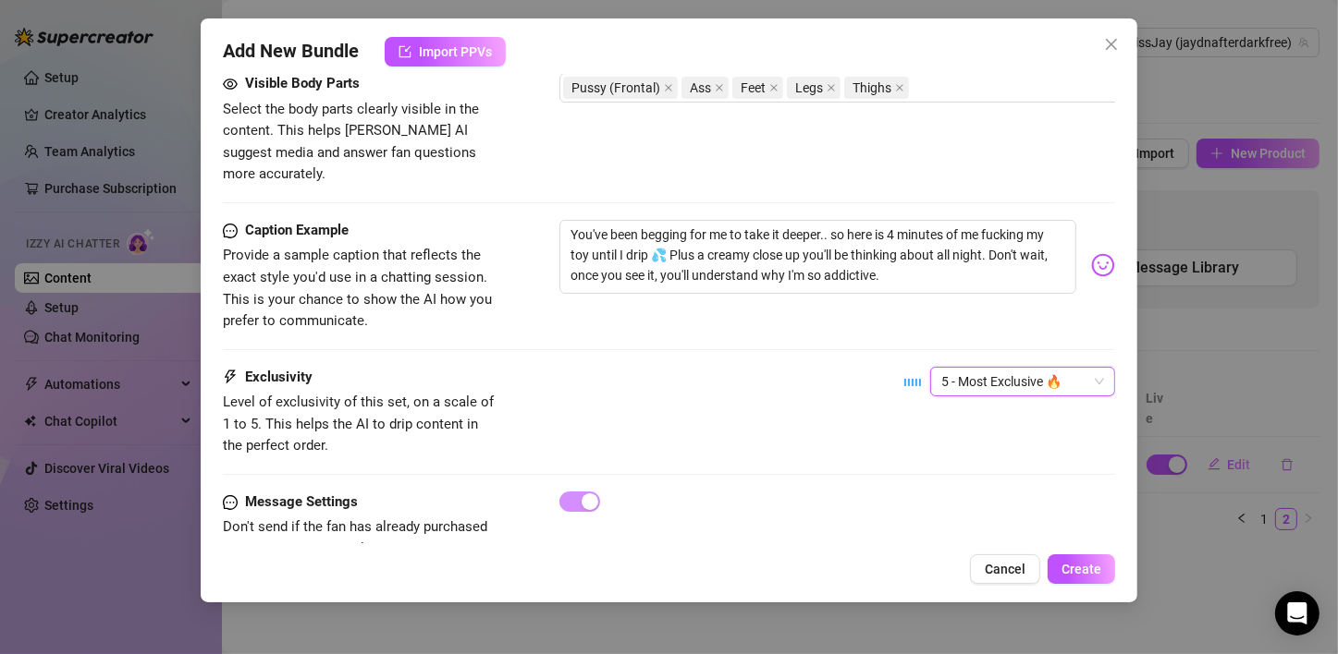
scroll to position [1095, 0]
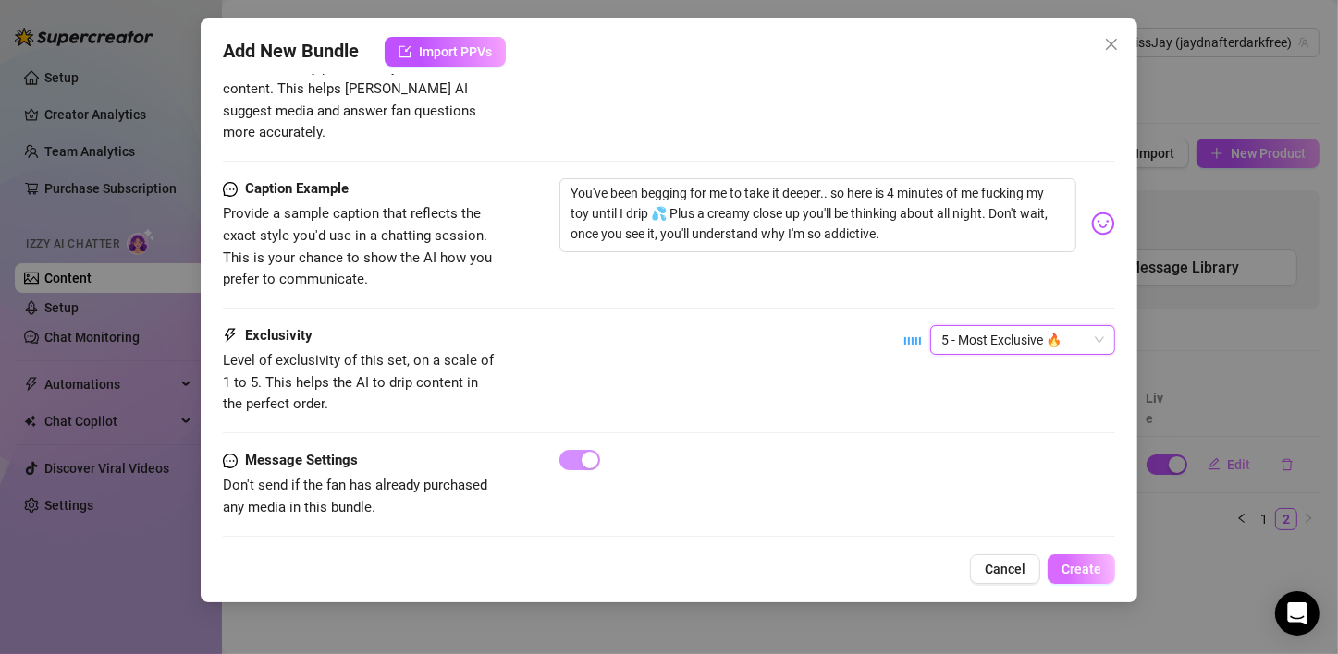
click at [1075, 572] on span "Create" at bounding box center [1081, 569] width 40 height 15
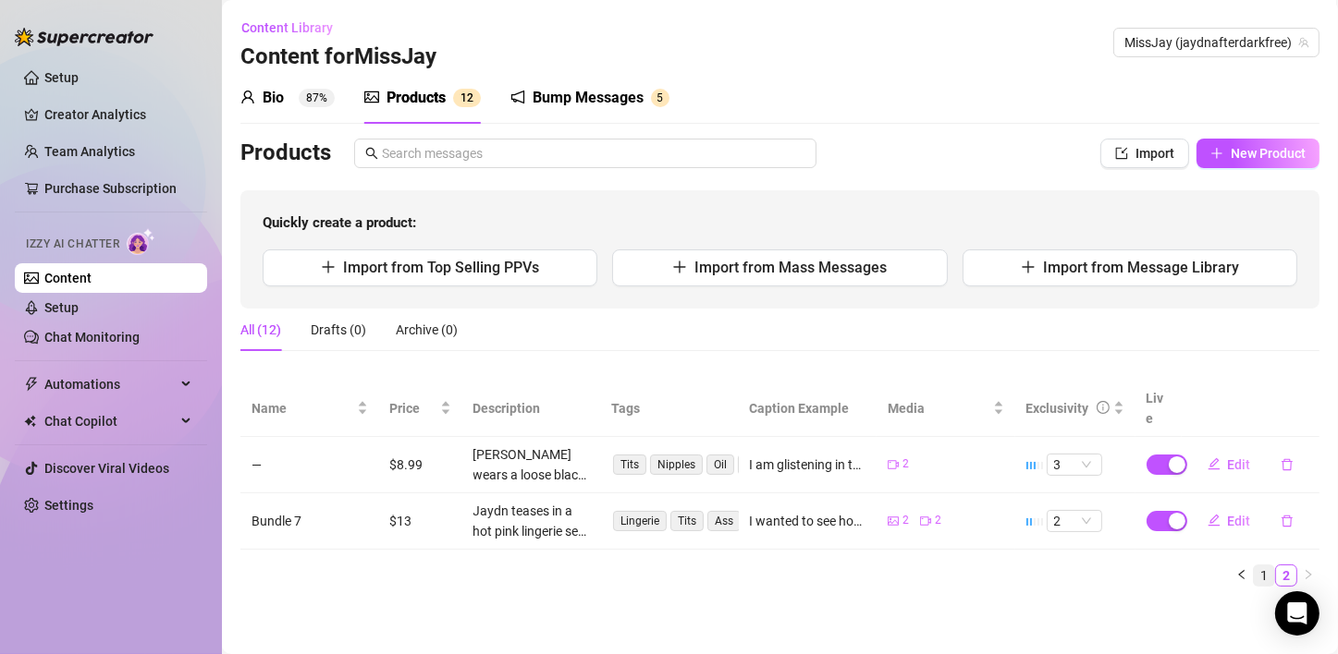
click at [1267, 566] on link "1" at bounding box center [1263, 576] width 20 height 20
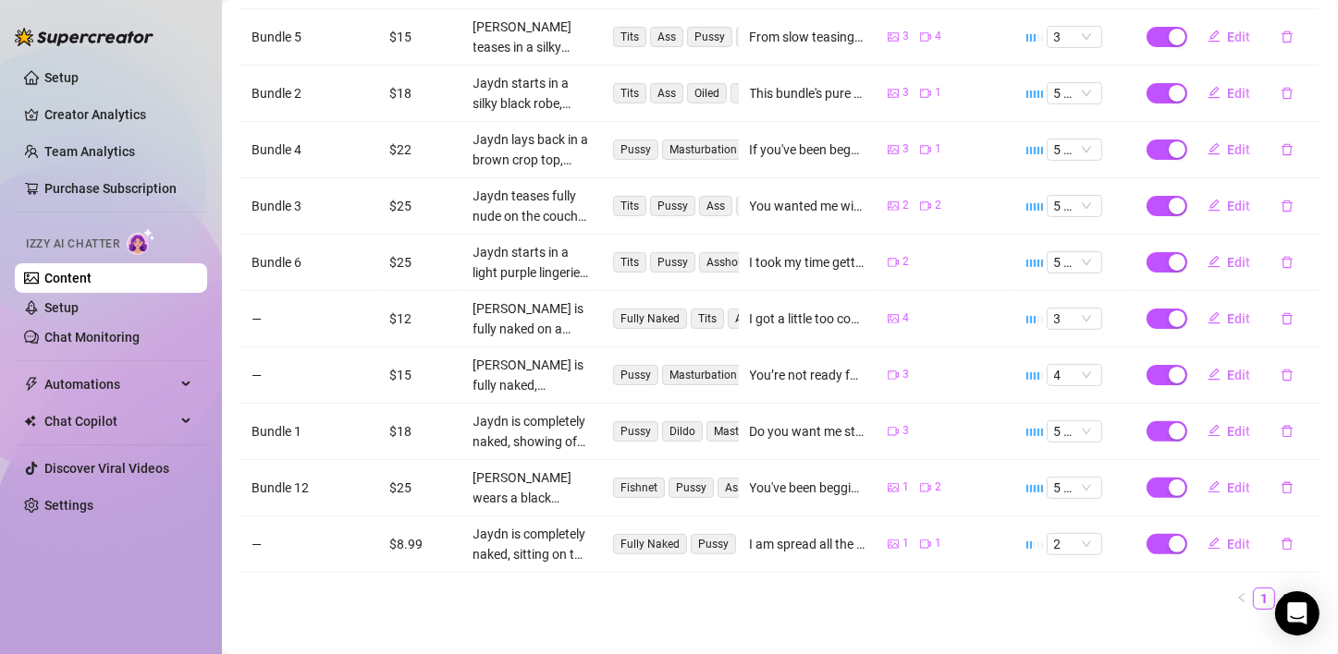
scroll to position [431, 0]
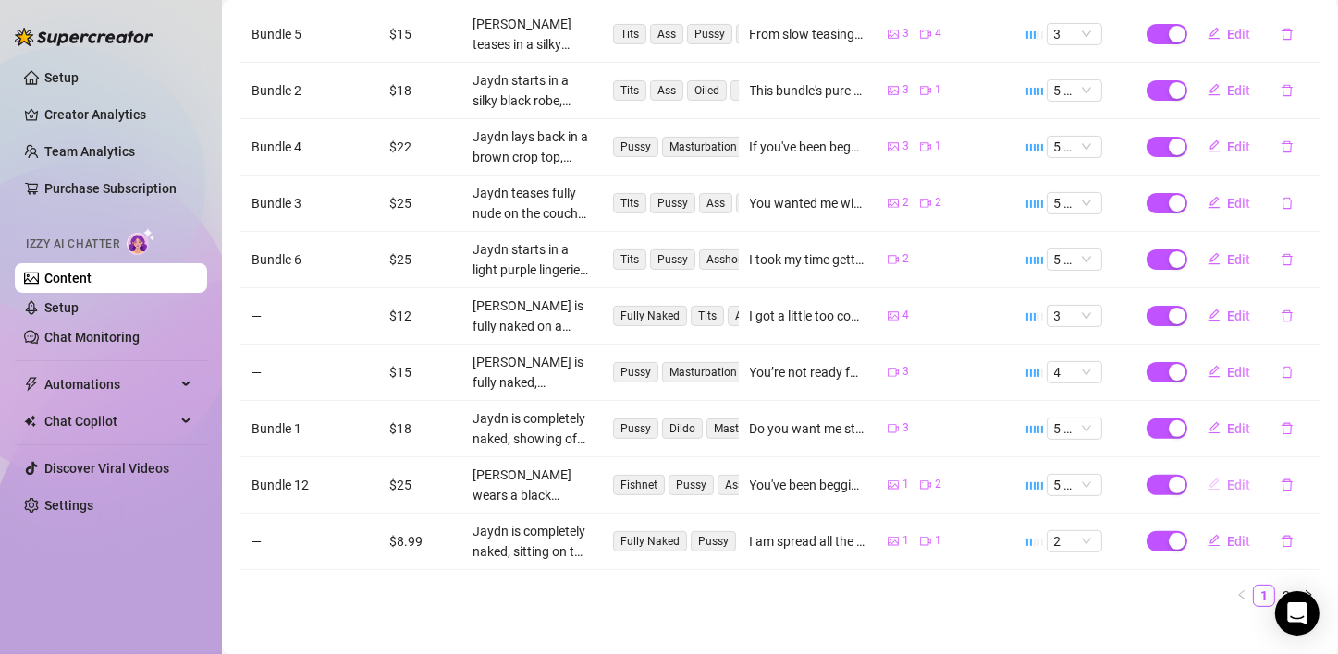
click at [1229, 478] on span "Edit" at bounding box center [1239, 485] width 23 height 15
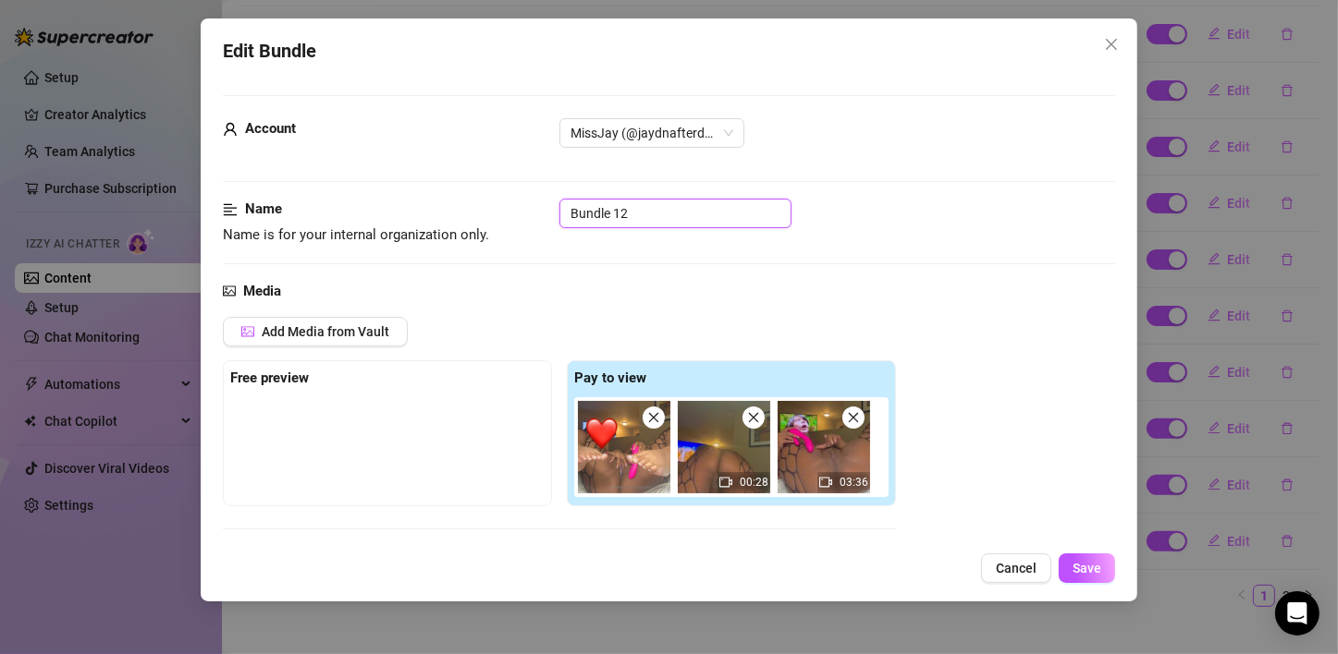
click at [646, 213] on input "Bundle 12" at bounding box center [675, 214] width 232 height 30
click at [1075, 556] on button "Save" at bounding box center [1086, 569] width 56 height 30
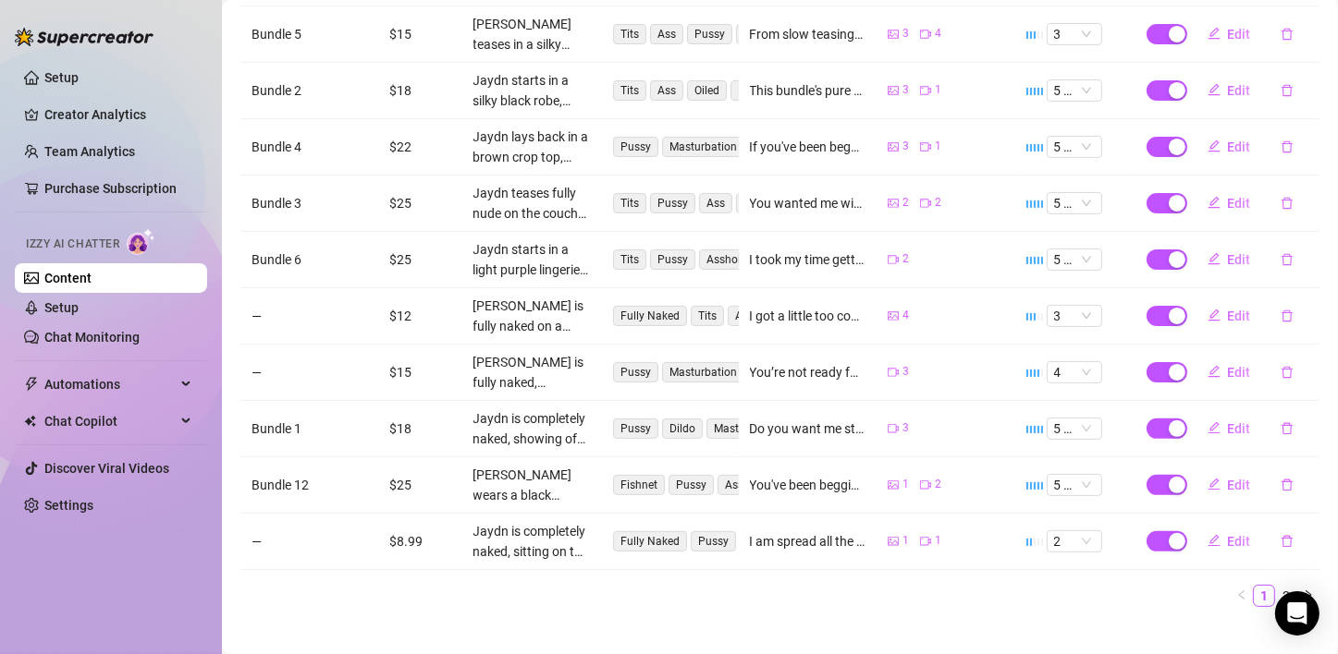
scroll to position [0, 0]
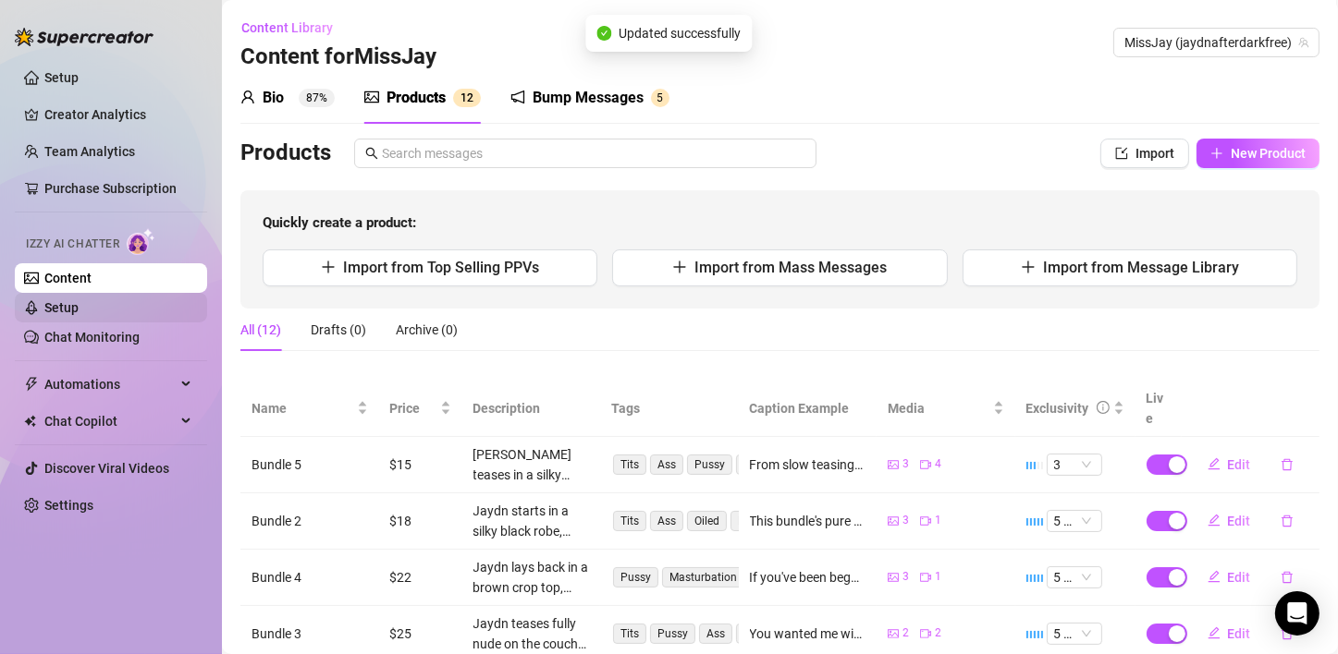
click at [58, 306] on link "Setup" at bounding box center [61, 307] width 34 height 15
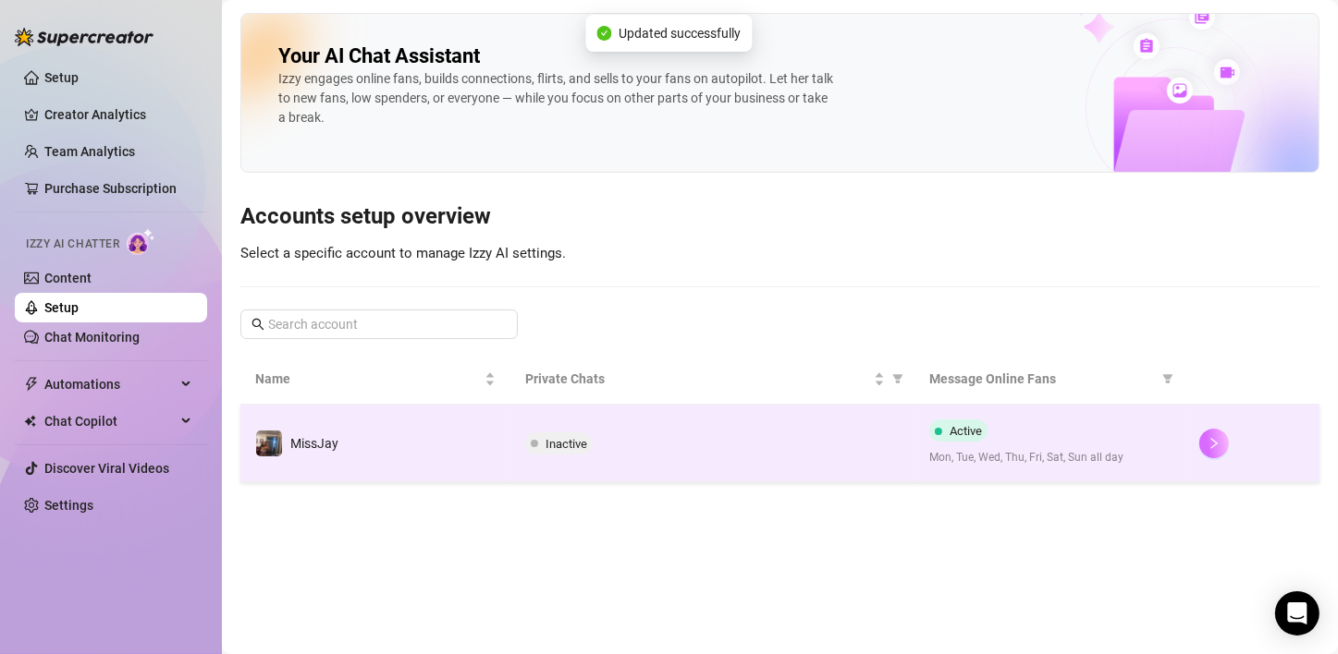
click at [1214, 438] on icon "right" at bounding box center [1213, 443] width 13 height 13
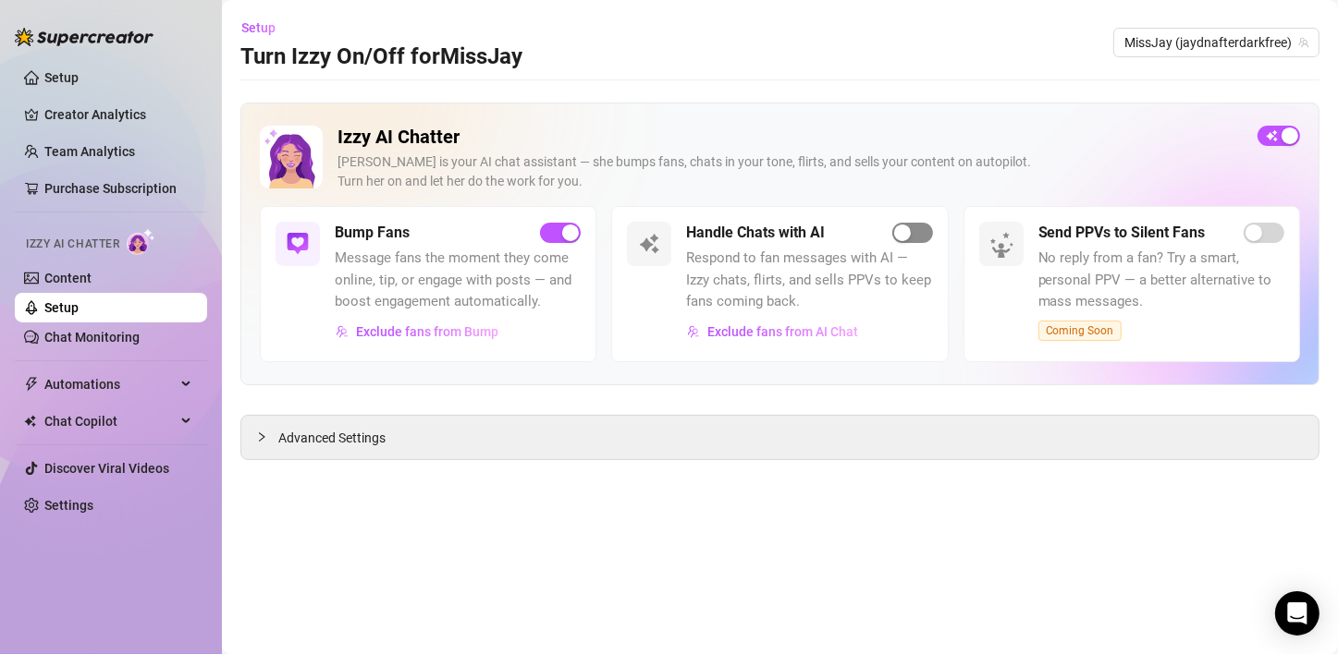
click at [901, 234] on div "button" at bounding box center [902, 233] width 17 height 17
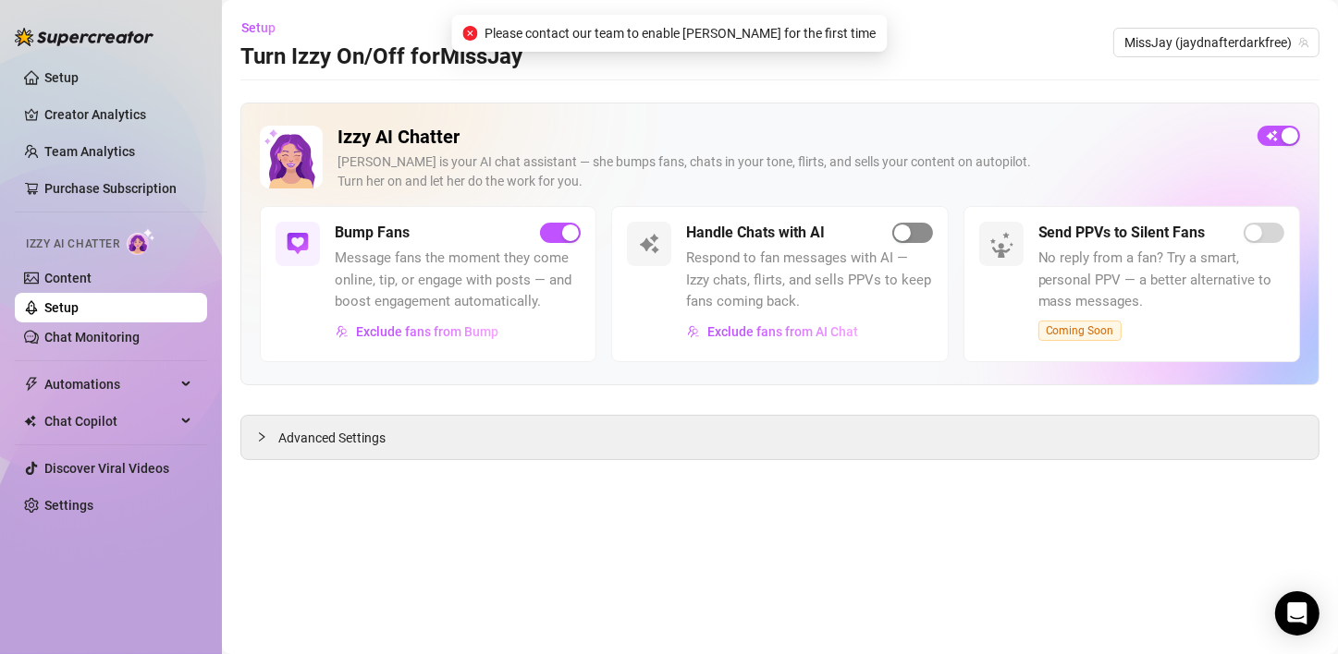
click at [901, 234] on div "button" at bounding box center [902, 233] width 17 height 17
click at [477, 33] on icon "close-circle" at bounding box center [469, 33] width 15 height 15
click at [1289, 608] on icon "Open Intercom Messenger" at bounding box center [1296, 614] width 21 height 24
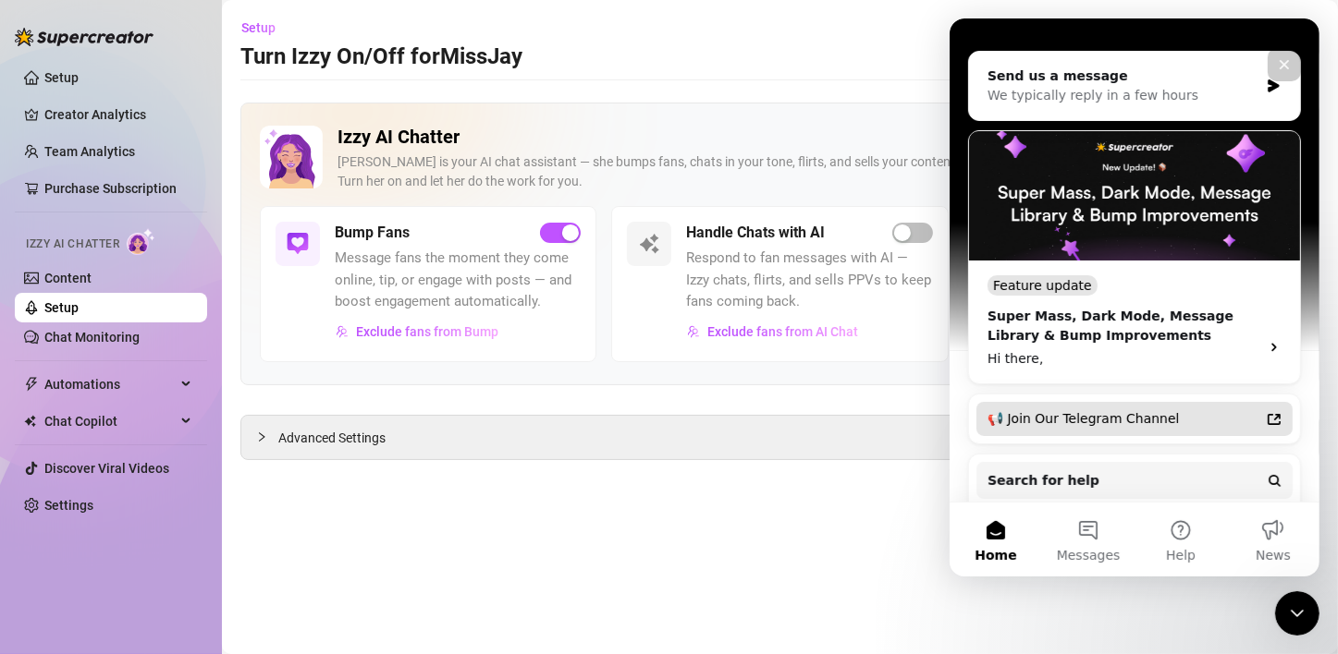
scroll to position [342, 0]
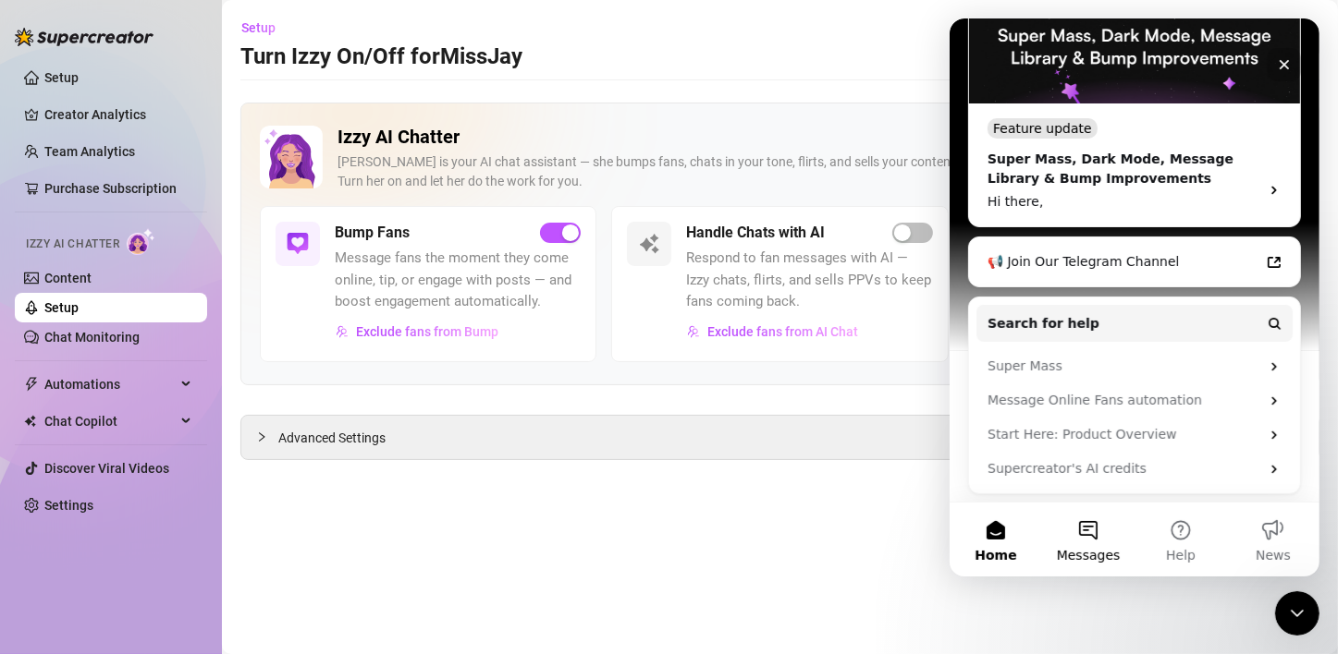
click at [1077, 530] on button "Messages" at bounding box center [1087, 540] width 92 height 74
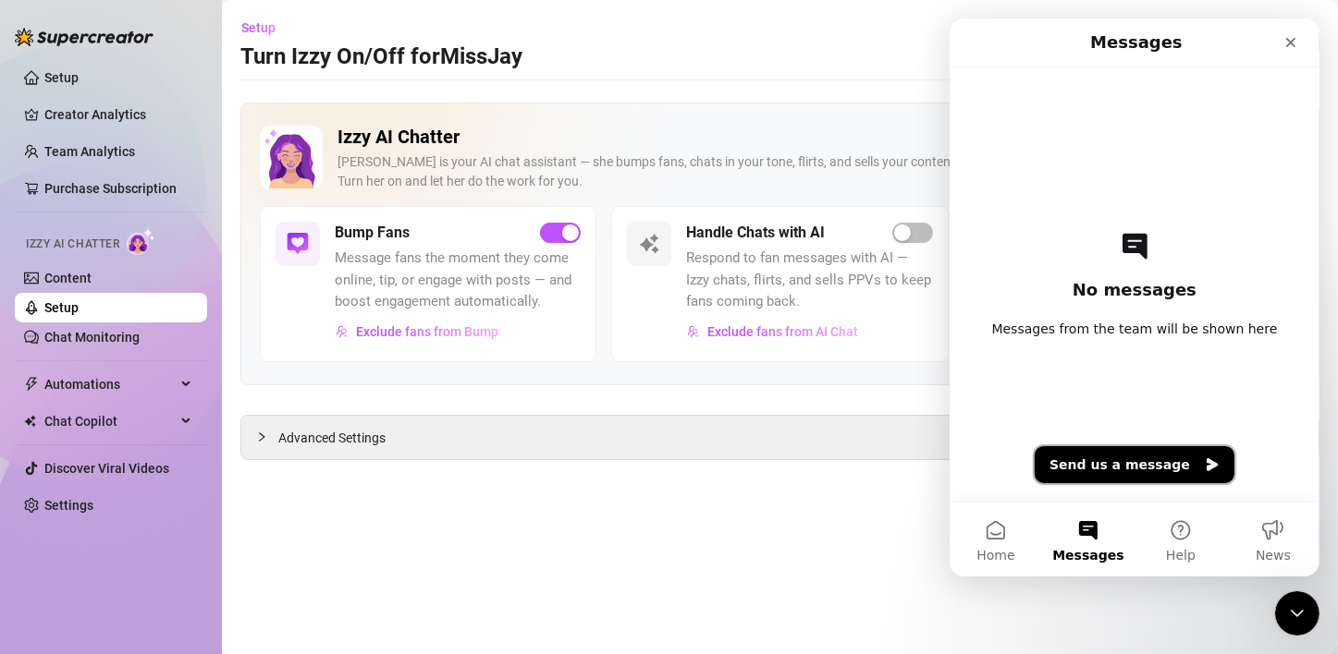
click at [1125, 458] on button "Send us a message" at bounding box center [1133, 464] width 200 height 37
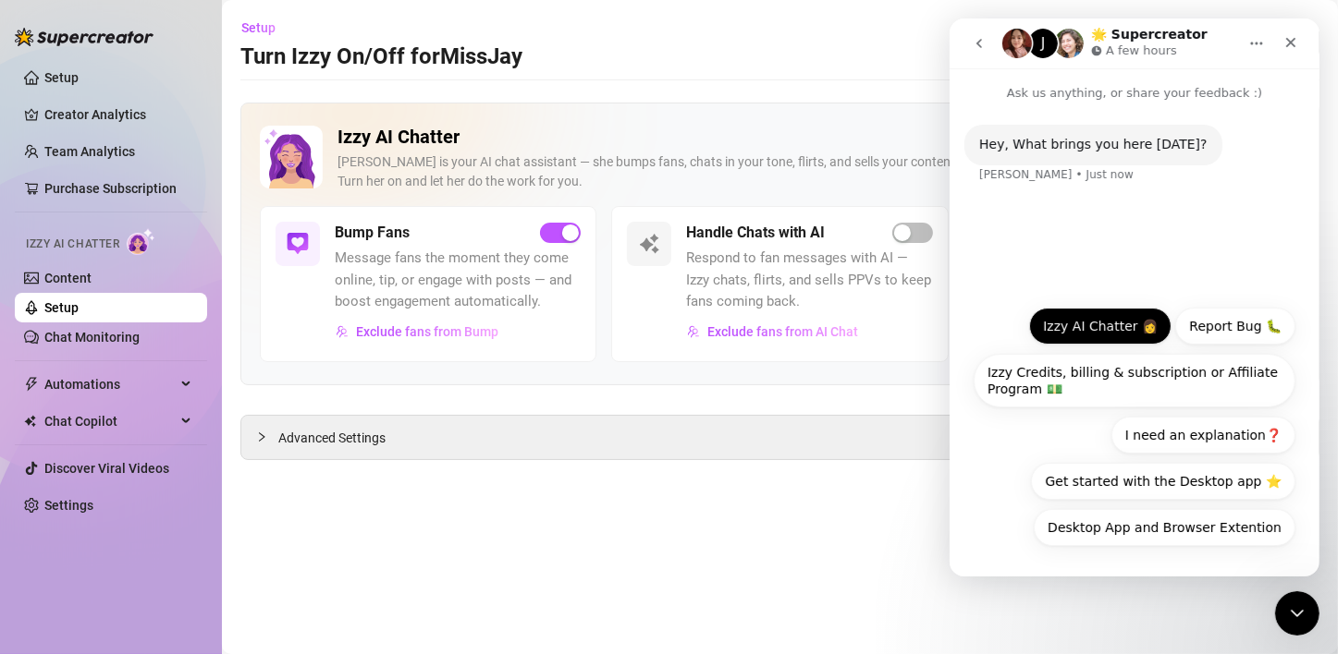
click at [1102, 327] on button "Izzy AI Chatter 👩" at bounding box center [1099, 326] width 142 height 37
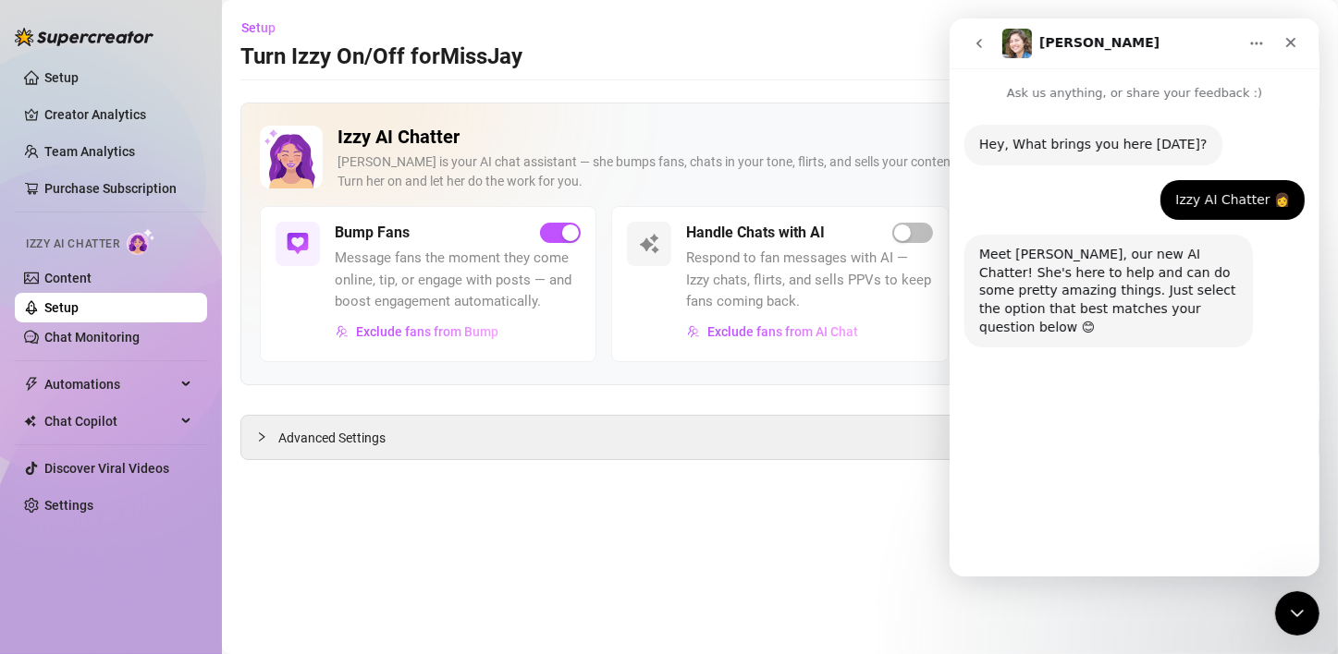
click at [1164, 534] on button "Enabling Izzy" at bounding box center [1145, 527] width 113 height 37
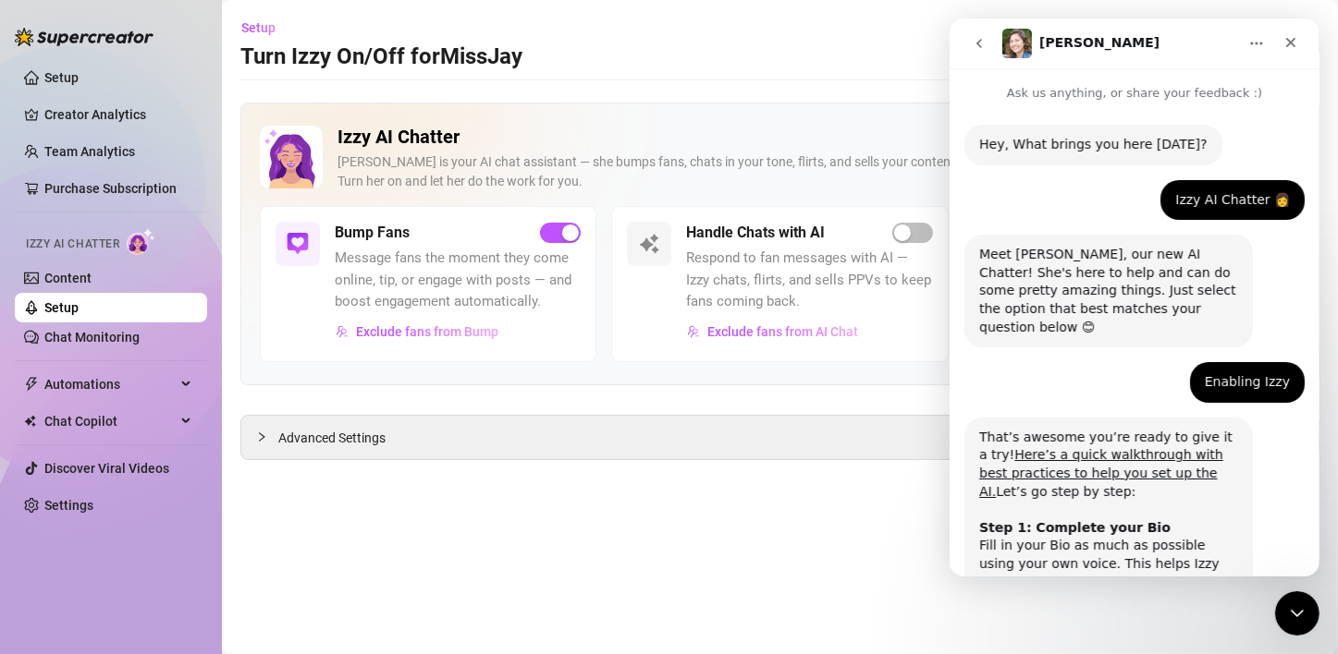
scroll to position [111, 0]
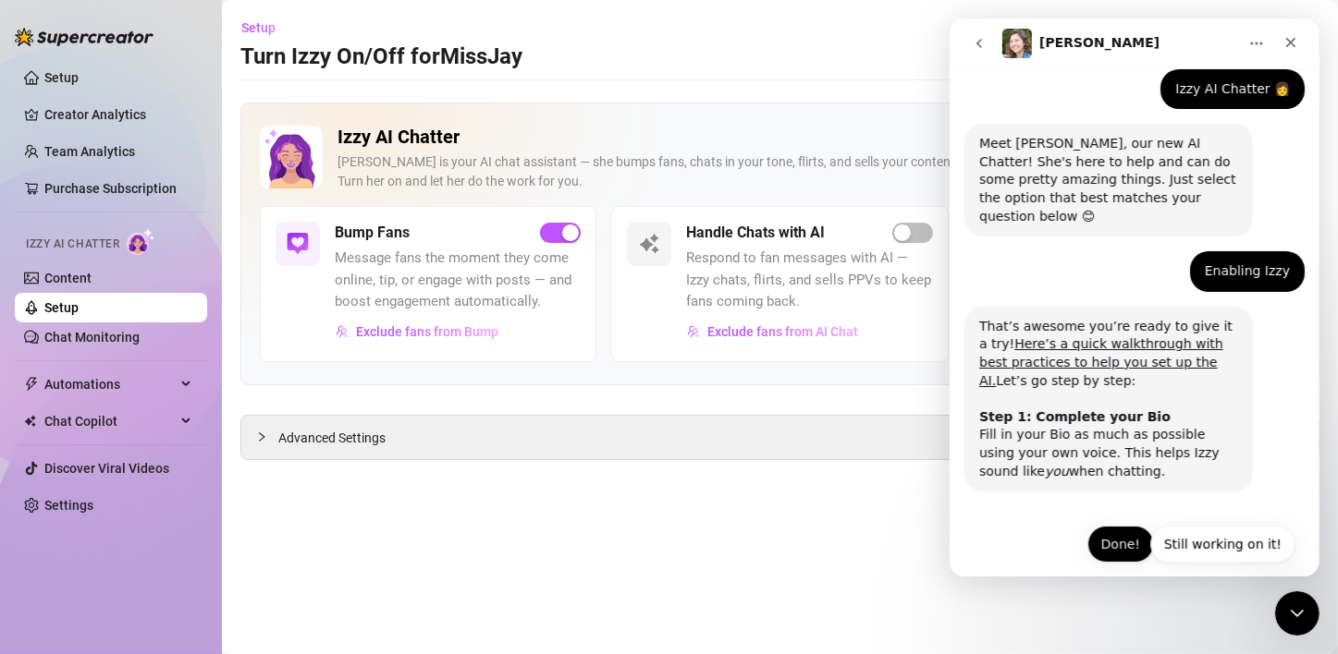
click at [1108, 536] on button "Done!" at bounding box center [1119, 544] width 67 height 37
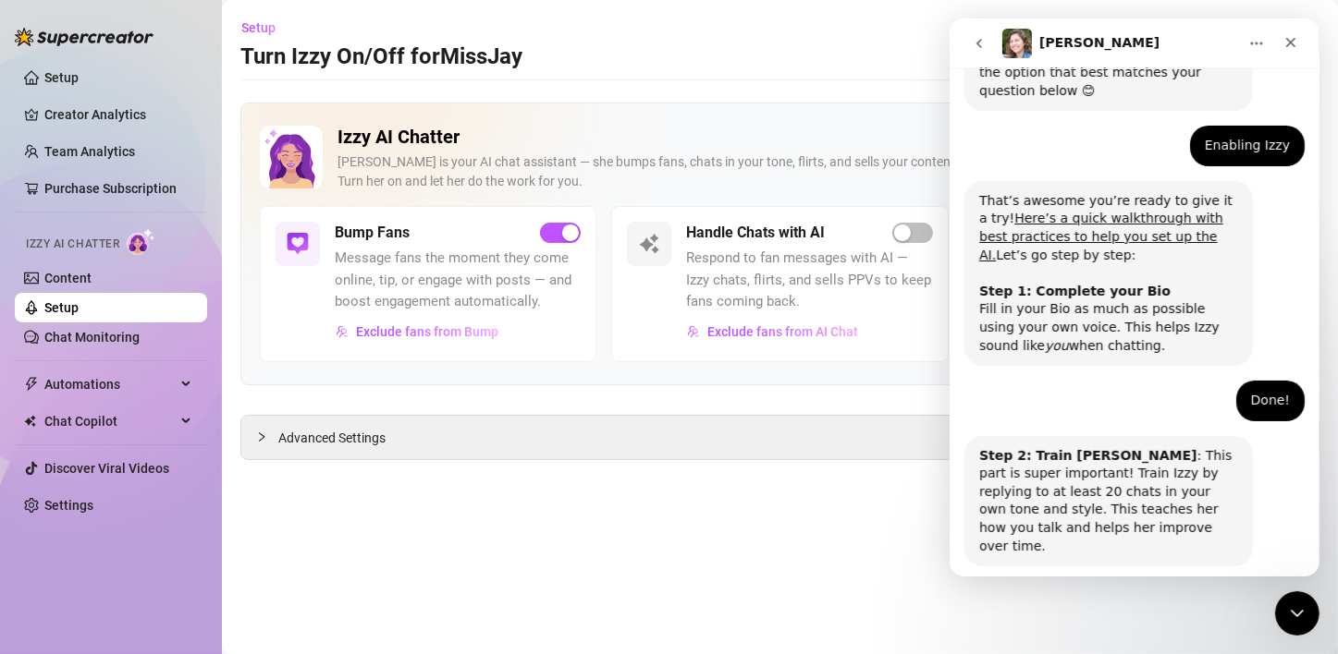
scroll to position [293, 0]
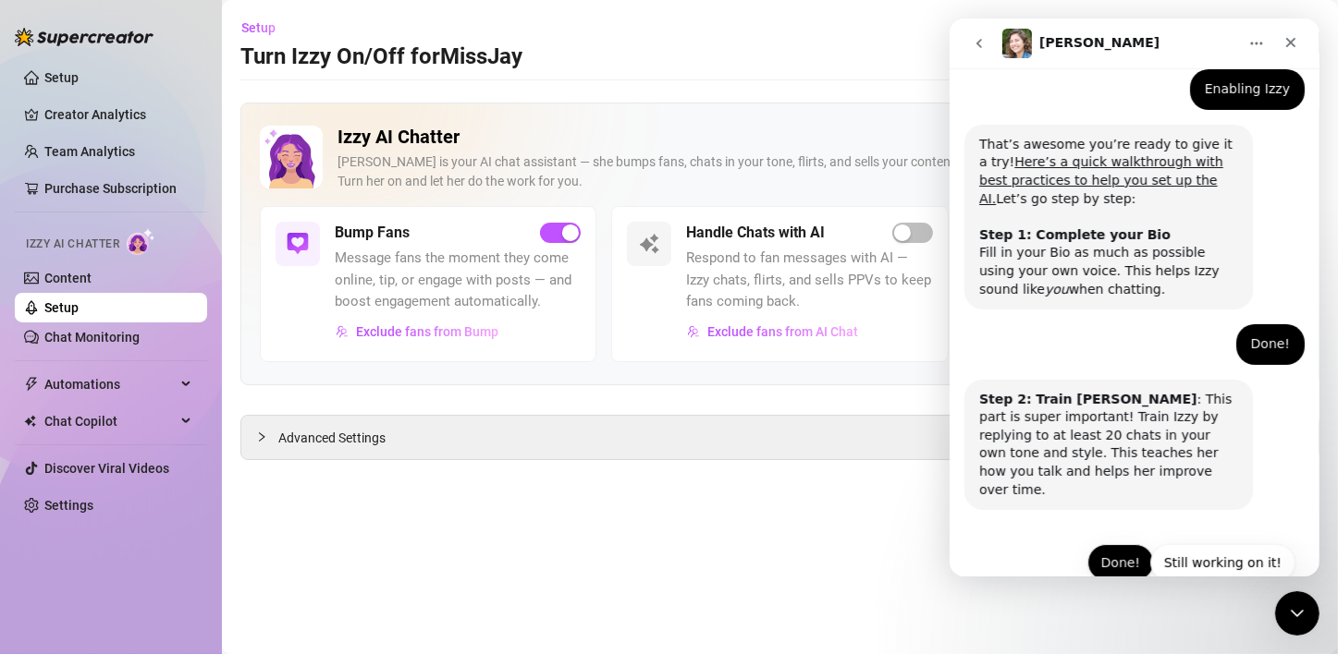
click at [1106, 544] on button "Done!" at bounding box center [1119, 562] width 67 height 37
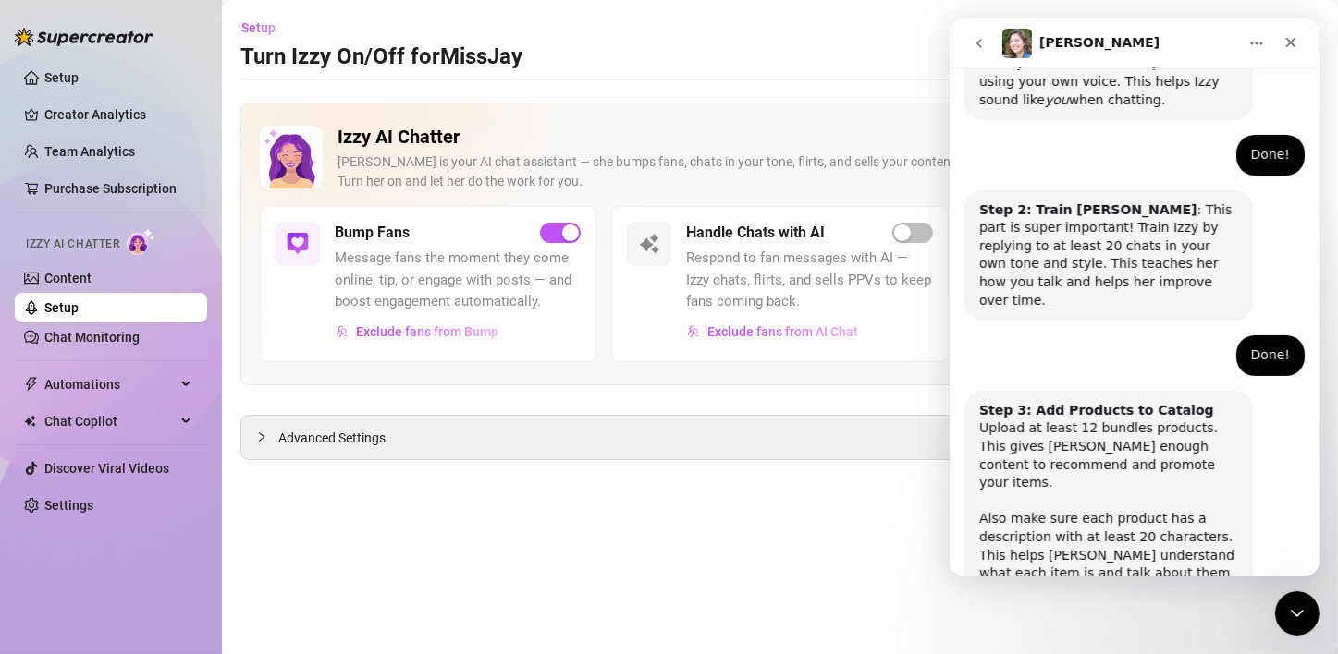
scroll to position [548, 0]
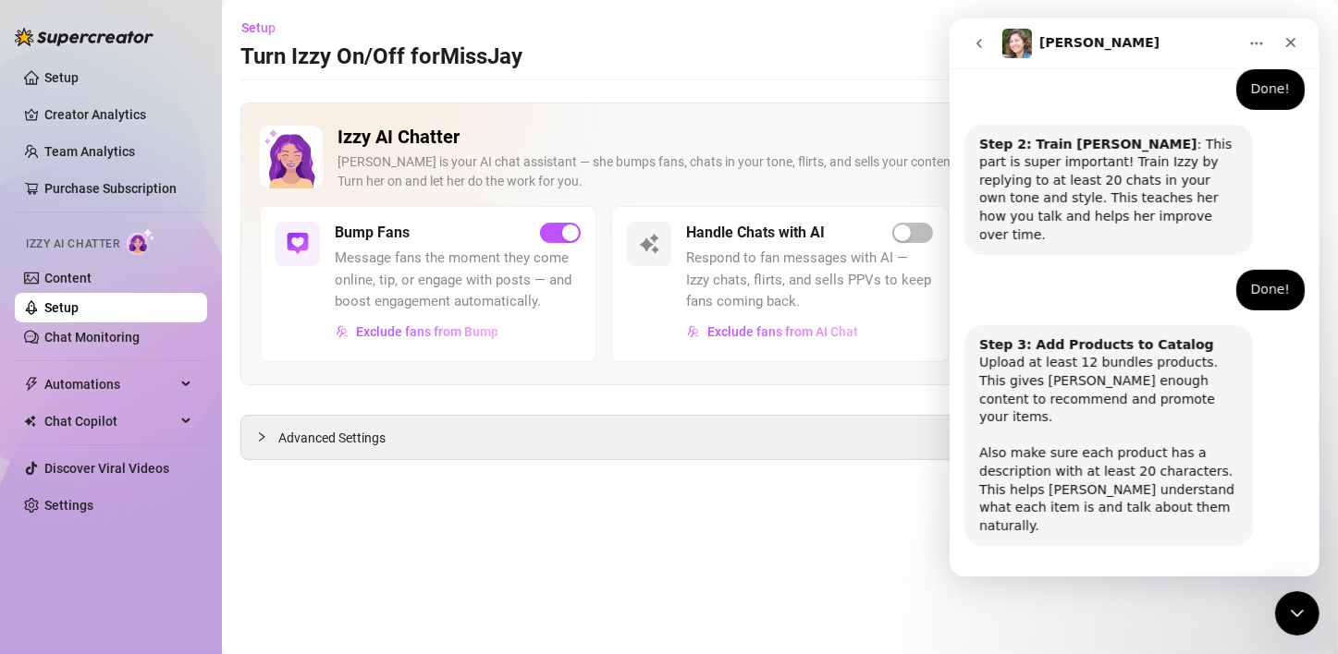
click at [1106, 581] on button "Done!" at bounding box center [1119, 599] width 67 height 37
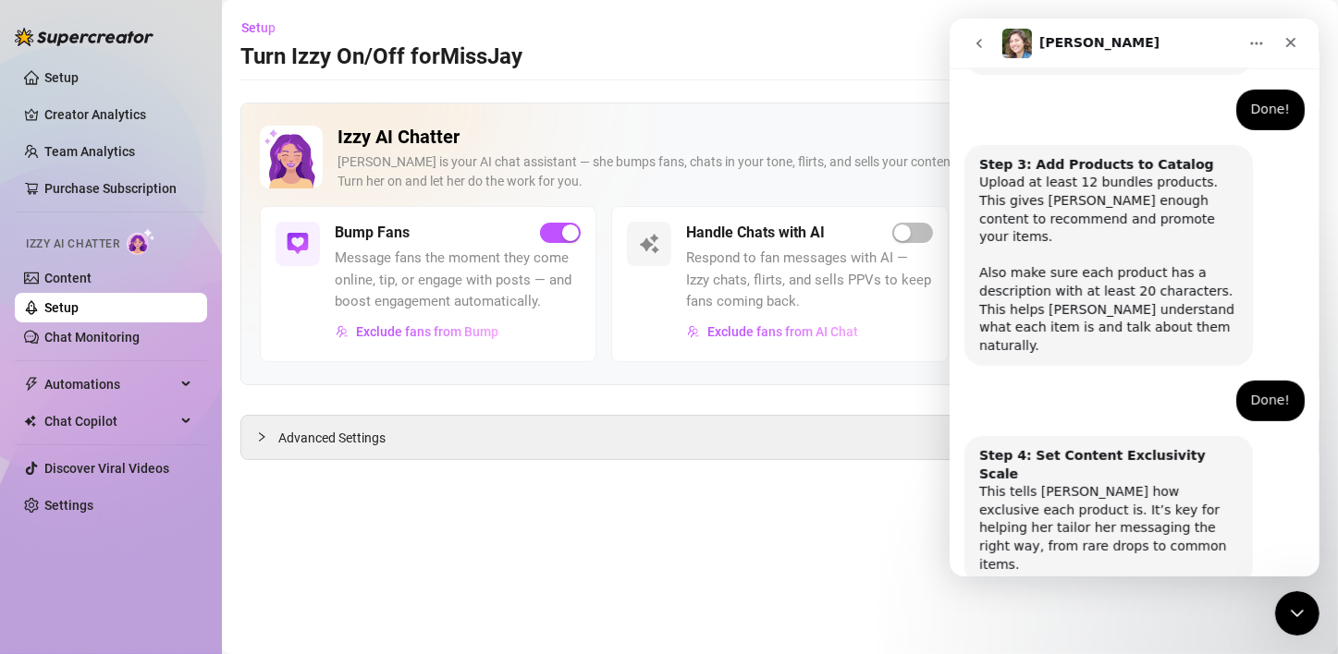
scroll to position [731, 0]
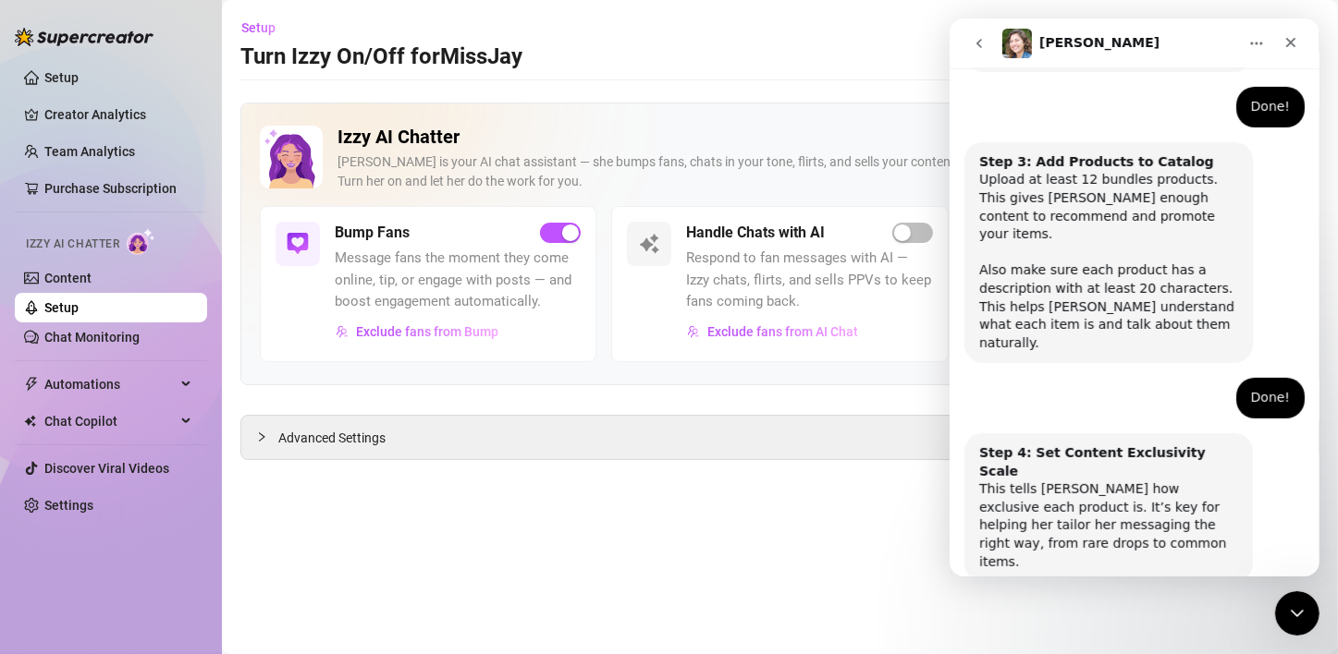
click at [1103, 617] on button "Done!" at bounding box center [1119, 635] width 67 height 37
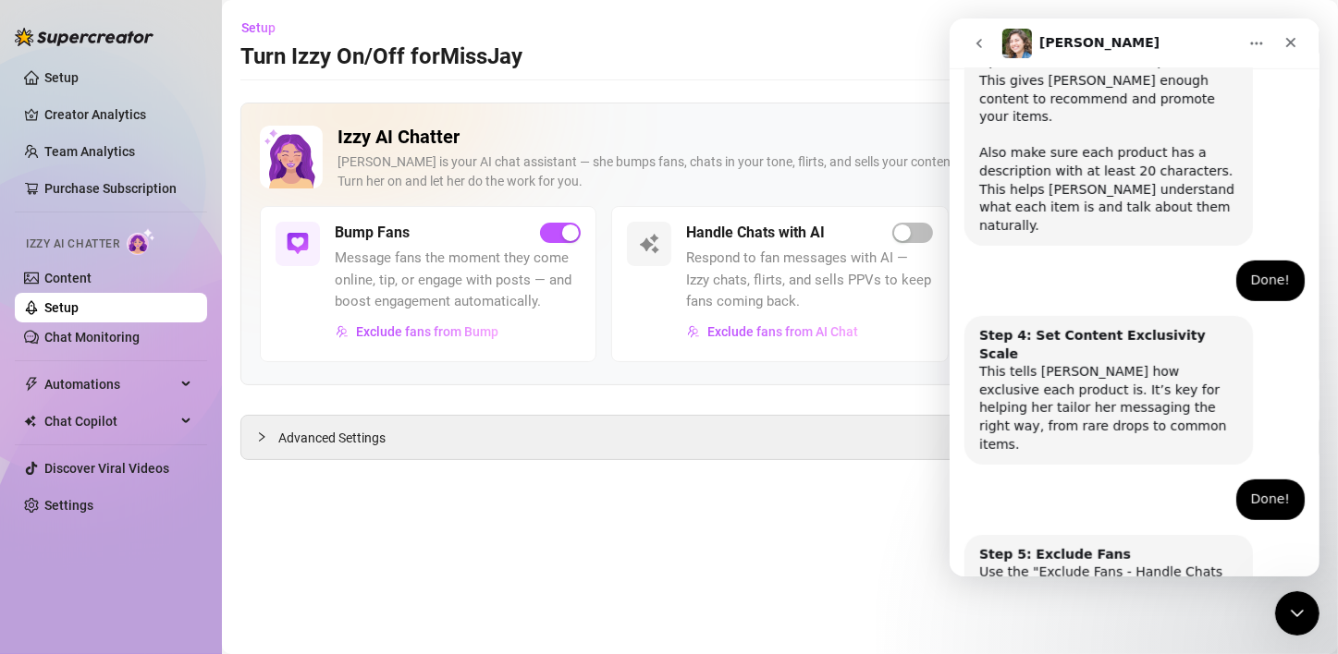
scroll to position [896, 0]
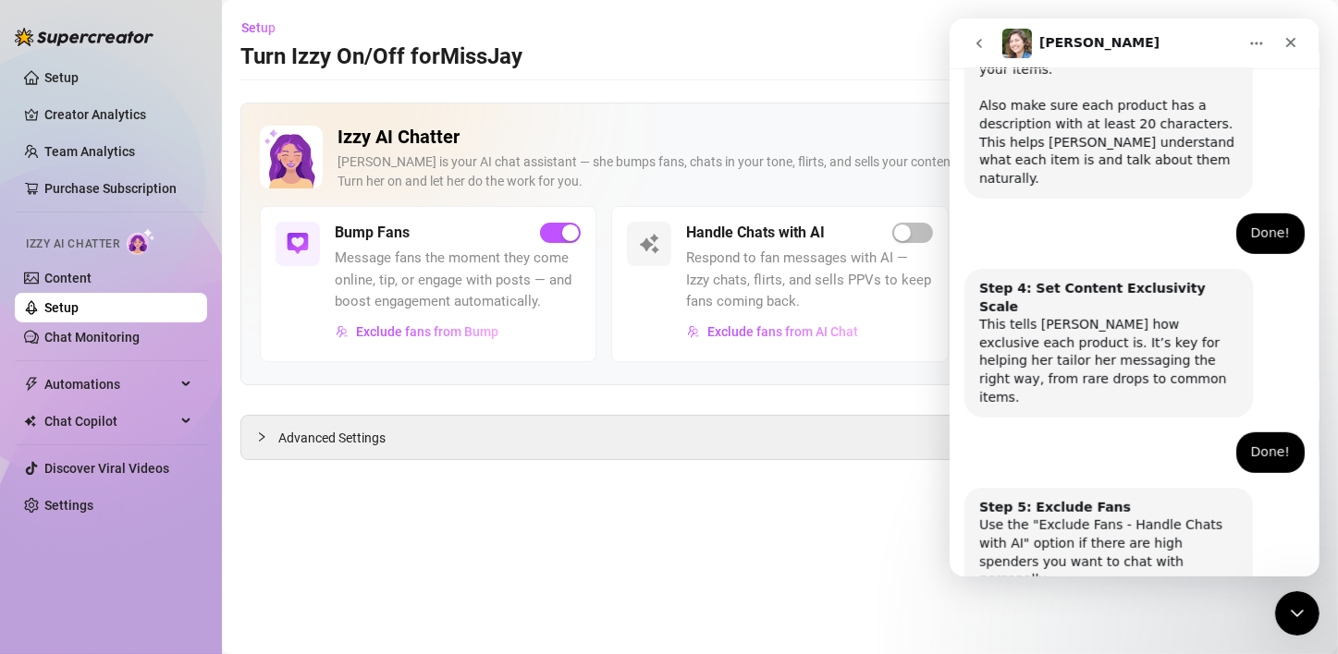
click at [1100, 635] on button "Done!" at bounding box center [1119, 653] width 67 height 37
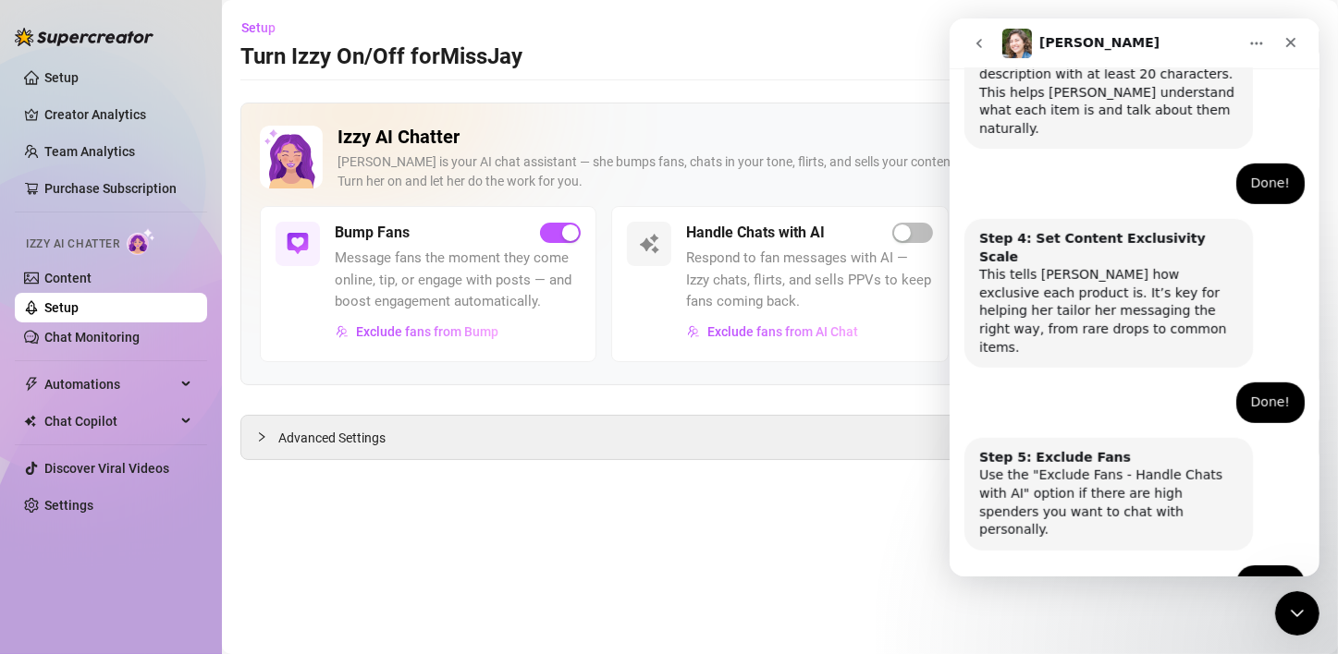
scroll to position [1060, 0]
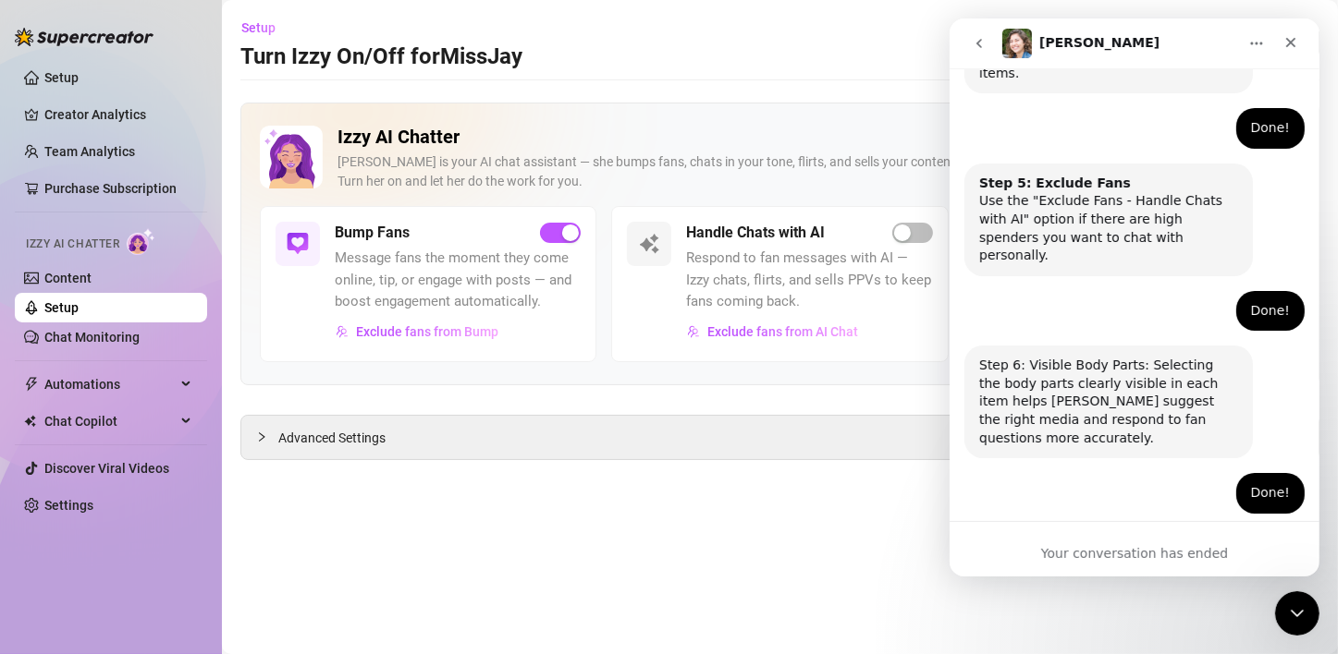
scroll to position [1233, 0]
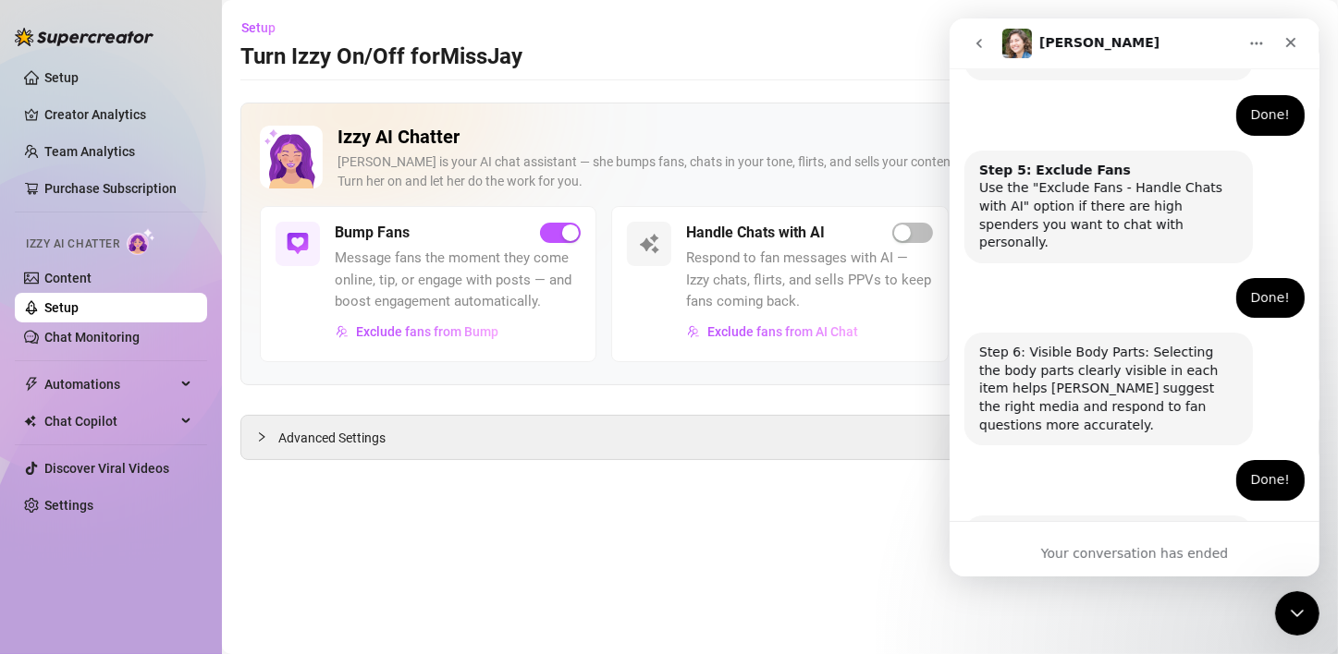
click at [1257, 47] on icon "Home" at bounding box center [1255, 43] width 15 height 15
click at [880, 434] on div "Advanced Settings" at bounding box center [779, 437] width 1077 height 43
click at [1291, 624] on div "Close Intercom Messenger" at bounding box center [1294, 611] width 44 height 44
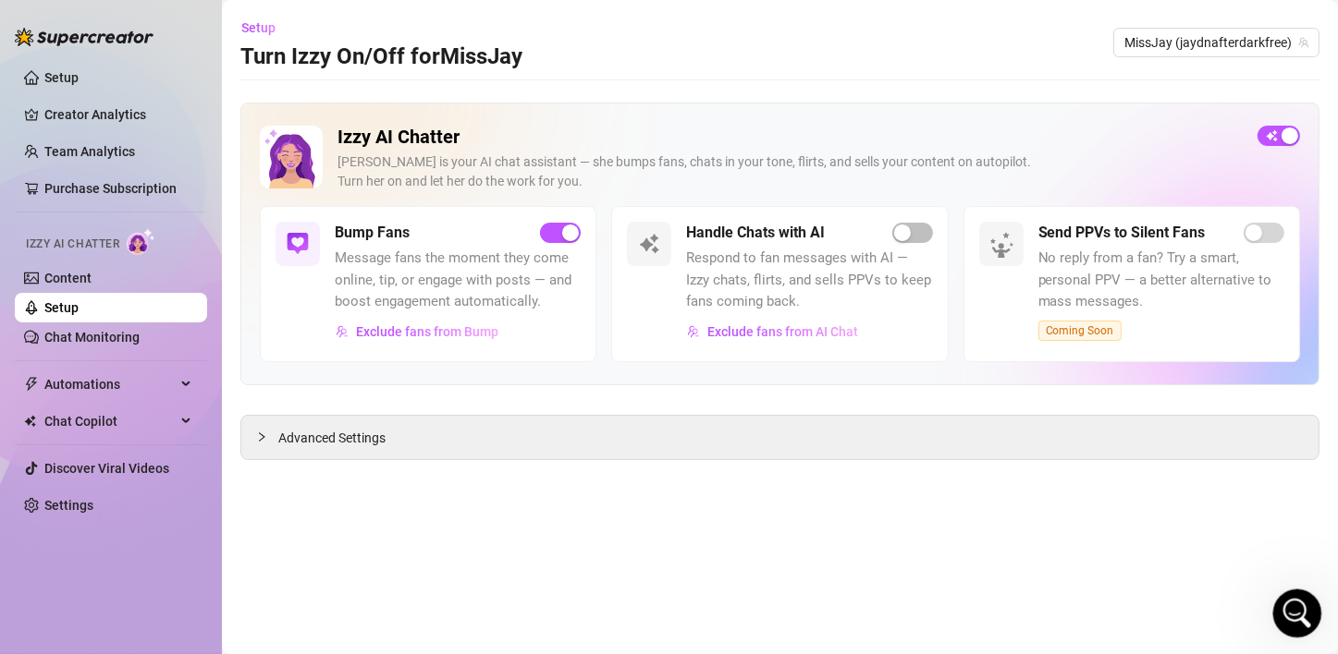
click at [1290, 629] on div "Open Intercom Messenger" at bounding box center [1294, 611] width 61 height 61
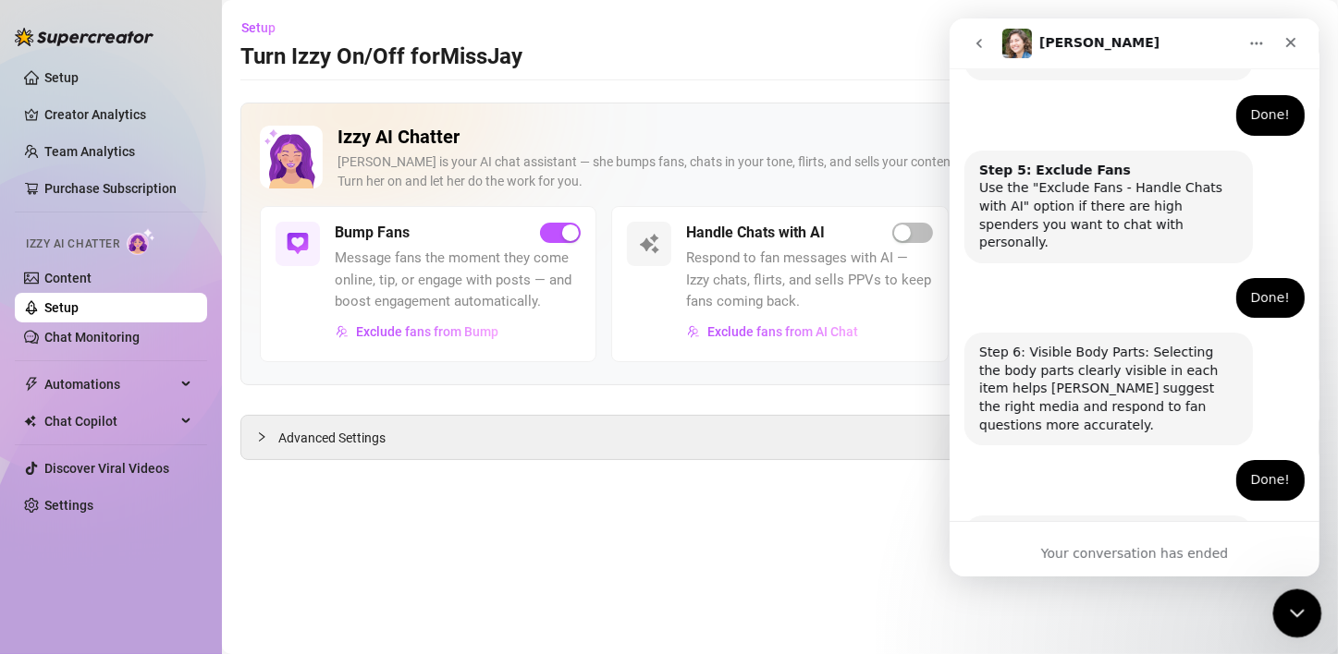
click at [1296, 616] on icon "Close Intercom Messenger" at bounding box center [1294, 611] width 22 height 22
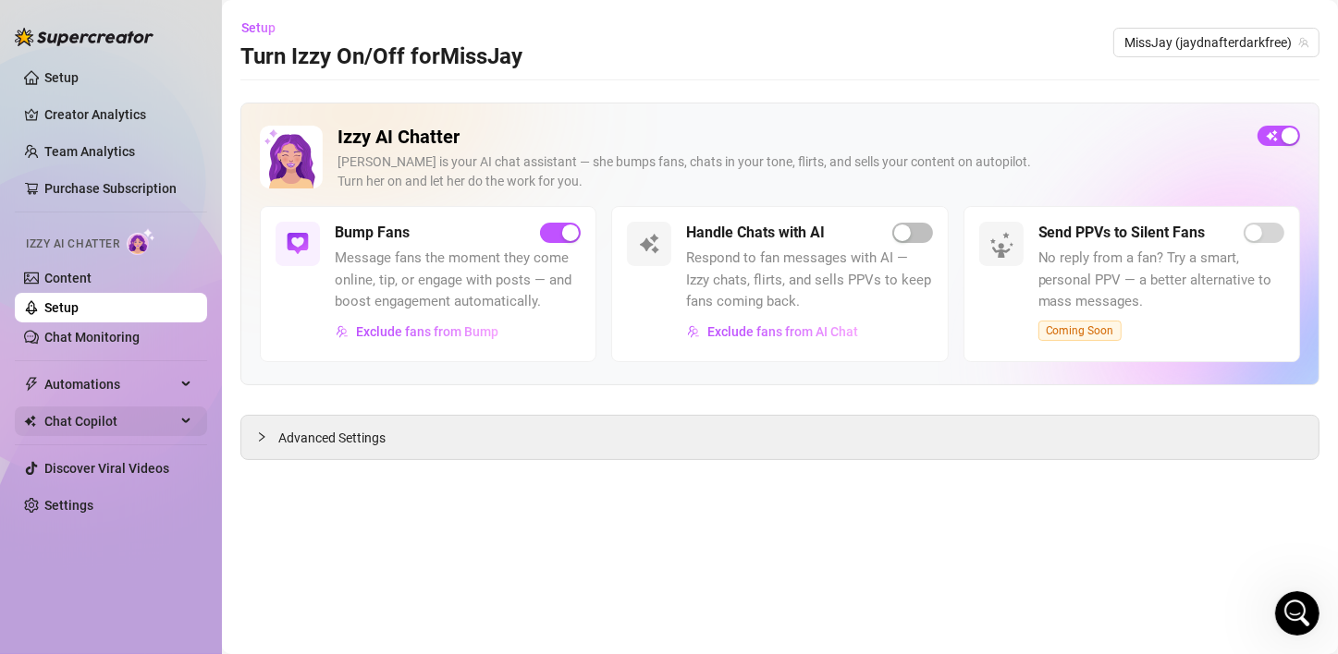
click at [191, 422] on div "Chat Copilot" at bounding box center [111, 422] width 192 height 30
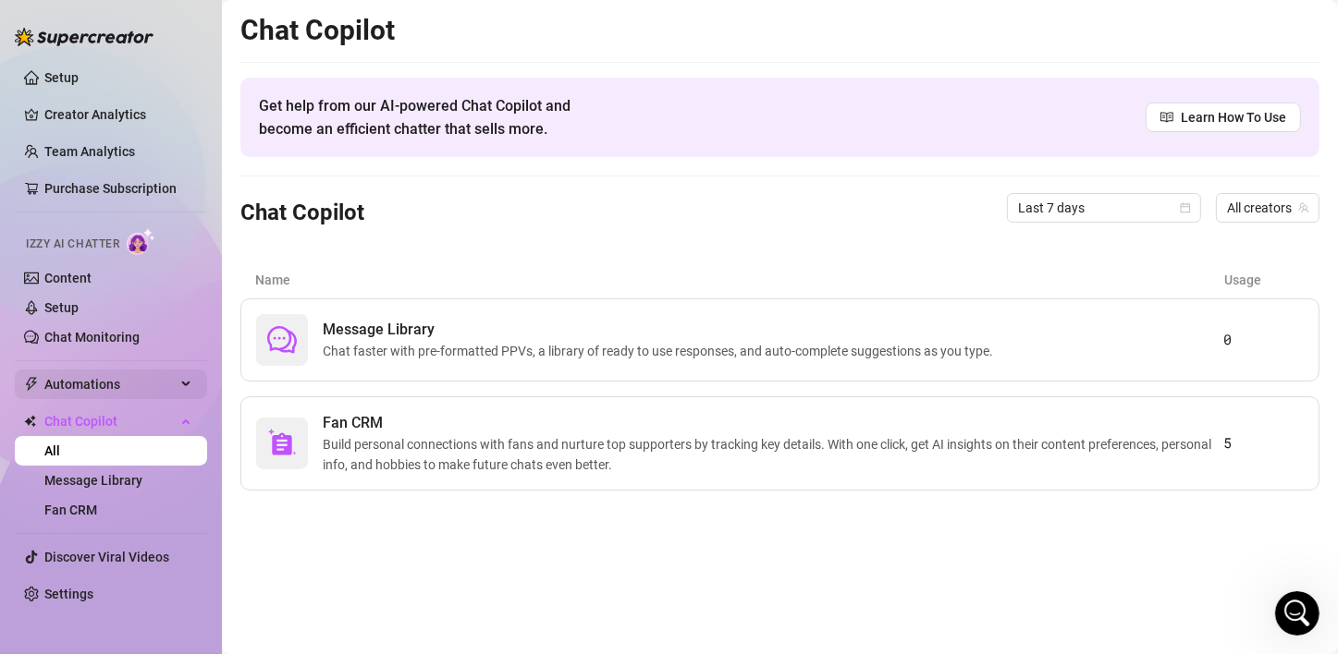
click at [165, 374] on span "Automations" at bounding box center [109, 385] width 131 height 30
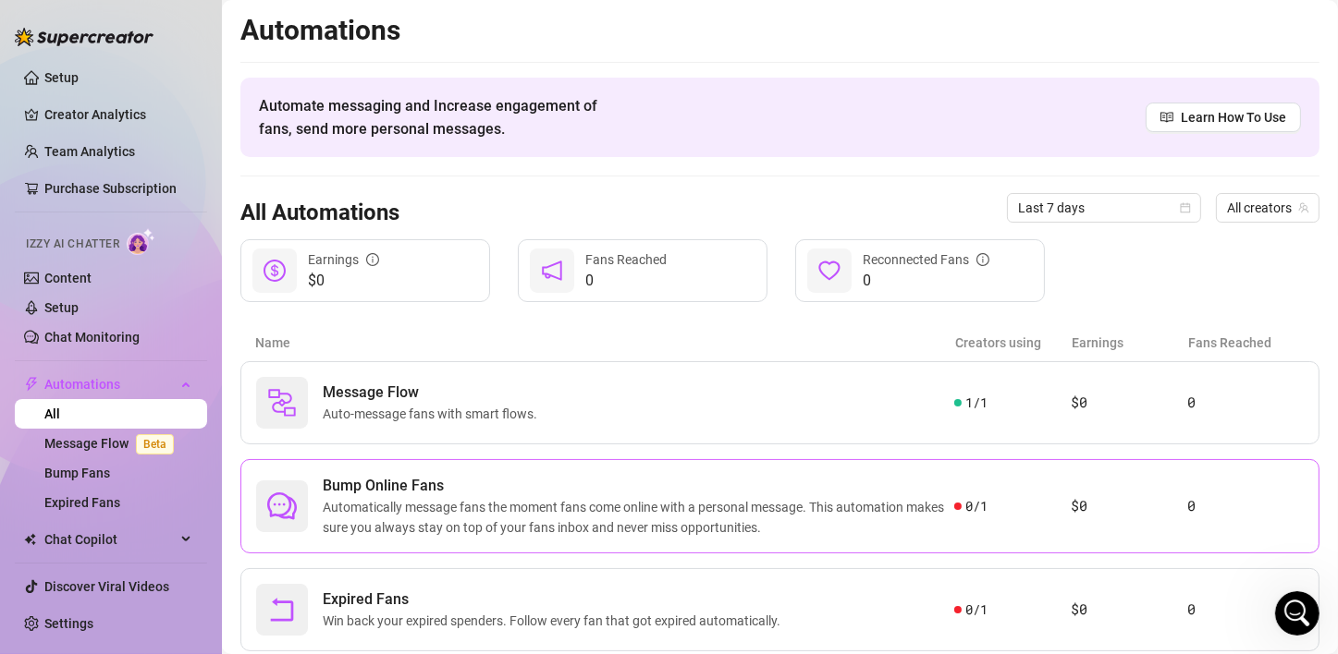
click at [560, 505] on span "Automatically message fans the moment fans come online with a personal message.…" at bounding box center [638, 517] width 631 height 41
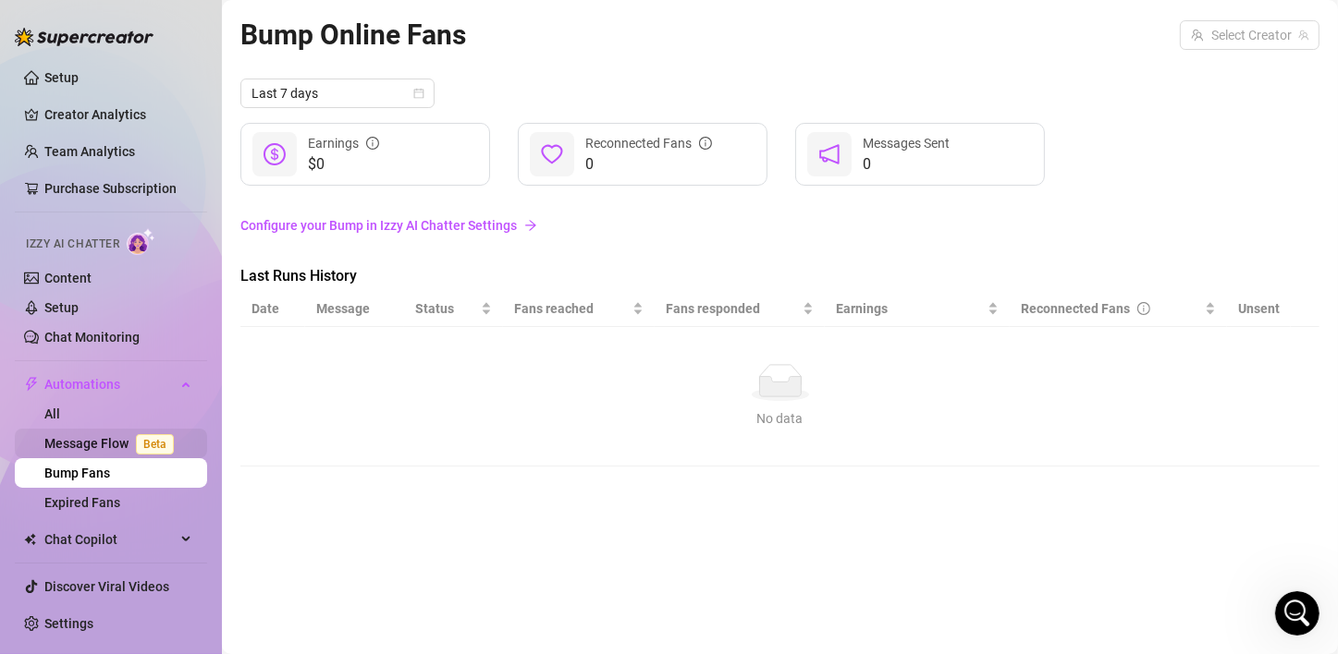
click at [93, 436] on link "Message Flow Beta" at bounding box center [112, 443] width 137 height 15
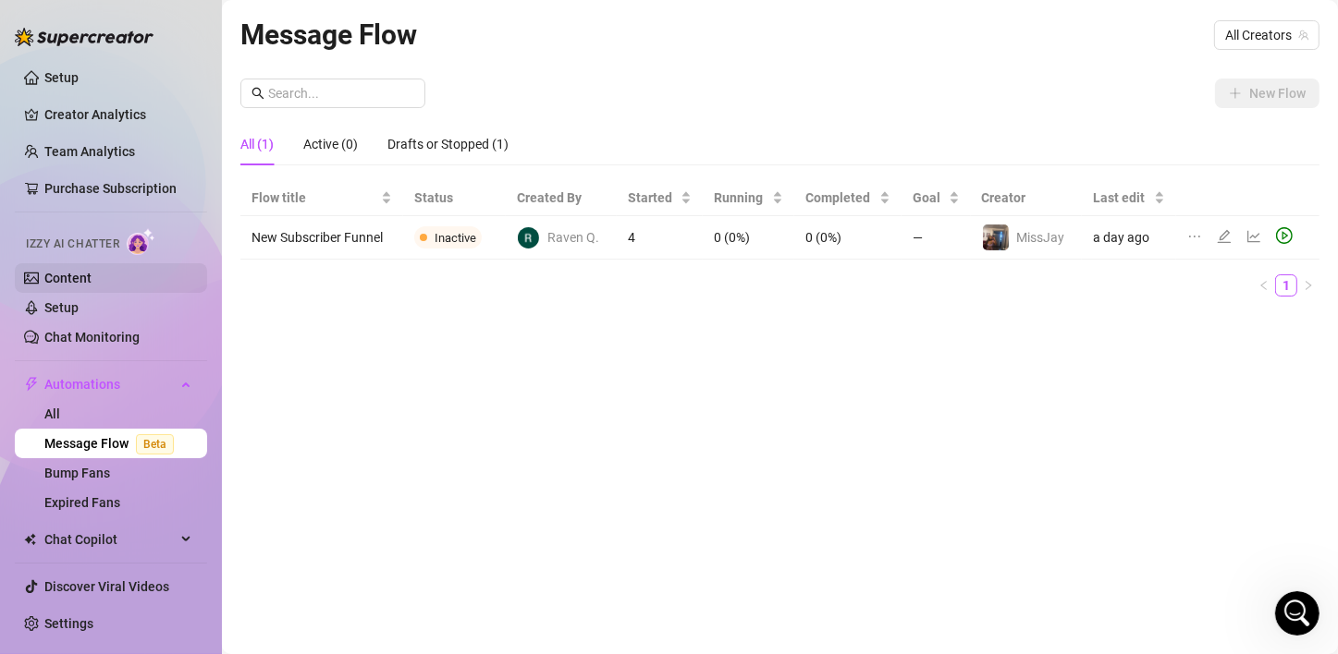
click at [55, 275] on link "Content" at bounding box center [67, 278] width 47 height 15
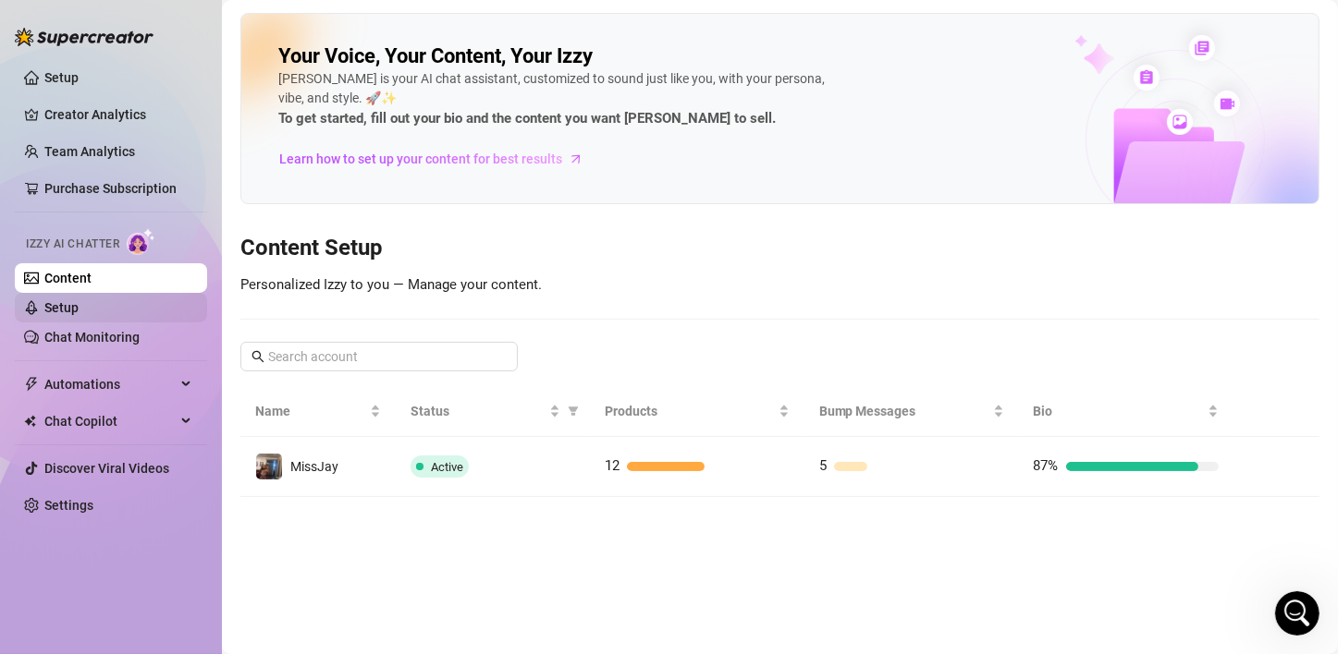
click at [62, 308] on link "Setup" at bounding box center [61, 307] width 34 height 15
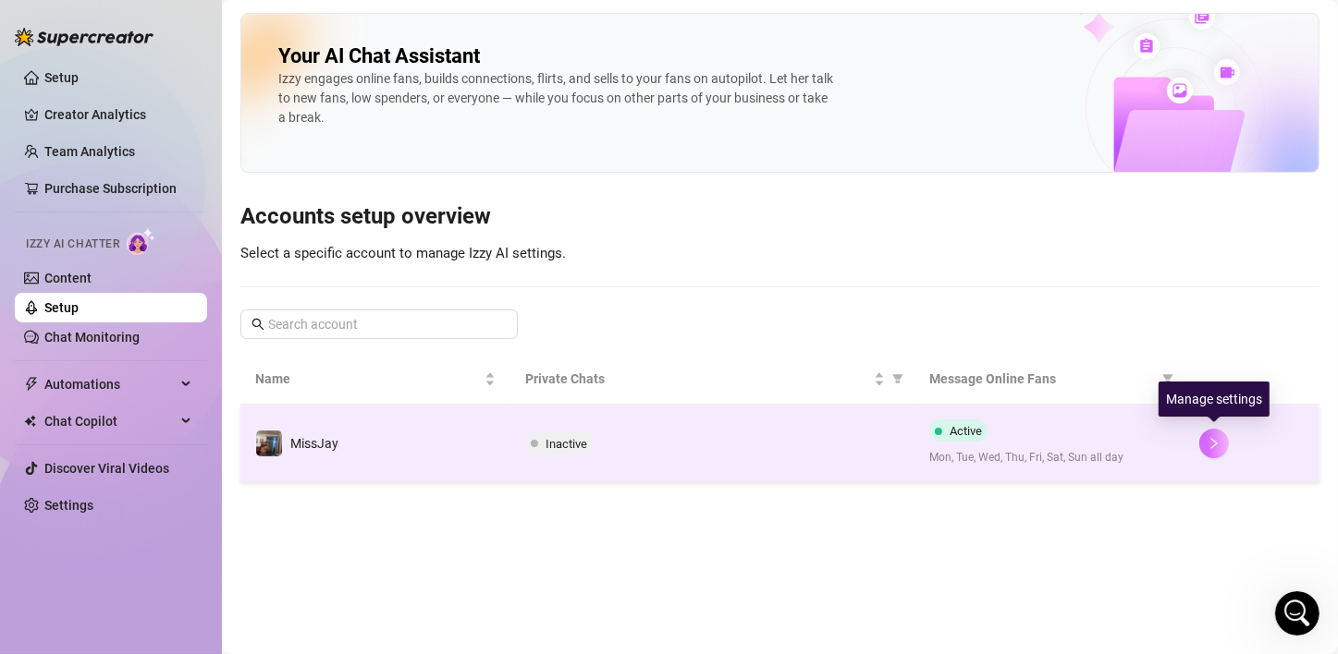
click at [1219, 442] on icon "right" at bounding box center [1213, 443] width 13 height 13
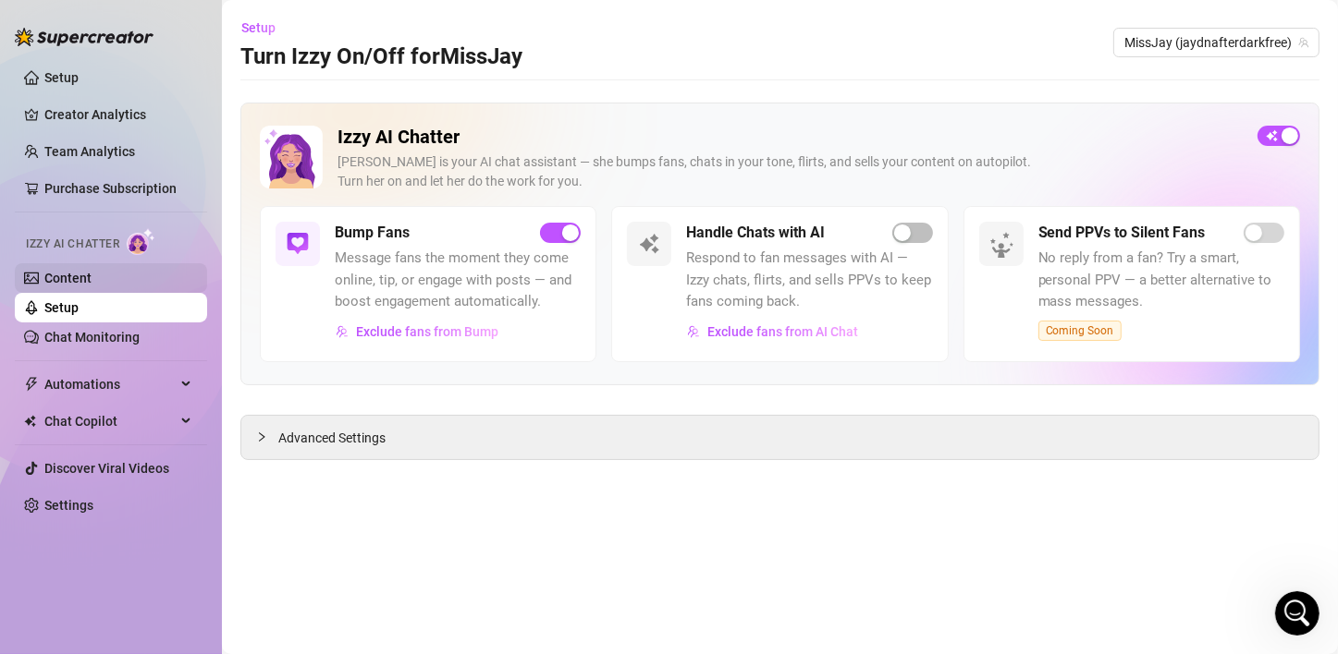
click at [69, 274] on link "Content" at bounding box center [67, 278] width 47 height 15
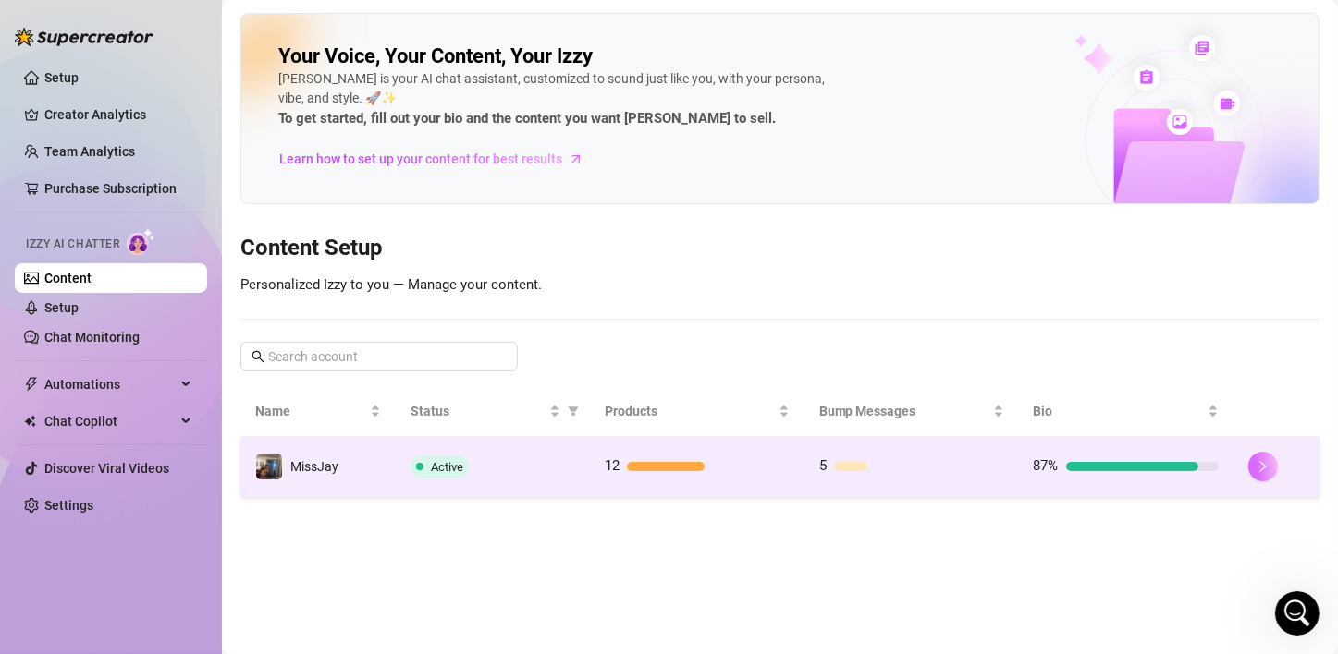
click at [1258, 466] on icon "right" at bounding box center [1262, 466] width 13 height 13
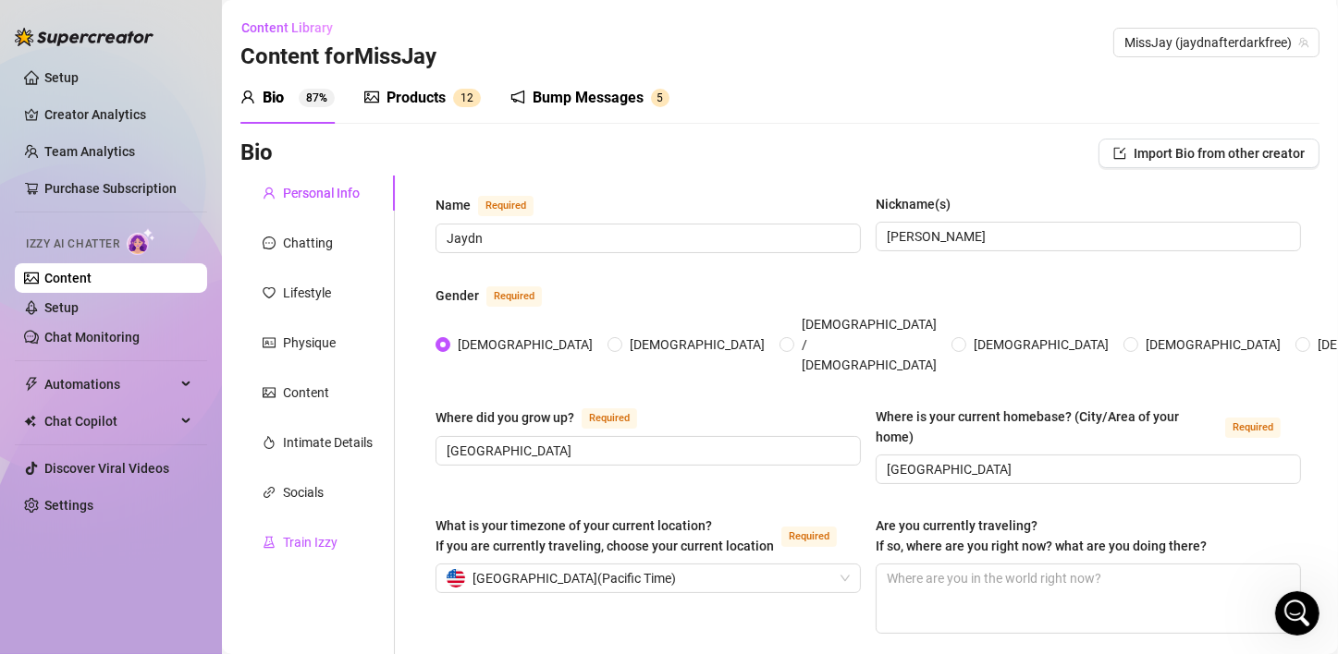
click at [310, 543] on div "Train Izzy" at bounding box center [310, 542] width 55 height 20
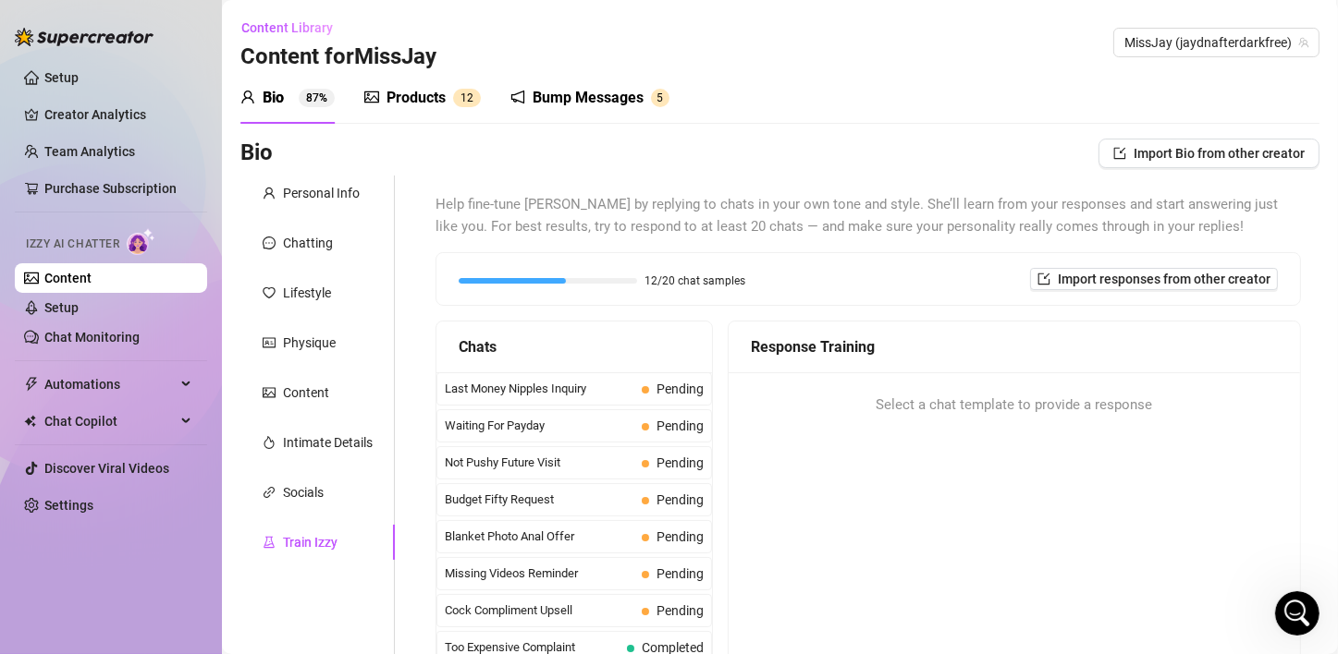
click at [911, 276] on div "12/20 chat samples Import responses from other creator" at bounding box center [867, 279] width 819 height 22
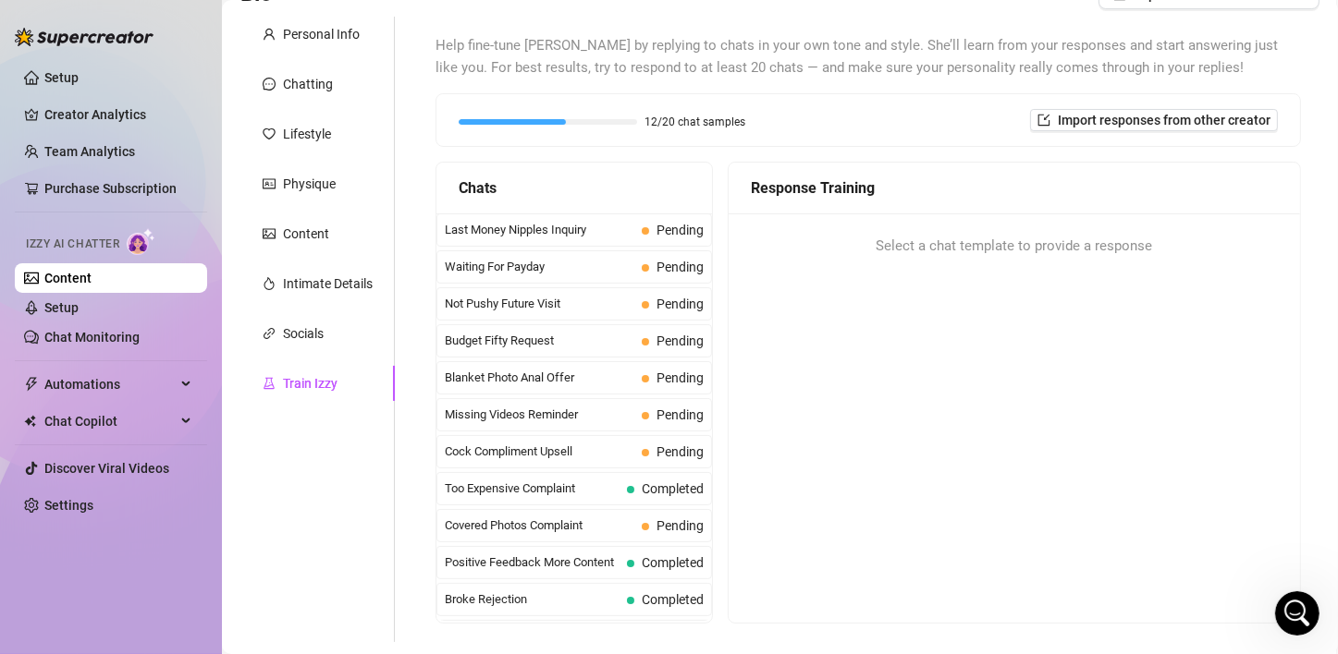
scroll to position [185, 0]
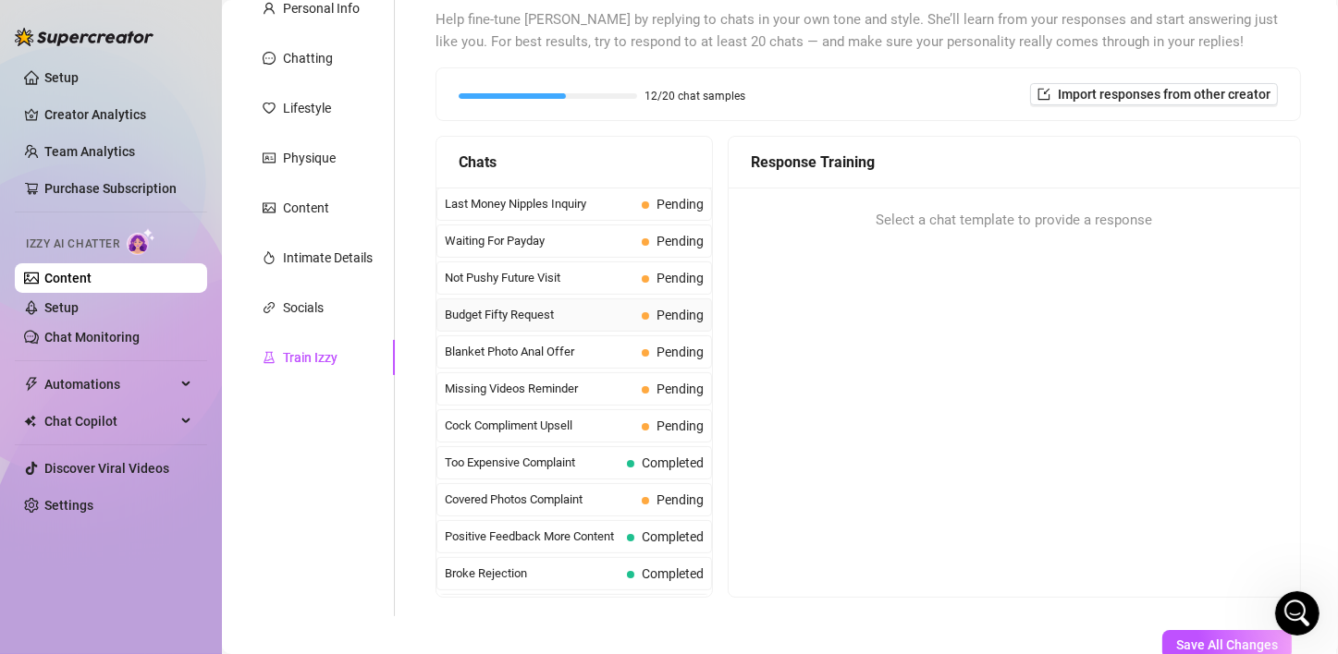
click at [520, 316] on span "Budget Fifty Request" at bounding box center [539, 315] width 189 height 18
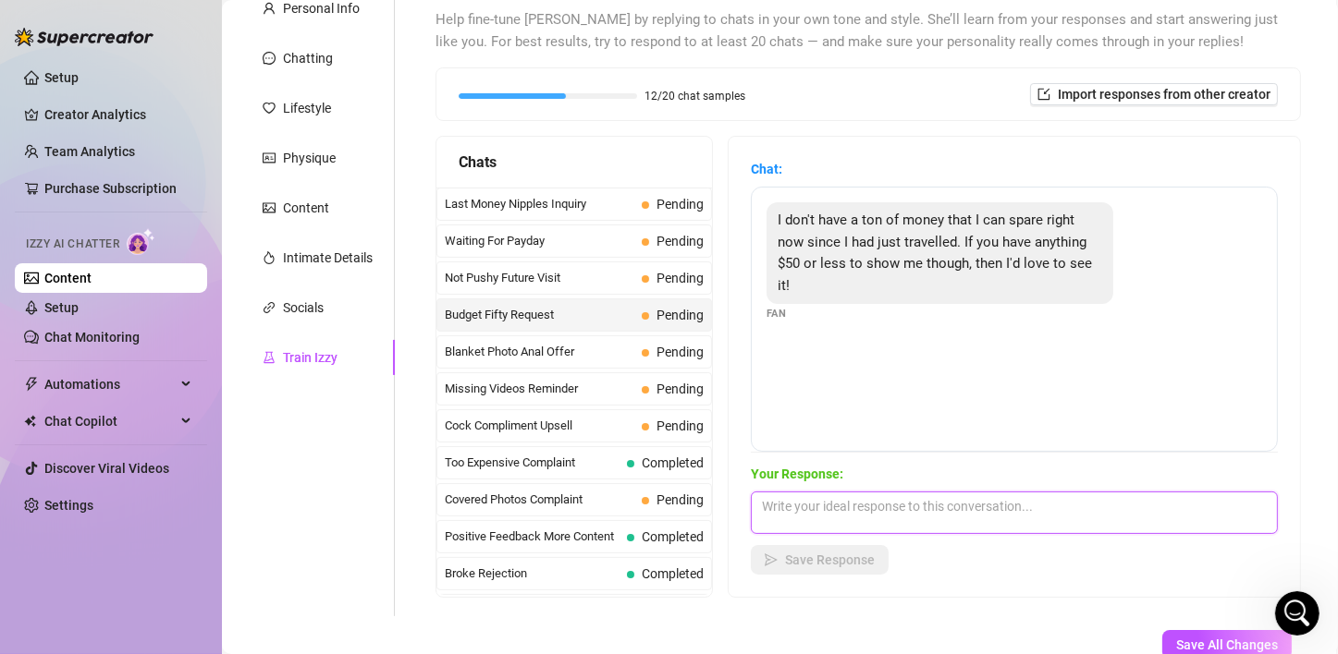
click at [856, 518] on textarea at bounding box center [1014, 513] width 527 height 43
click at [944, 510] on textarea "Of course babe, I can definetely work with that." at bounding box center [1014, 513] width 527 height 43
click at [1051, 506] on textarea "Of course babe, I can definitely work with that." at bounding box center [1014, 513] width 527 height 43
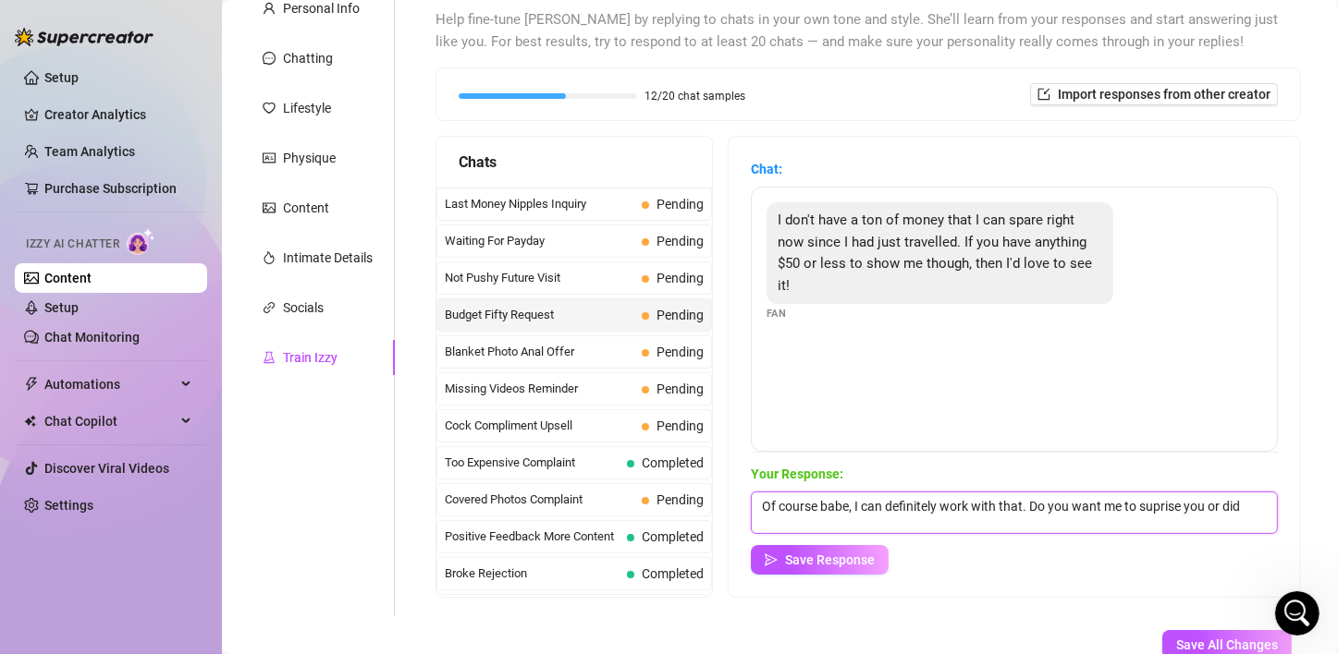
scroll to position [1, 0]
click at [1175, 500] on textarea "Of course babe, I can definitely work with that. Do you want me to suprise you …" at bounding box center [1014, 513] width 527 height 43
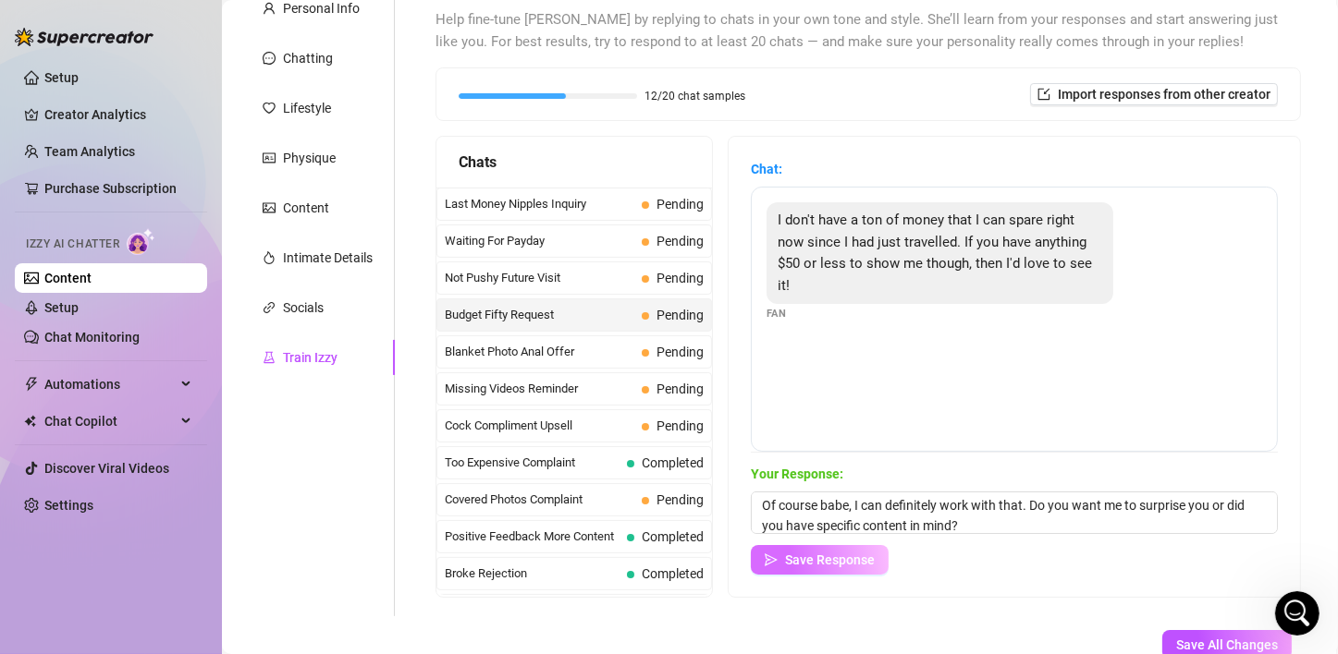
click at [868, 556] on span "Save Response" at bounding box center [830, 560] width 90 height 15
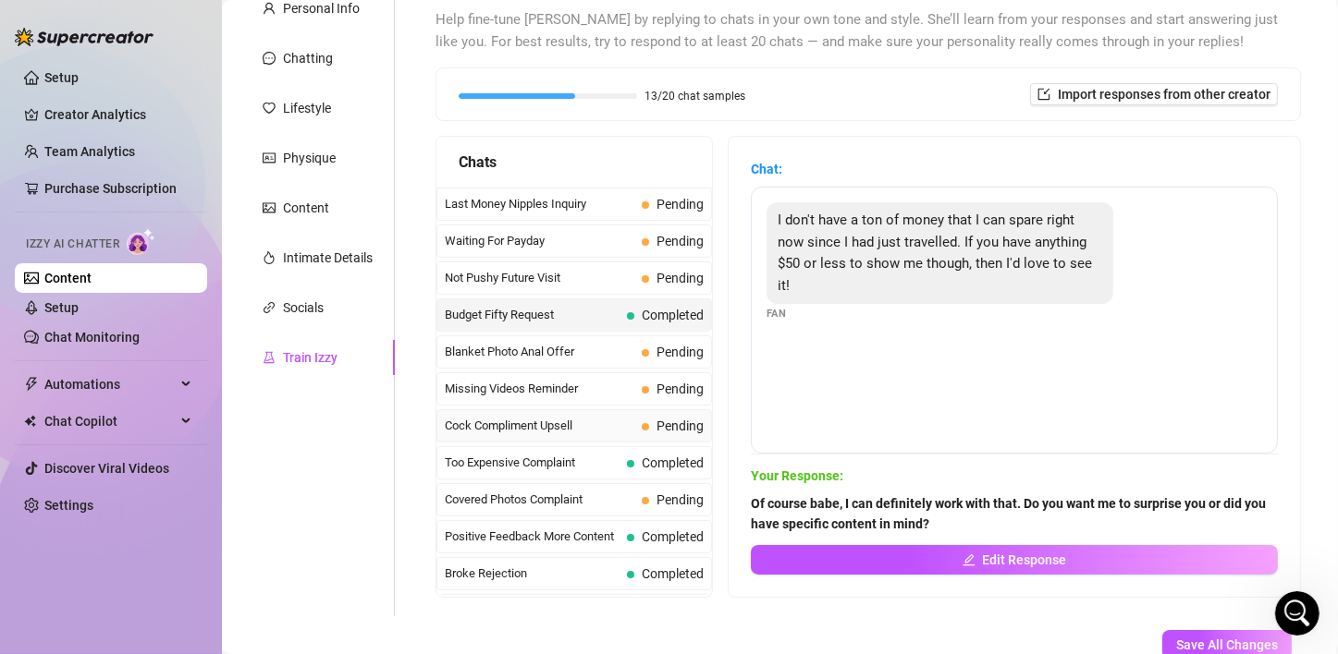
scroll to position [92, 0]
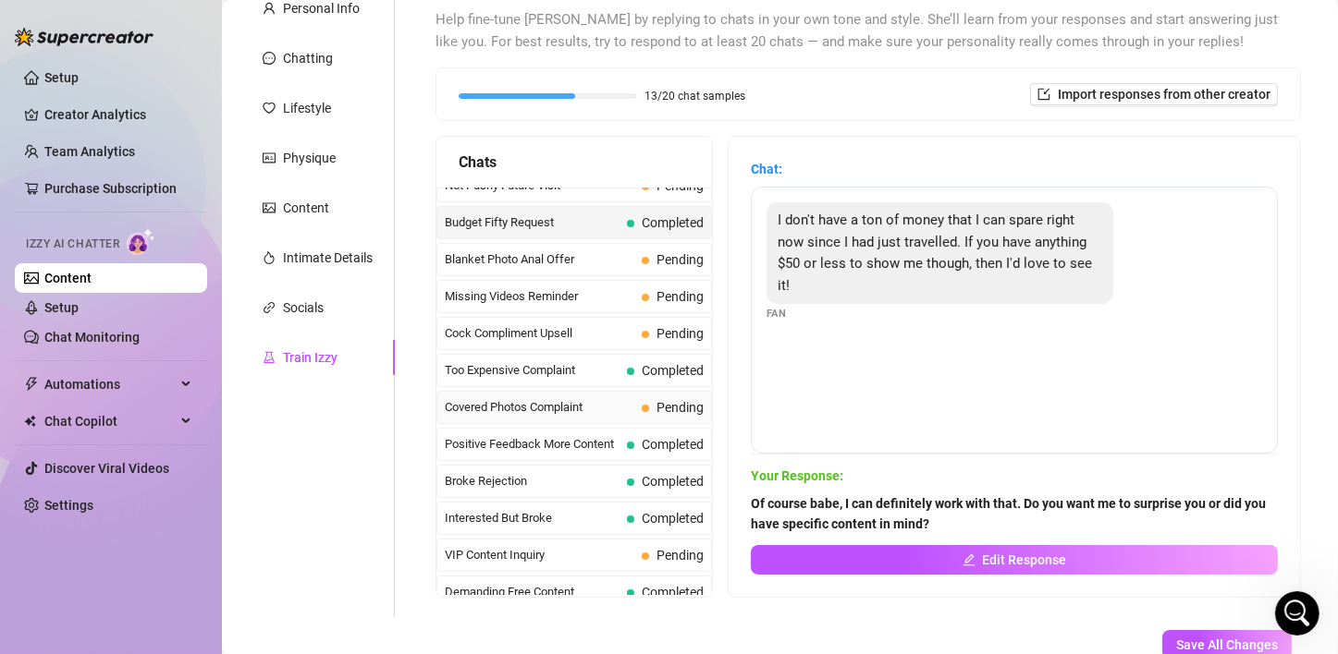
click at [568, 407] on span "Covered Photos Complaint" at bounding box center [539, 407] width 189 height 18
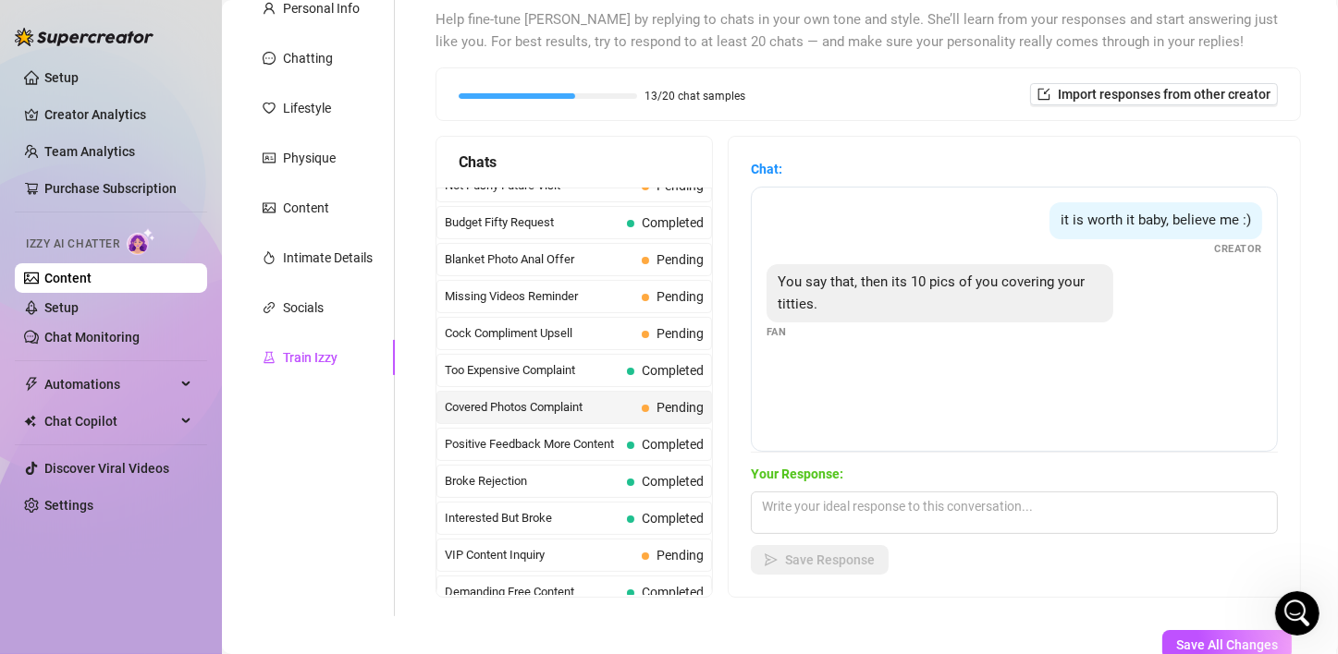
click at [972, 396] on div "it is worth it baby, believe me :) Creator You say that, then its 10 pics of yo…" at bounding box center [1014, 319] width 527 height 265
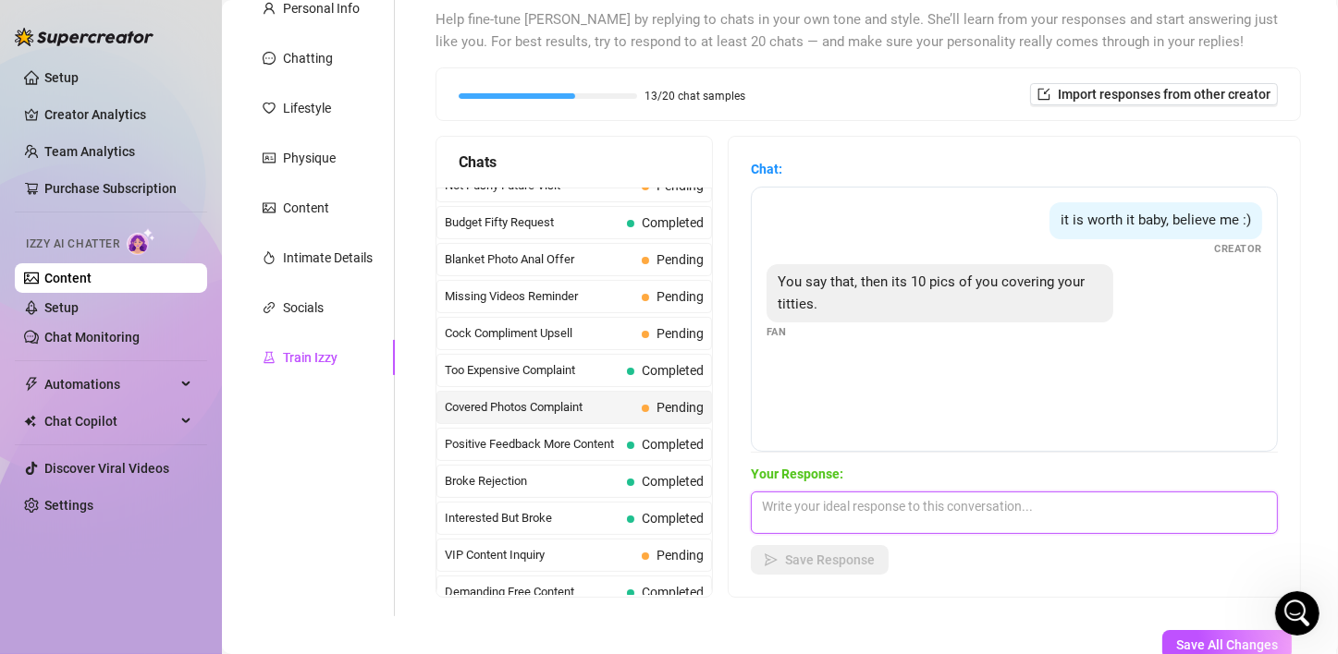
click at [920, 505] on textarea at bounding box center [1014, 513] width 527 height 43
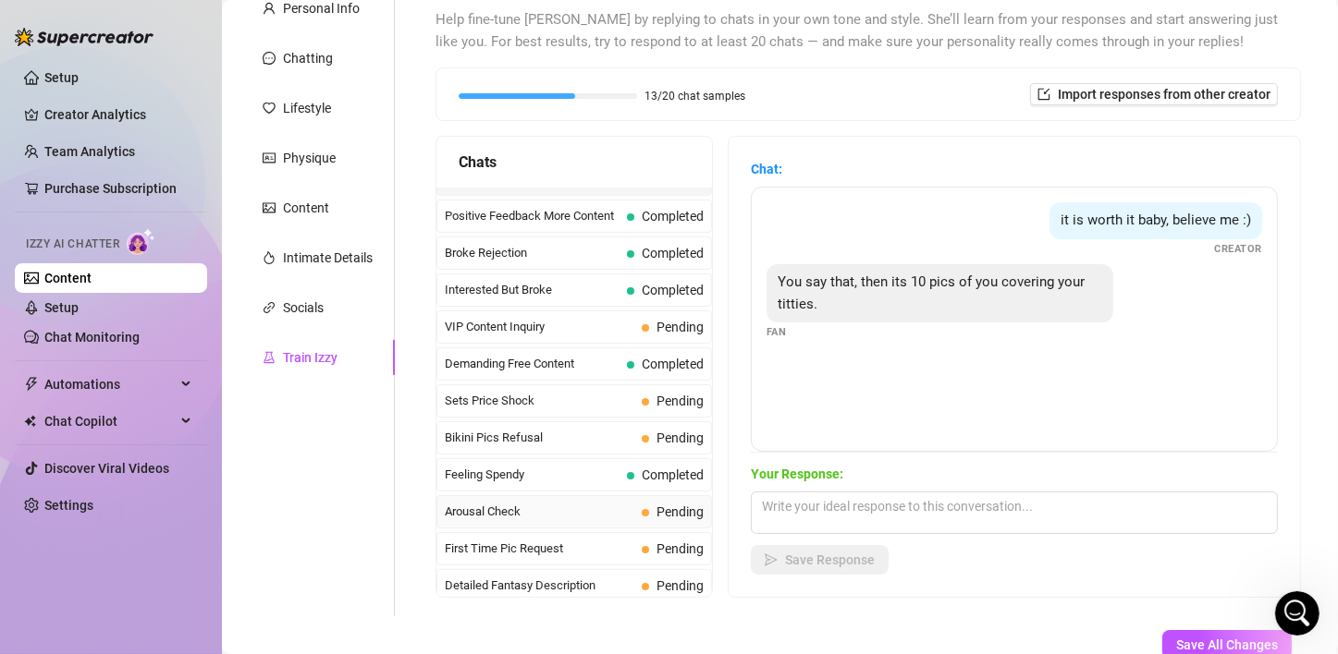
scroll to position [506, 0]
click at [520, 355] on span "First Time Pic Request" at bounding box center [539, 364] width 189 height 18
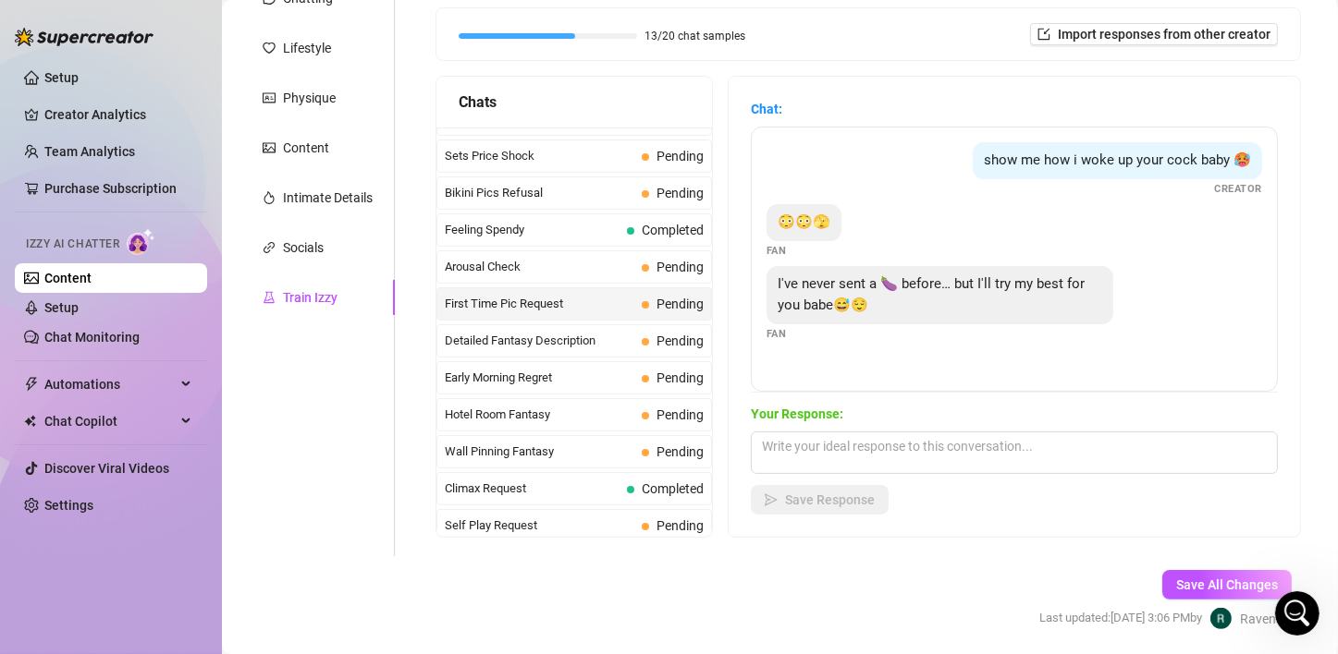
scroll to position [215, 0]
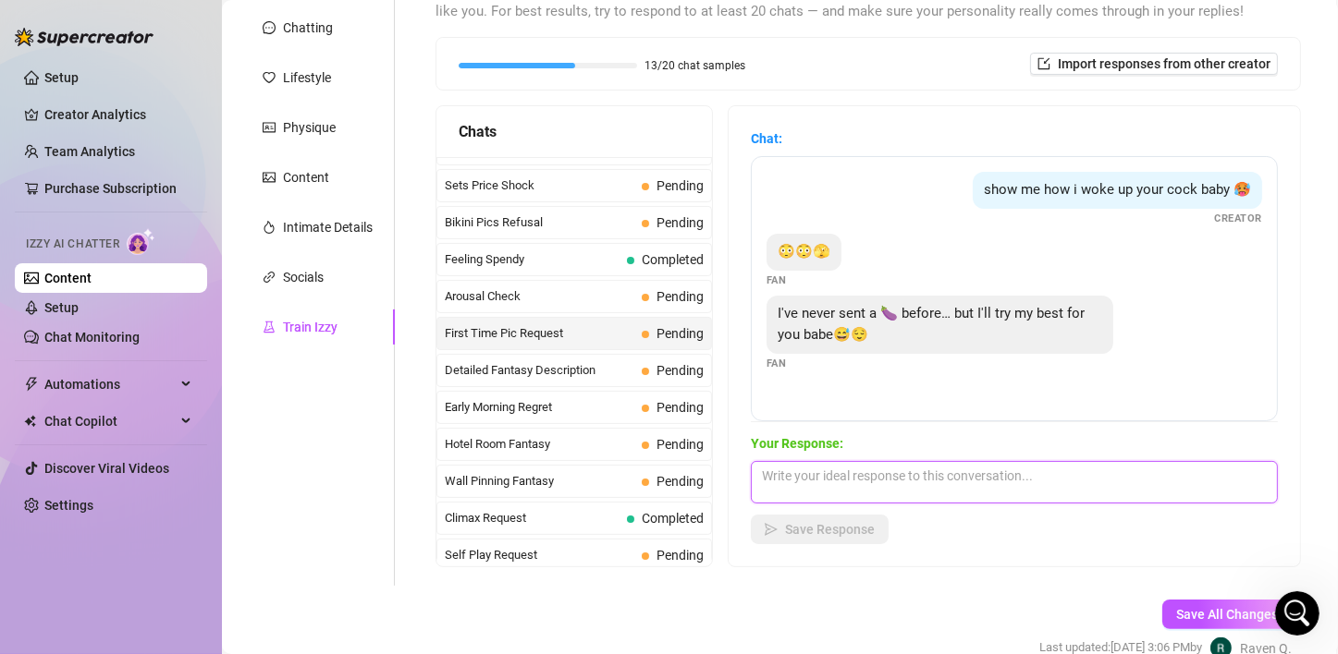
click at [892, 488] on textarea at bounding box center [1014, 482] width 527 height 43
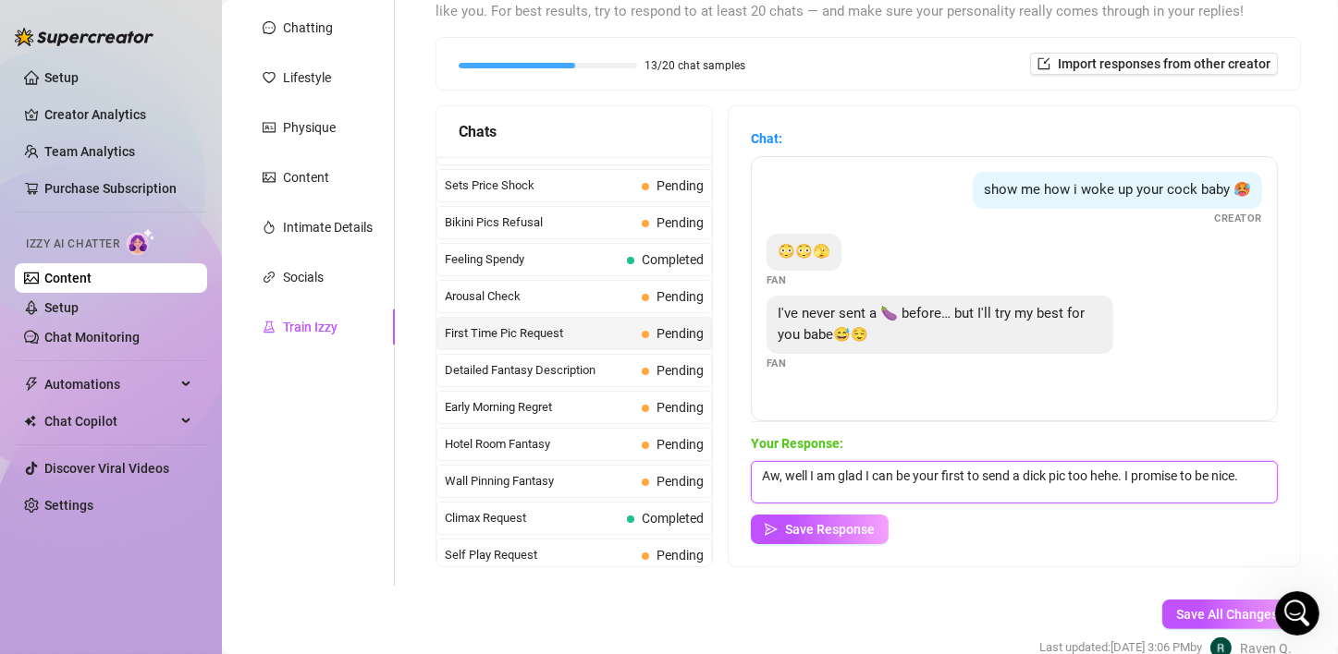
scroll to position [1, 0]
click at [869, 534] on span "Save Response" at bounding box center [830, 529] width 90 height 15
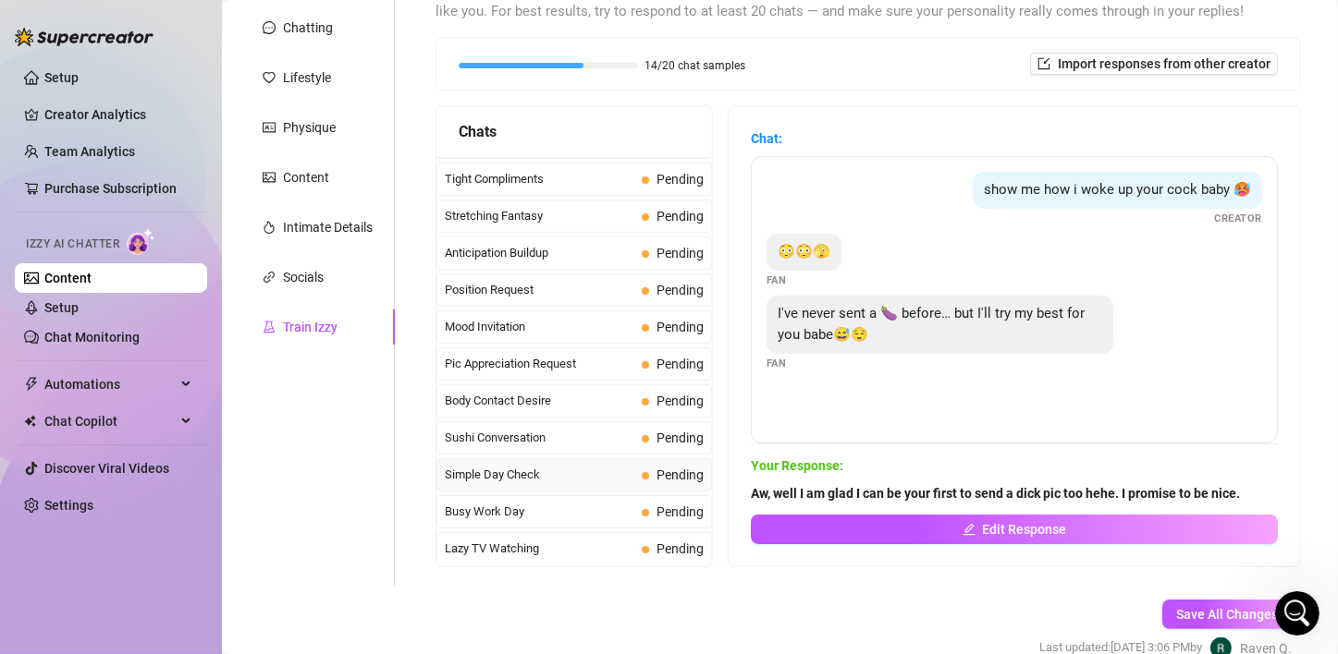
scroll to position [932, 0]
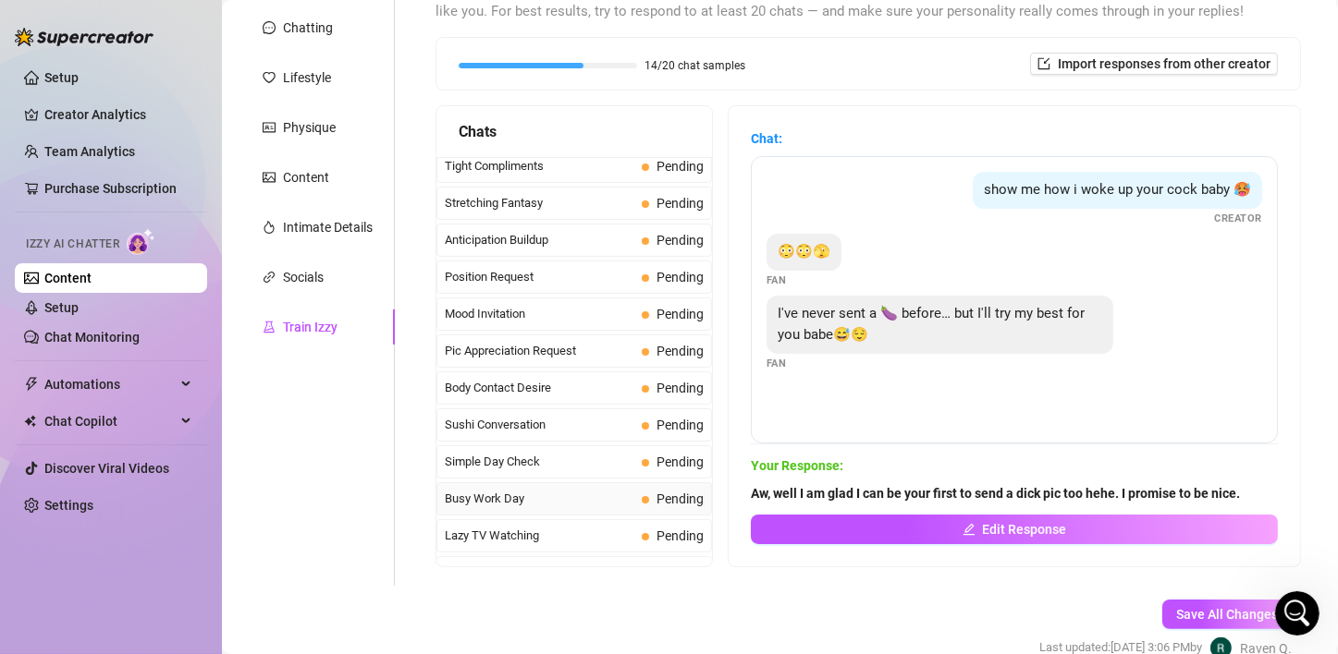
click at [546, 490] on span "Busy Work Day" at bounding box center [539, 499] width 189 height 18
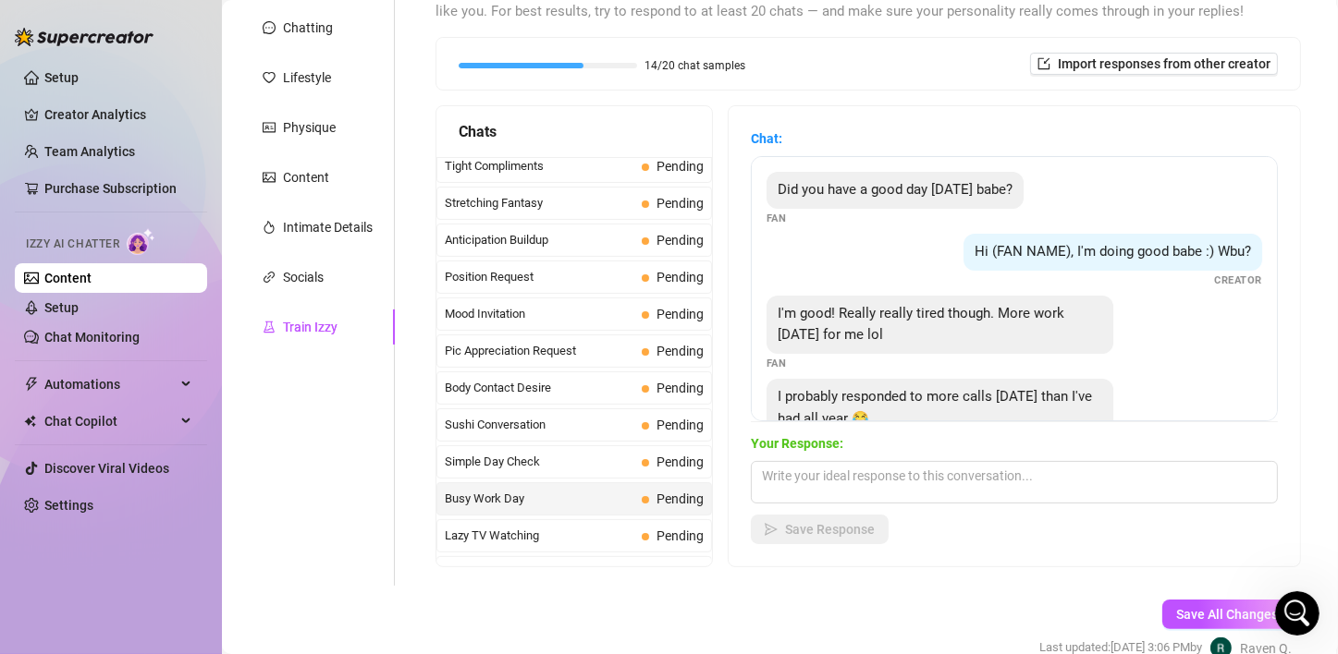
scroll to position [55, 0]
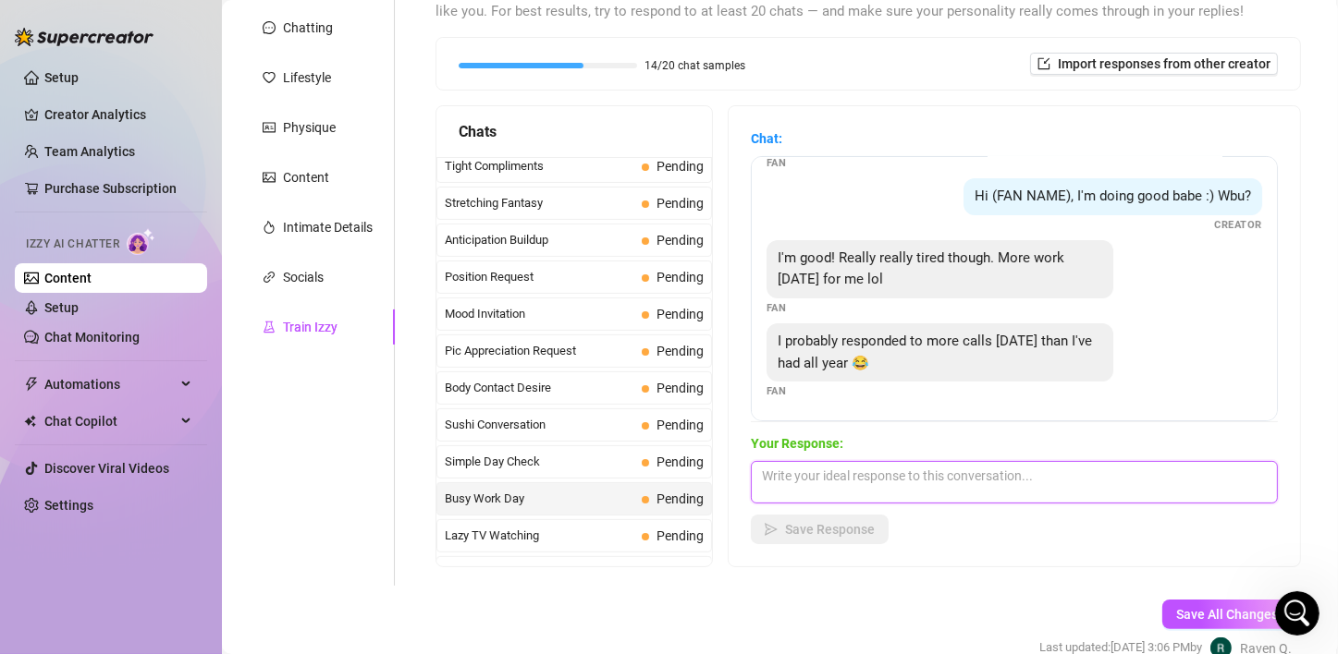
click at [863, 481] on textarea at bounding box center [1014, 482] width 527 height 43
click at [820, 474] on textarea at bounding box center [1014, 482] width 527 height 43
click at [850, 494] on textarea at bounding box center [1014, 482] width 527 height 43
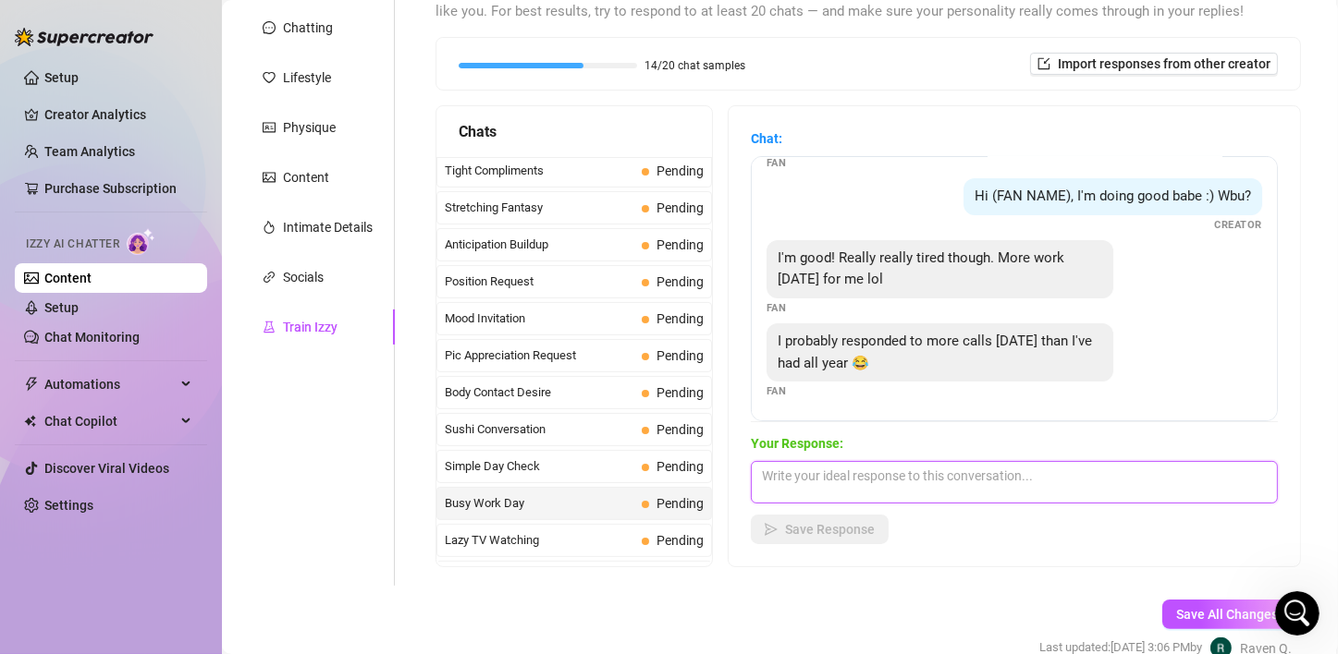
click at [836, 497] on textarea at bounding box center [1014, 482] width 527 height 43
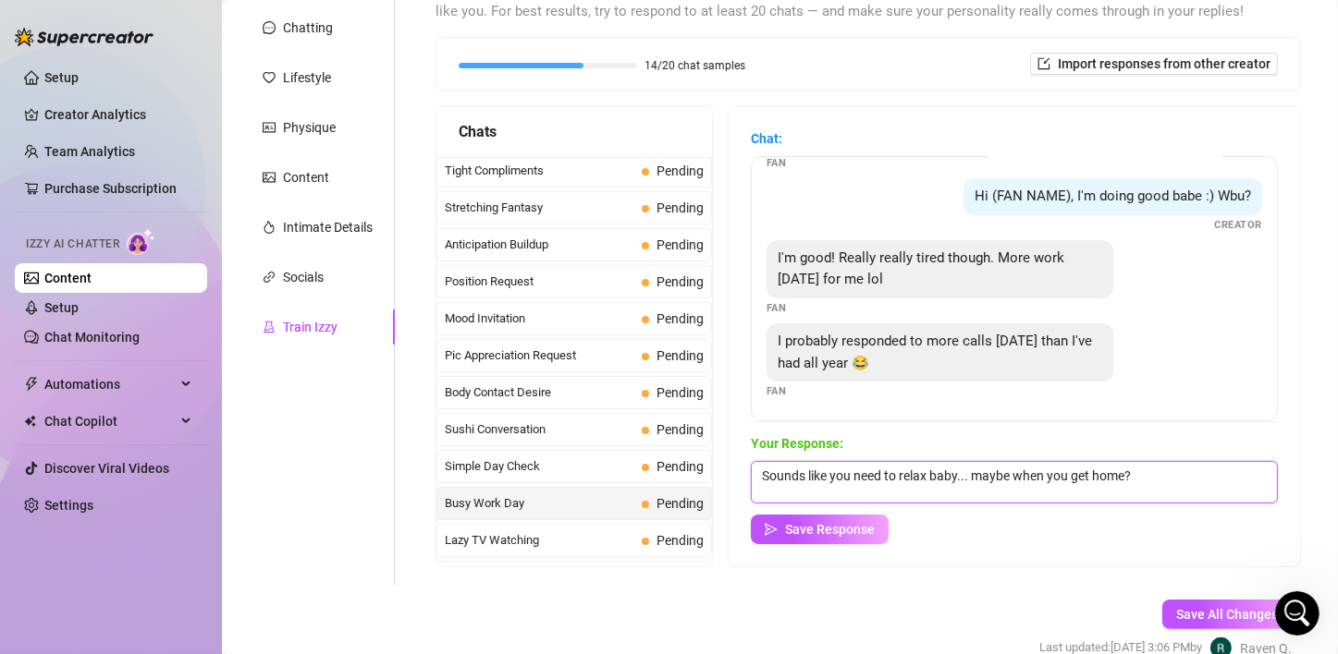
click at [1177, 475] on textarea "Sounds like you need to relax baby... maybe when you get home?" at bounding box center [1014, 482] width 527 height 43
click at [1157, 469] on textarea "Sounds like you need to relax baby... maybe when you get home?" at bounding box center [1014, 482] width 527 height 43
click at [1184, 477] on textarea "Sounds like you need to relax baby... maybe when you get home? I can definetely…" at bounding box center [1014, 482] width 527 height 43
drag, startPoint x: 1184, startPoint y: 477, endPoint x: 1235, endPoint y: 279, distance: 204.2
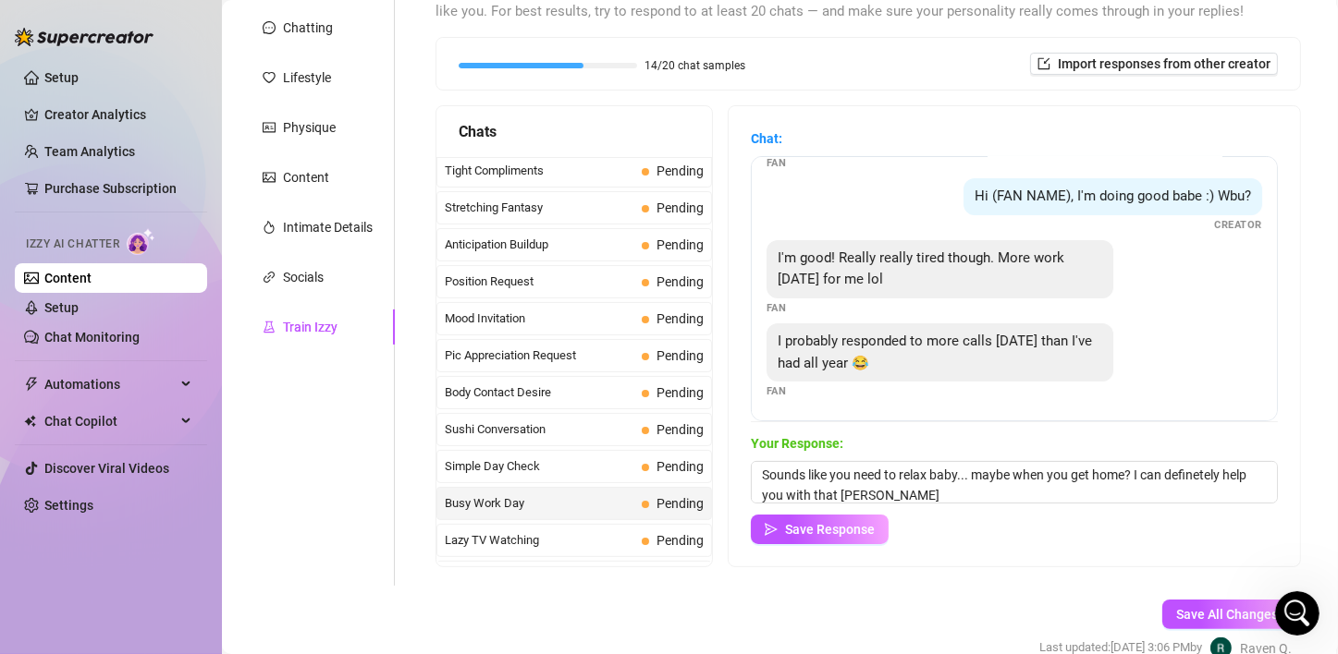
click at [1236, 278] on div "Did you have a good day [DATE] babe? Fan Hi (FAN NAME), I'm doing good babe :) …" at bounding box center [1014, 288] width 527 height 265
click at [859, 522] on span "Save Response" at bounding box center [830, 529] width 90 height 15
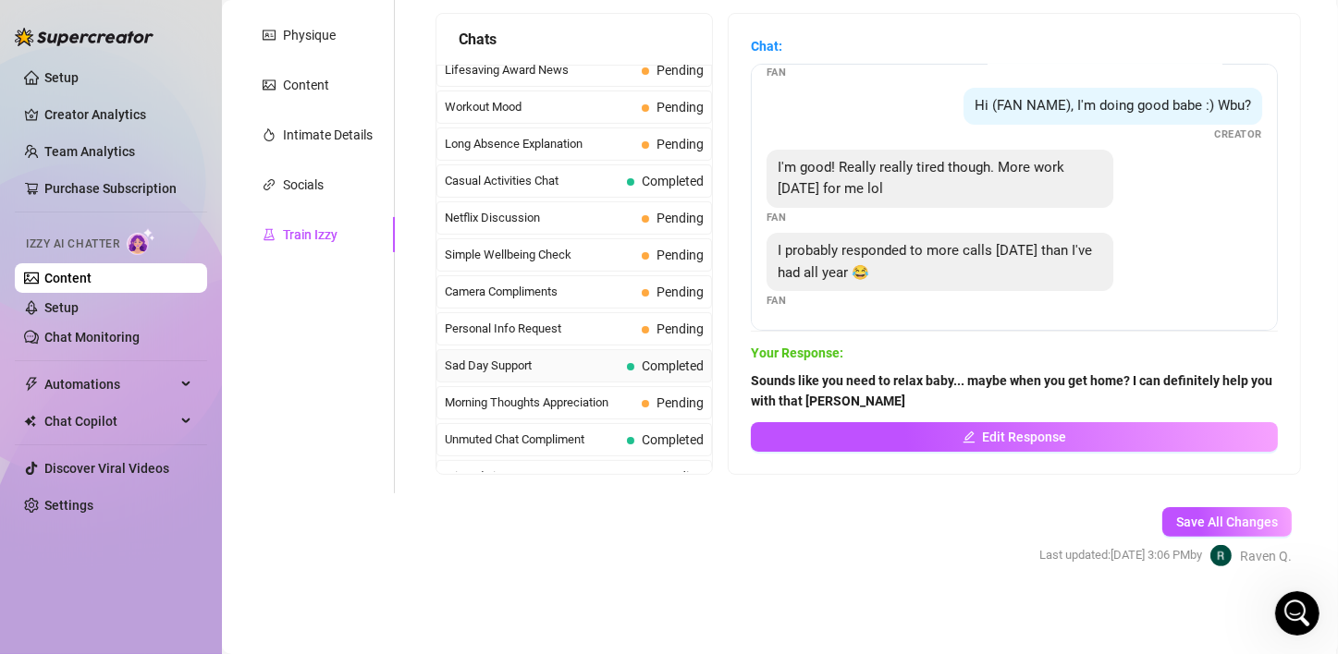
scroll to position [123, 0]
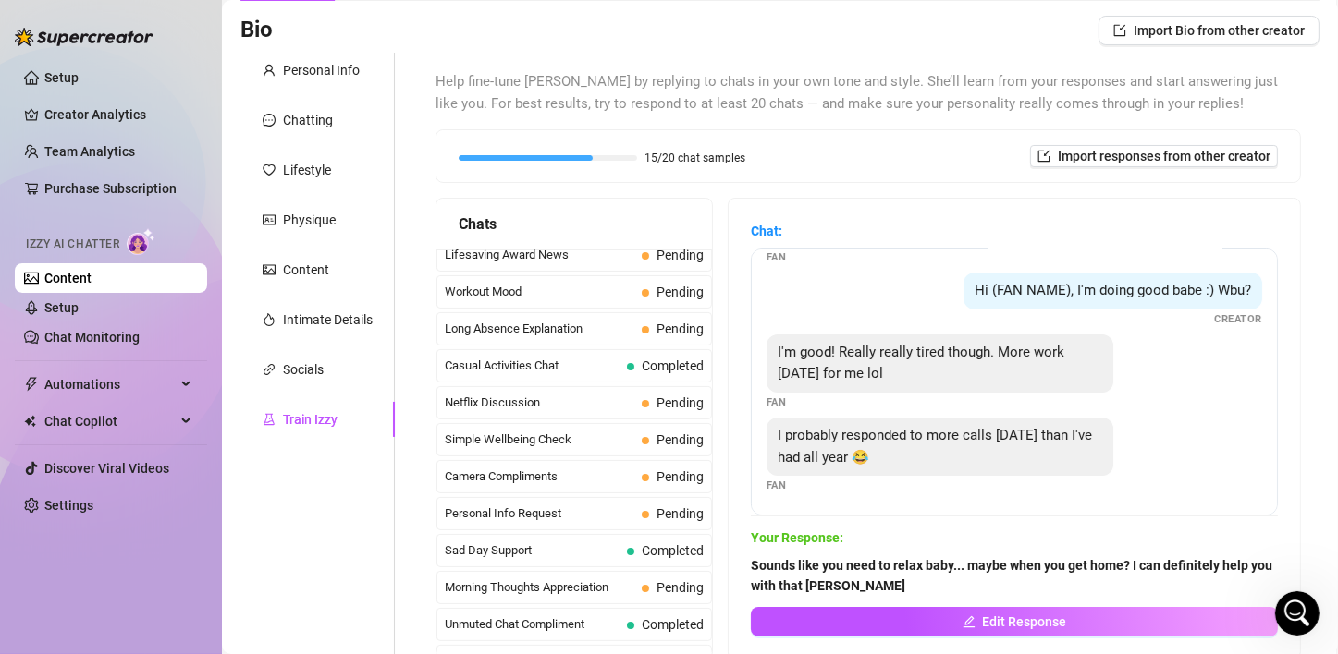
click at [354, 527] on div "Personal Info Chatting Lifestyle Physique Content Intimate Details Socials Trai…" at bounding box center [317, 366] width 154 height 626
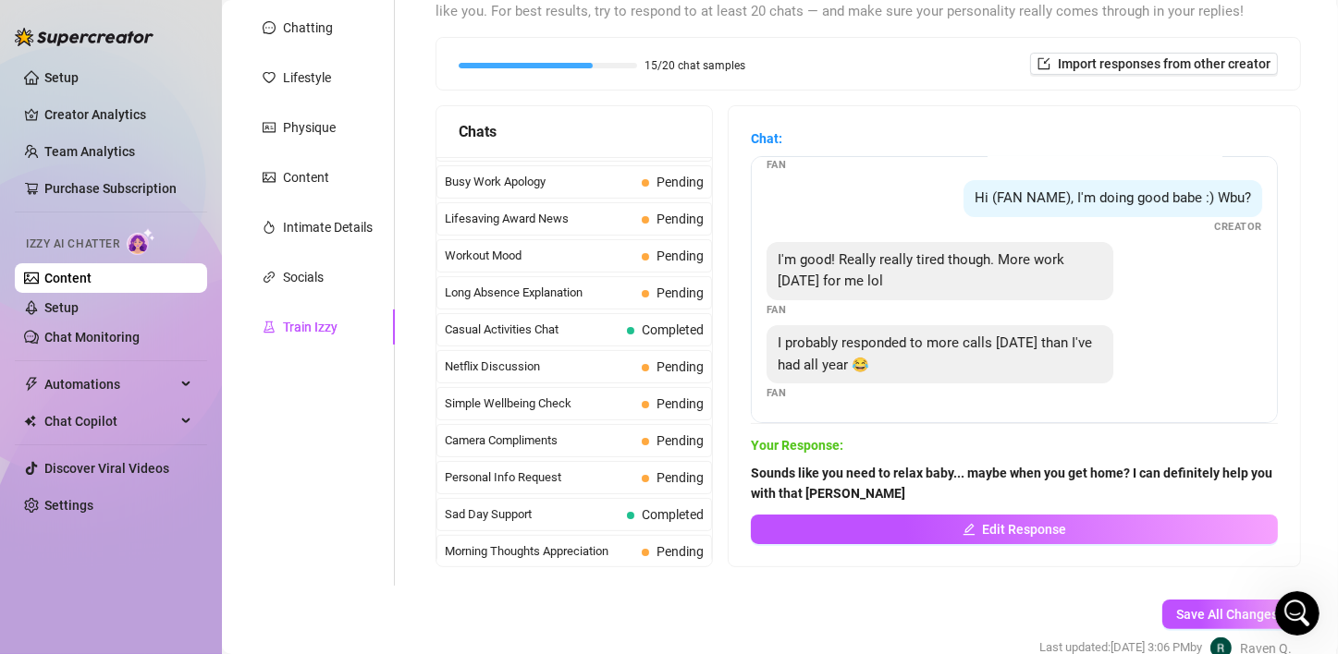
scroll to position [1577, 0]
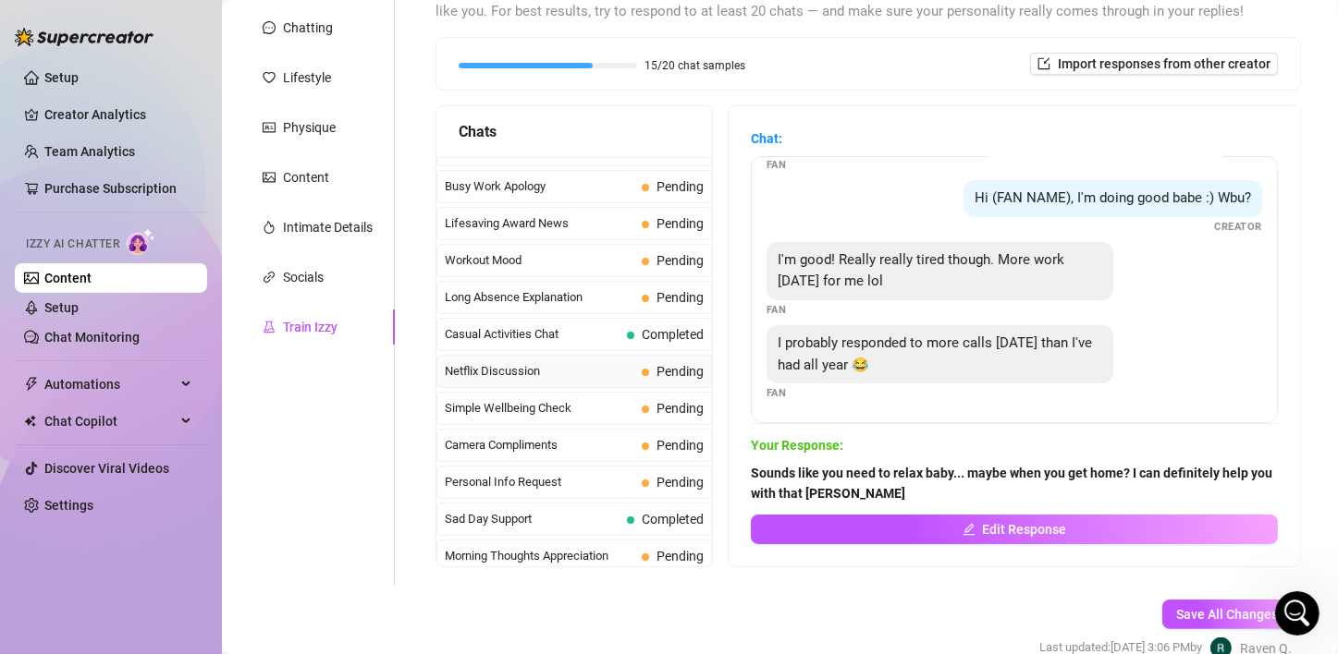
click at [515, 355] on div "Netflix Discussion Pending" at bounding box center [573, 371] width 275 height 33
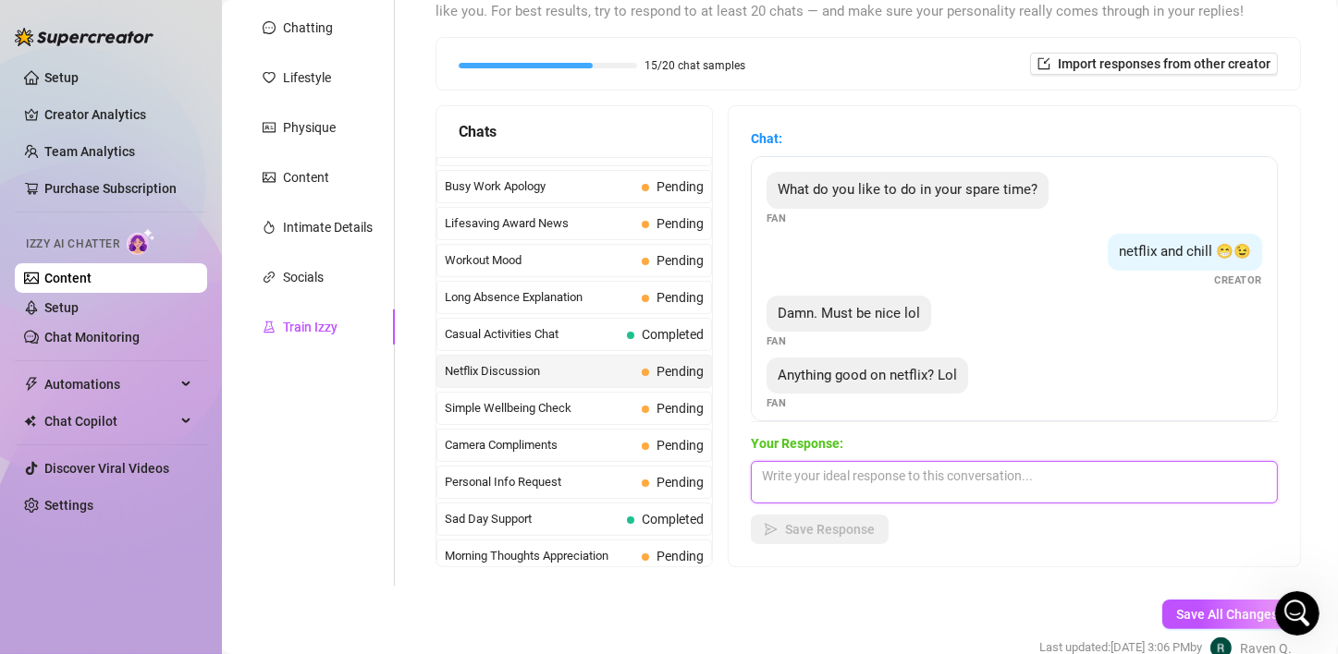
click at [858, 483] on textarea at bounding box center [1014, 482] width 527 height 43
click at [856, 475] on textarea at bounding box center [1014, 482] width 527 height 43
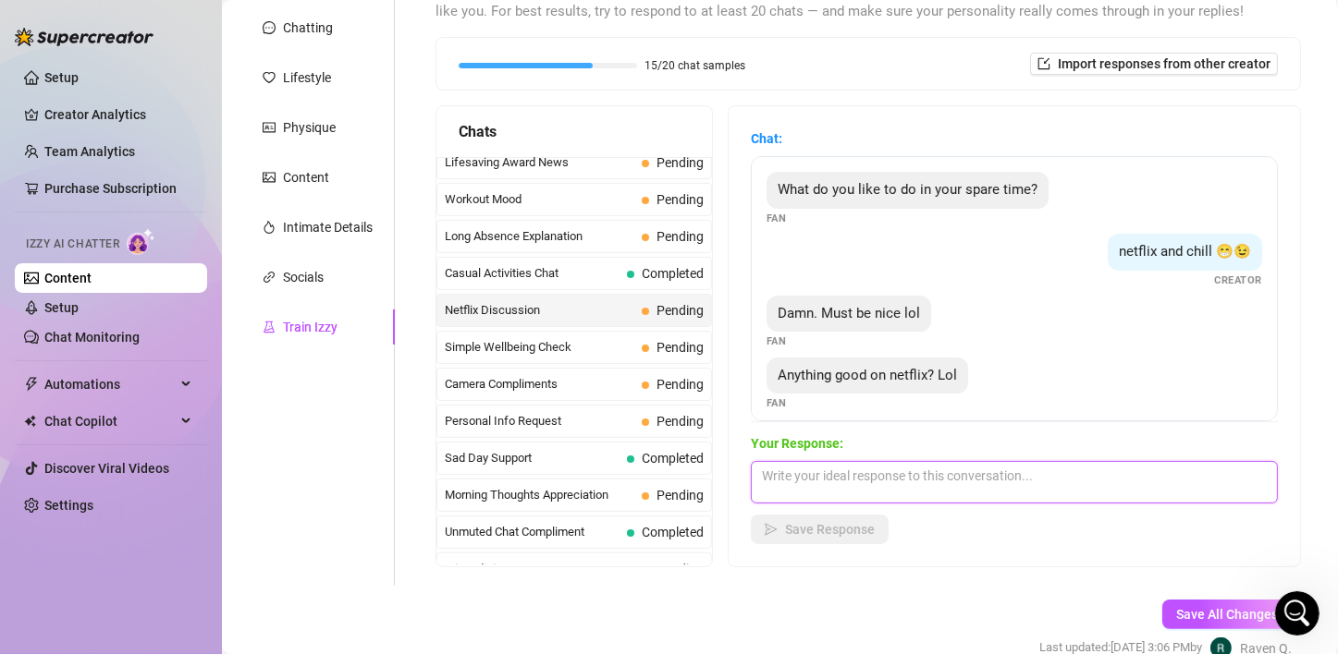
click at [813, 471] on textarea at bounding box center [1014, 482] width 527 height 43
click at [801, 487] on textarea at bounding box center [1014, 482] width 527 height 43
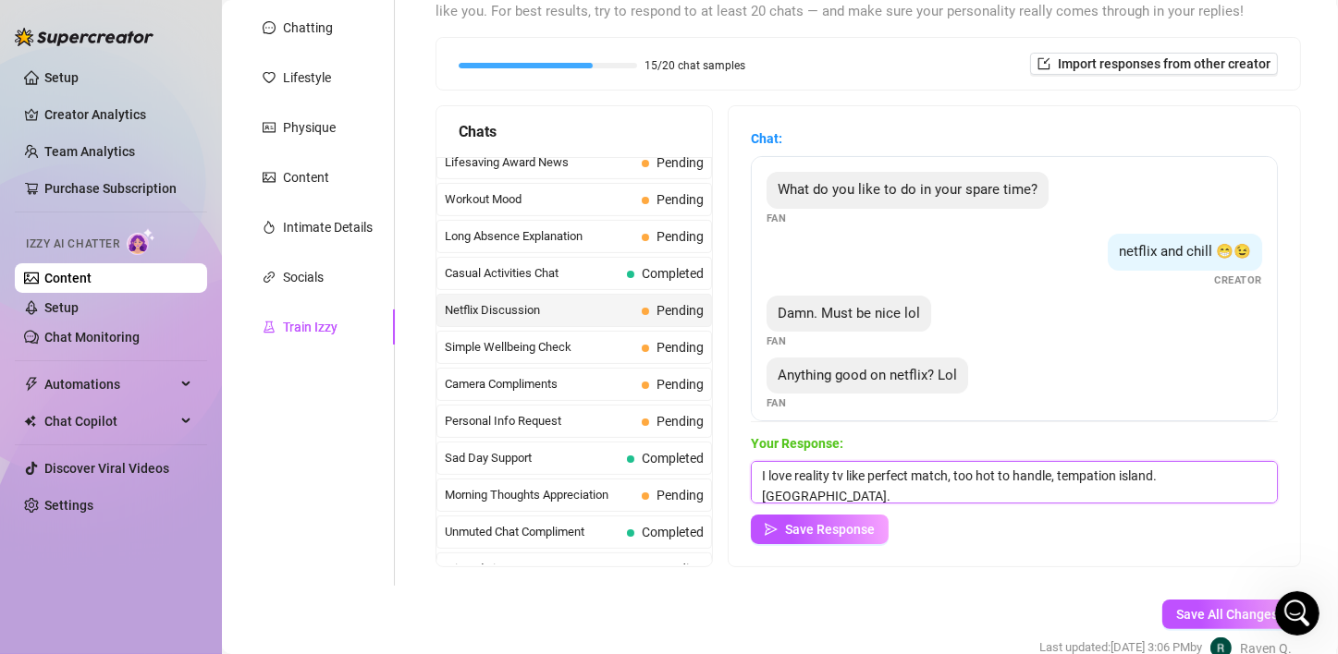
click at [1096, 486] on textarea "I love reality tv like perfect match, too hot to handle, tempation island. [GEO…" at bounding box center [1014, 482] width 527 height 43
click at [1244, 471] on textarea "I love reality tv like perfect match, too hot to handle, temptation island. [GE…" at bounding box center [1014, 482] width 527 height 43
click at [1253, 475] on textarea "I love reality tv like perfect match, too hot to handle, temptation island. [GE…" at bounding box center [1014, 482] width 527 height 43
click at [1253, 476] on textarea "I love reality tv like perfect match, too hot to handle, temptation island. [GE…" at bounding box center [1014, 482] width 527 height 43
click at [1253, 480] on textarea "I love reality tv like perfect match, too hot to handle, temptation island. [GE…" at bounding box center [1014, 482] width 527 height 43
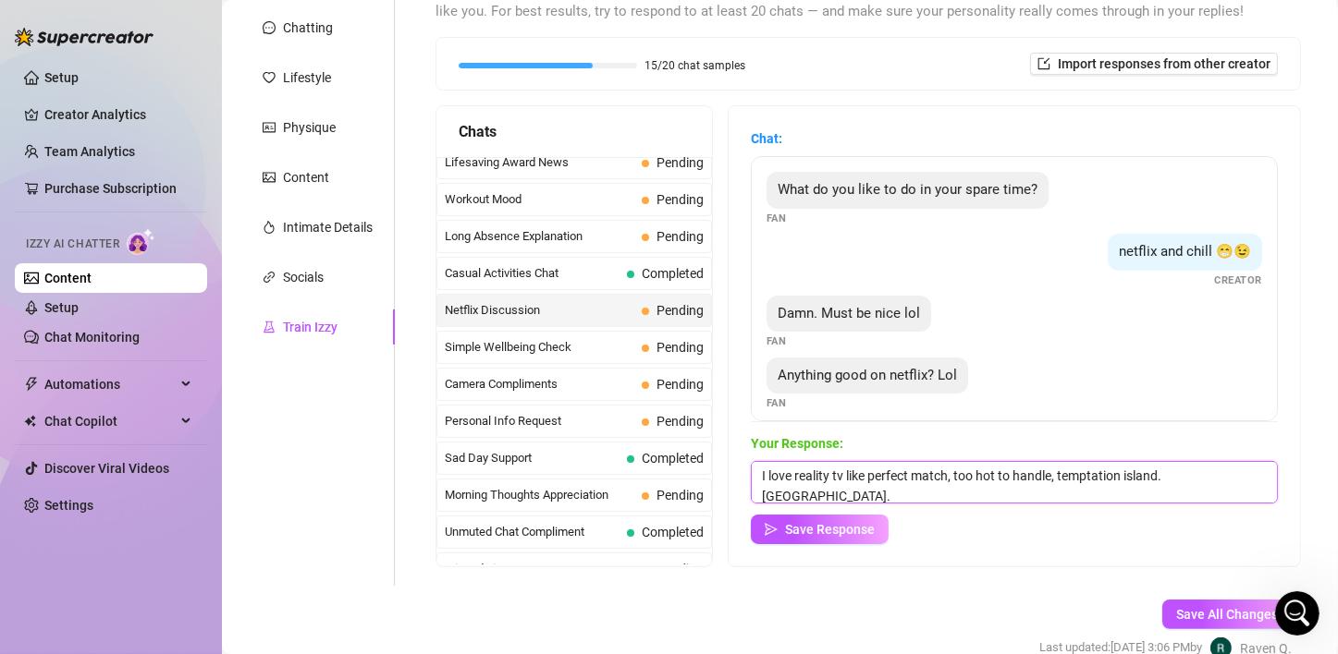
click at [1248, 474] on textarea "I love reality tv like perfect match, too hot to handle, temptation island. [GE…" at bounding box center [1014, 482] width 527 height 43
click at [1245, 480] on textarea "I love reality tv like perfect match, too hot to handle, temptation island. [GE…" at bounding box center [1014, 482] width 527 height 43
click at [1253, 477] on textarea "I love reality tv like perfect match, too hot to handle, temptation island. [GE…" at bounding box center [1014, 482] width 527 height 43
click at [1254, 476] on textarea "I love reality tv like perfect match, too hot to handle, temptation island. [GE…" at bounding box center [1014, 482] width 527 height 43
click at [1253, 476] on textarea "I love reality tv like perfect match, too hot to handle, temptation island. [GE…" at bounding box center [1014, 482] width 527 height 43
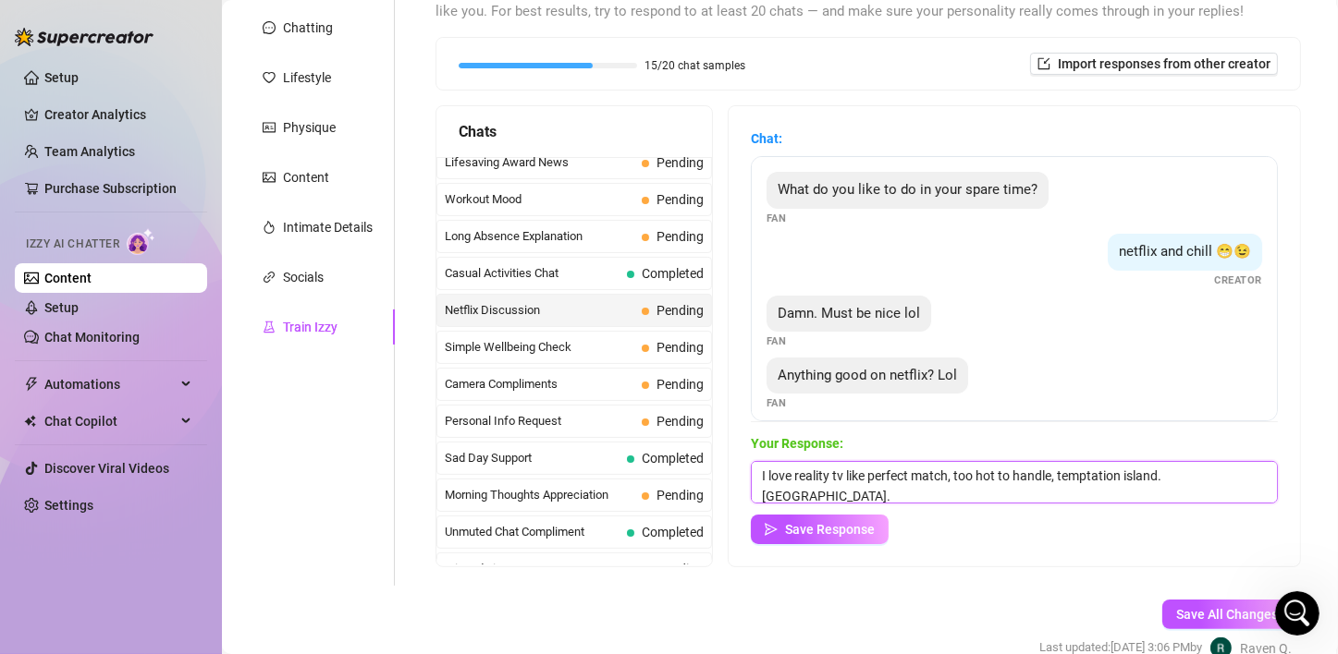
drag, startPoint x: 850, startPoint y: 472, endPoint x: 1351, endPoint y: 462, distance: 502.0
click at [1337, 462] on html "Setup Creator Analytics Team Analytics Purchase Subscription Izzy AI Chatter Co…" at bounding box center [669, 327] width 1338 height 654
click at [1246, 484] on textarea "I love reality tv like perfect match, too hot to handle, temptation island. [GE…" at bounding box center [1014, 482] width 527 height 43
click at [1254, 480] on textarea "I love reality tv like perfect match, too hot to handle, temptation island. [GE…" at bounding box center [1014, 482] width 527 height 43
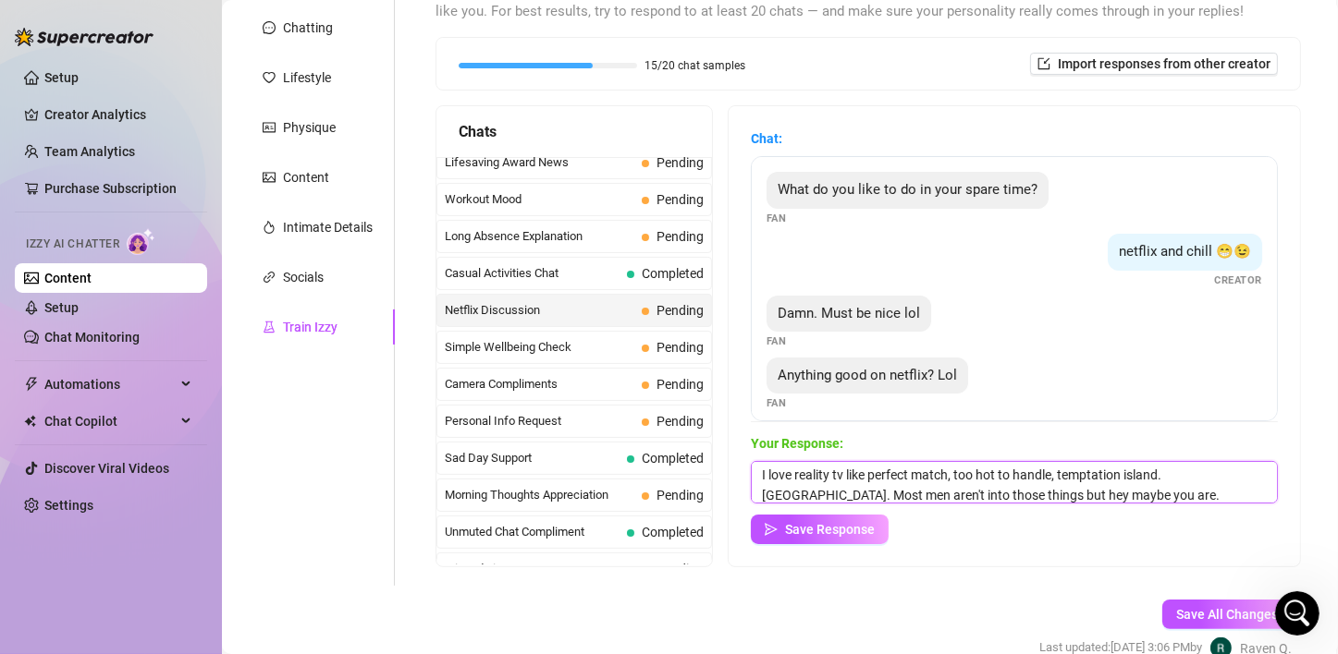
click at [1172, 486] on textarea "I love reality tv like perfect match, too hot to handle, temptation island. [GE…" at bounding box center [1014, 482] width 527 height 43
click at [859, 530] on span "Save Response" at bounding box center [830, 529] width 90 height 15
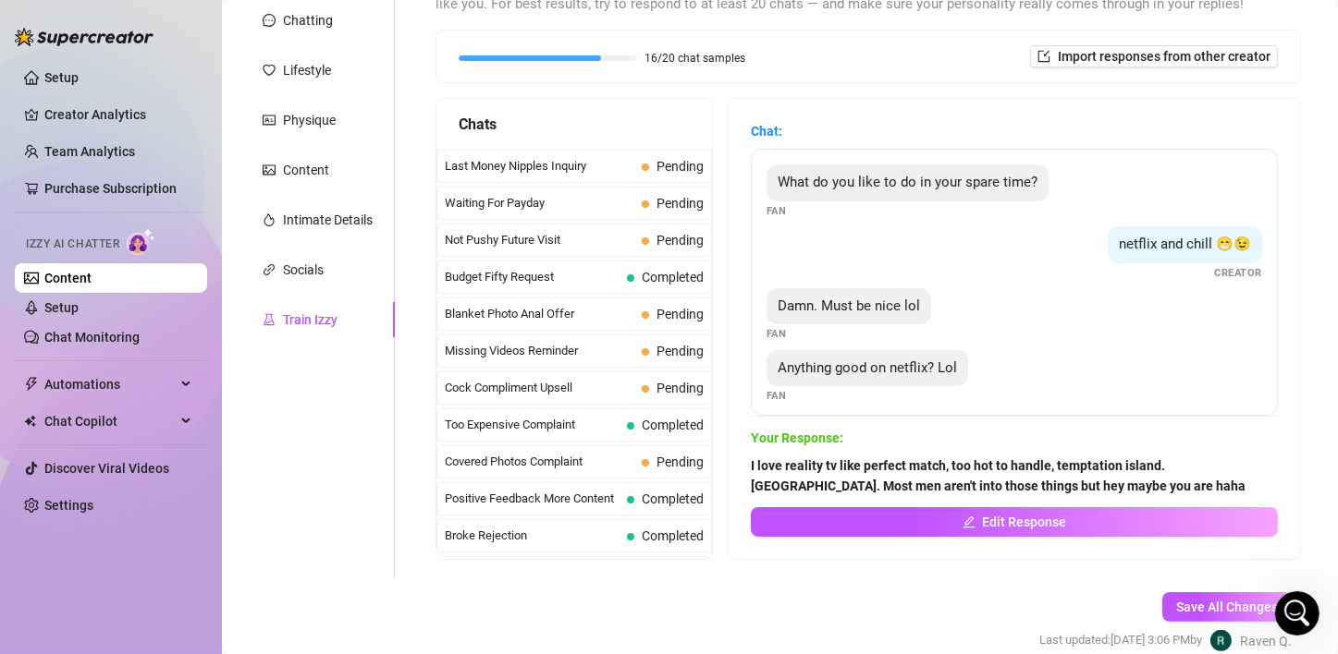
scroll to position [130, 0]
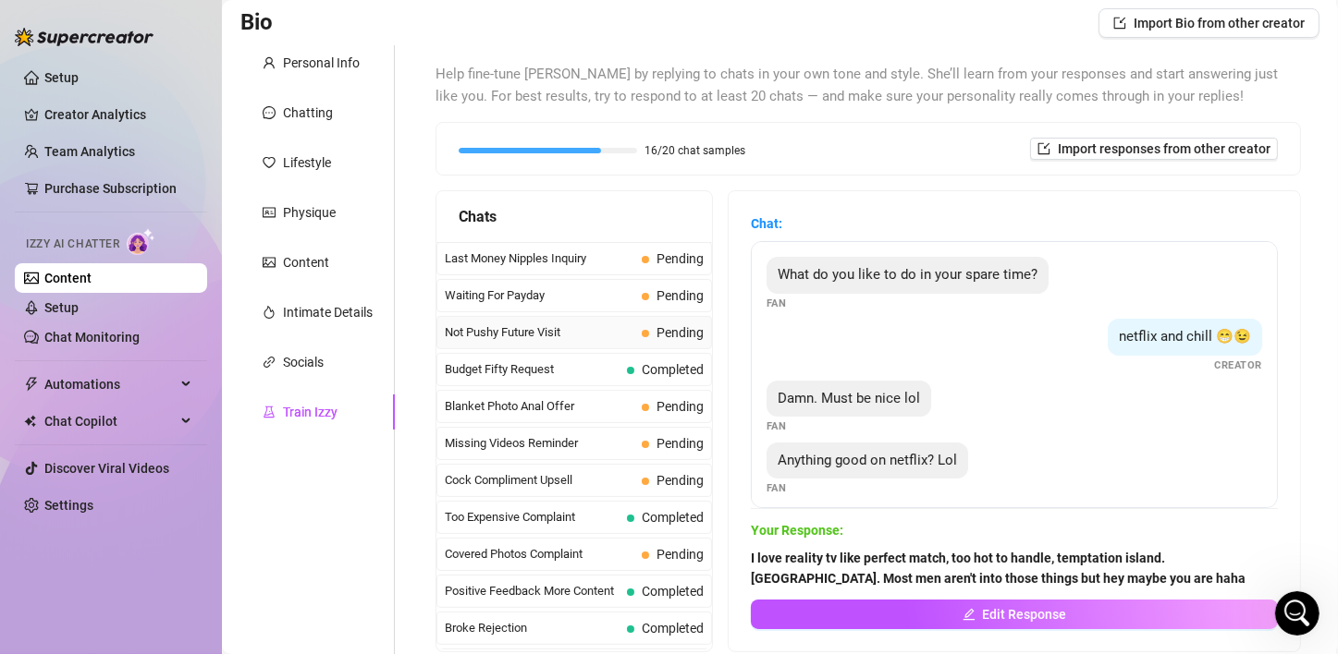
click at [529, 339] on span "Not Pushy Future Visit" at bounding box center [539, 333] width 189 height 18
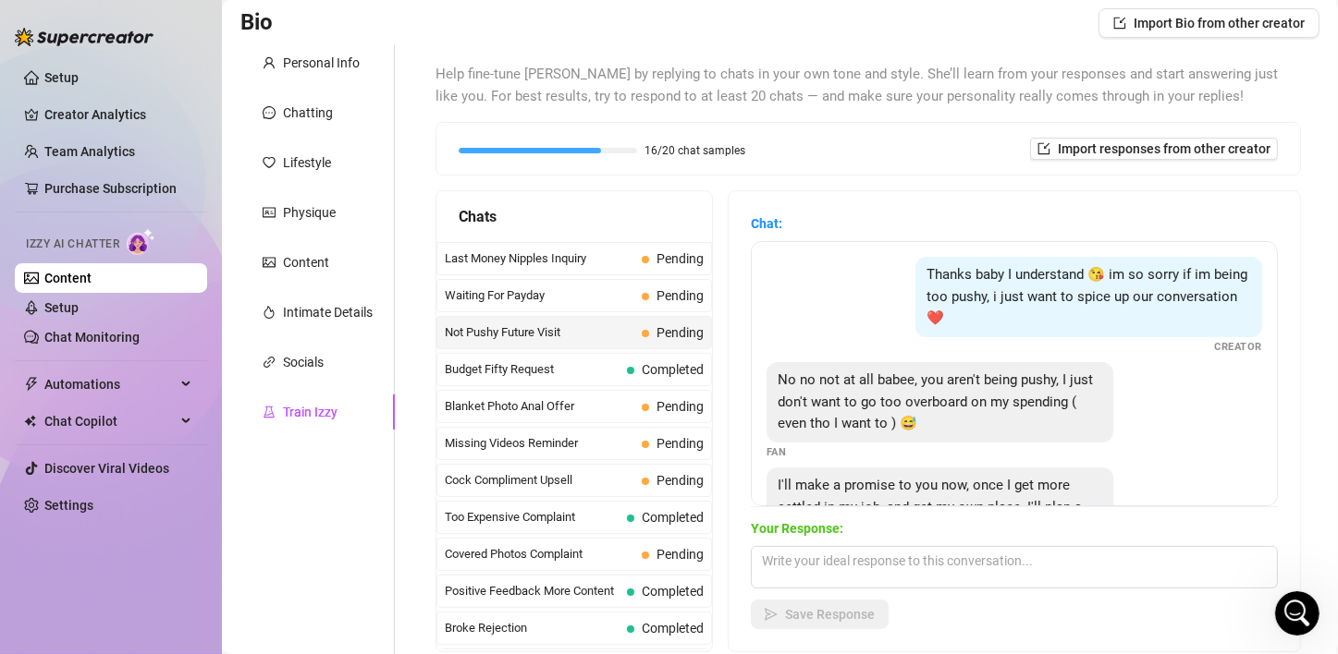
scroll to position [103, 0]
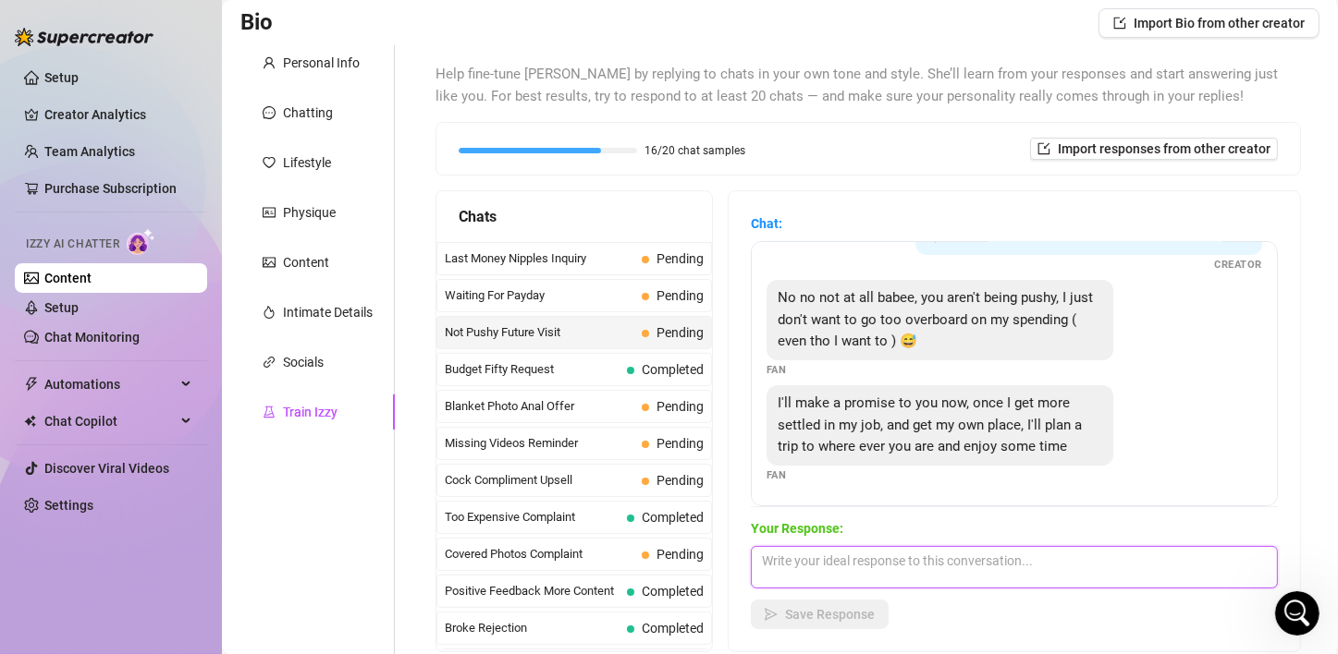
click at [988, 568] on textarea at bounding box center [1014, 567] width 527 height 43
click at [912, 561] on textarea at bounding box center [1014, 567] width 527 height 43
click at [555, 438] on span "Missing Videos Reminder" at bounding box center [539, 443] width 189 height 18
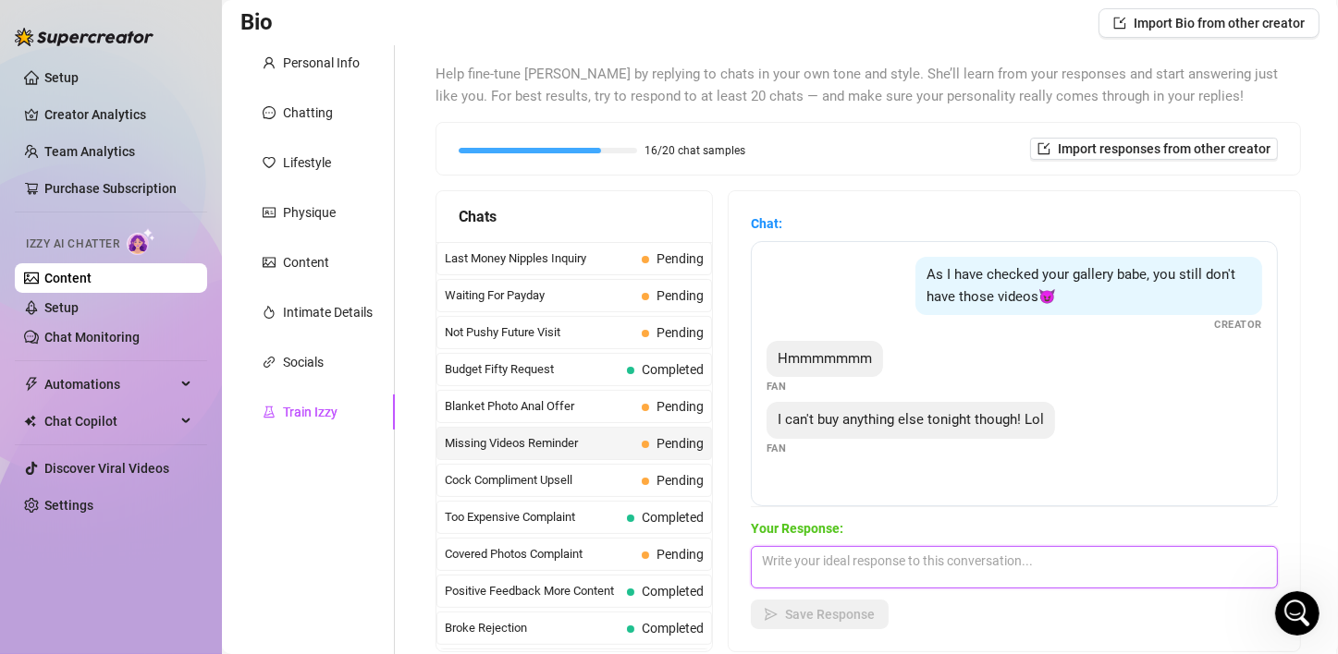
click at [875, 567] on textarea at bounding box center [1014, 567] width 527 height 43
click at [1299, 605] on icon "Open Intercom Messenger" at bounding box center [1294, 611] width 31 height 31
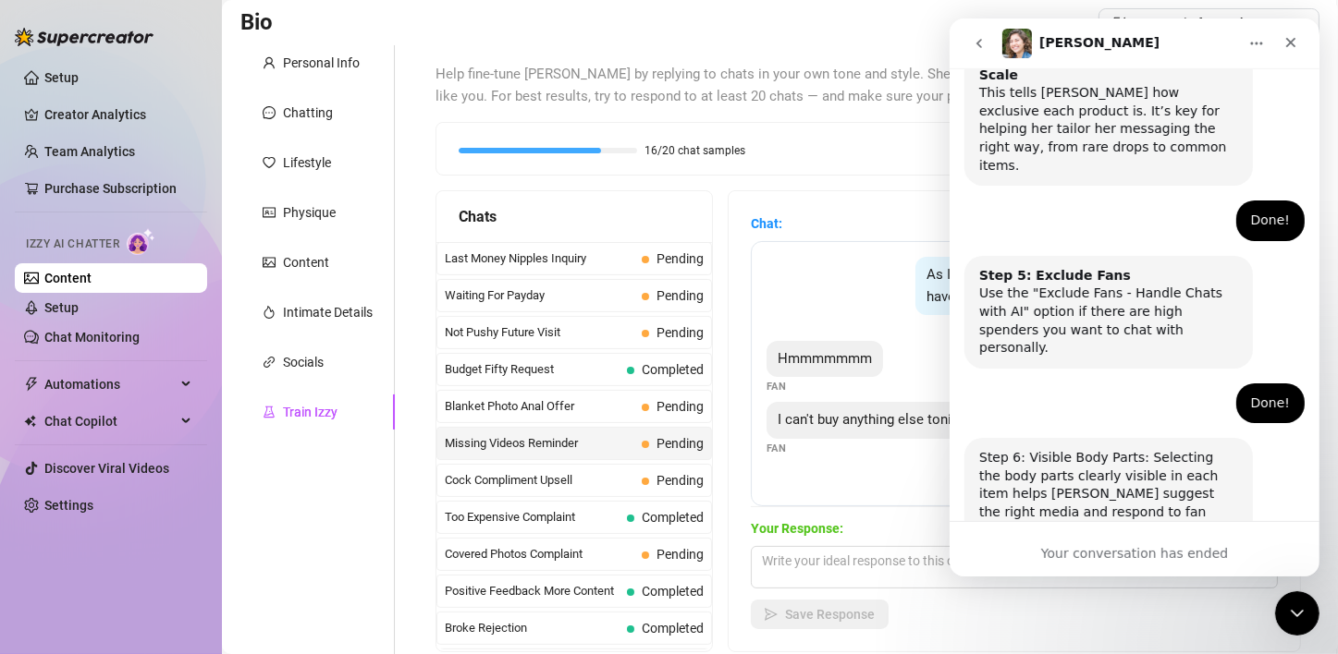
scroll to position [1233, 0]
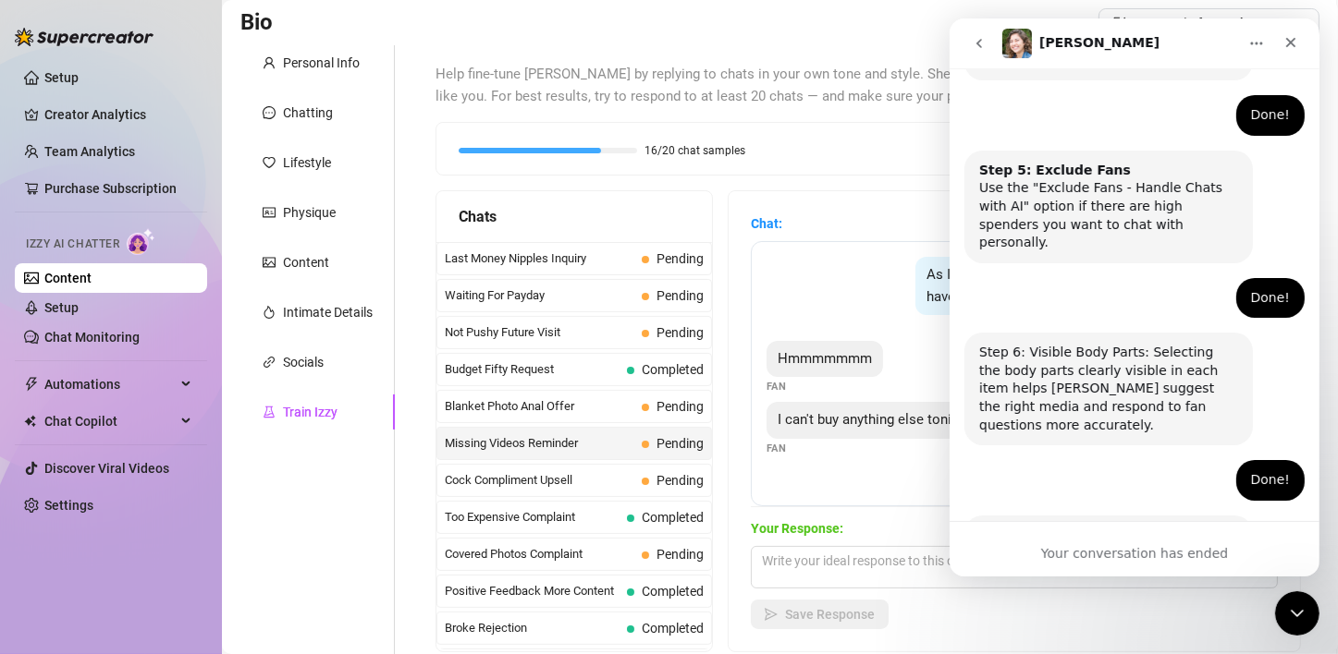
click at [787, 180] on div "Help fine-tune [PERSON_NAME] by replying to chats in your own tone and style. S…" at bounding box center [867, 358] width 865 height 589
click at [1310, 608] on div "Close Intercom Messenger" at bounding box center [1294, 611] width 44 height 44
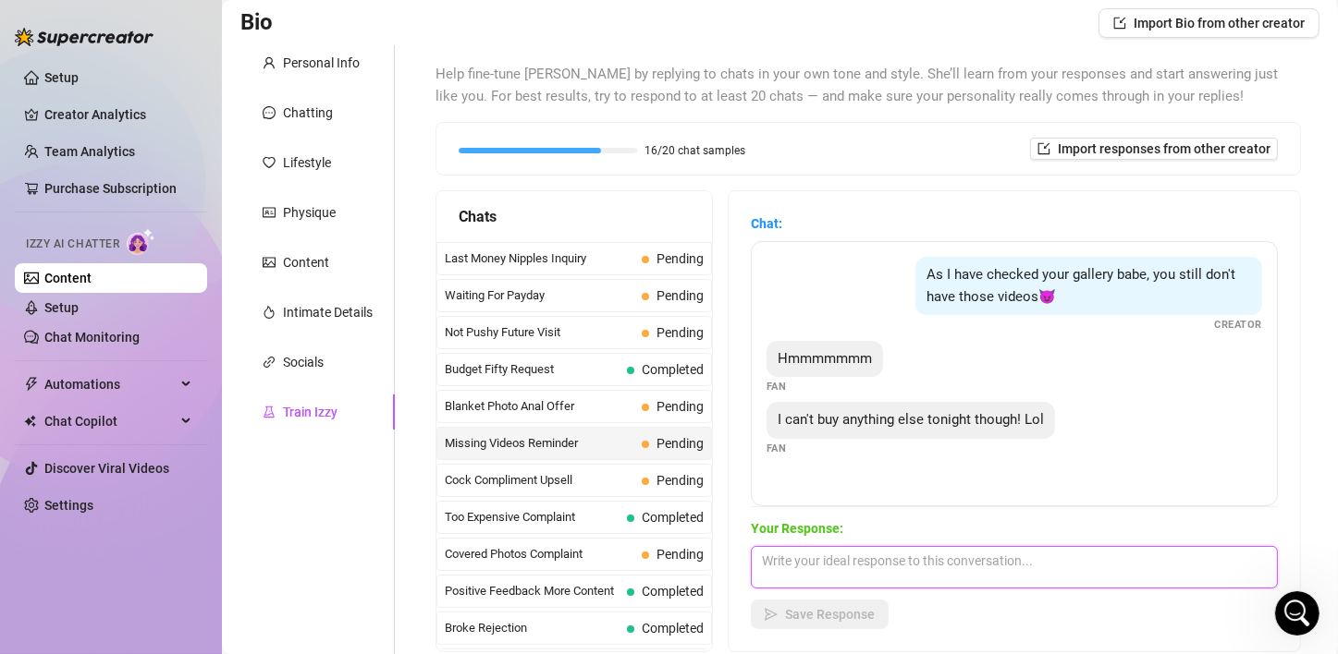
click at [923, 570] on textarea at bounding box center [1014, 567] width 527 height 43
click at [870, 565] on textarea at bounding box center [1014, 567] width 527 height 43
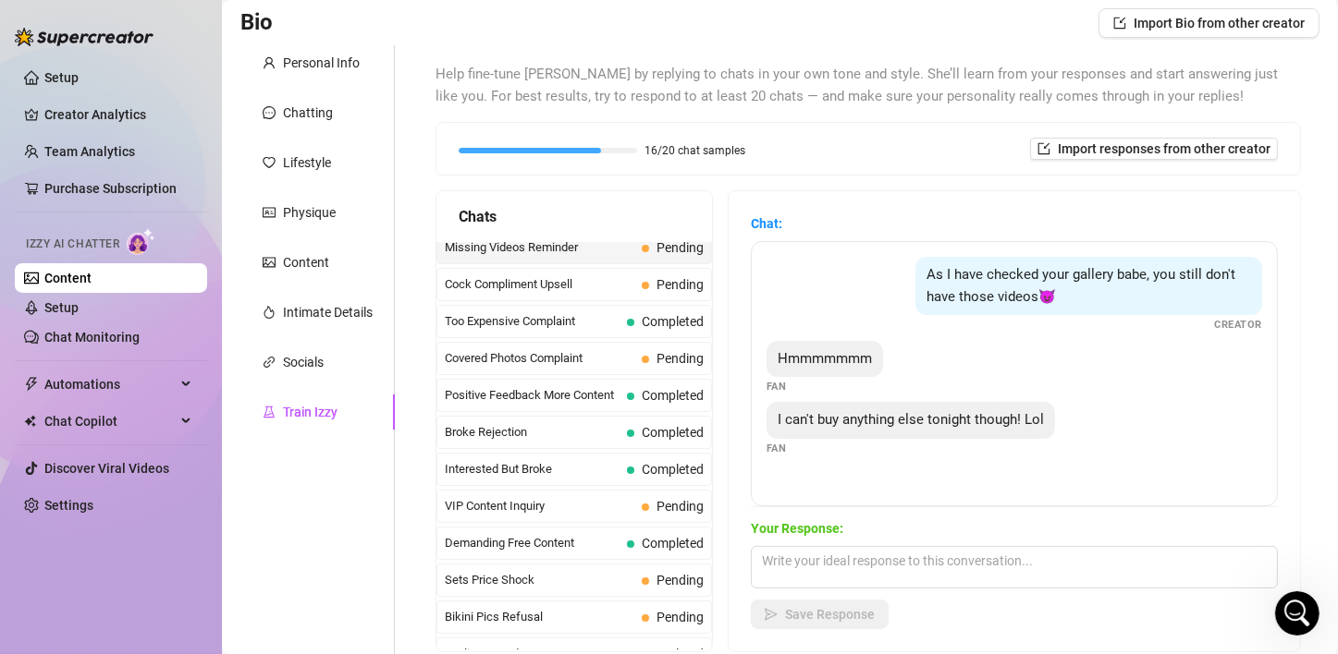
scroll to position [201, 0]
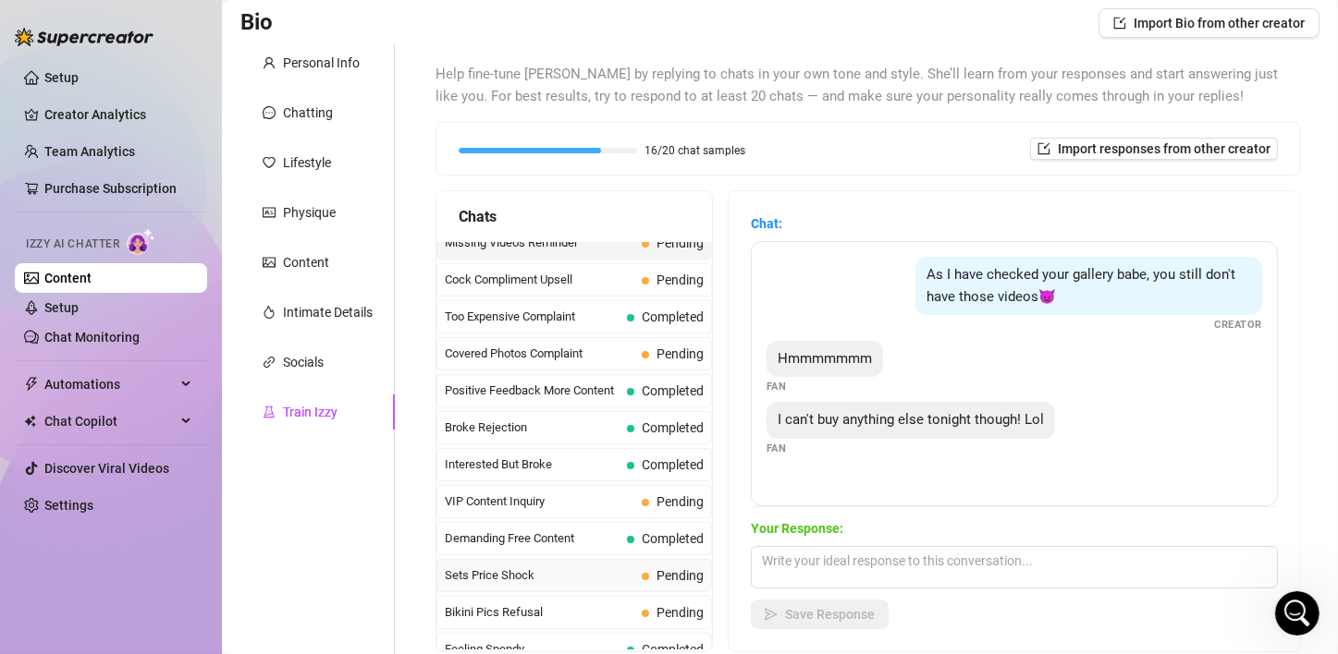
click at [510, 567] on span "Sets Price Shock" at bounding box center [539, 576] width 189 height 18
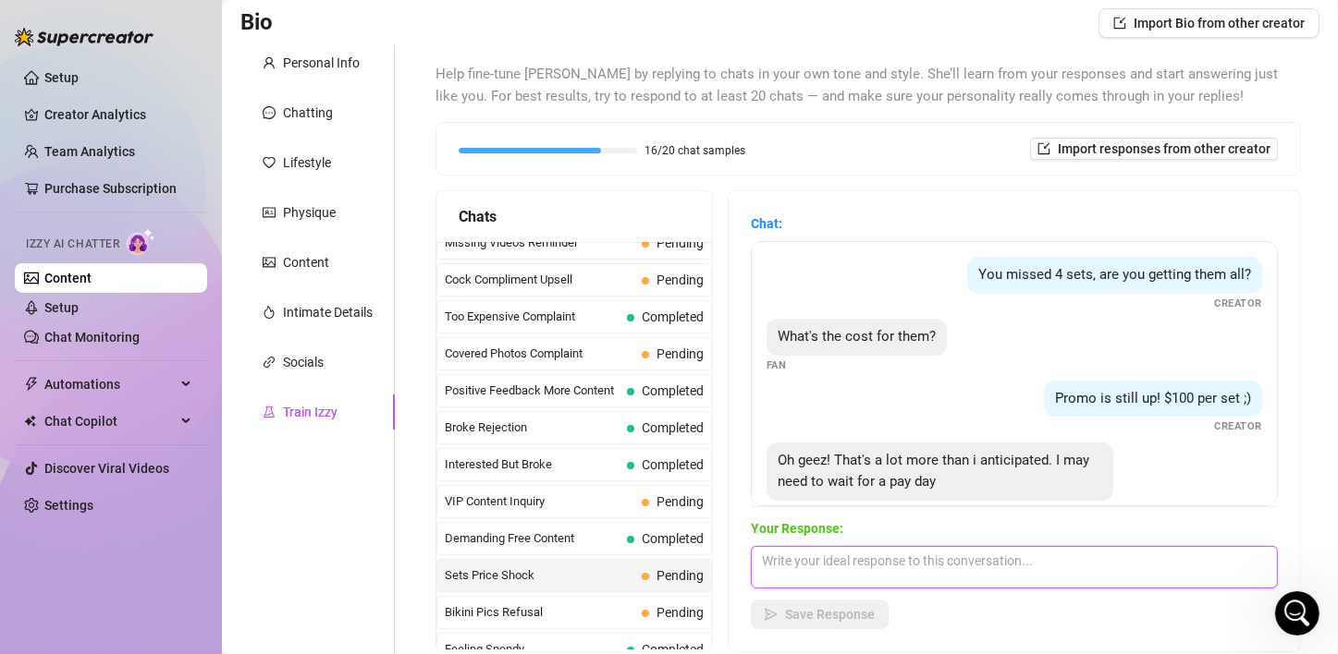
click at [933, 573] on textarea at bounding box center [1014, 567] width 527 height 43
click at [1002, 566] on textarea "Well maybe for you I can make a acception babe," at bounding box center [1014, 567] width 527 height 43
drag, startPoint x: 1002, startPoint y: 566, endPoint x: 979, endPoint y: 544, distance: 32.0
drag, startPoint x: 979, startPoint y: 544, endPoint x: 972, endPoint y: 568, distance: 26.0
click at [972, 568] on textarea "Well maybe for you I can make a acception babe," at bounding box center [1014, 567] width 527 height 43
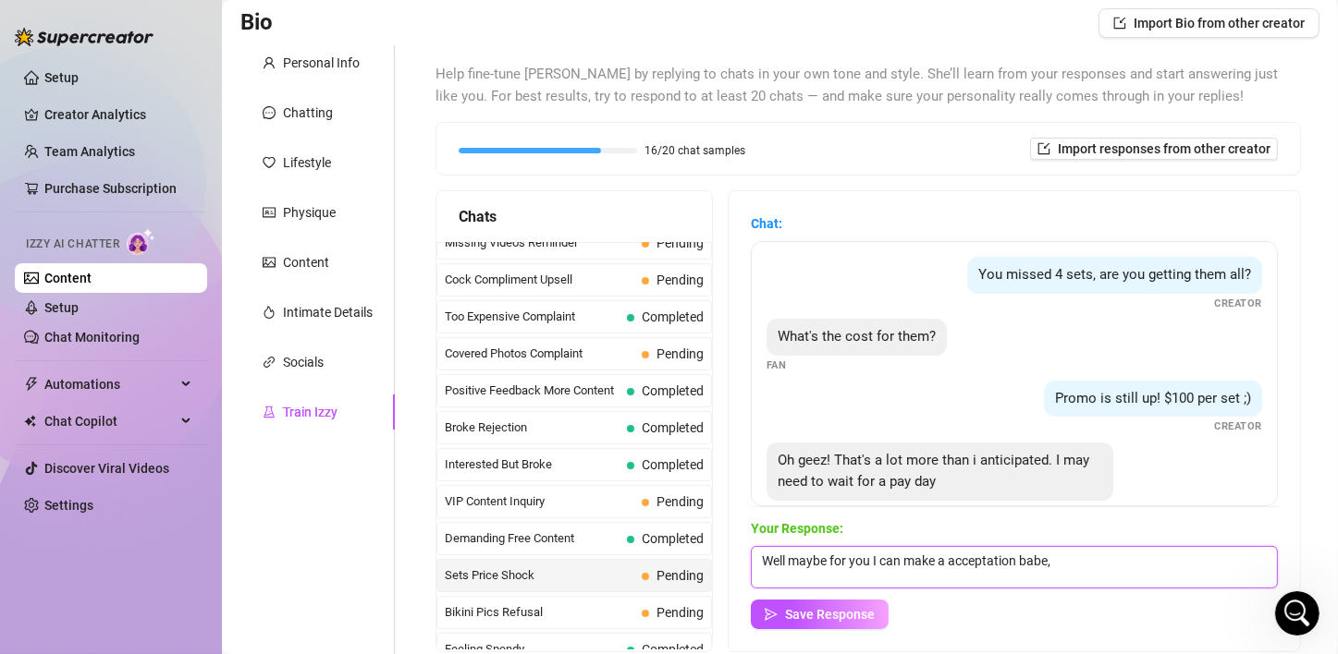
click at [1082, 573] on textarea "Well maybe for you I can make a acceptation babe," at bounding box center [1014, 567] width 527 height 43
click at [890, 562] on textarea "Well maybe for you I can make a acceptation babe, I don't want you to miss out." at bounding box center [1014, 567] width 527 height 43
drag, startPoint x: 1249, startPoint y: 559, endPoint x: 555, endPoint y: 595, distance: 695.1
click at [555, 595] on div "Chats Last Money Nipples Inquiry Pending Waiting For Payday Pending Not Pushy F…" at bounding box center [867, 421] width 865 height 462
click at [968, 571] on textarea "Well maybe for you I can make a acceptation babe, I don't want you to miss out." at bounding box center [1014, 567] width 527 height 43
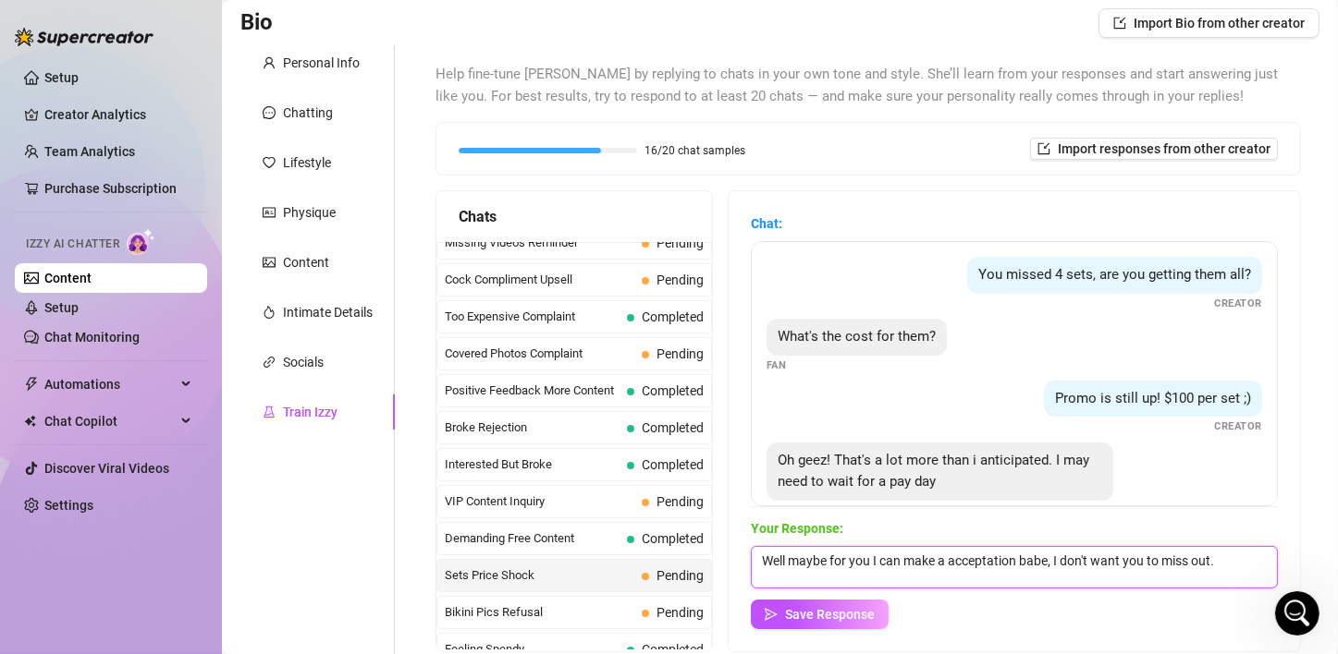
click at [1256, 562] on textarea "Well maybe for you I can make a acceptation babe, I don't want you to miss out." at bounding box center [1014, 567] width 527 height 43
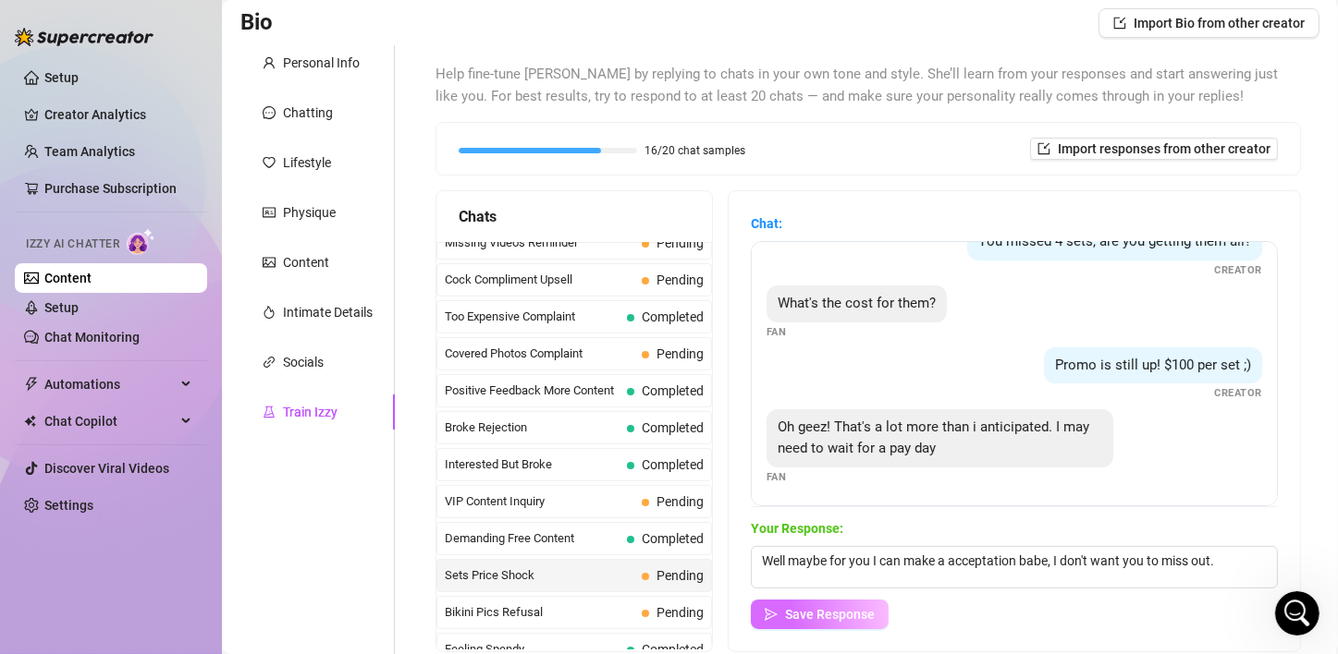
click at [836, 620] on span "Save Response" at bounding box center [830, 614] width 90 height 15
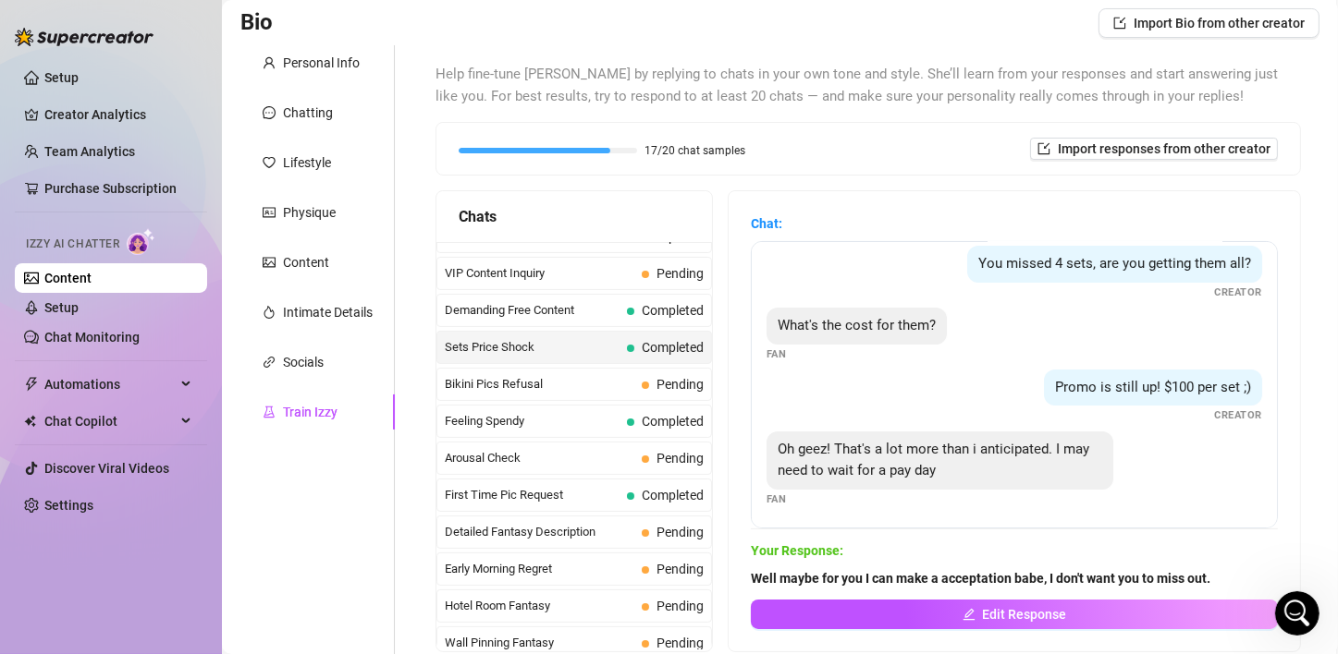
scroll to position [493, 0]
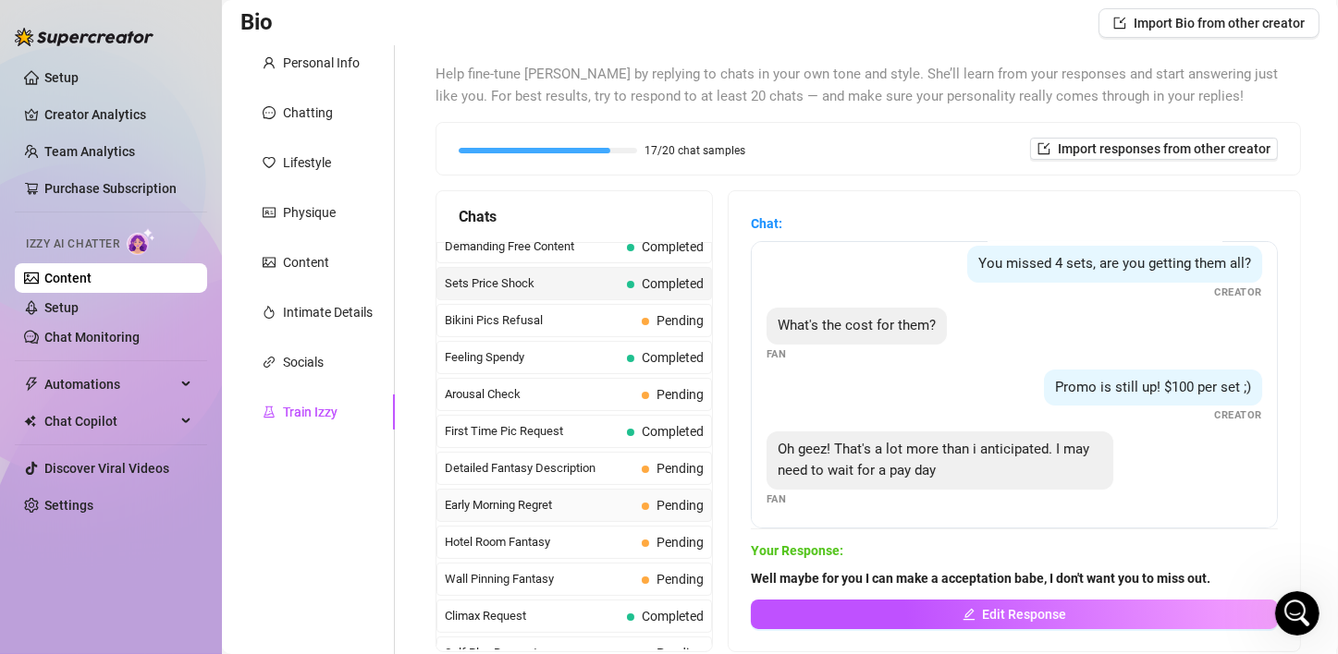
click at [524, 499] on span "Early Morning Regret" at bounding box center [539, 505] width 189 height 18
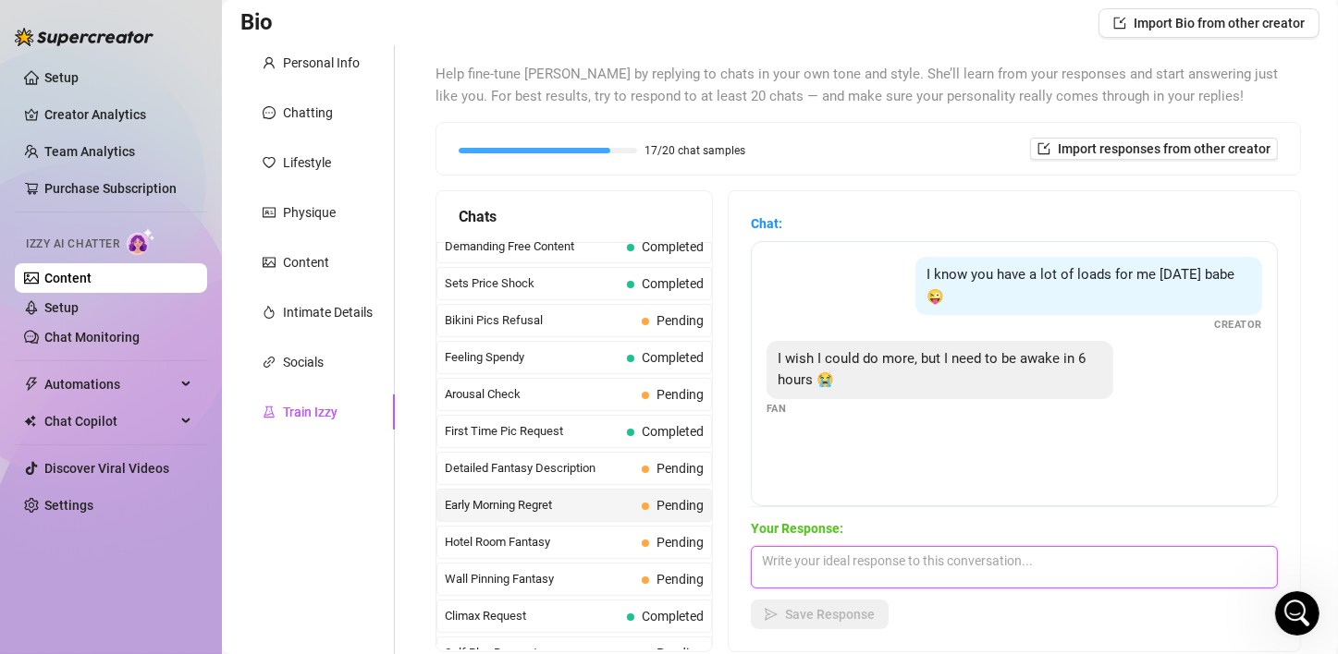
click at [861, 582] on textarea at bounding box center [1014, 567] width 527 height 43
click at [909, 558] on textarea at bounding box center [1014, 567] width 527 height 43
click at [901, 559] on textarea "I understand babe," at bounding box center [1014, 567] width 527 height 43
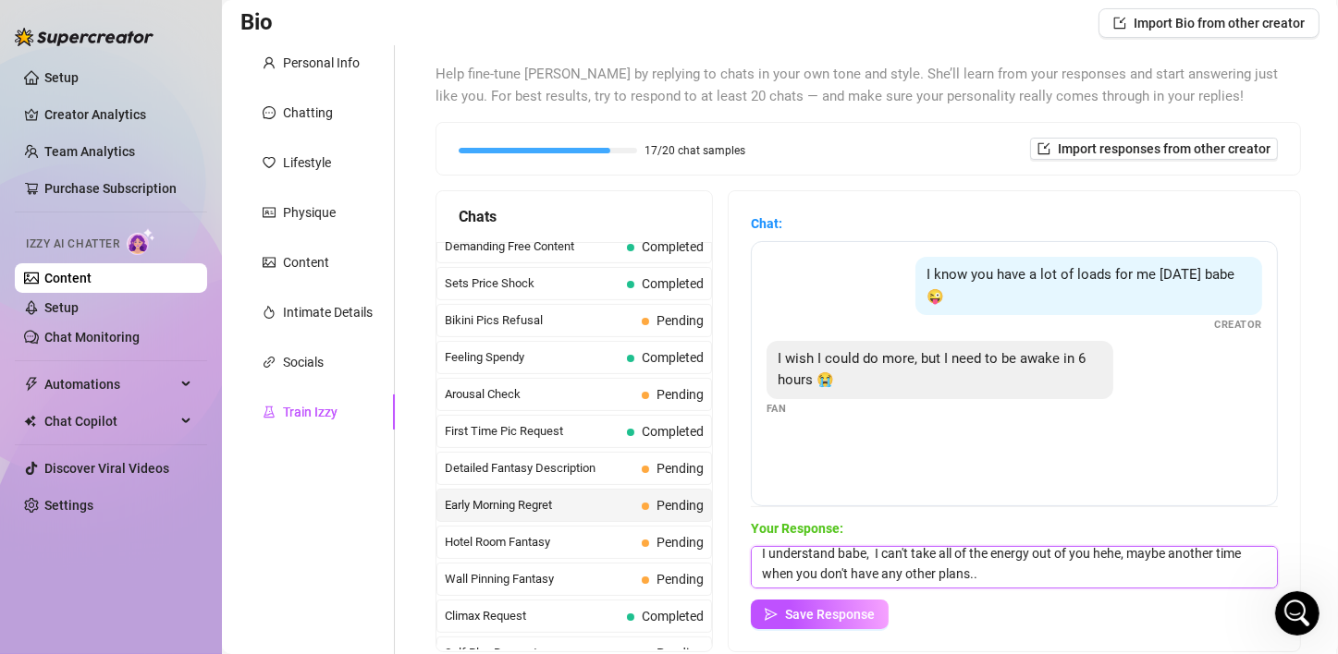
scroll to position [6, 0]
click at [860, 605] on button "Save Response" at bounding box center [820, 615] width 138 height 30
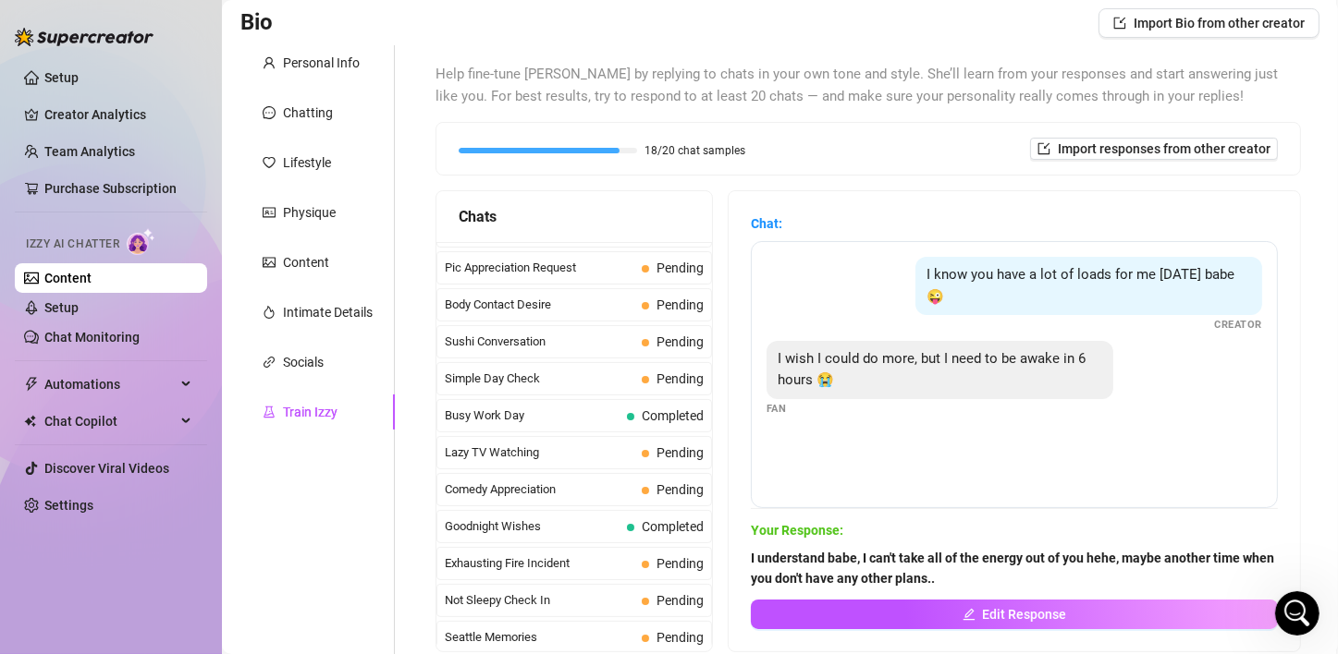
scroll to position [1638, 0]
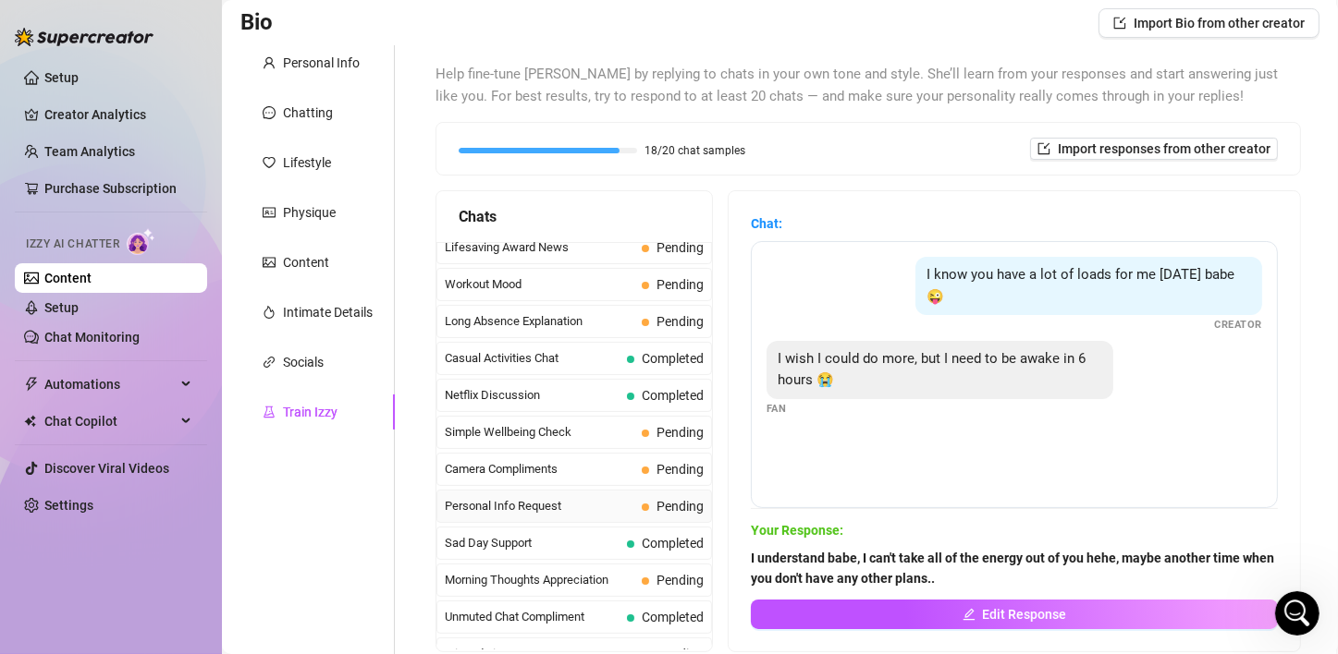
click at [508, 490] on div "Personal Info Request Pending" at bounding box center [573, 506] width 275 height 33
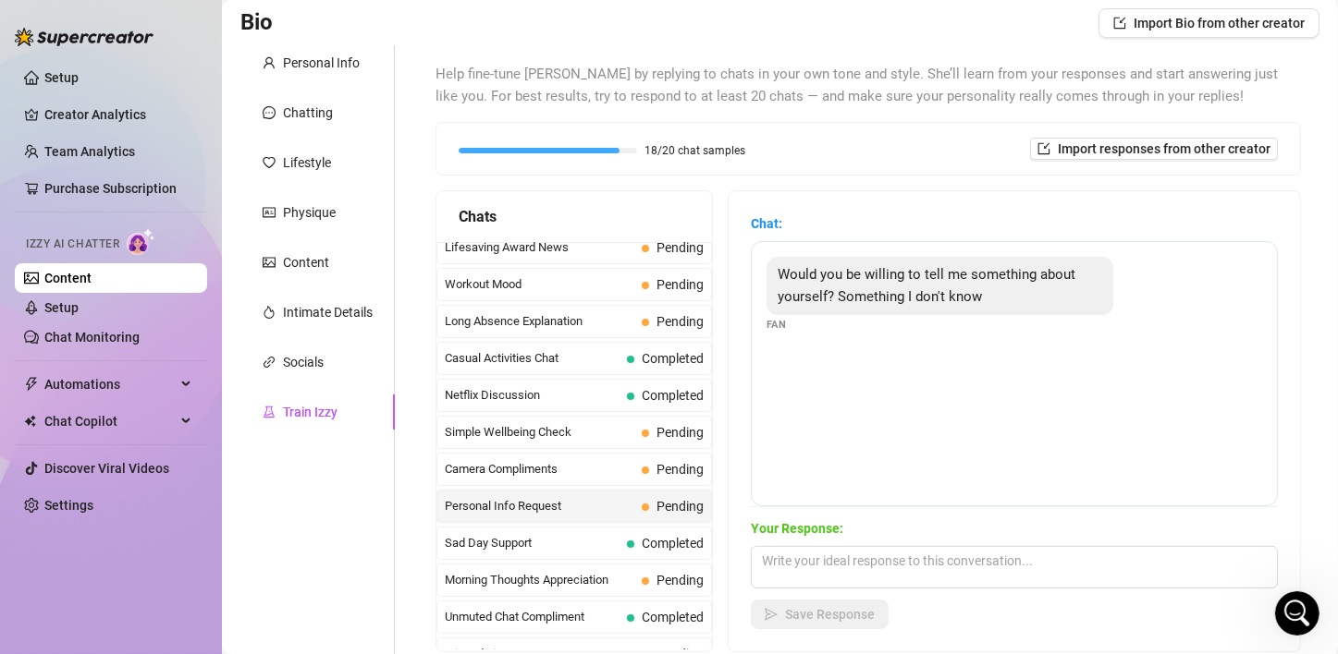
click at [991, 367] on div "Would you be willing to tell me something about yourself? Something I don't kno…" at bounding box center [1014, 373] width 527 height 265
click at [938, 568] on textarea at bounding box center [1014, 567] width 527 height 43
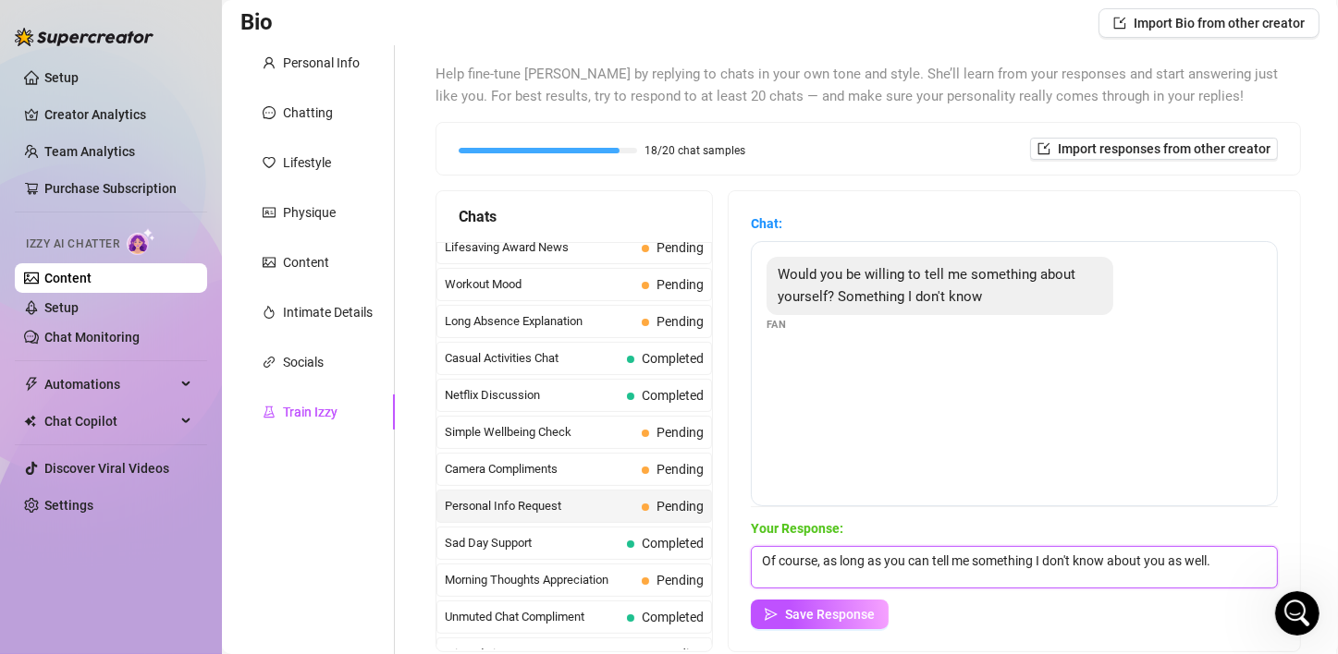
click at [1252, 567] on textarea "Of course, as long as you can tell me something I don't know about you as well." at bounding box center [1014, 567] width 527 height 43
click at [1227, 551] on textarea "Of course, as long as you can tell me something I don't know about you as well." at bounding box center [1014, 567] width 527 height 43
click at [997, 551] on textarea "Of course, as long as you can tell me something I don't know about you as well." at bounding box center [1014, 567] width 527 height 43
click at [1239, 561] on textarea "Of course, as long as you can tell me something I don't know about you as well." at bounding box center [1014, 567] width 527 height 43
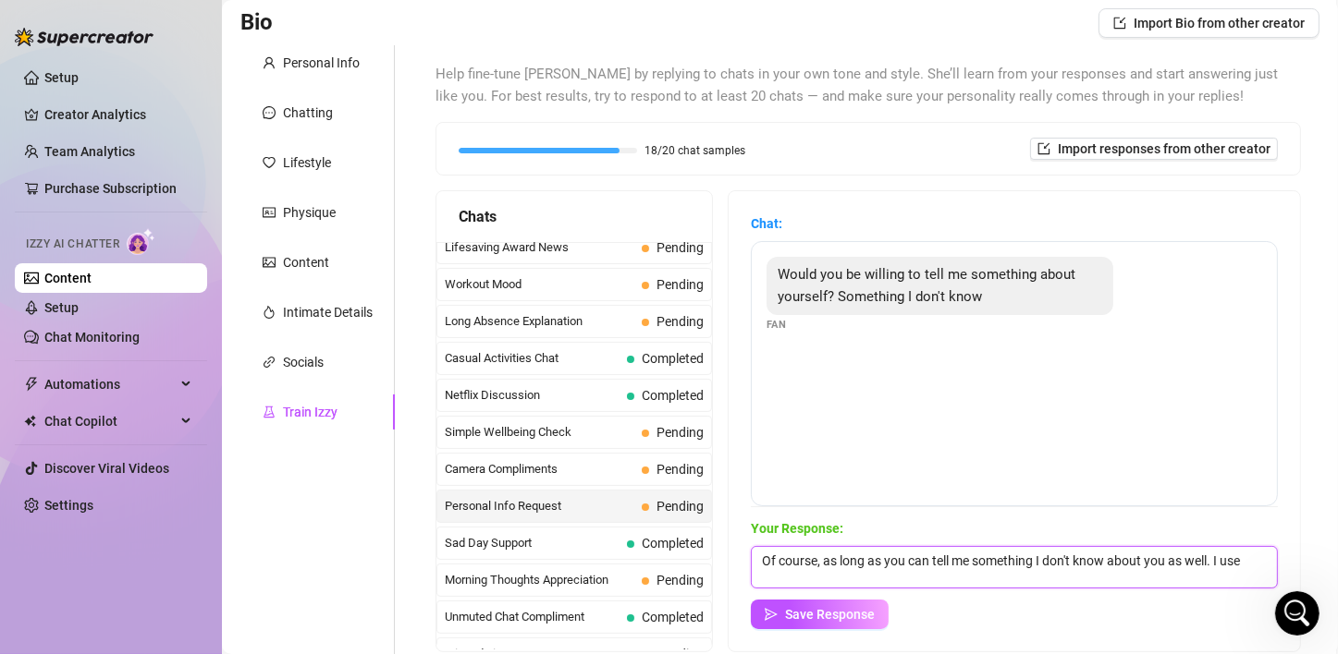
scroll to position [1, 0]
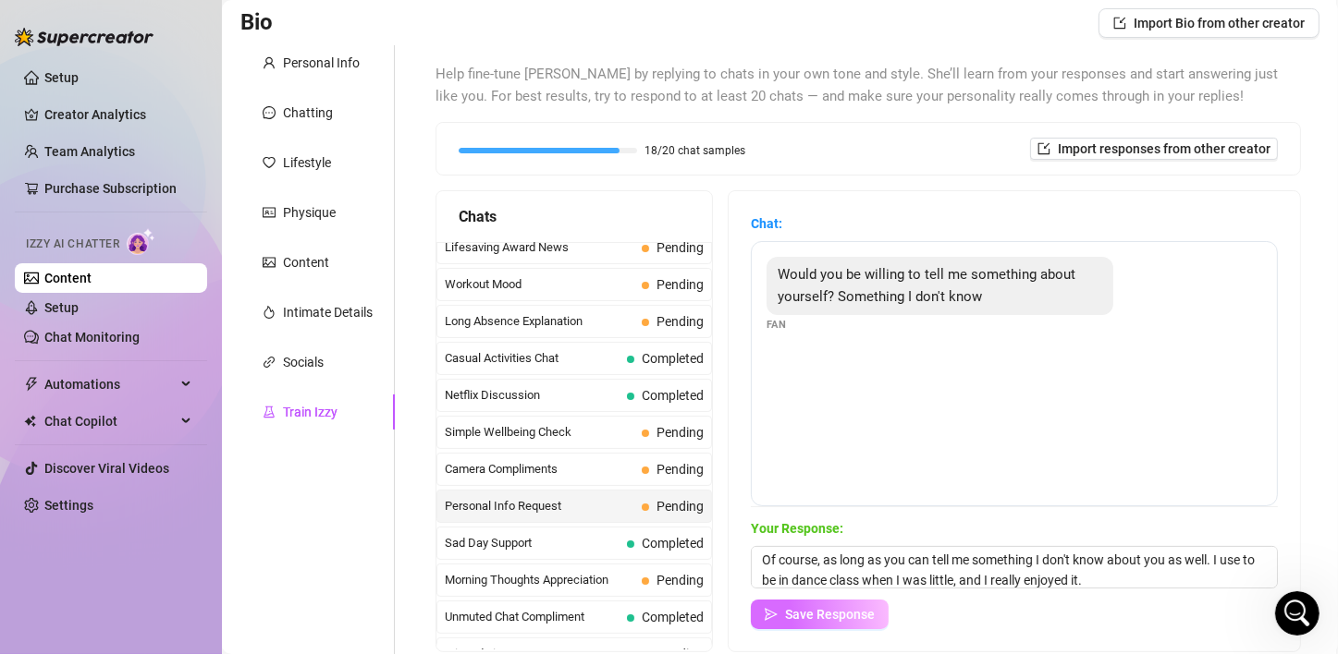
click at [857, 613] on span "Save Response" at bounding box center [830, 614] width 90 height 15
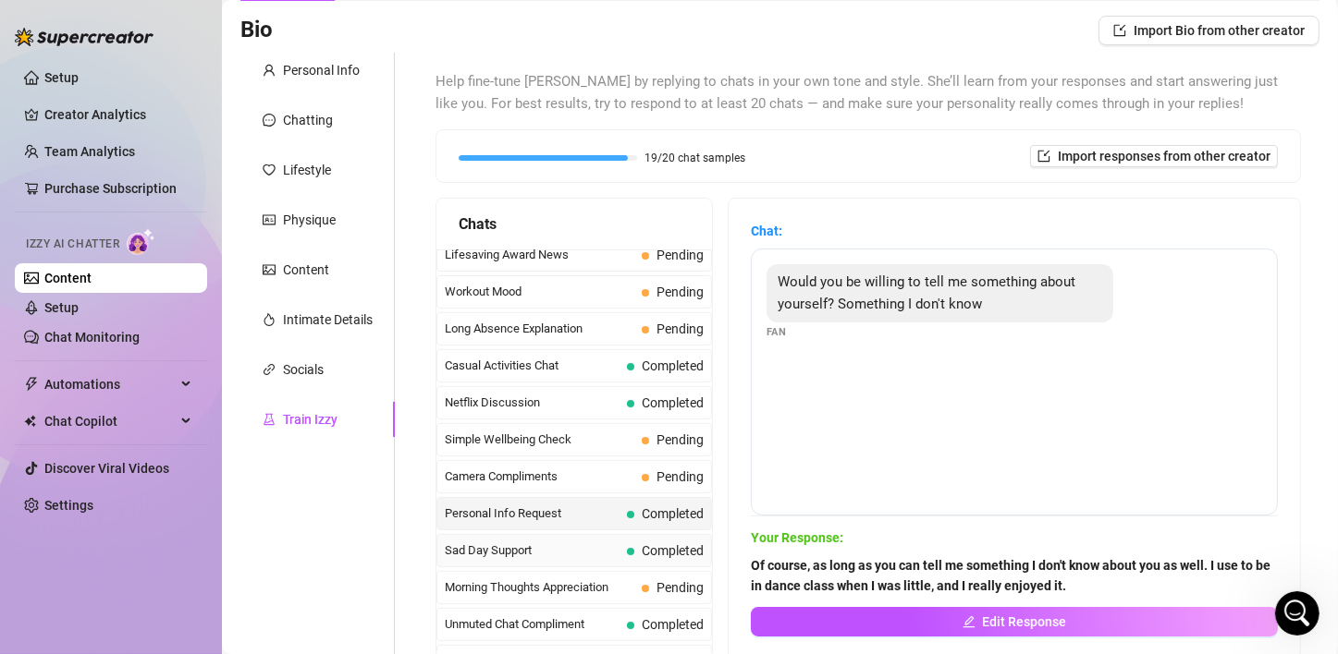
scroll to position [215, 0]
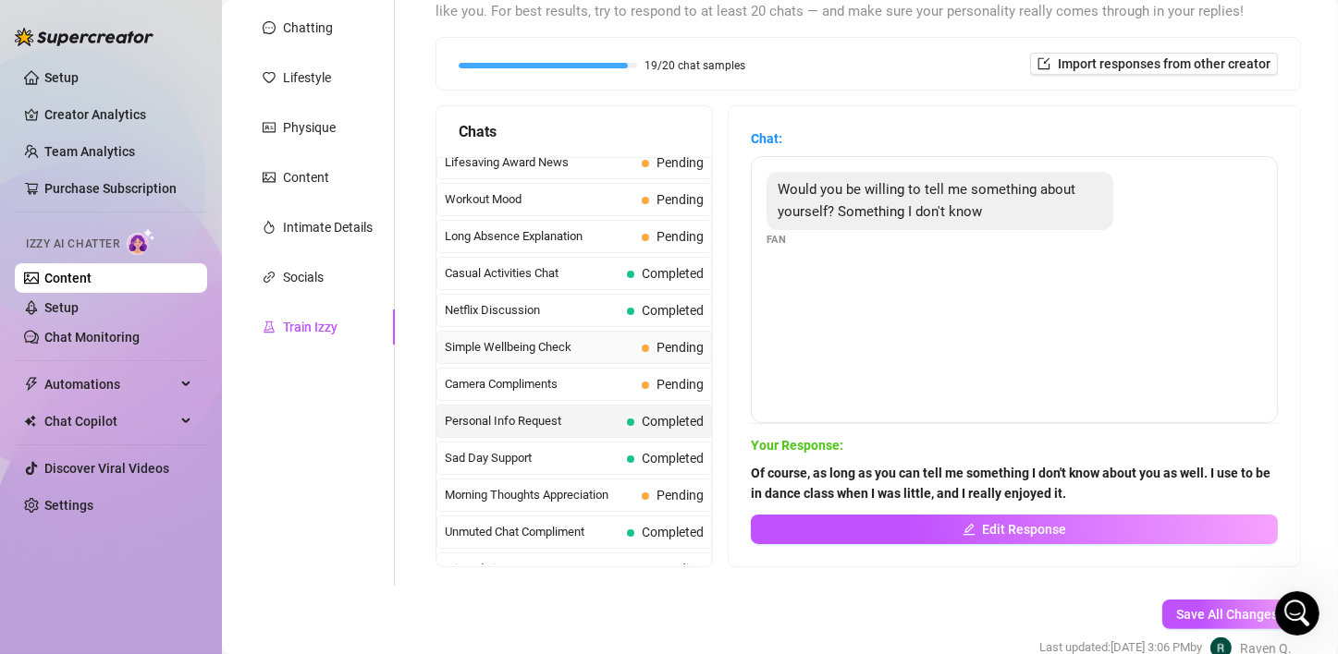
click at [549, 338] on span "Simple Wellbeing Check" at bounding box center [539, 347] width 189 height 18
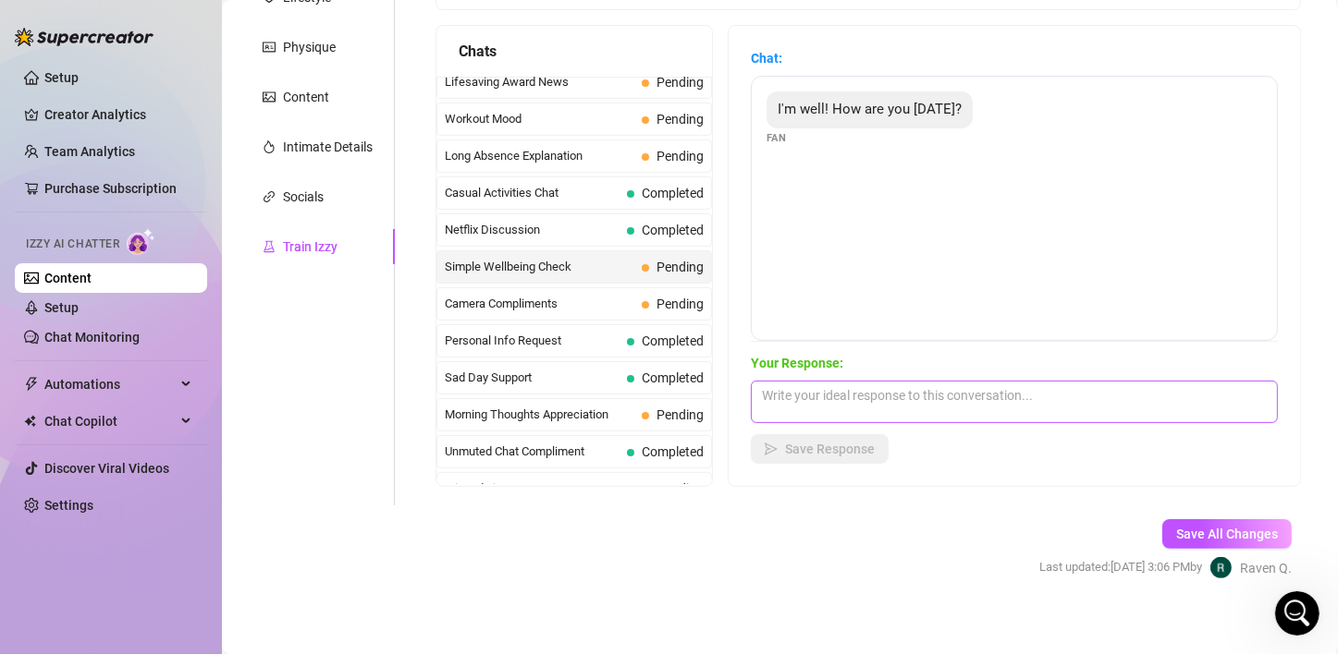
scroll to position [308, 0]
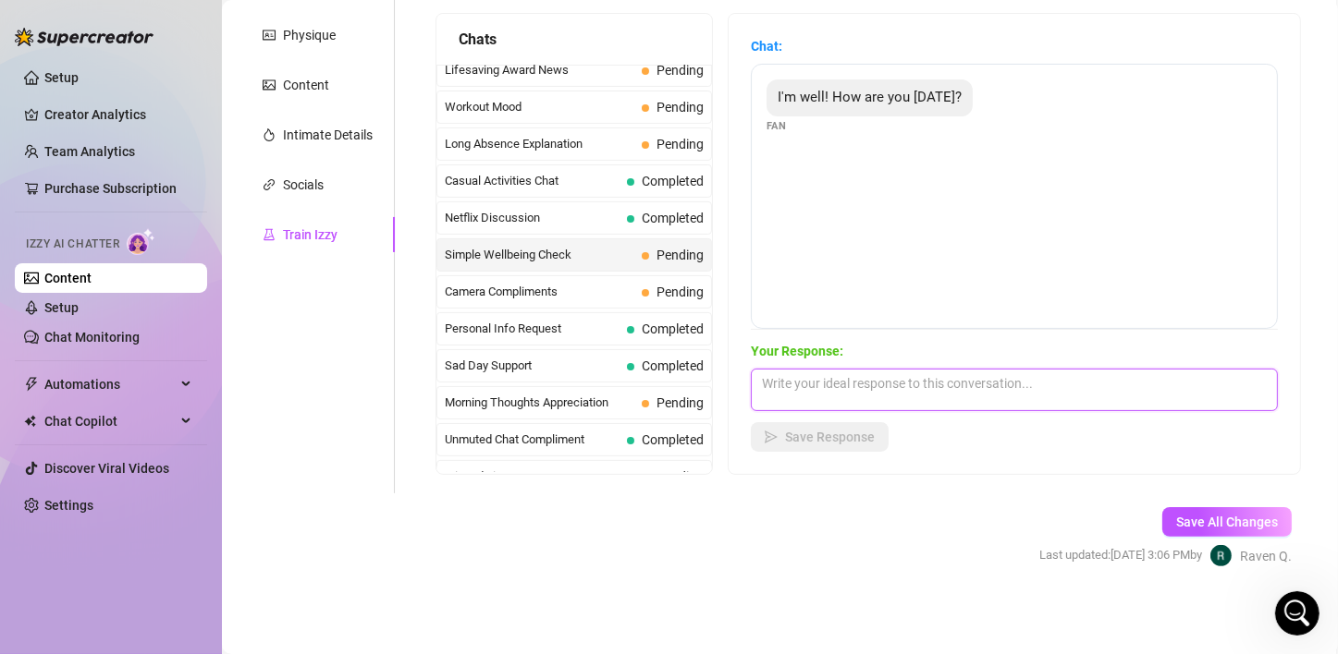
click at [859, 395] on textarea at bounding box center [1014, 390] width 527 height 43
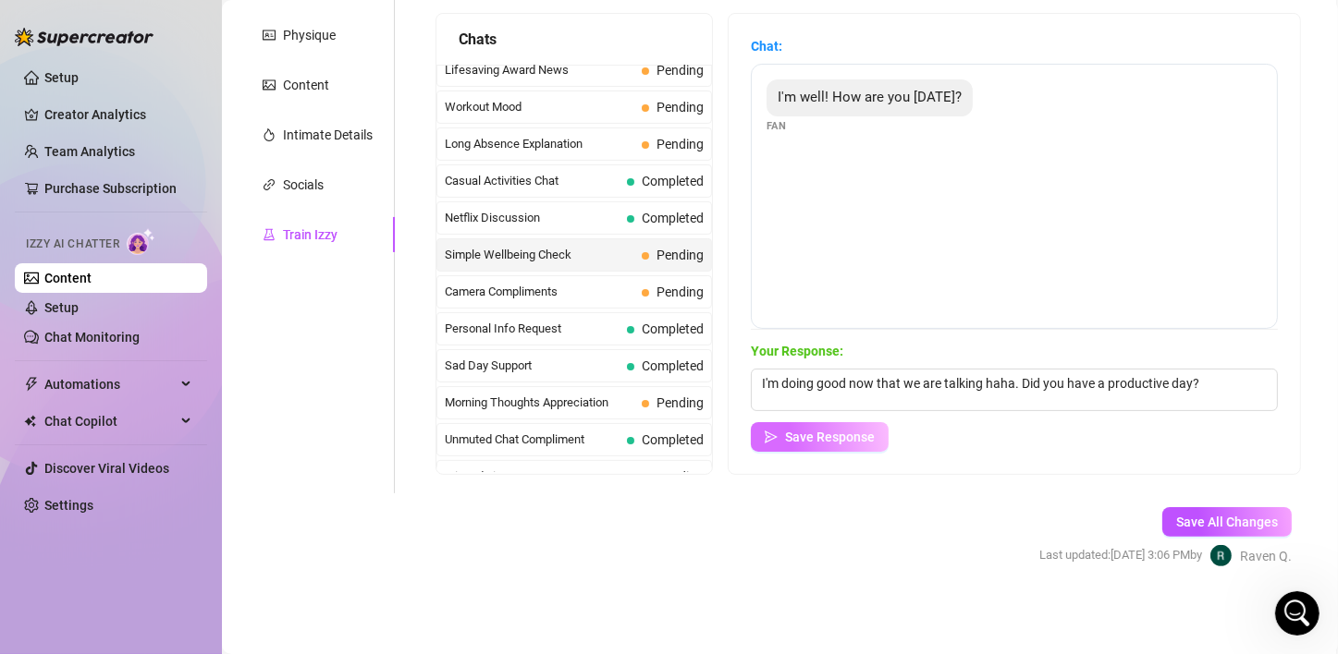
click at [861, 440] on span "Save Response" at bounding box center [830, 437] width 90 height 15
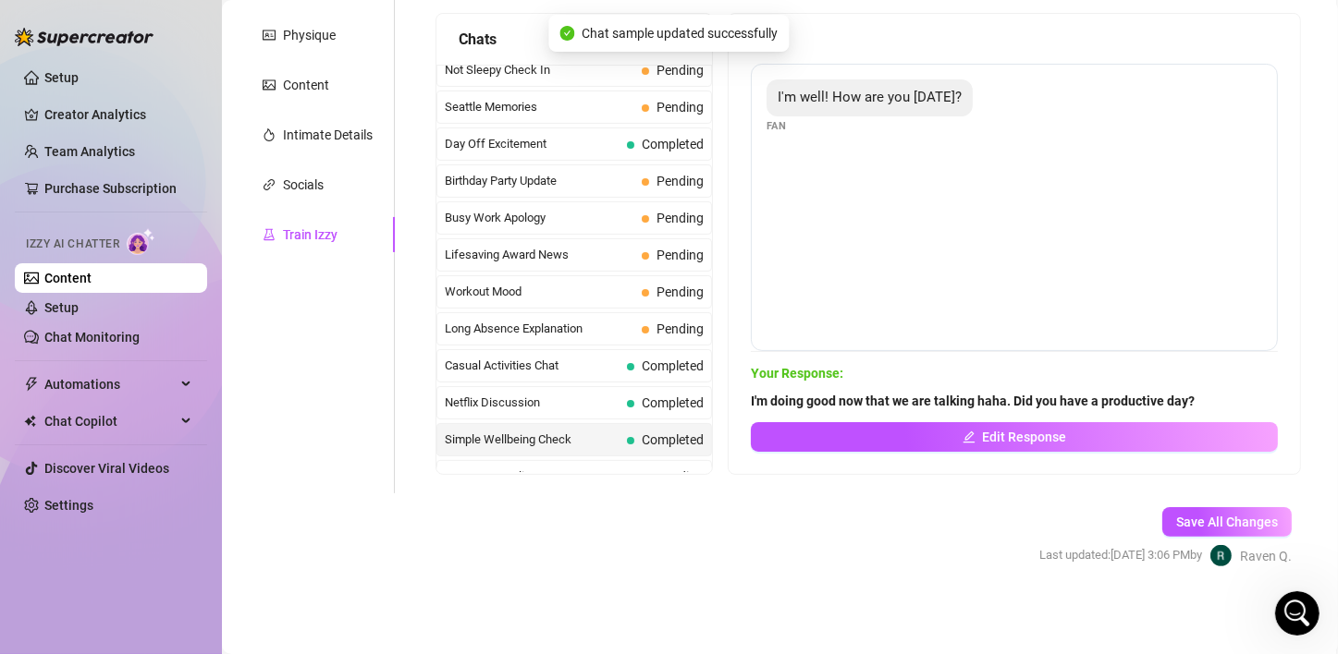
scroll to position [0, 0]
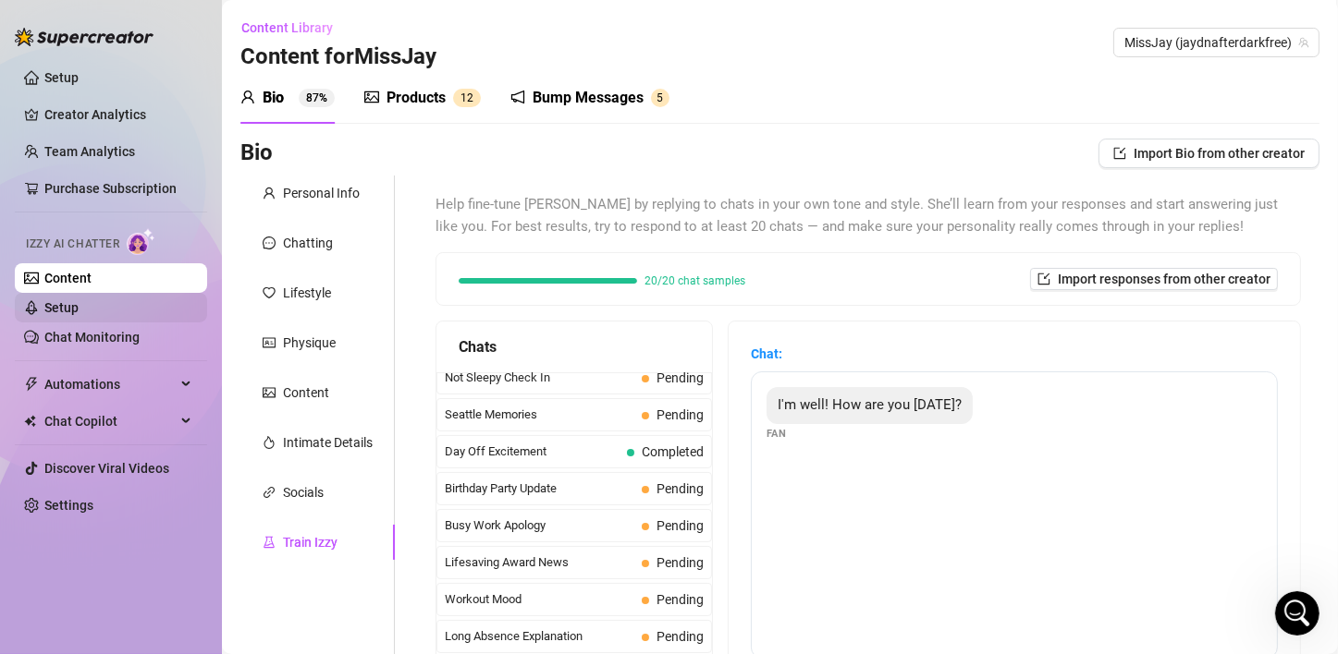
click at [79, 307] on link "Setup" at bounding box center [61, 307] width 34 height 15
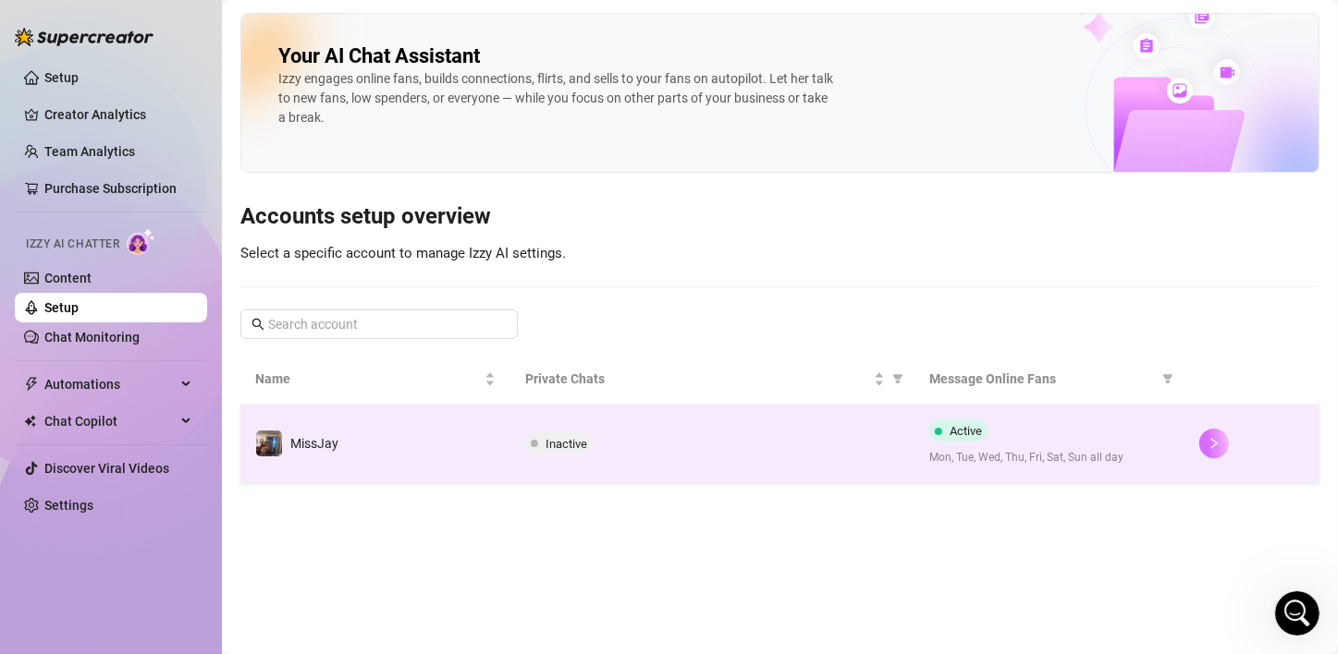
click at [1214, 446] on icon "right" at bounding box center [1213, 443] width 13 height 13
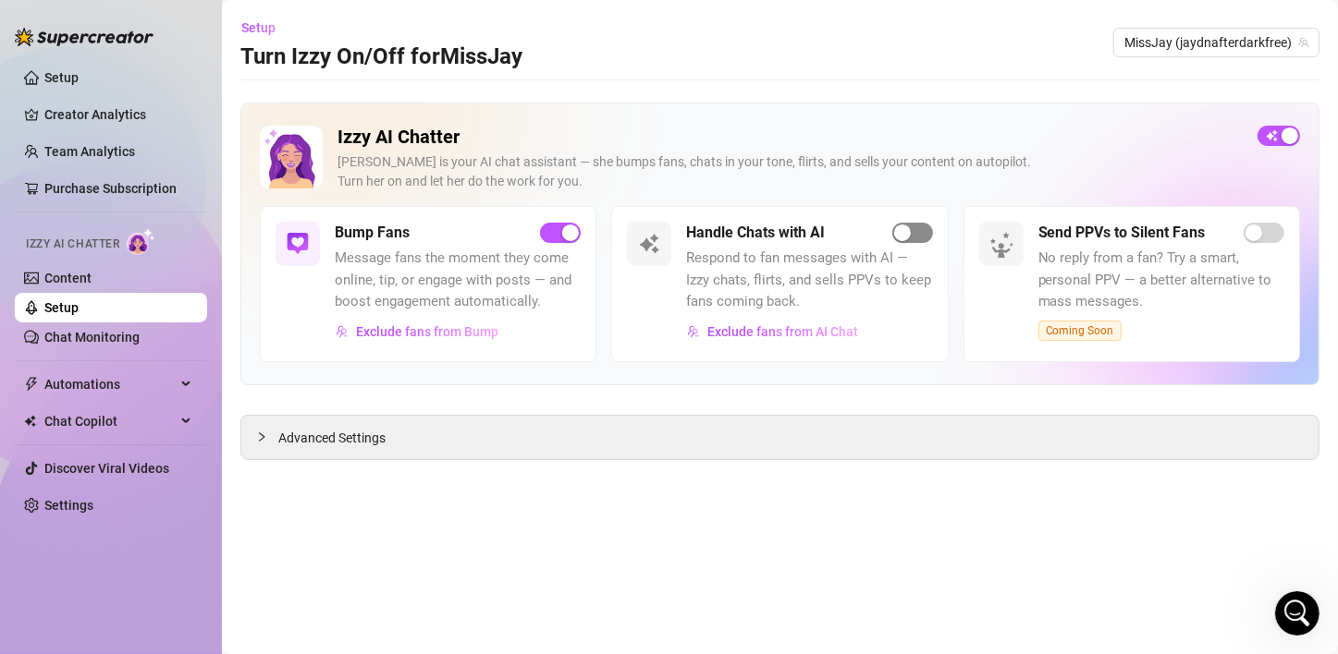
click at [905, 235] on div "button" at bounding box center [902, 233] width 17 height 17
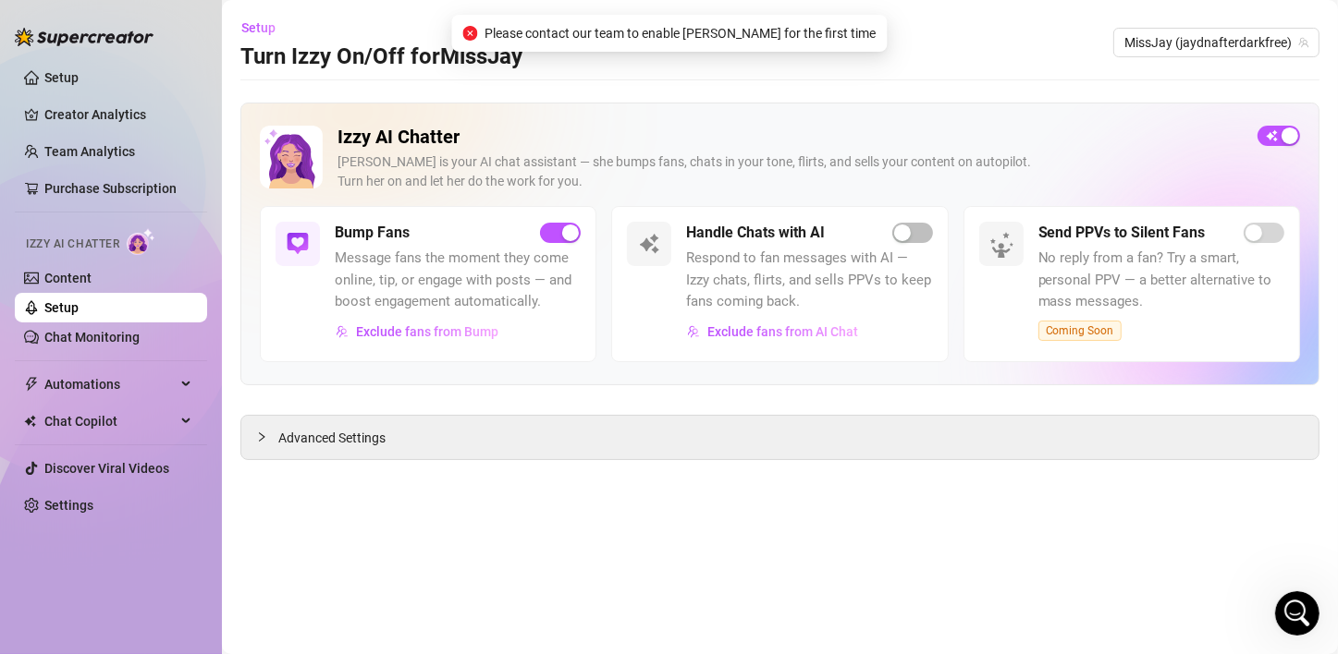
click at [745, 122] on div "Izzy AI Chatter [PERSON_NAME] is your AI chat assistant — she bumps fans, chats…" at bounding box center [779, 244] width 1079 height 283
